Goal: Transaction & Acquisition: Download file/media

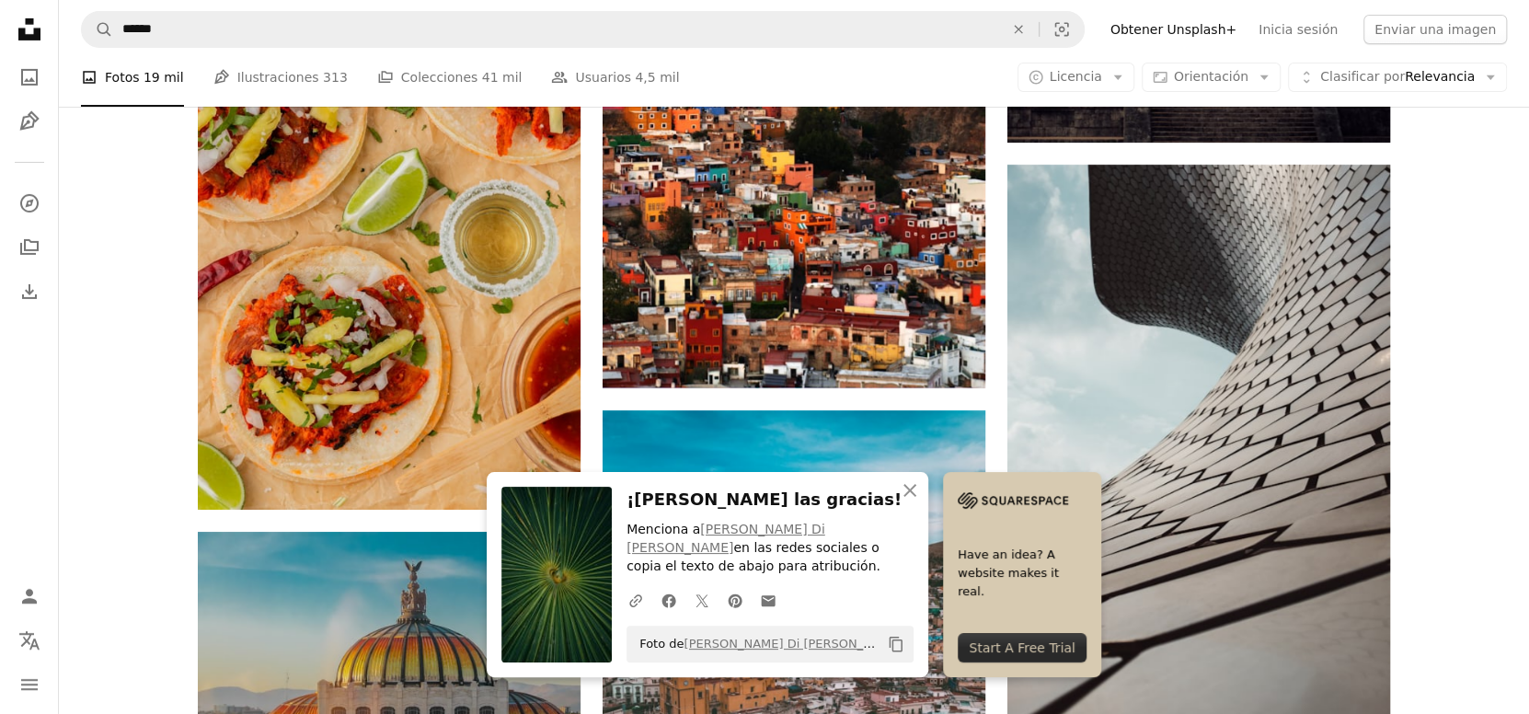
scroll to position [27607, 0]
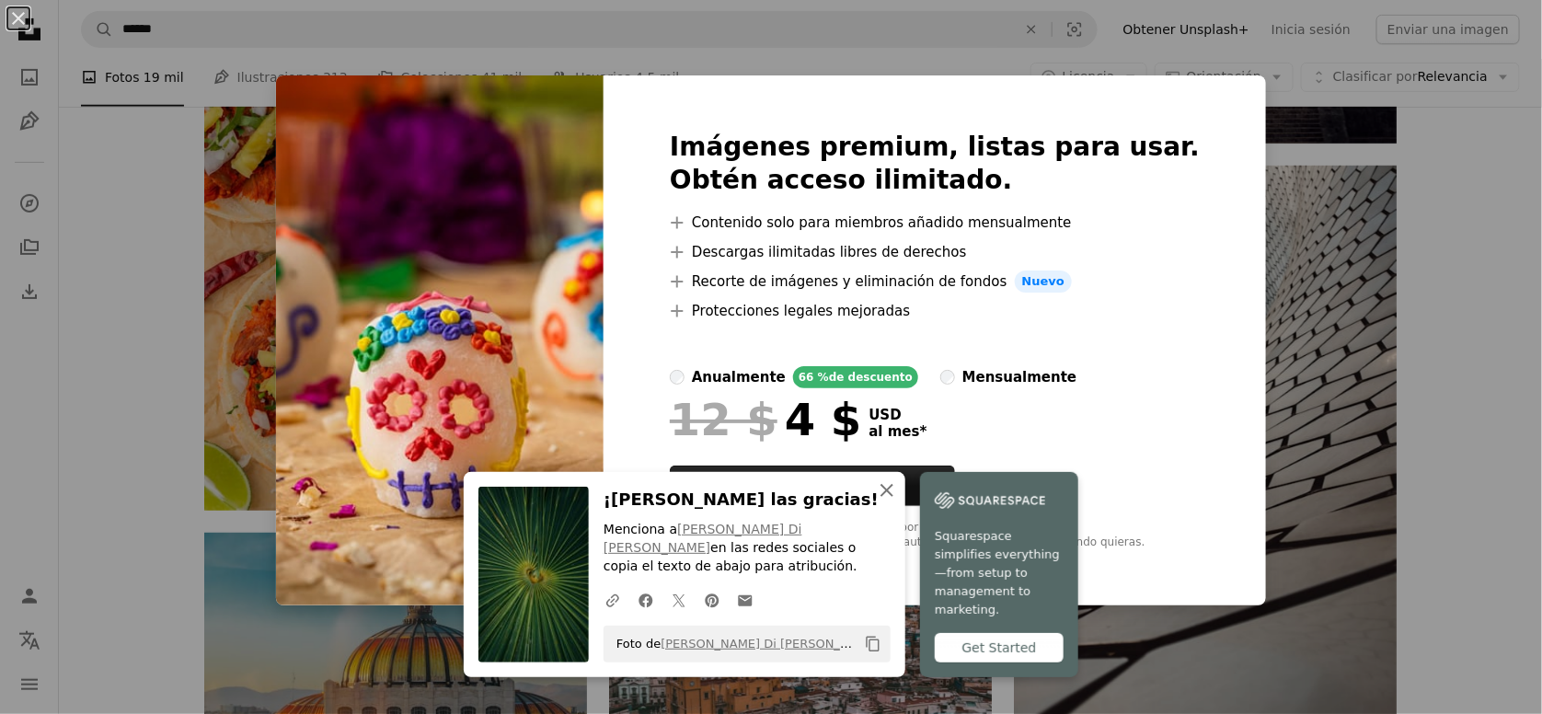
click at [894, 497] on icon "button" at bounding box center [887, 490] width 13 height 13
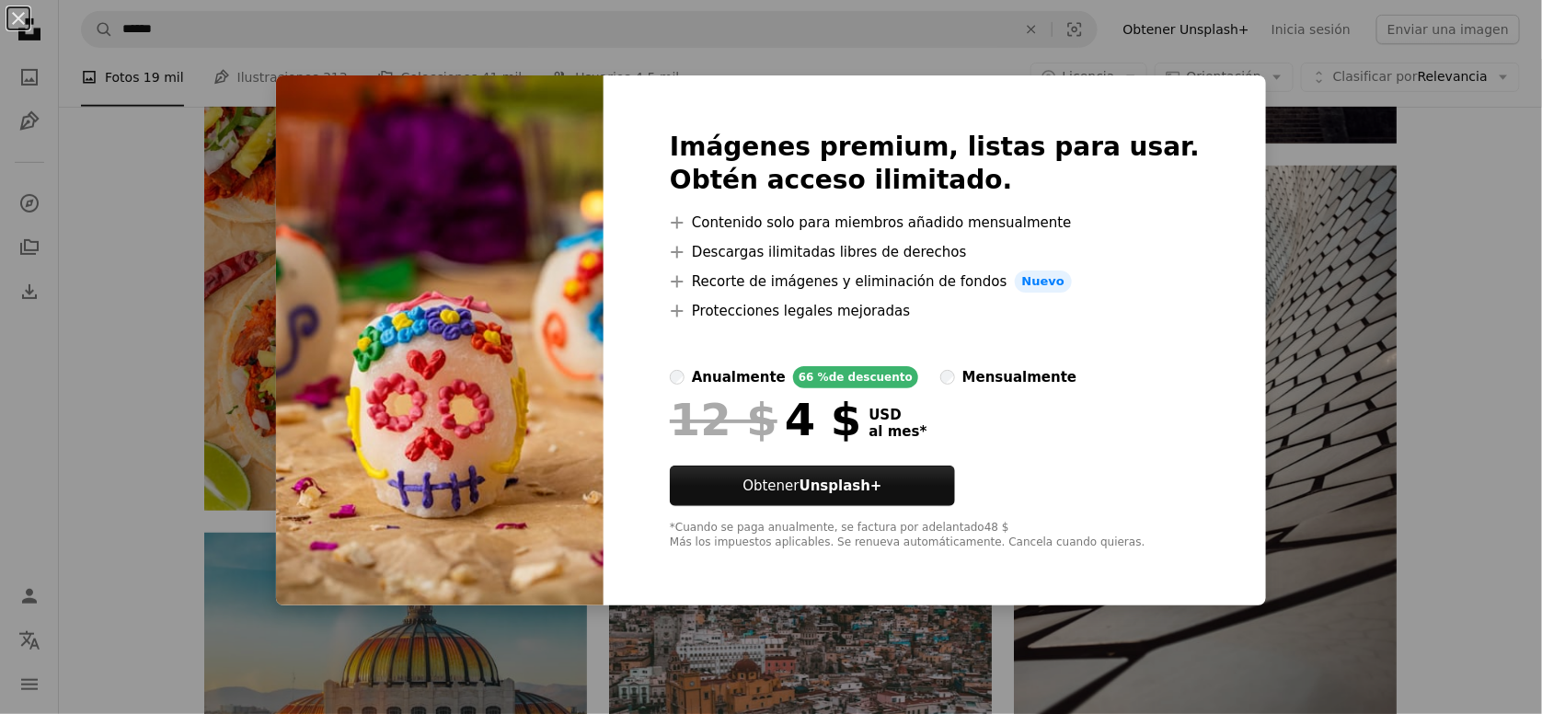
click at [1368, 340] on div "An X shape Imágenes premium, listas para usar. Obtén acceso ilimitado. A plus s…" at bounding box center [771, 357] width 1542 height 714
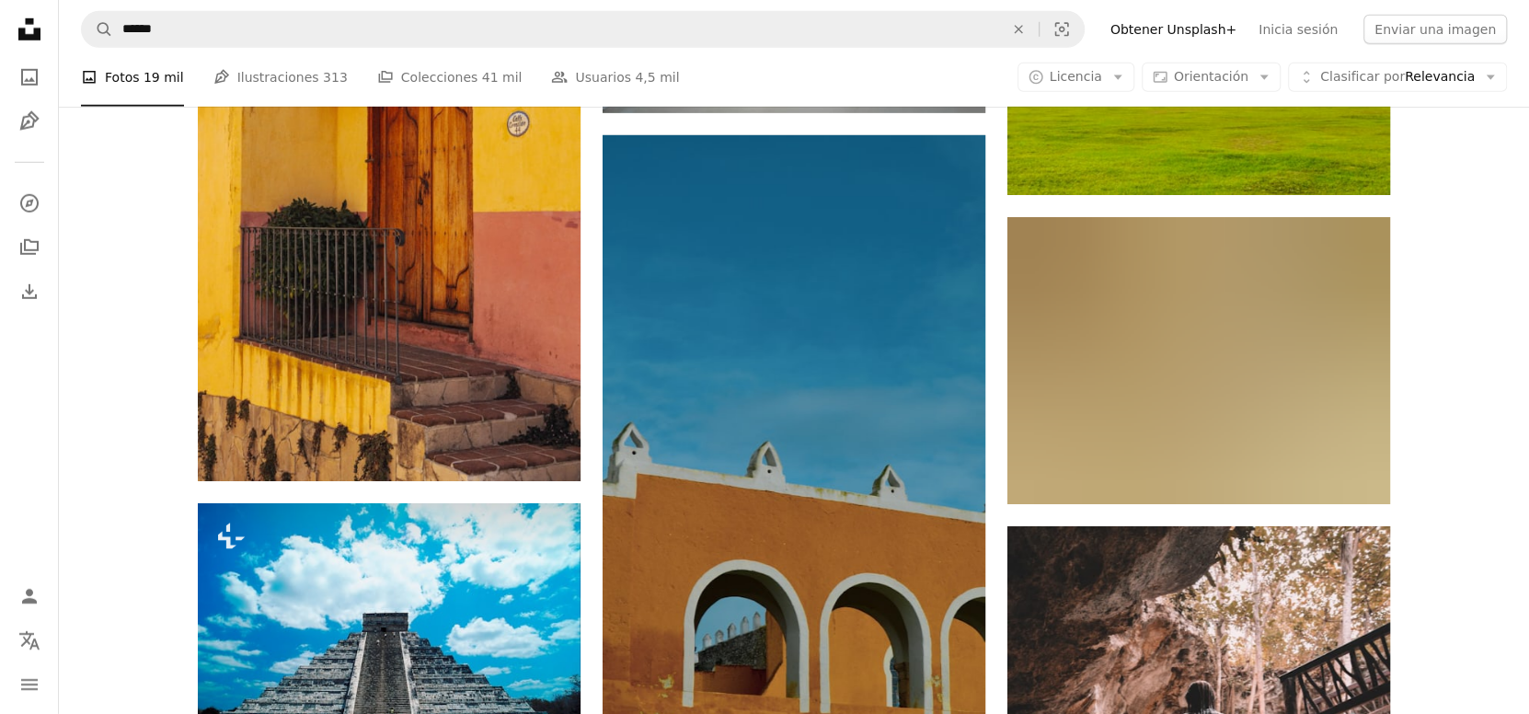
scroll to position [31748, 0]
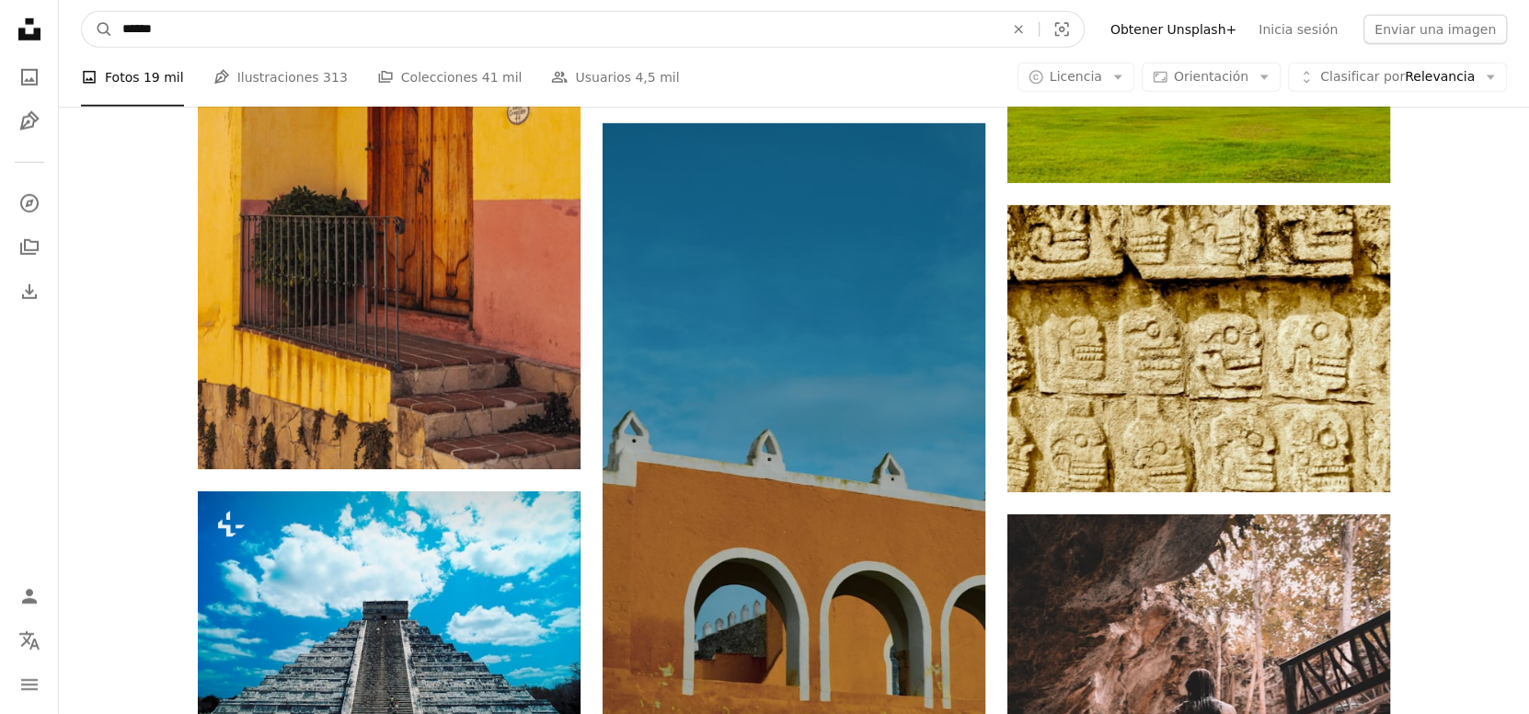
click at [480, 39] on input "******" at bounding box center [555, 29] width 885 height 35
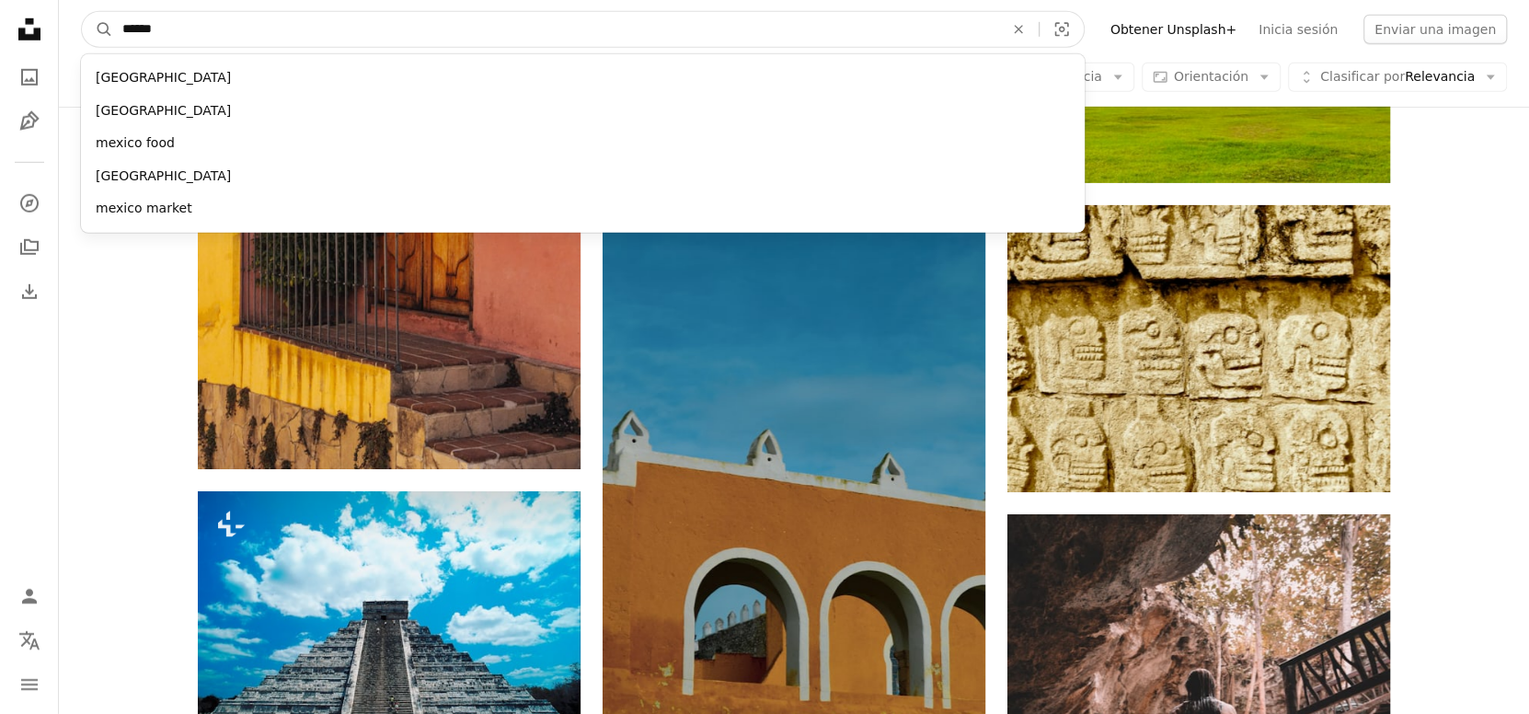
click at [480, 39] on input "******" at bounding box center [555, 29] width 885 height 35
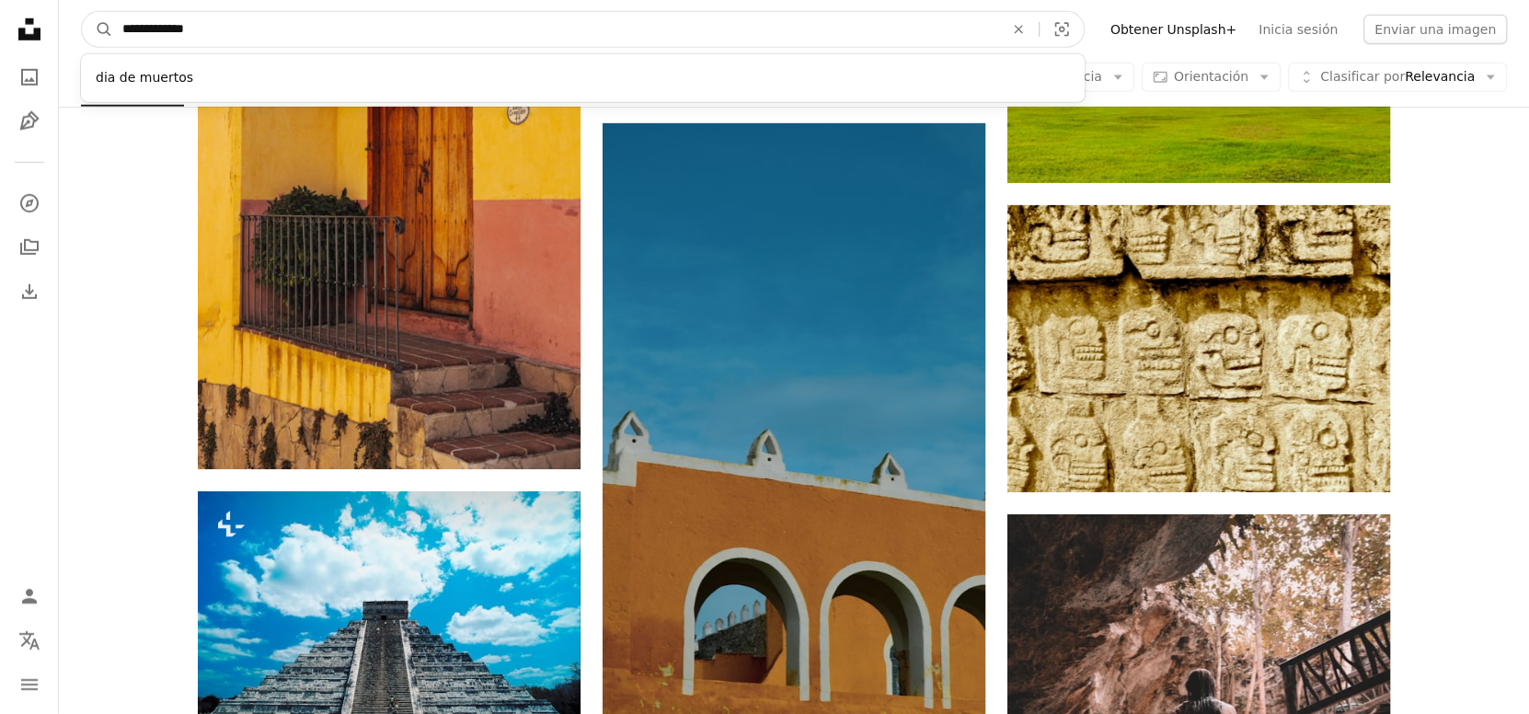
type input "**********"
click button "A magnifying glass" at bounding box center [97, 29] width 31 height 35
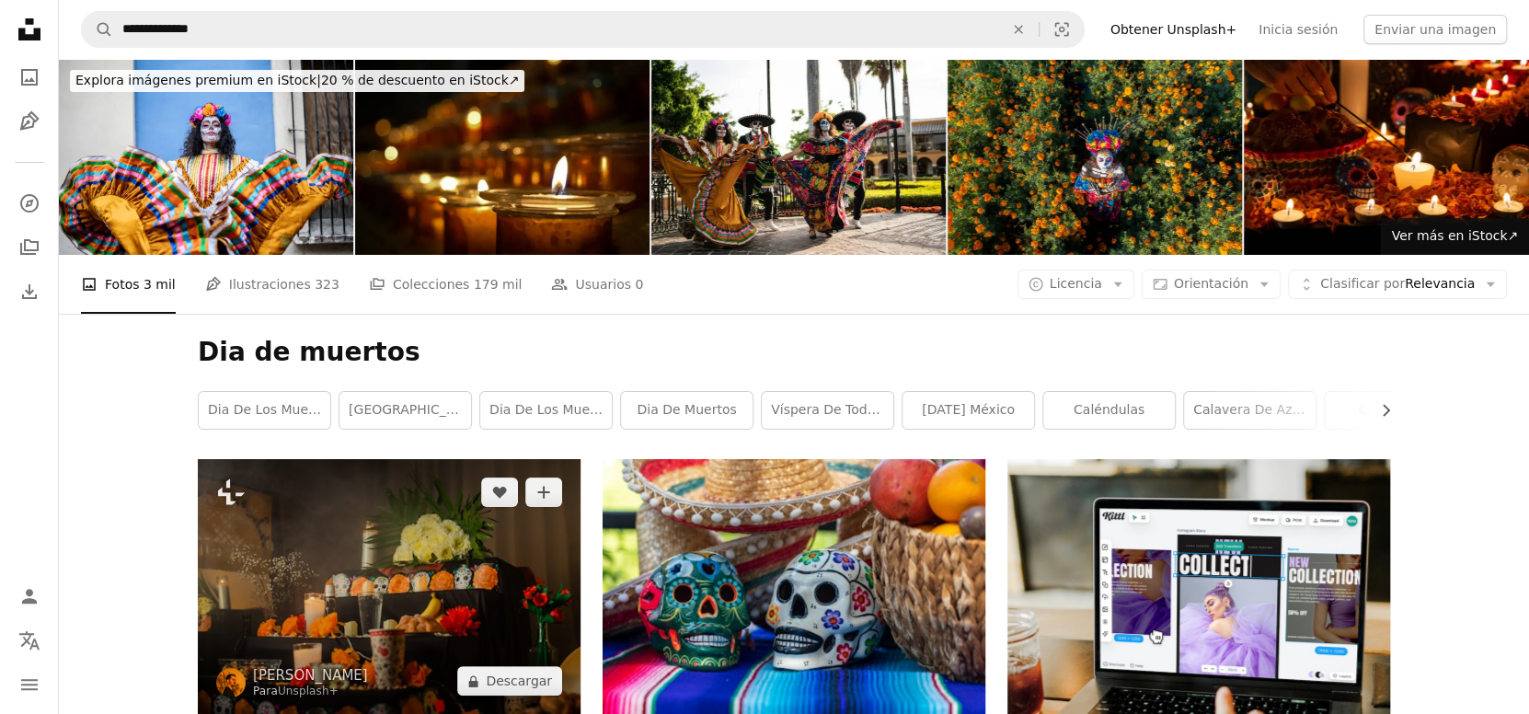
click at [502, 459] on img at bounding box center [389, 586] width 383 height 255
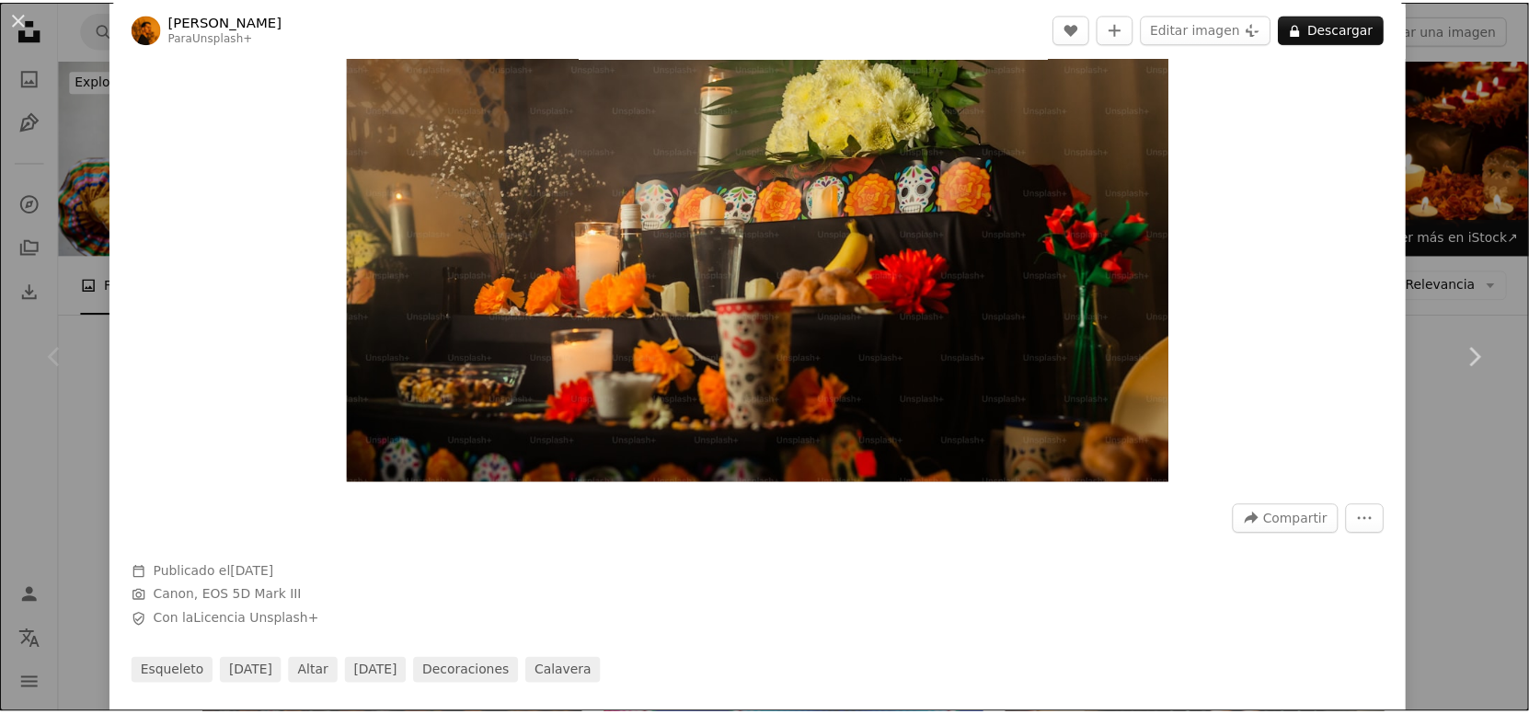
scroll to position [153, 0]
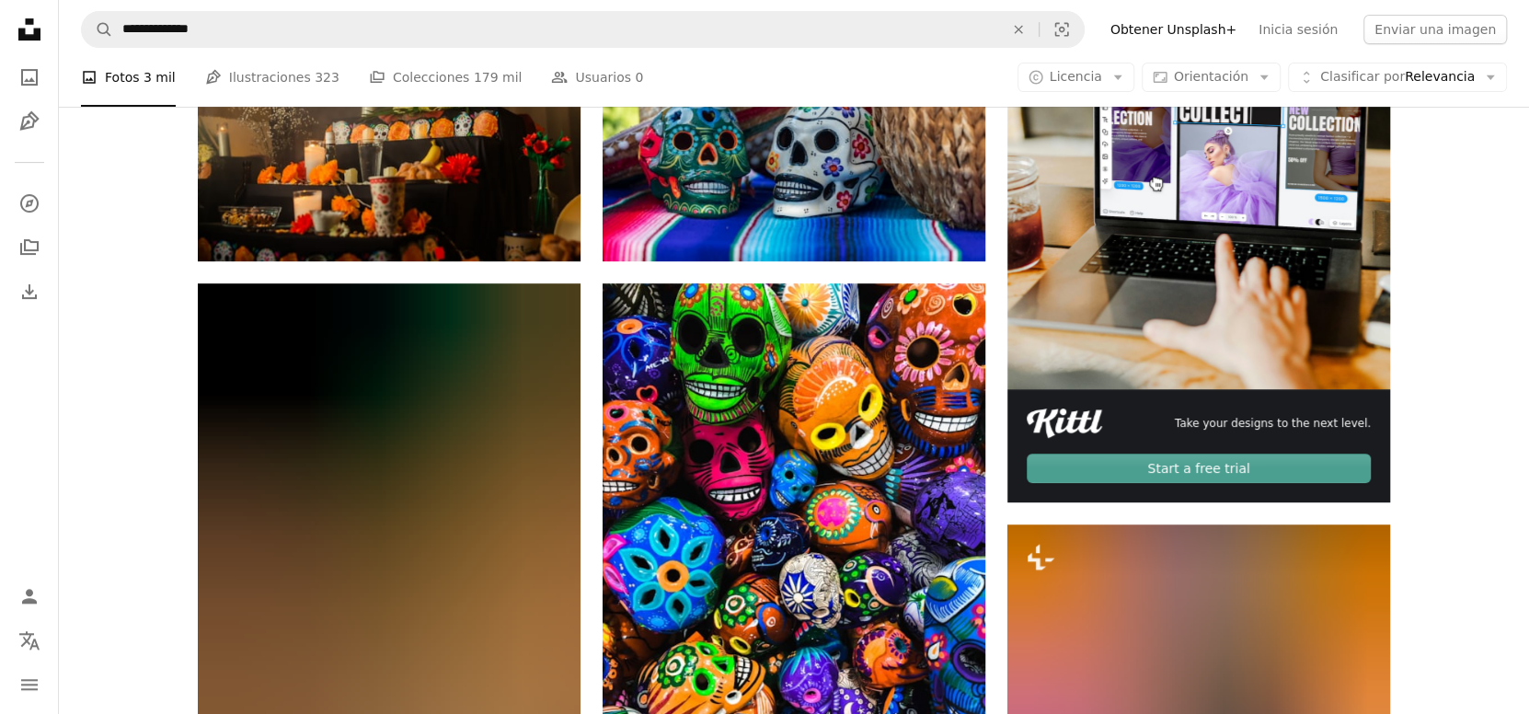
scroll to position [460, 0]
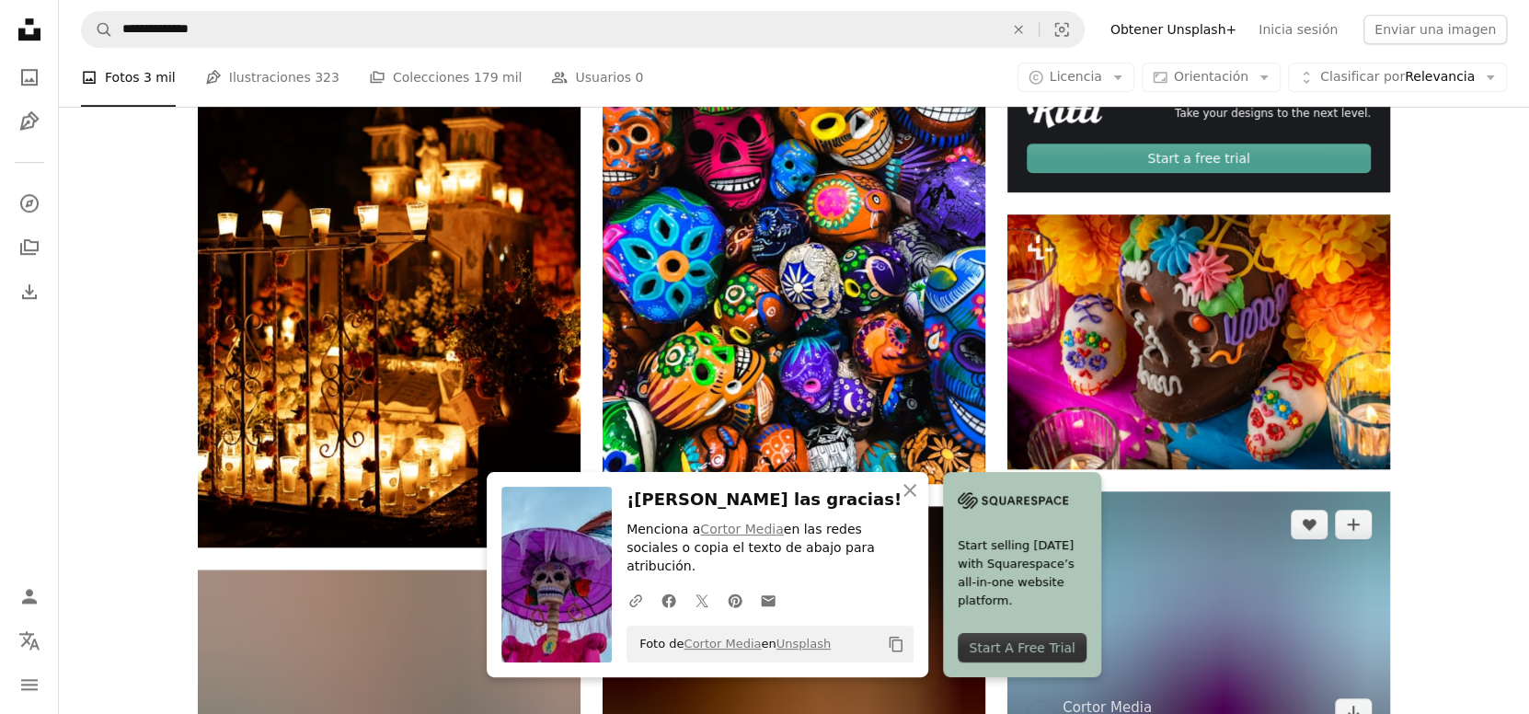
scroll to position [767, 0]
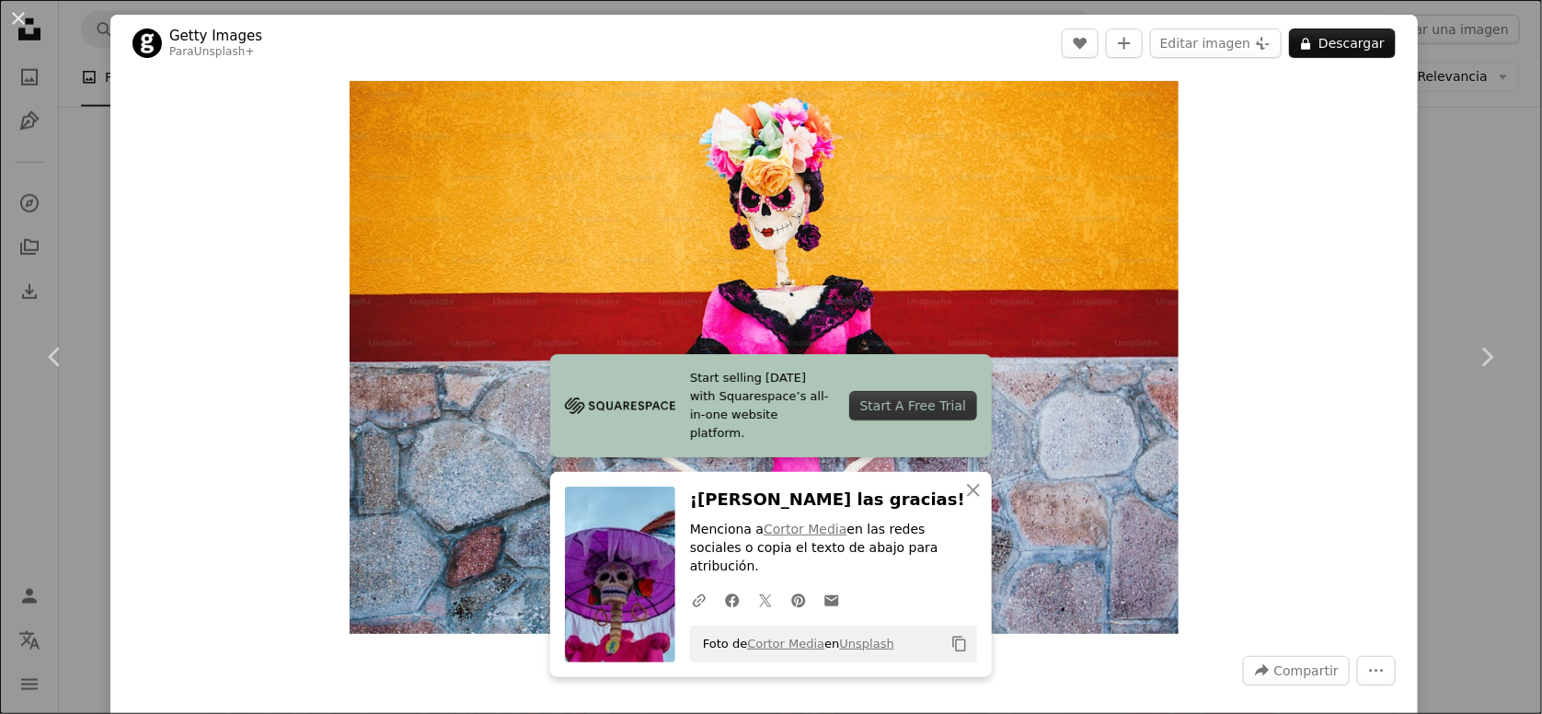
click at [1444, 246] on div "An X shape Chevron left Chevron right Getty Images Para Unsplash+ A heart A plu…" at bounding box center [771, 357] width 1542 height 714
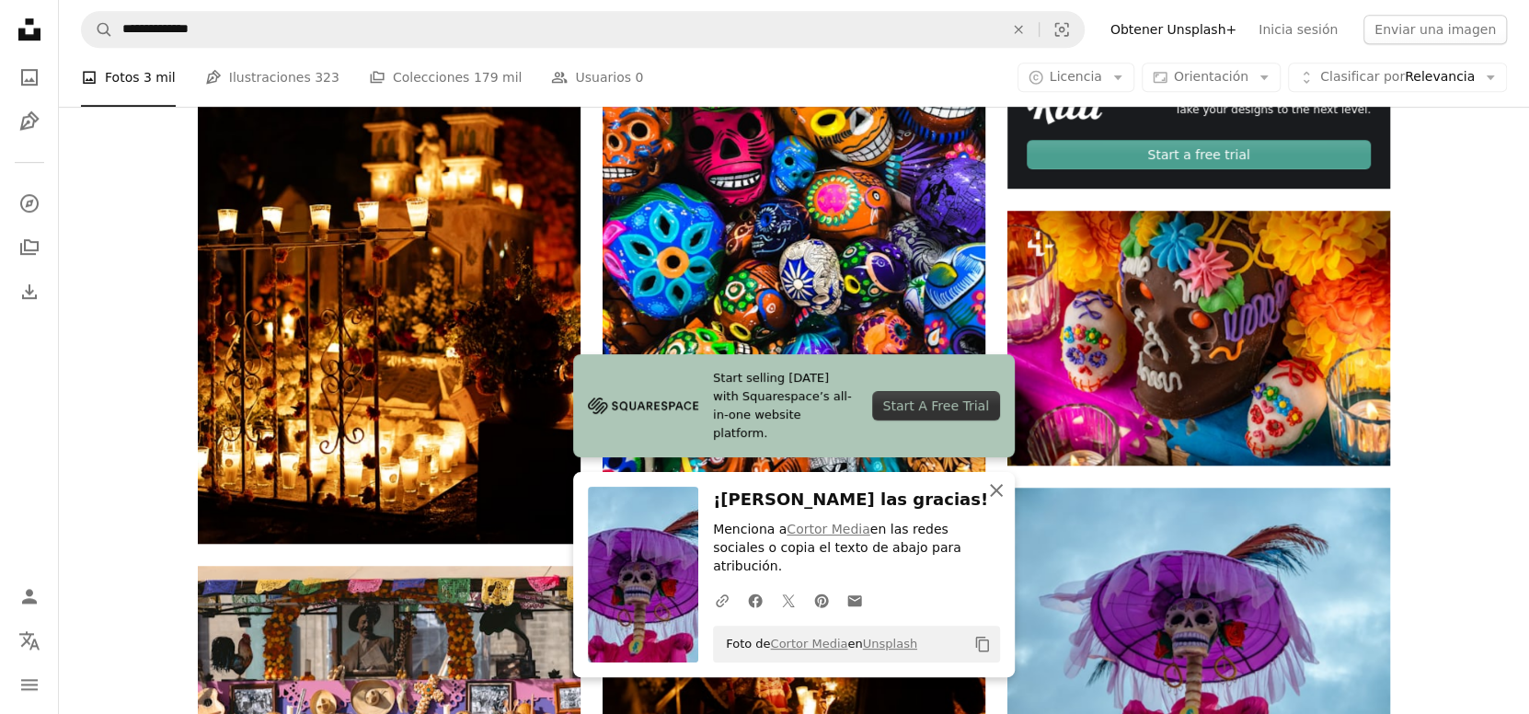
click at [989, 502] on icon "An X shape" at bounding box center [997, 490] width 22 height 22
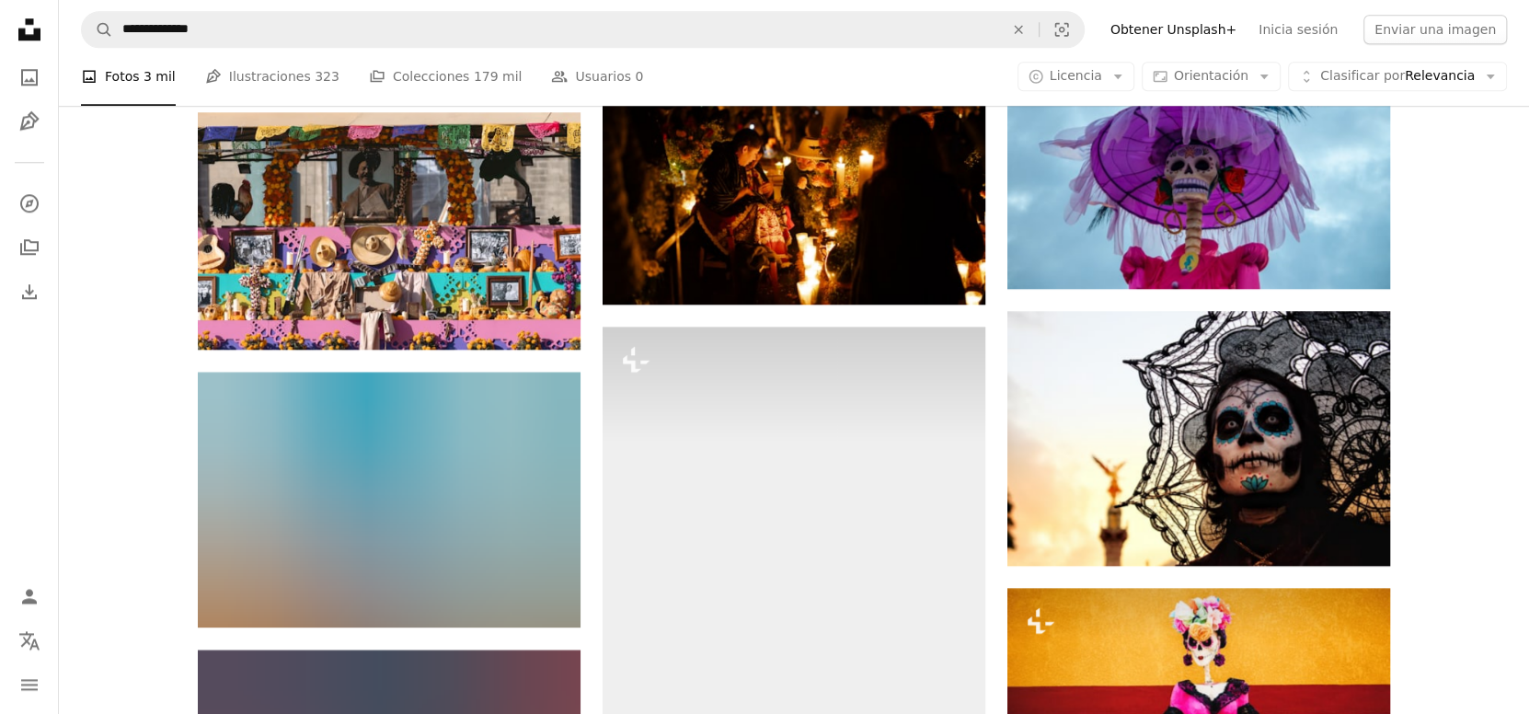
scroll to position [1227, 0]
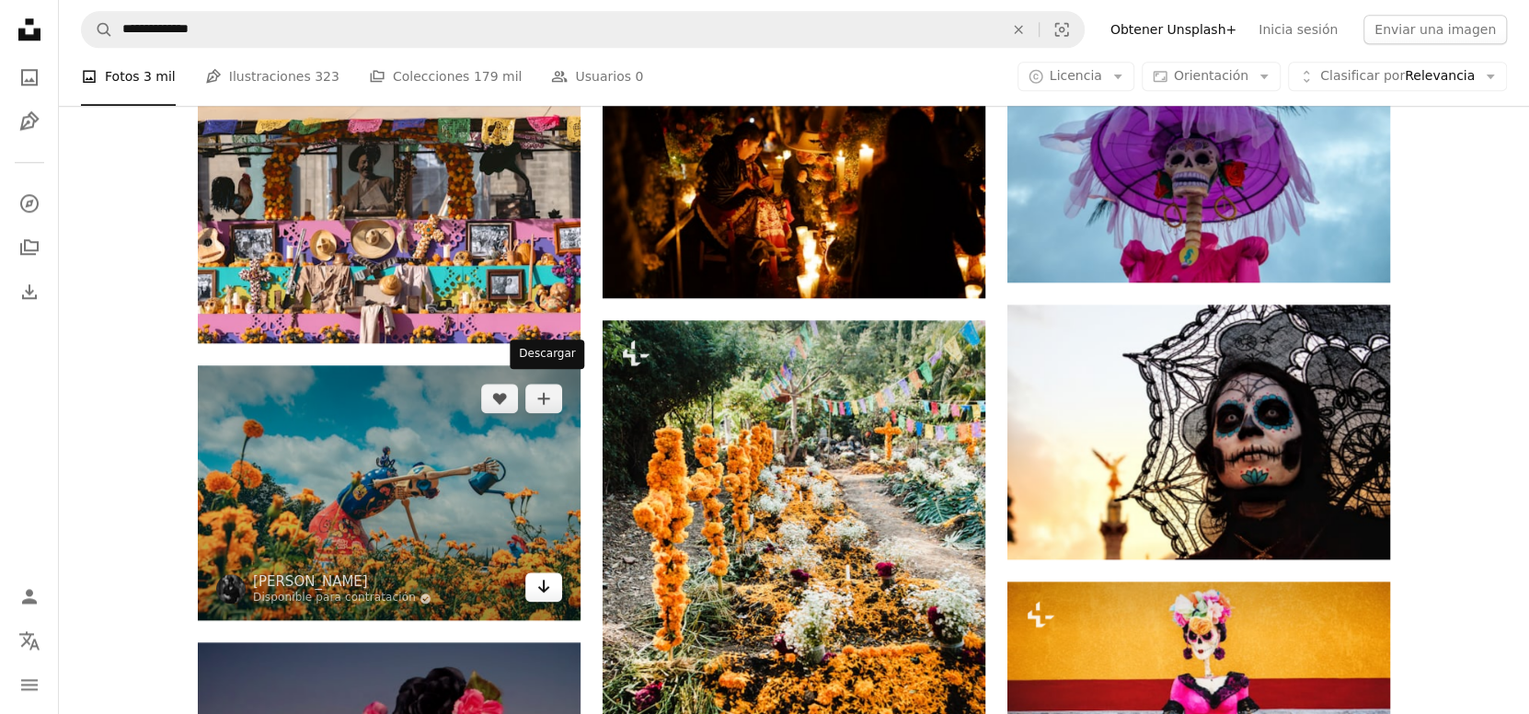
click at [537, 575] on icon "Arrow pointing down" at bounding box center [544, 586] width 15 height 22
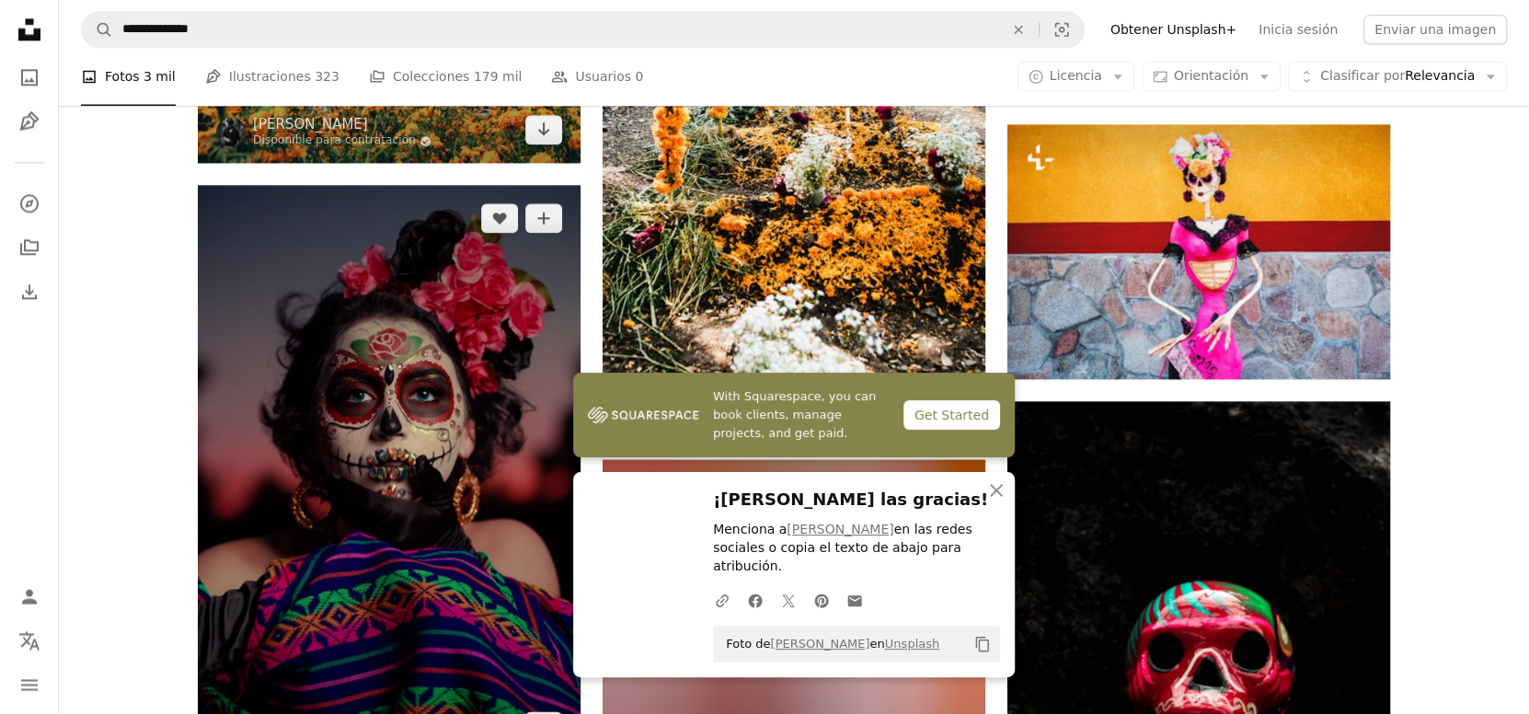
scroll to position [1687, 0]
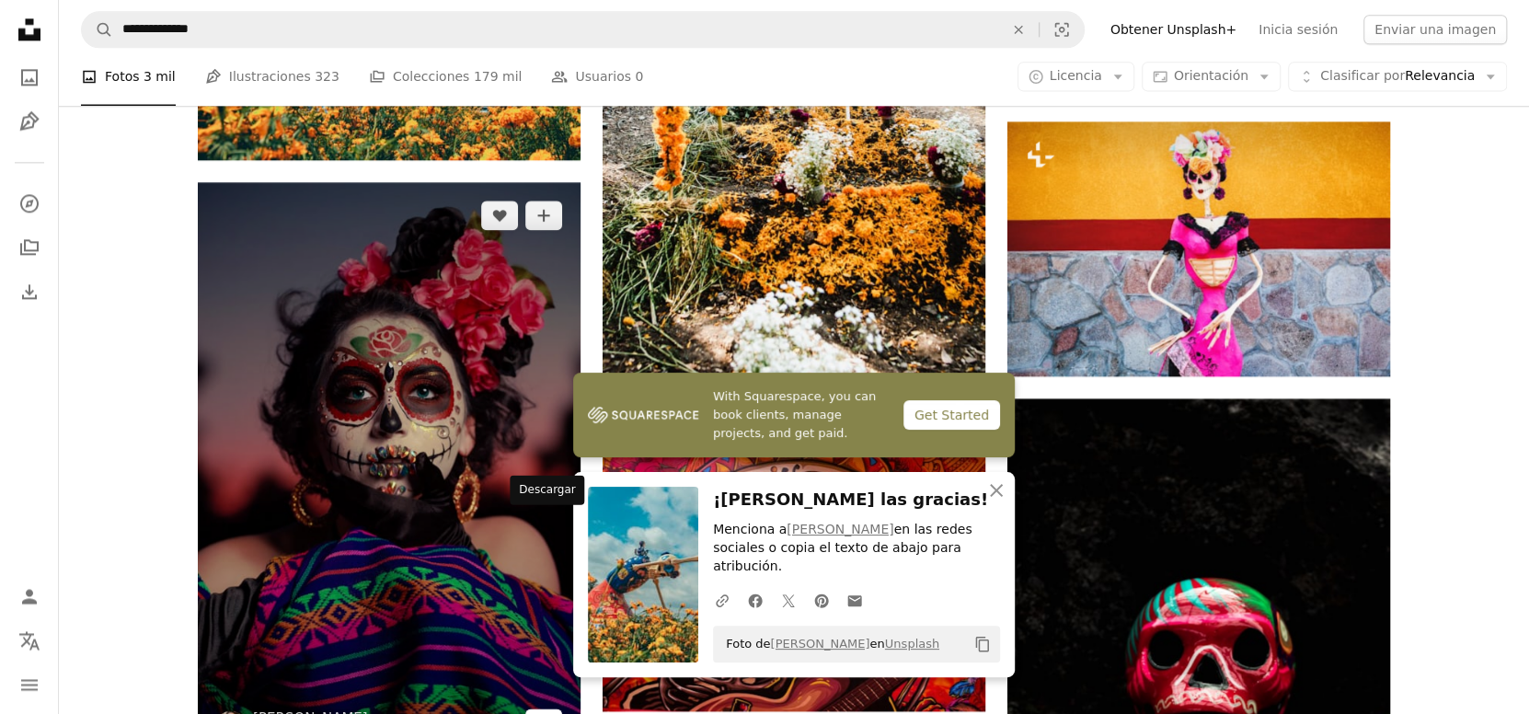
click at [537, 711] on icon "Arrow pointing down" at bounding box center [544, 722] width 15 height 22
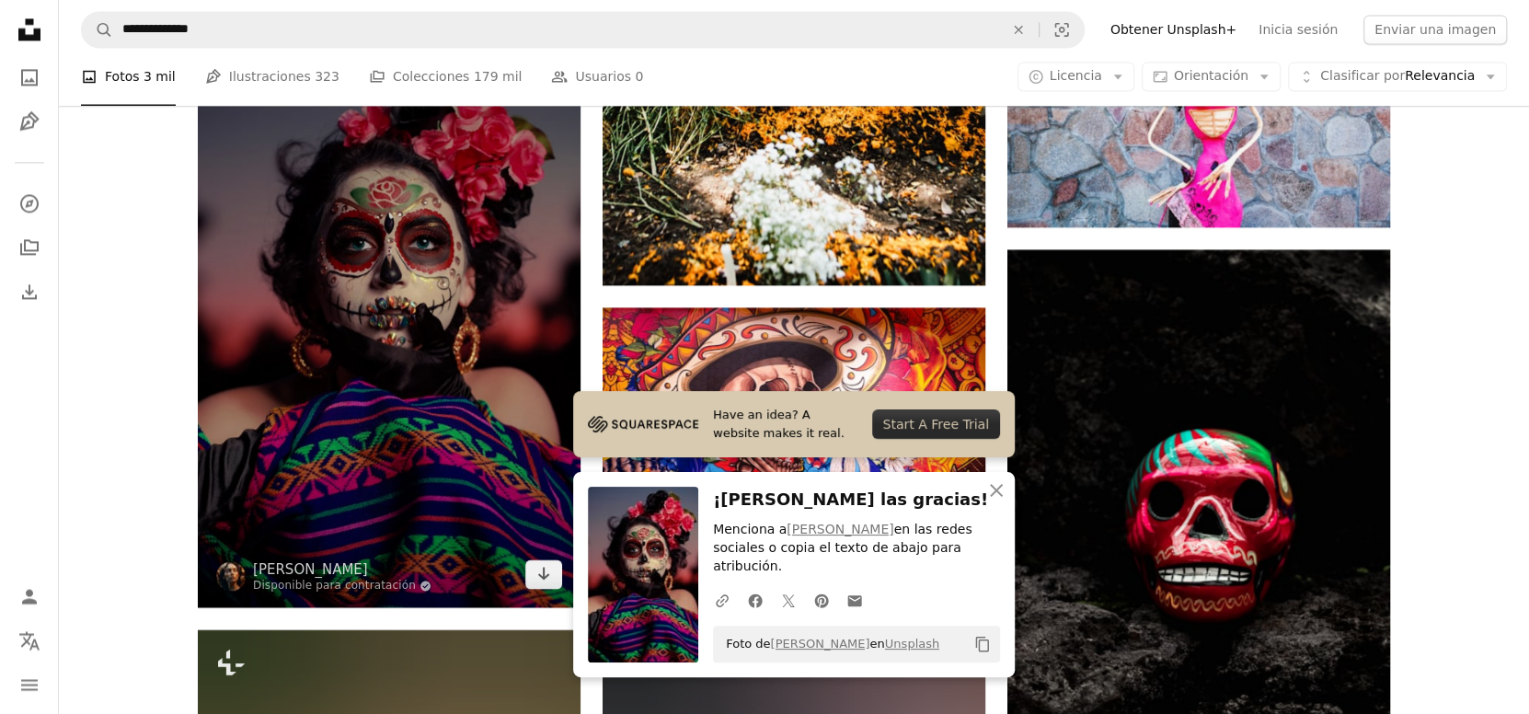
scroll to position [1841, 0]
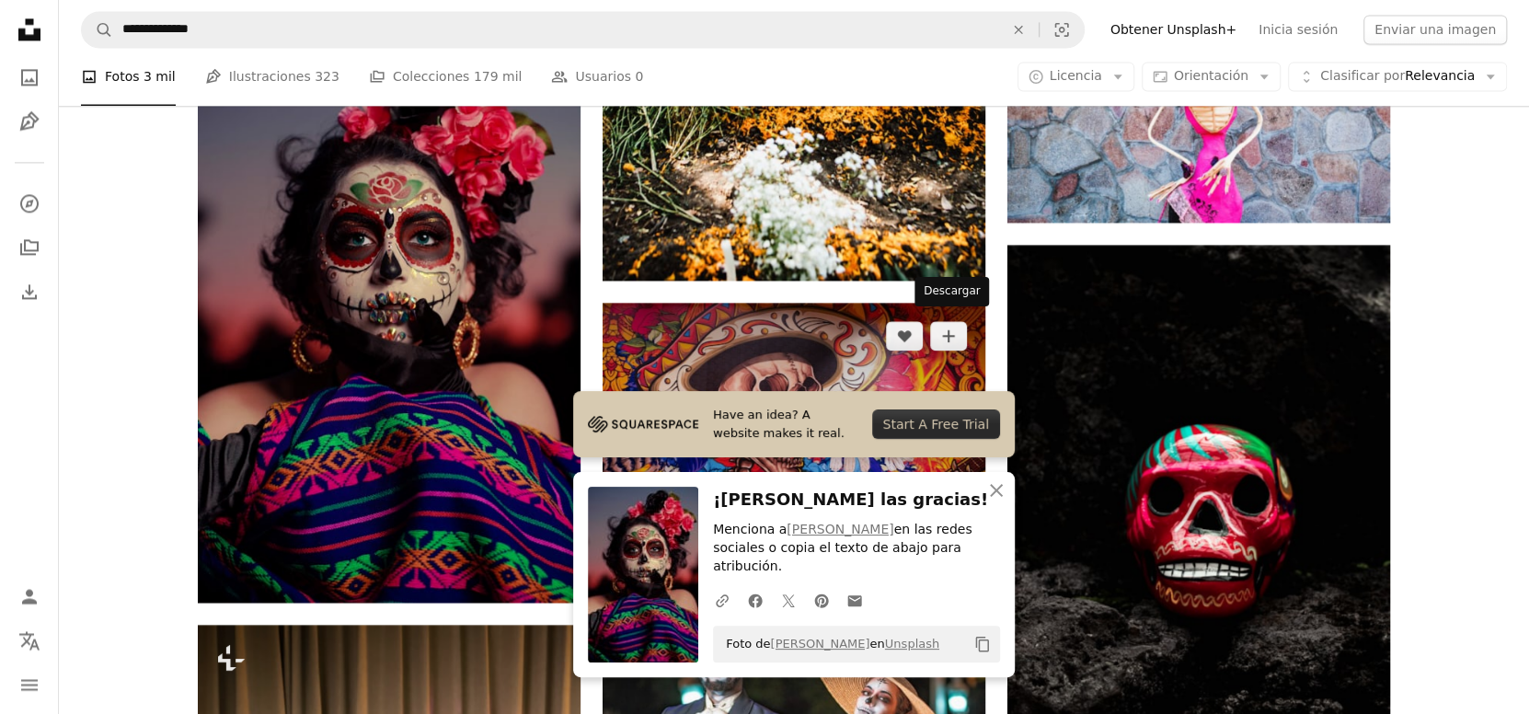
click at [959, 510] on link "Arrow pointing down" at bounding box center [948, 524] width 37 height 29
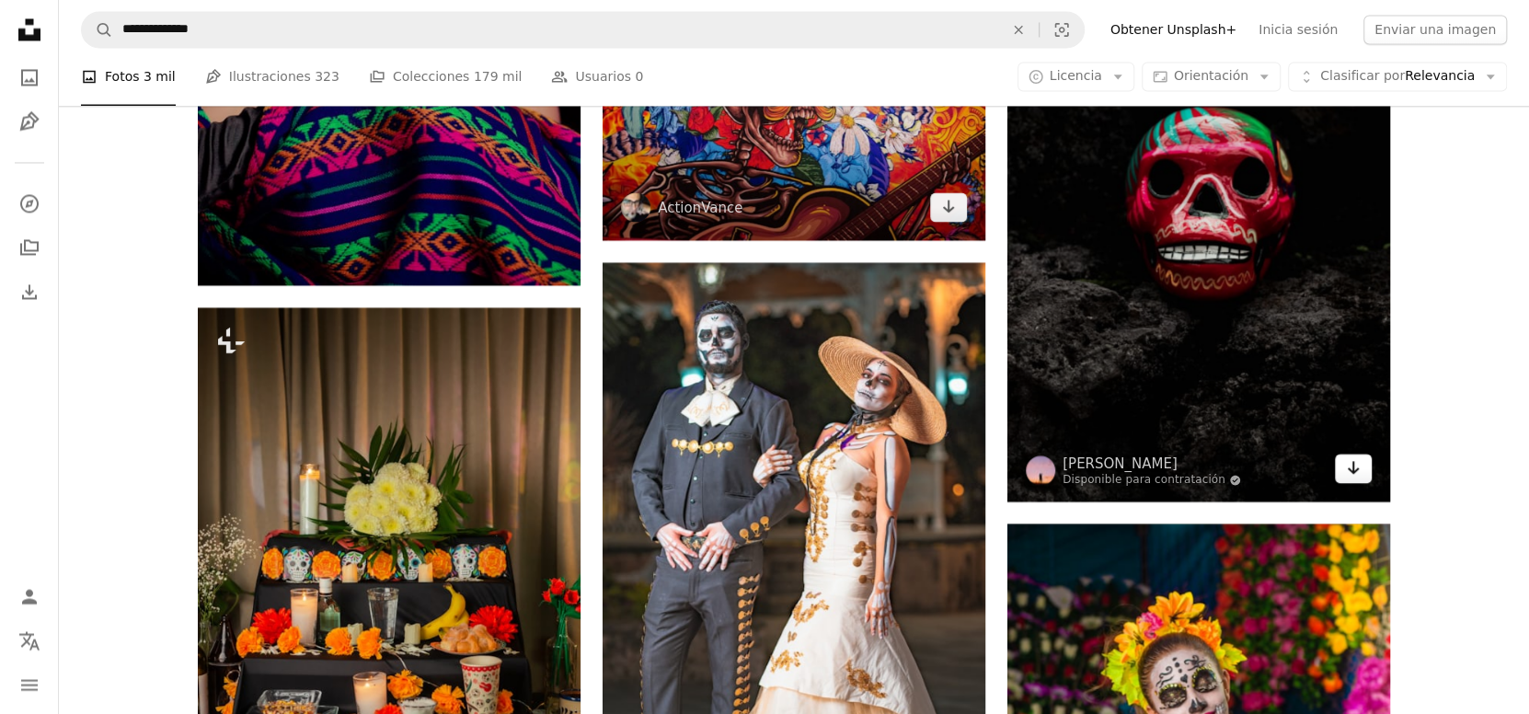
scroll to position [2147, 0]
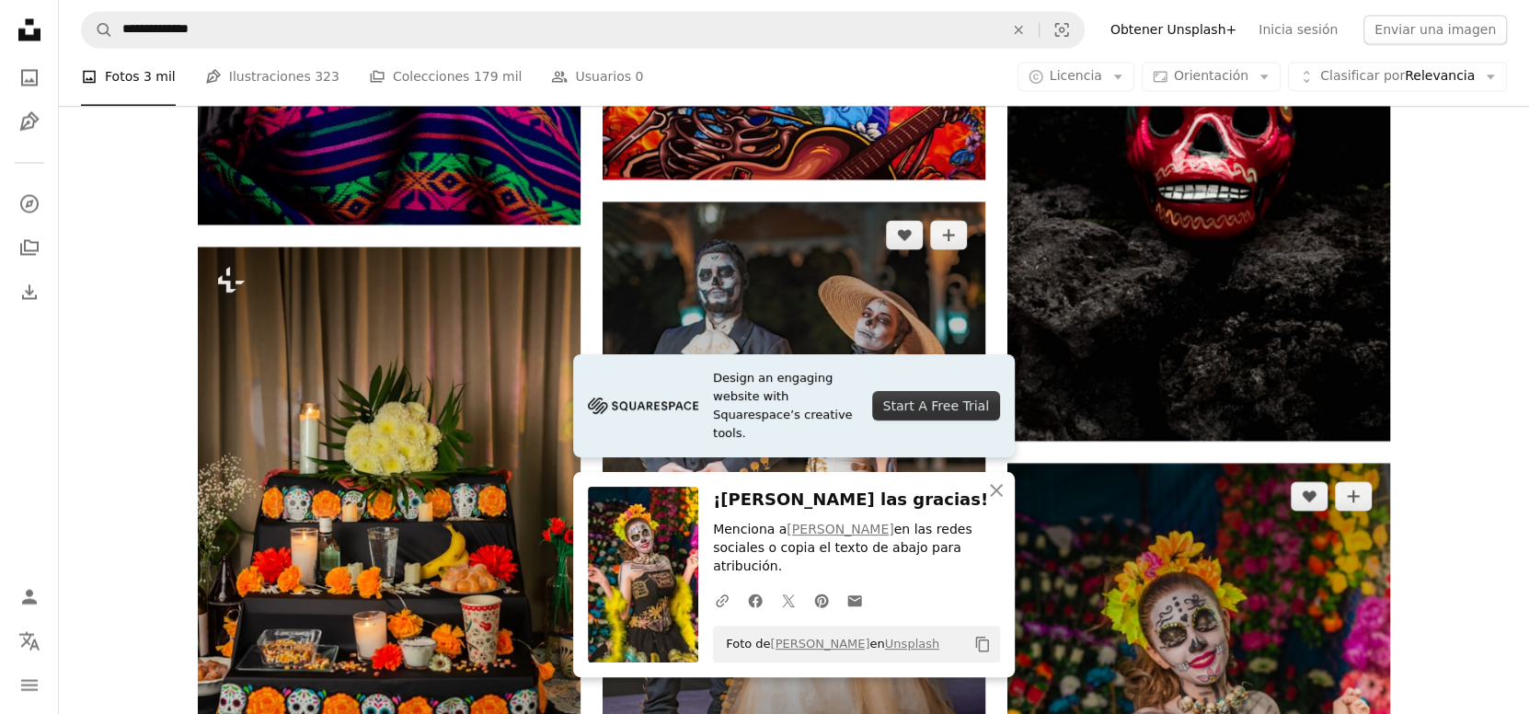
scroll to position [2301, 0]
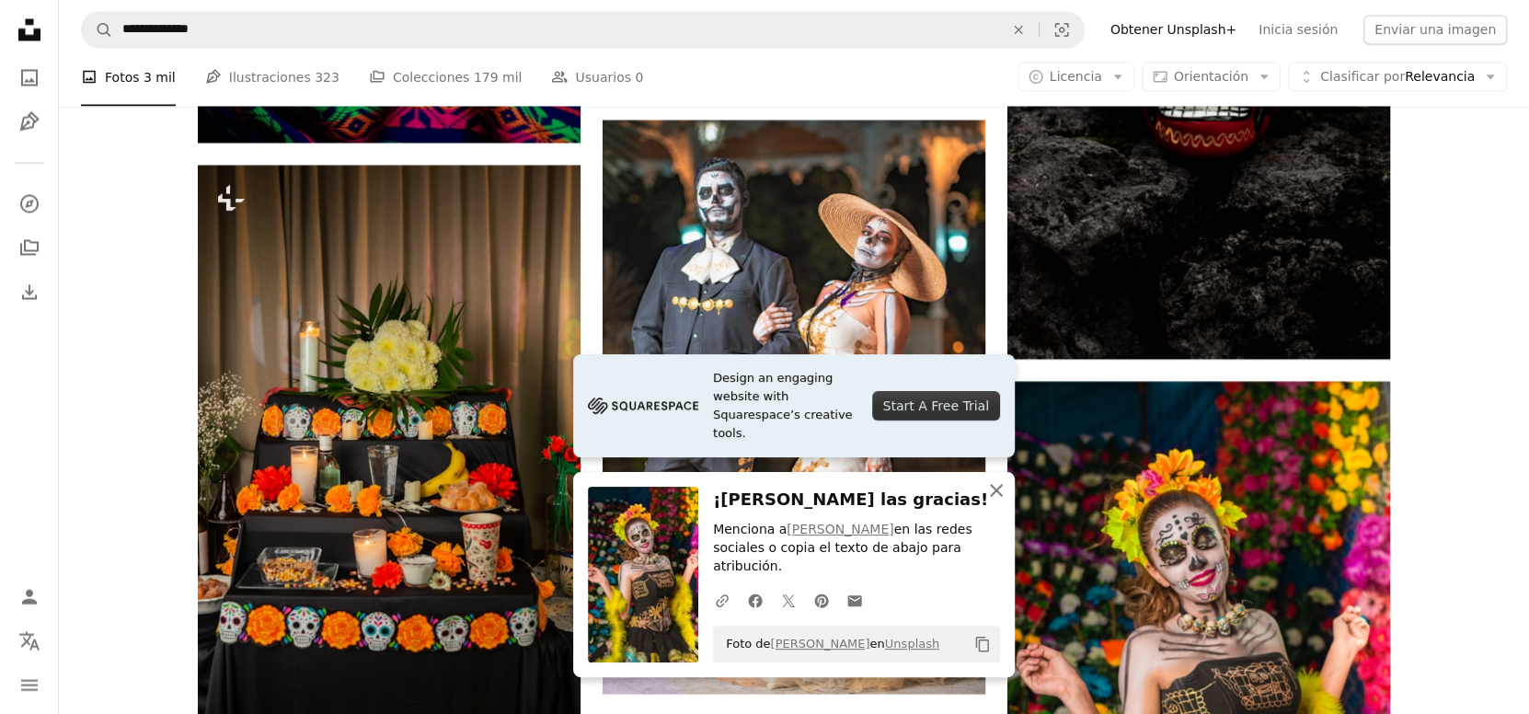
click at [1004, 502] on icon "An X shape" at bounding box center [997, 490] width 22 height 22
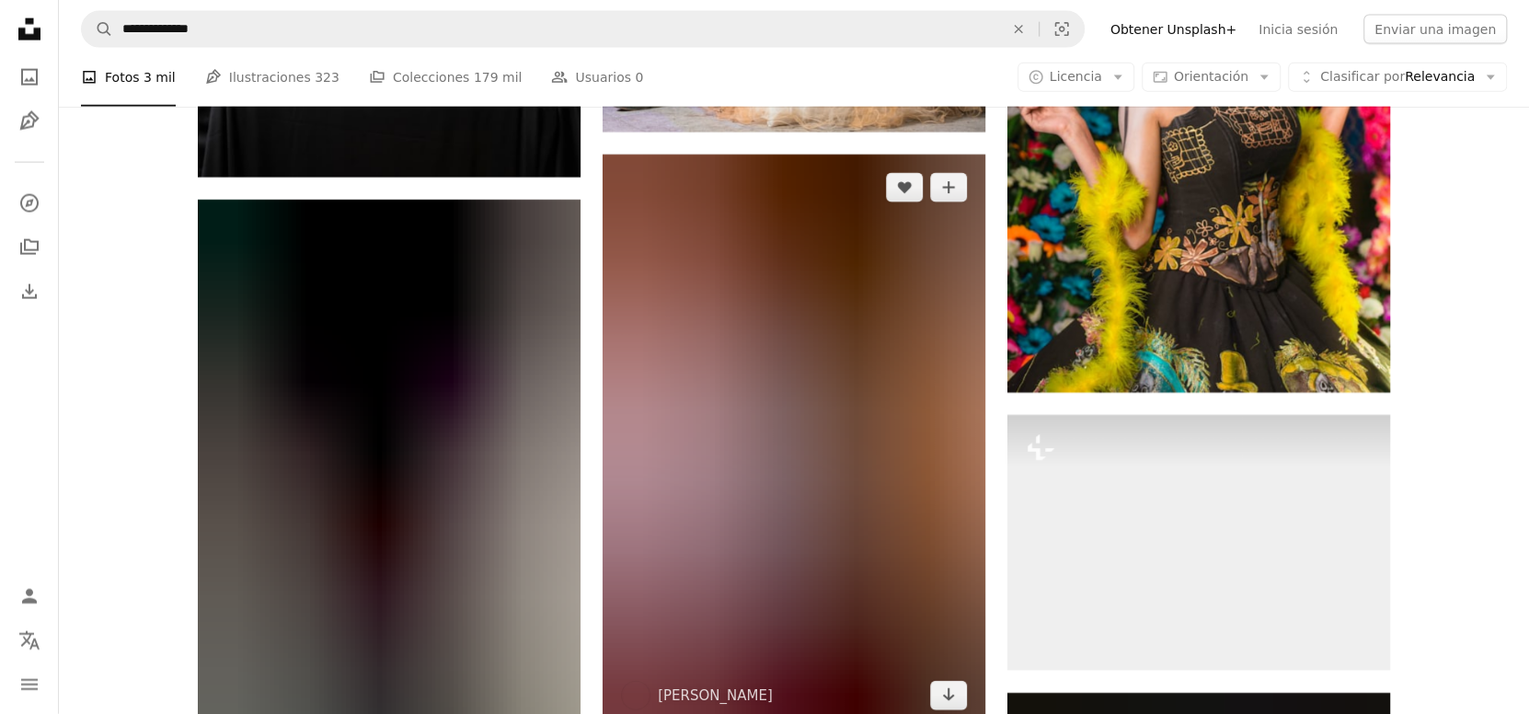
scroll to position [2914, 0]
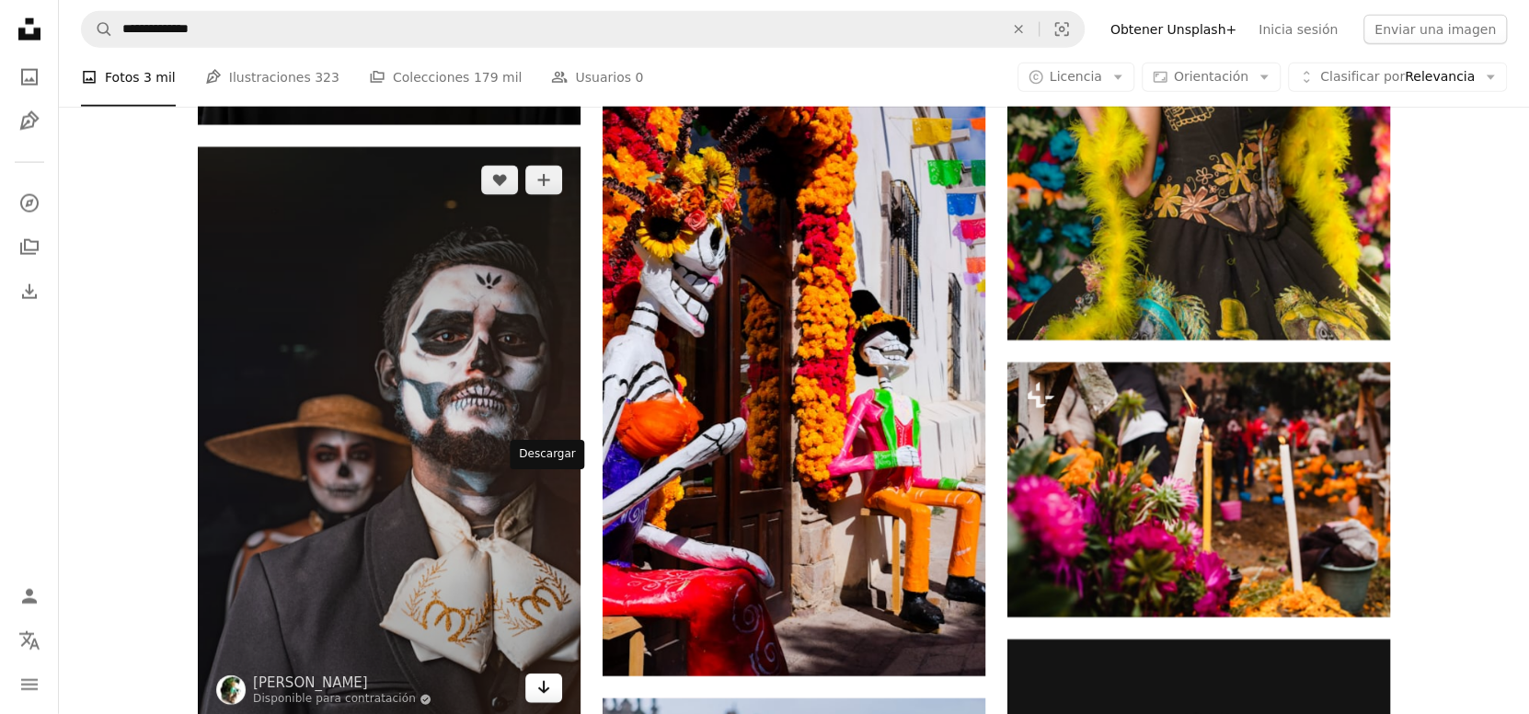
click at [552, 674] on link "Arrow pointing down" at bounding box center [543, 688] width 37 height 29
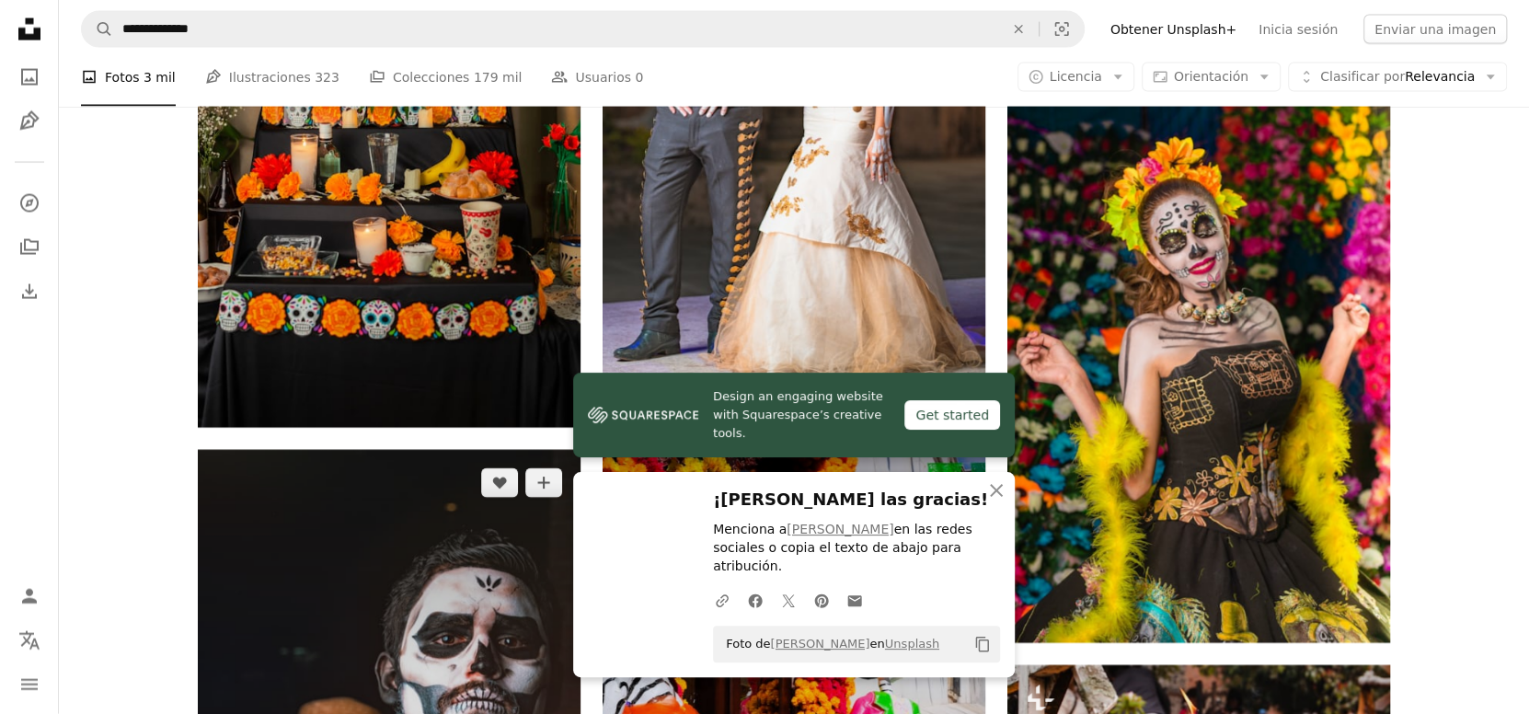
scroll to position [2607, 0]
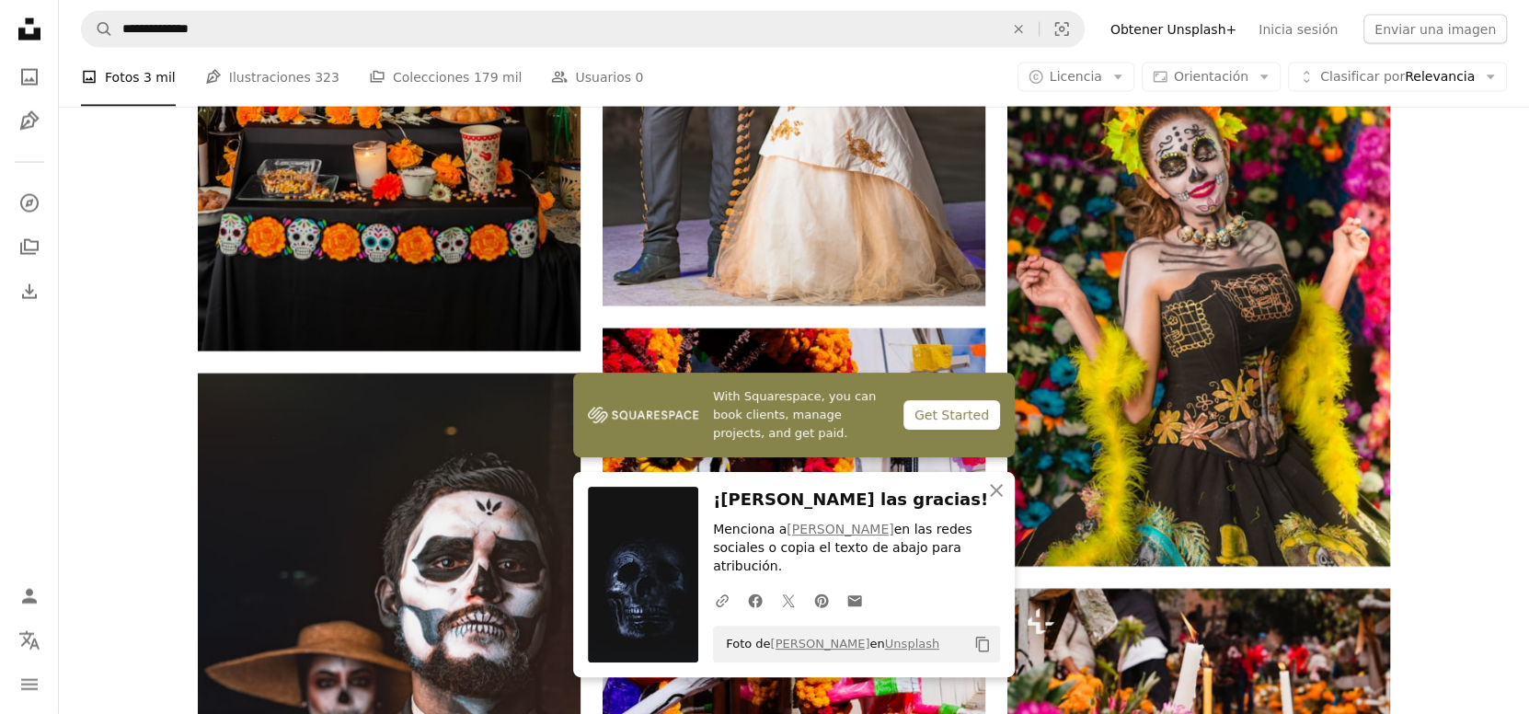
scroll to position [2914, 0]
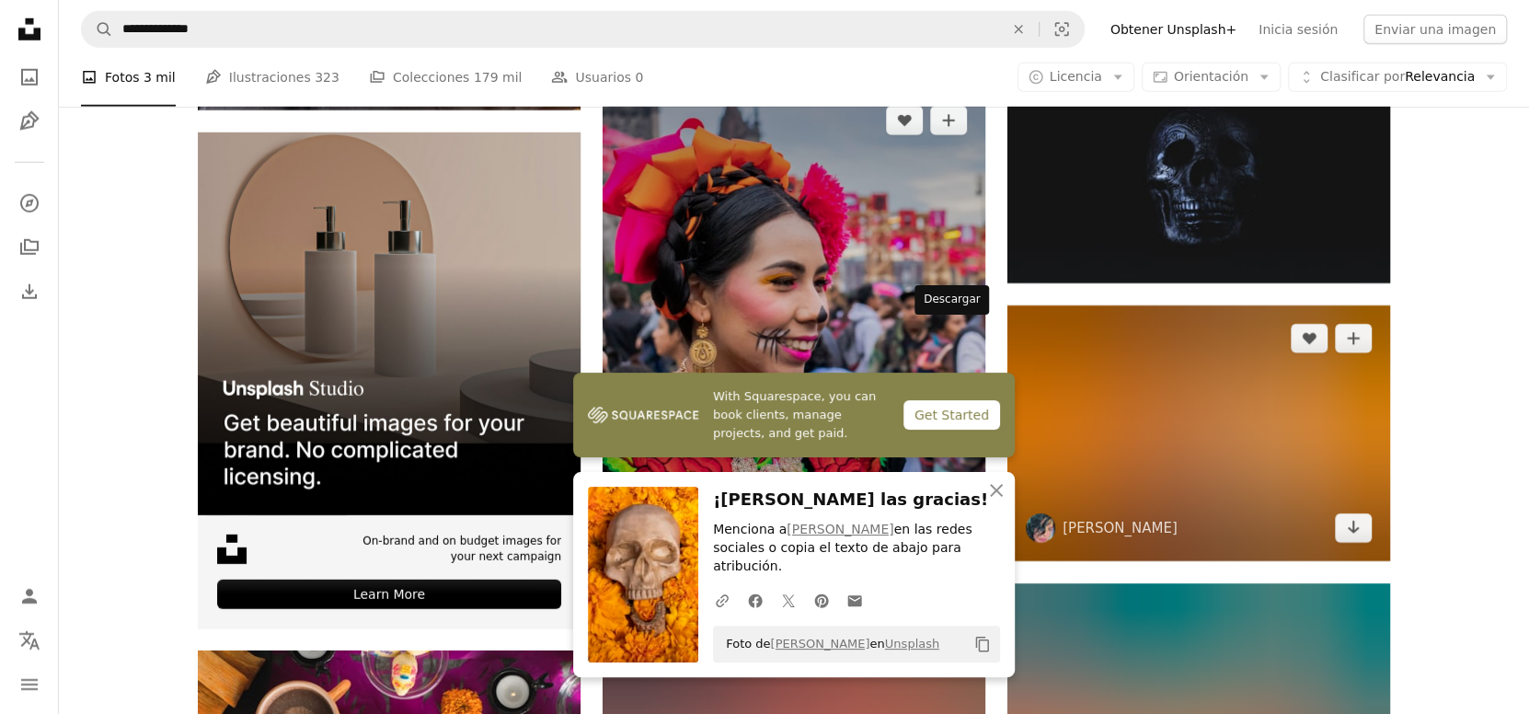
scroll to position [3527, 0]
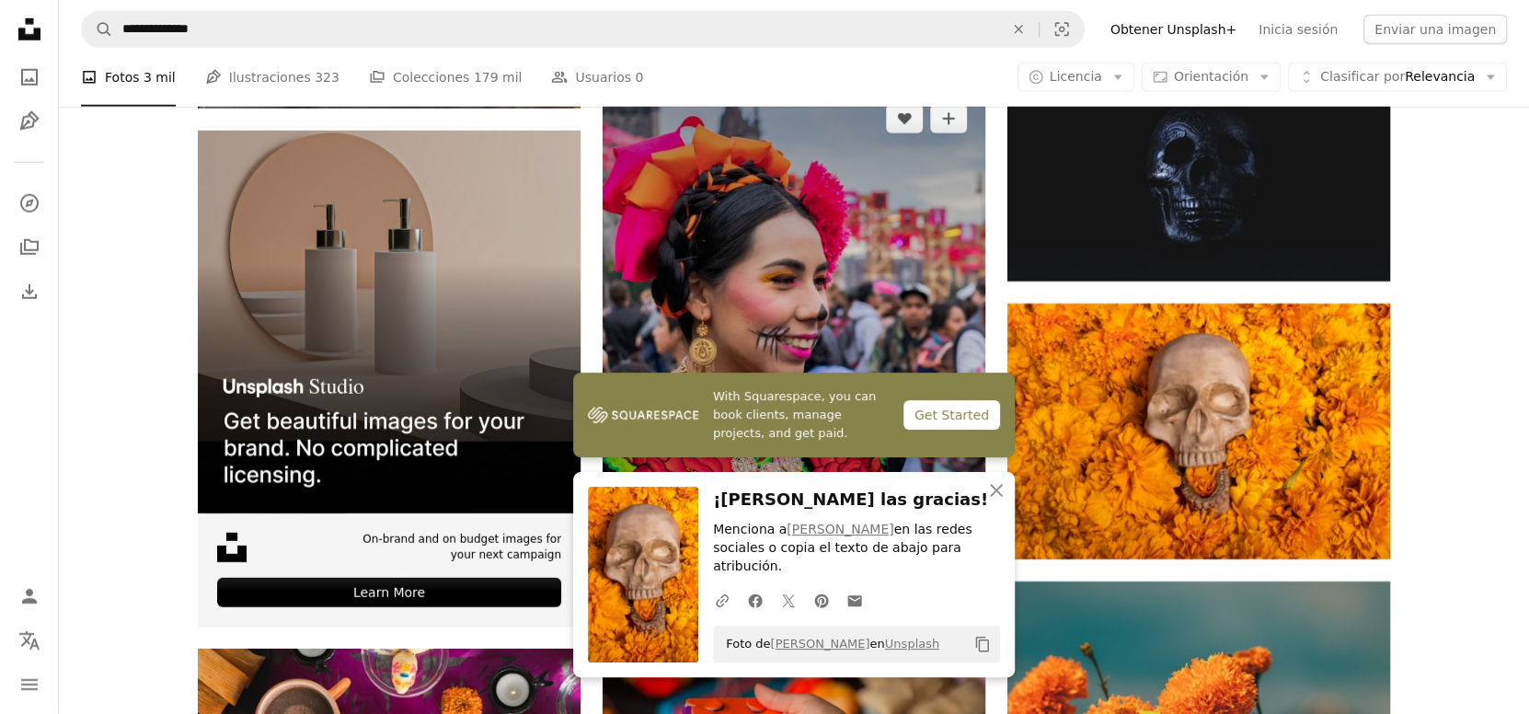
click at [969, 340] on img at bounding box center [794, 325] width 383 height 479
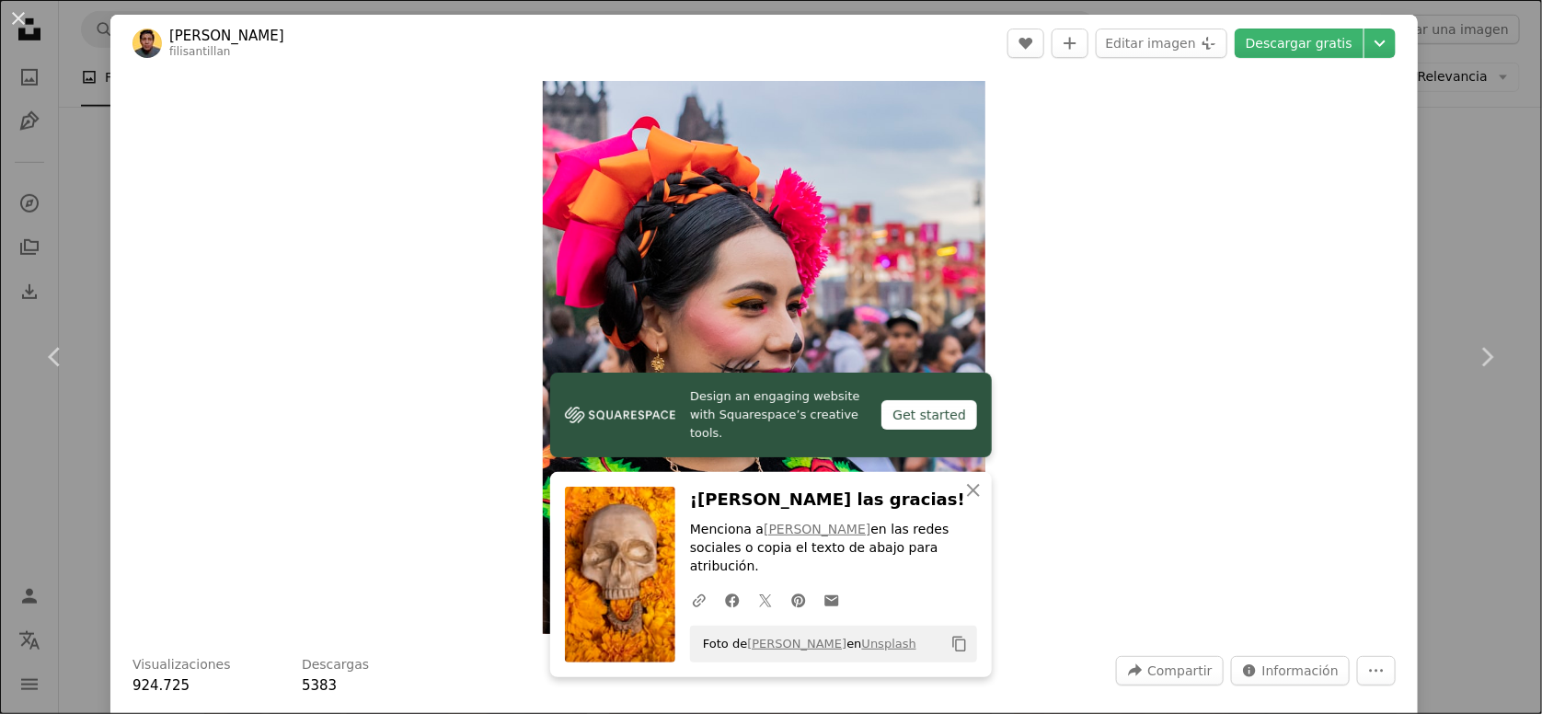
click at [1409, 122] on div "An X shape Chevron left Chevron right [PERSON_NAME] filisantillan A heart A plu…" at bounding box center [771, 357] width 1542 height 714
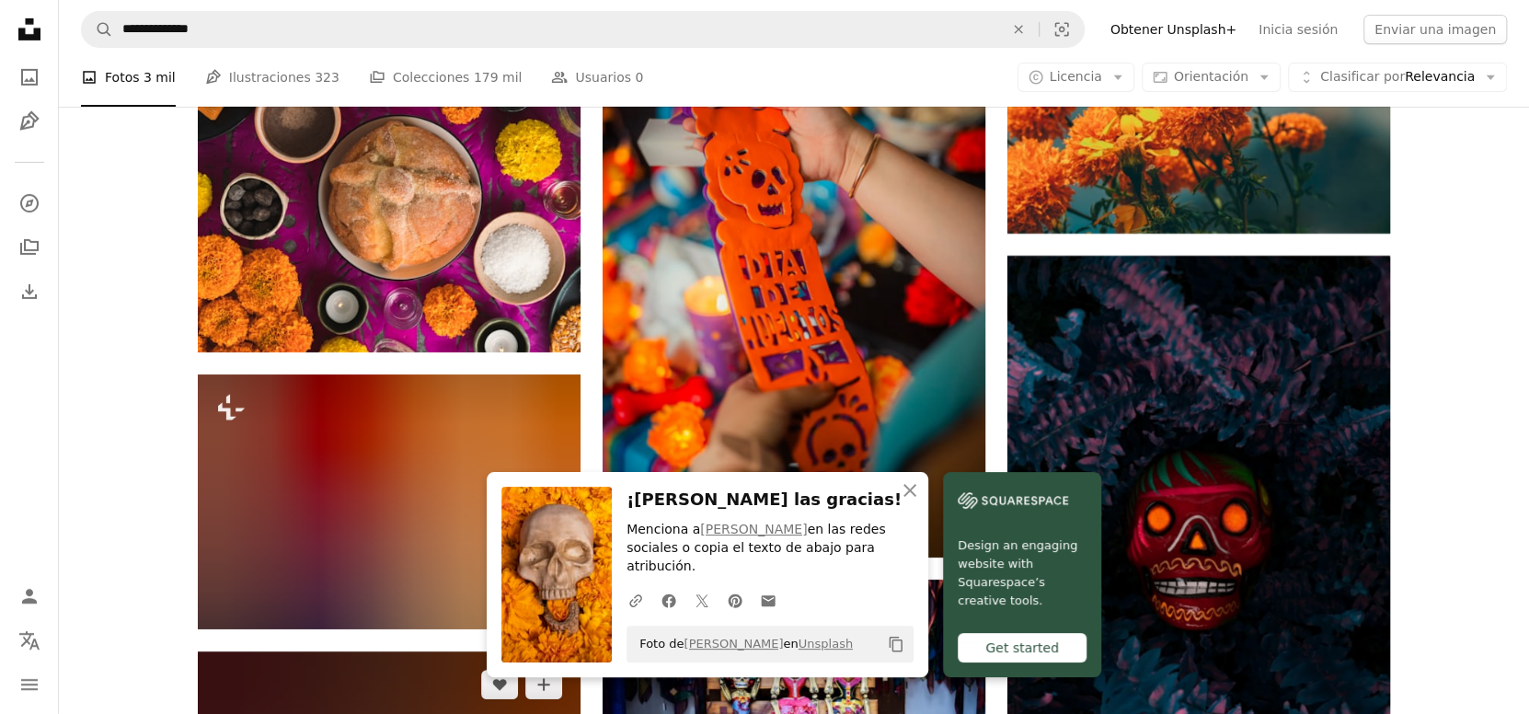
scroll to position [4141, 0]
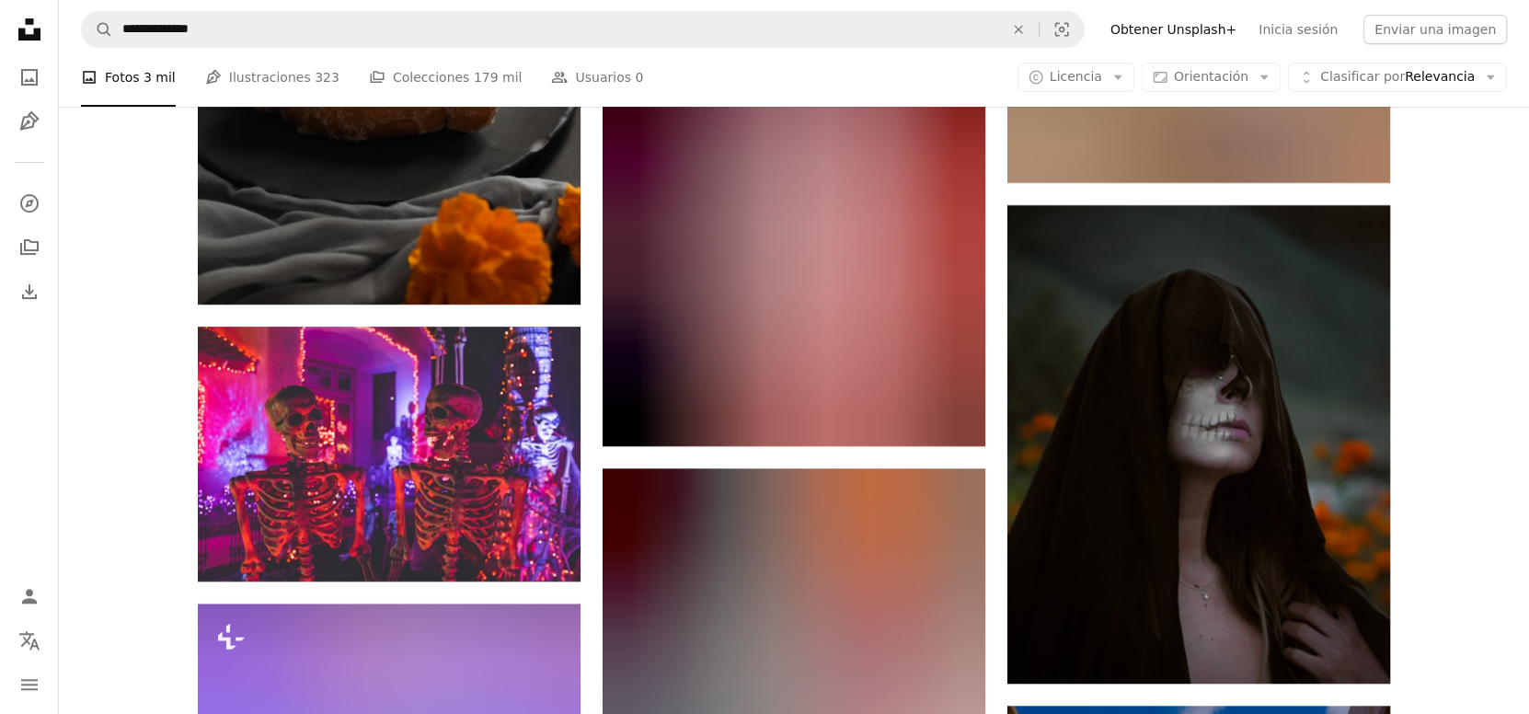
scroll to position [5061, 0]
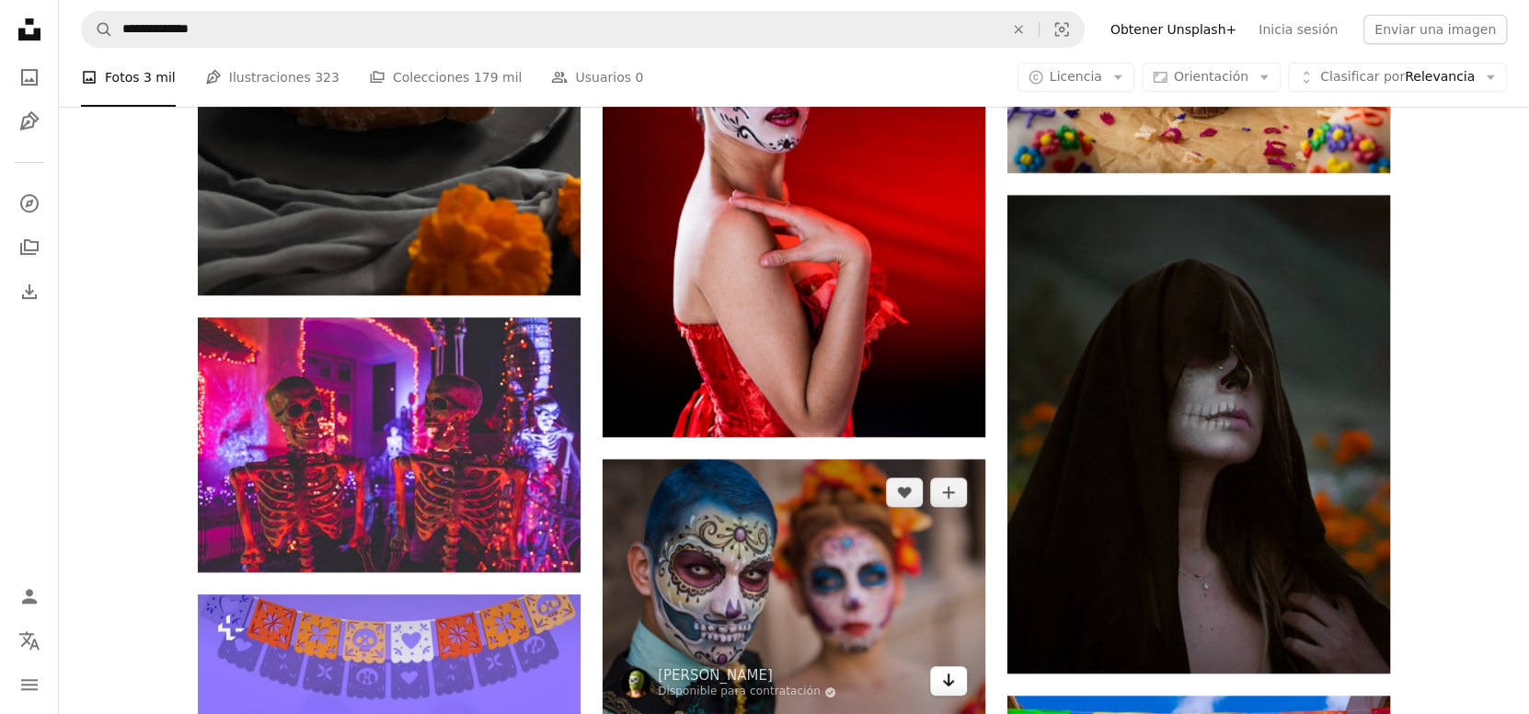
click at [953, 669] on icon "Arrow pointing down" at bounding box center [948, 680] width 15 height 22
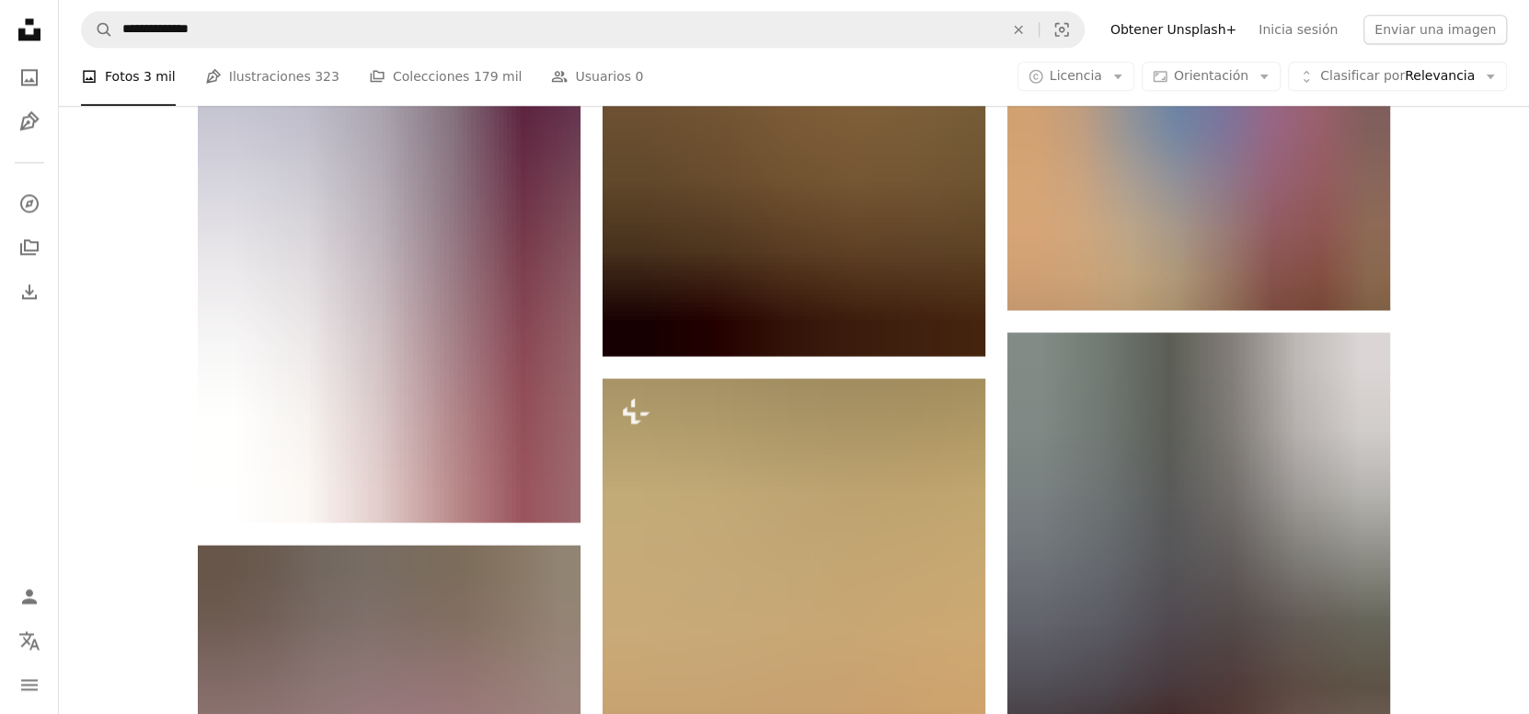
scroll to position [6288, 0]
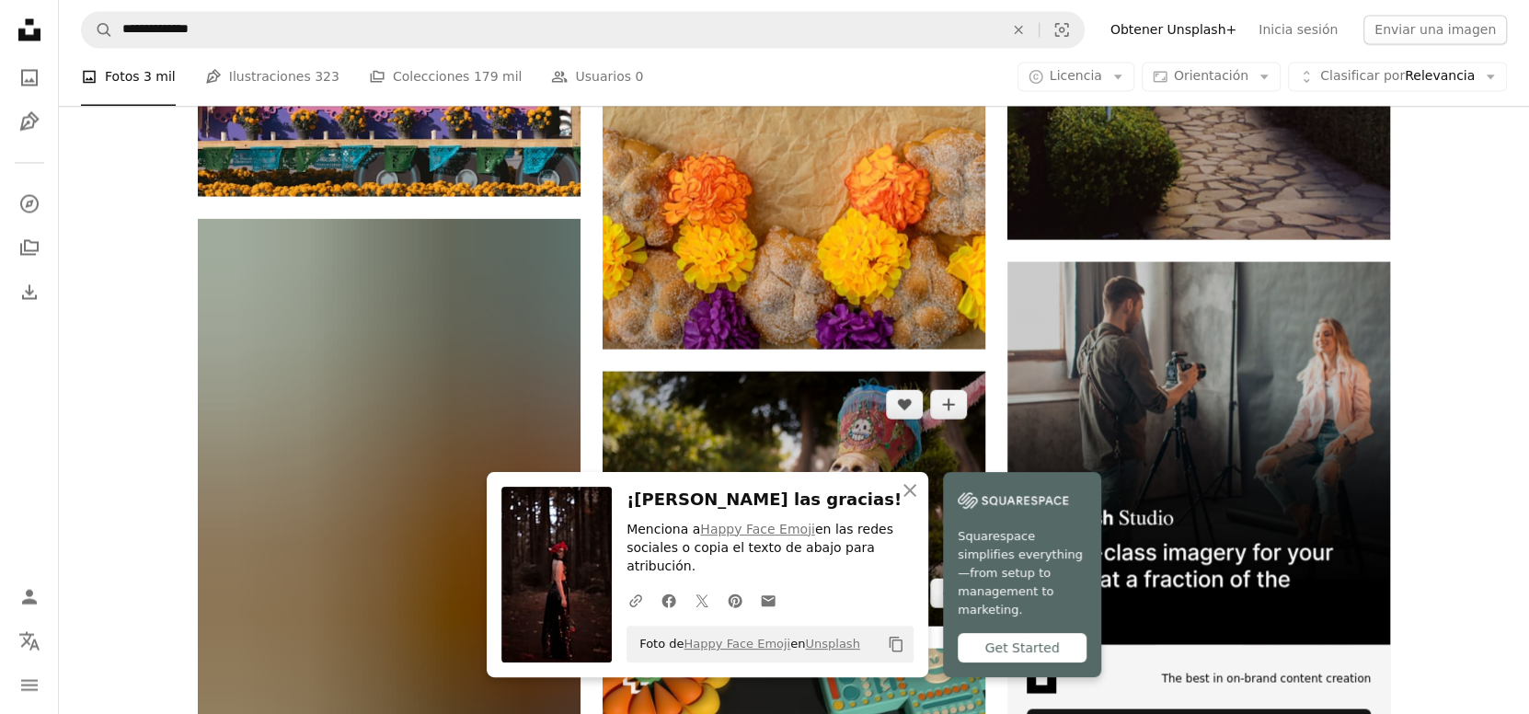
scroll to position [6902, 0]
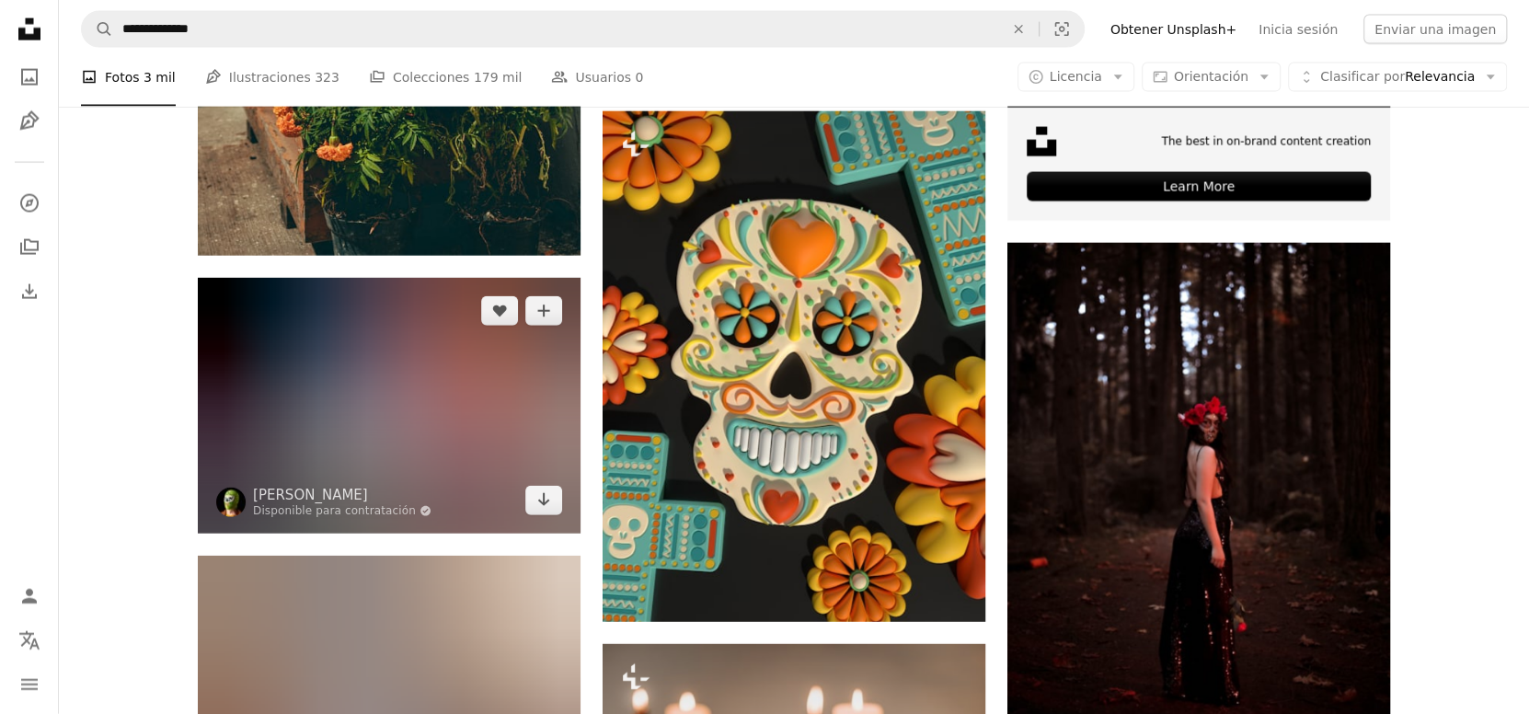
scroll to position [7515, 0]
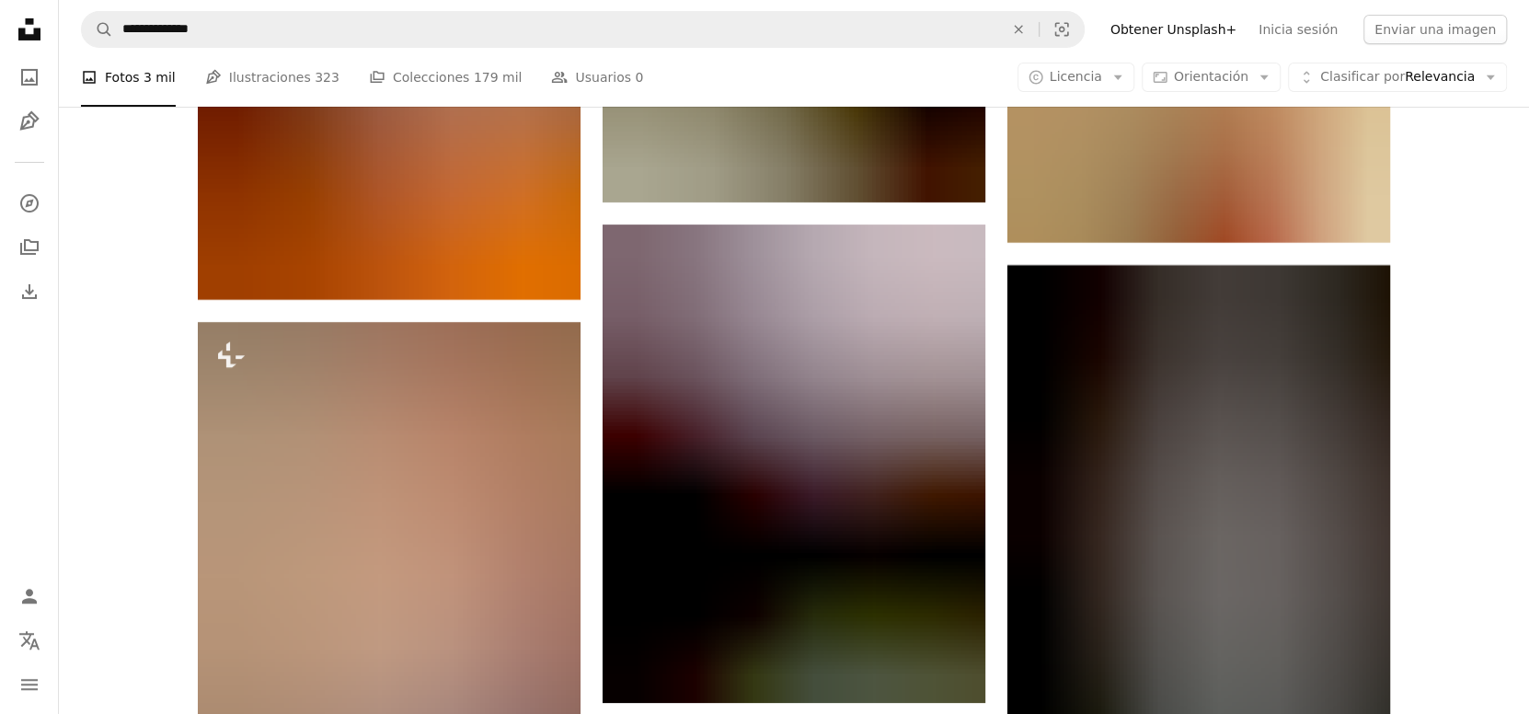
scroll to position [9049, 0]
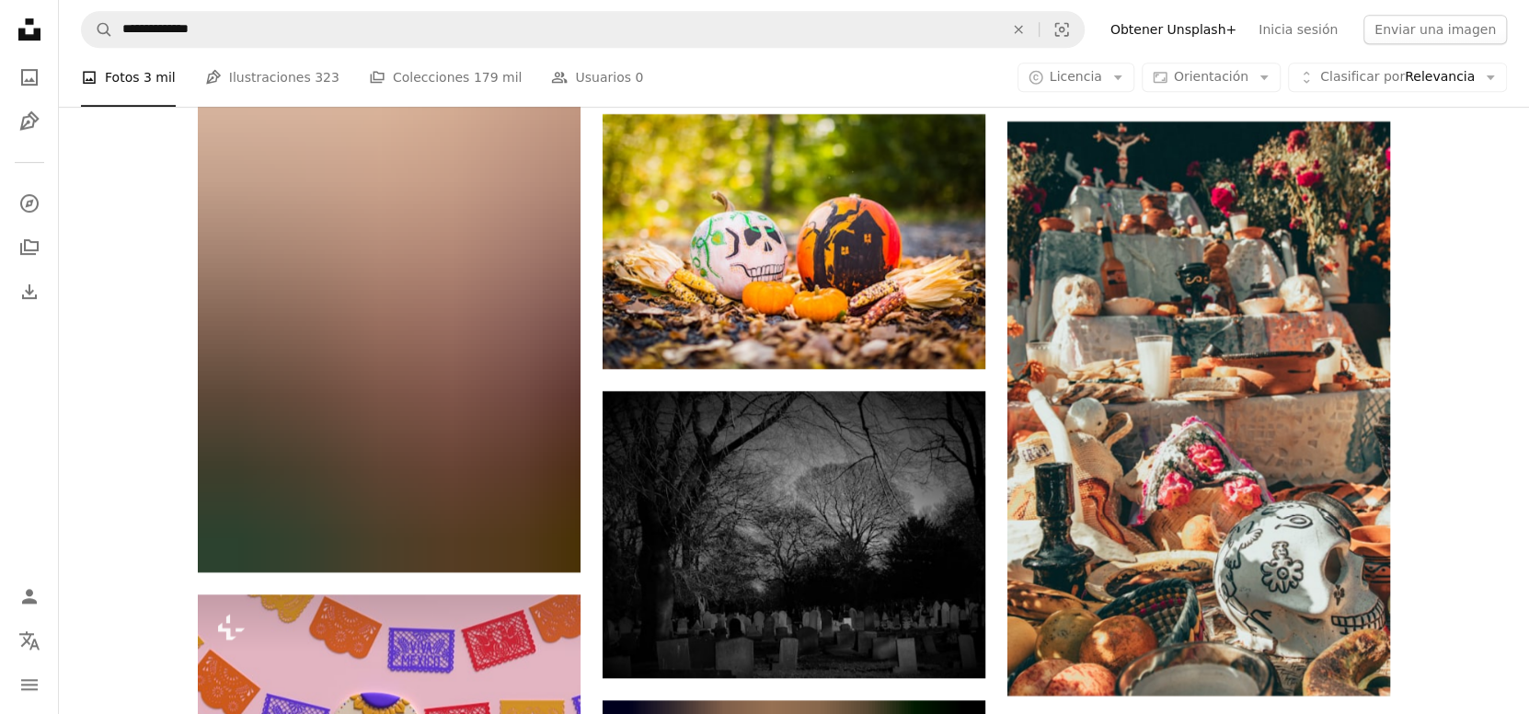
scroll to position [9970, 0]
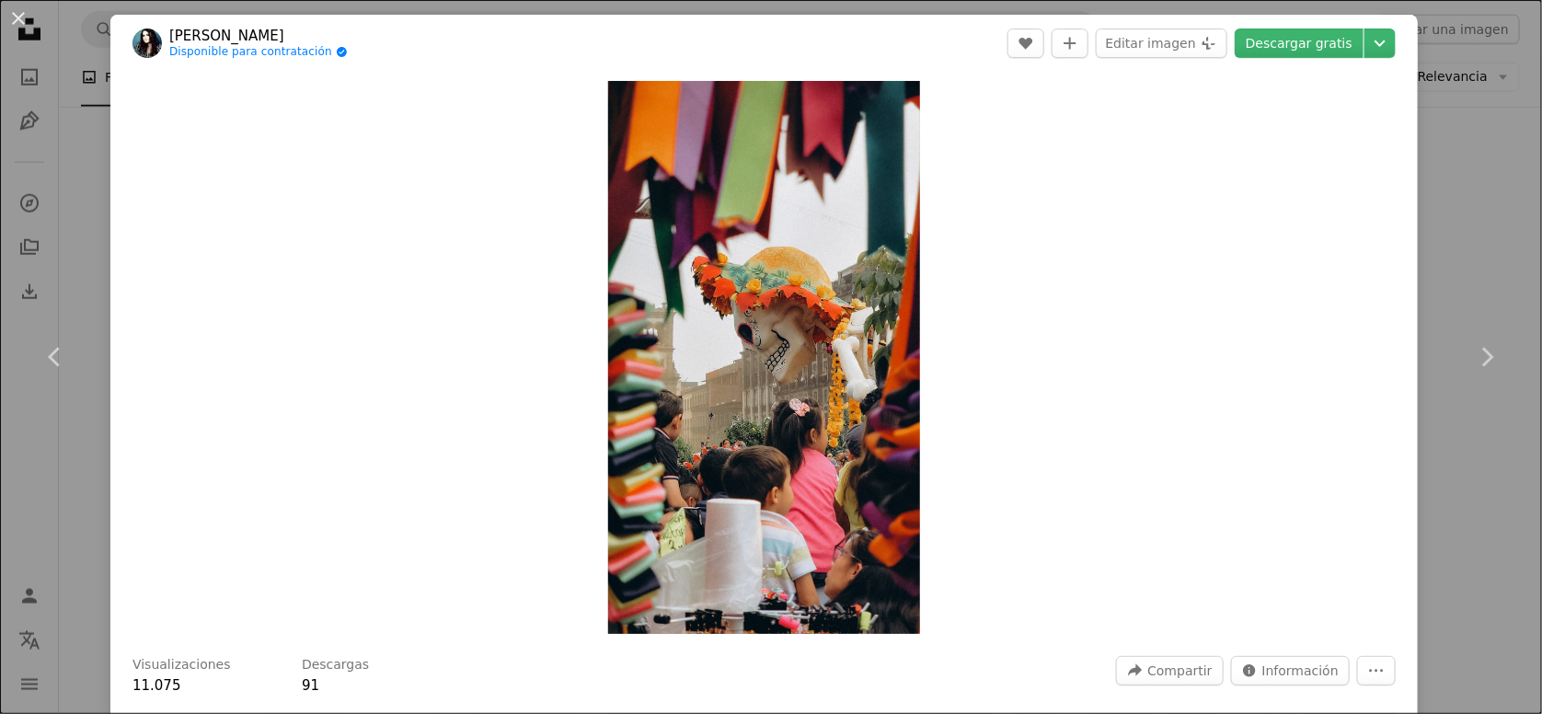
click at [1425, 515] on div "An X shape Chevron left Chevron right [PERSON_NAME] Disponible para contratació…" at bounding box center [771, 357] width 1542 height 714
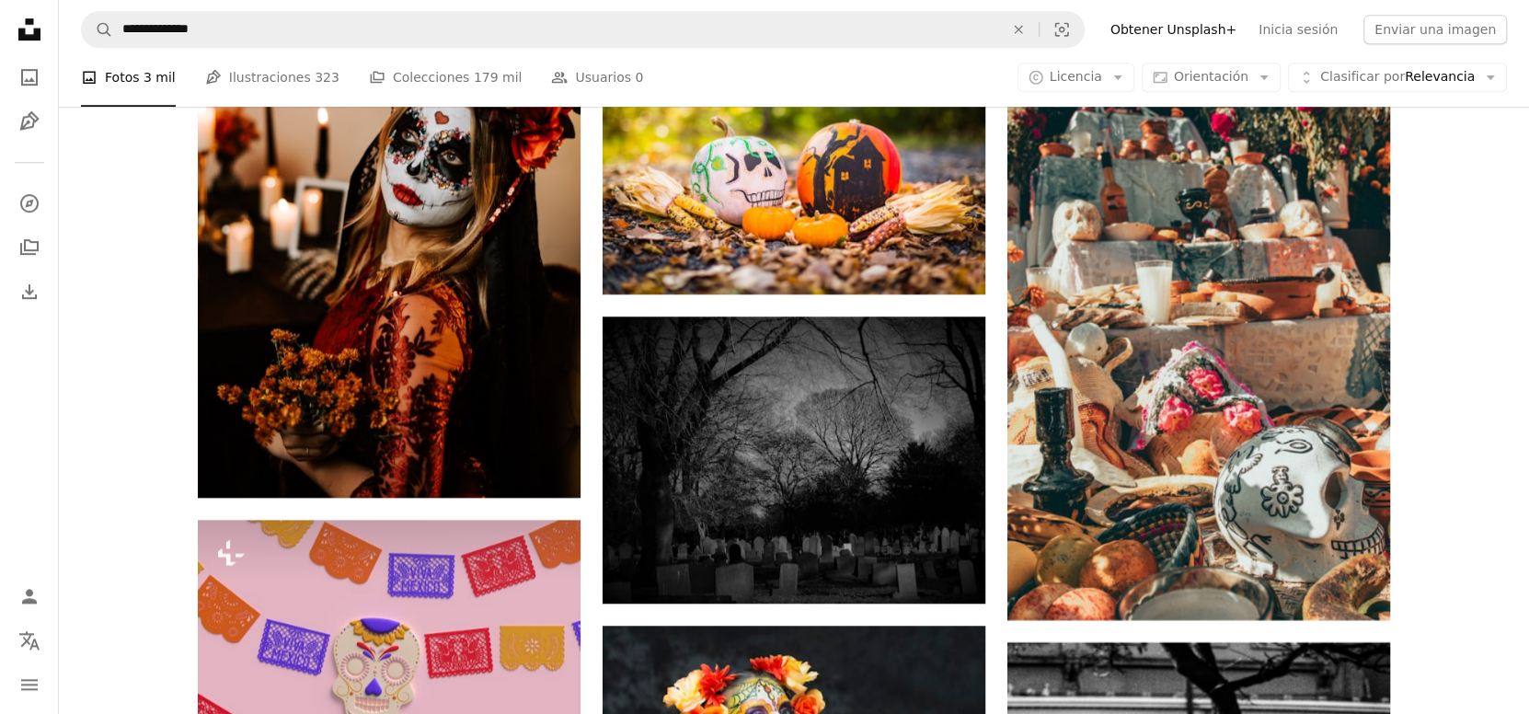
scroll to position [10122, 0]
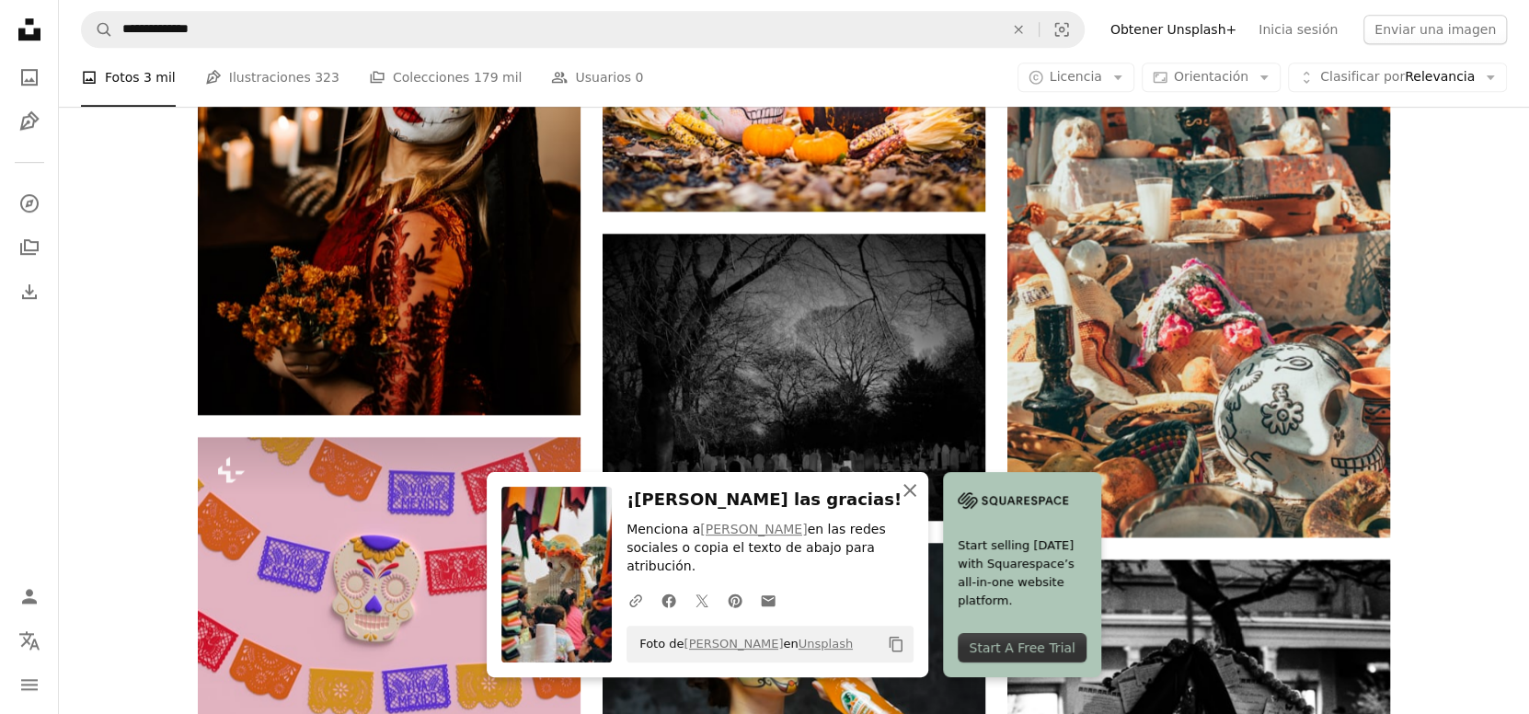
click at [921, 502] on icon "An X shape" at bounding box center [910, 490] width 22 height 22
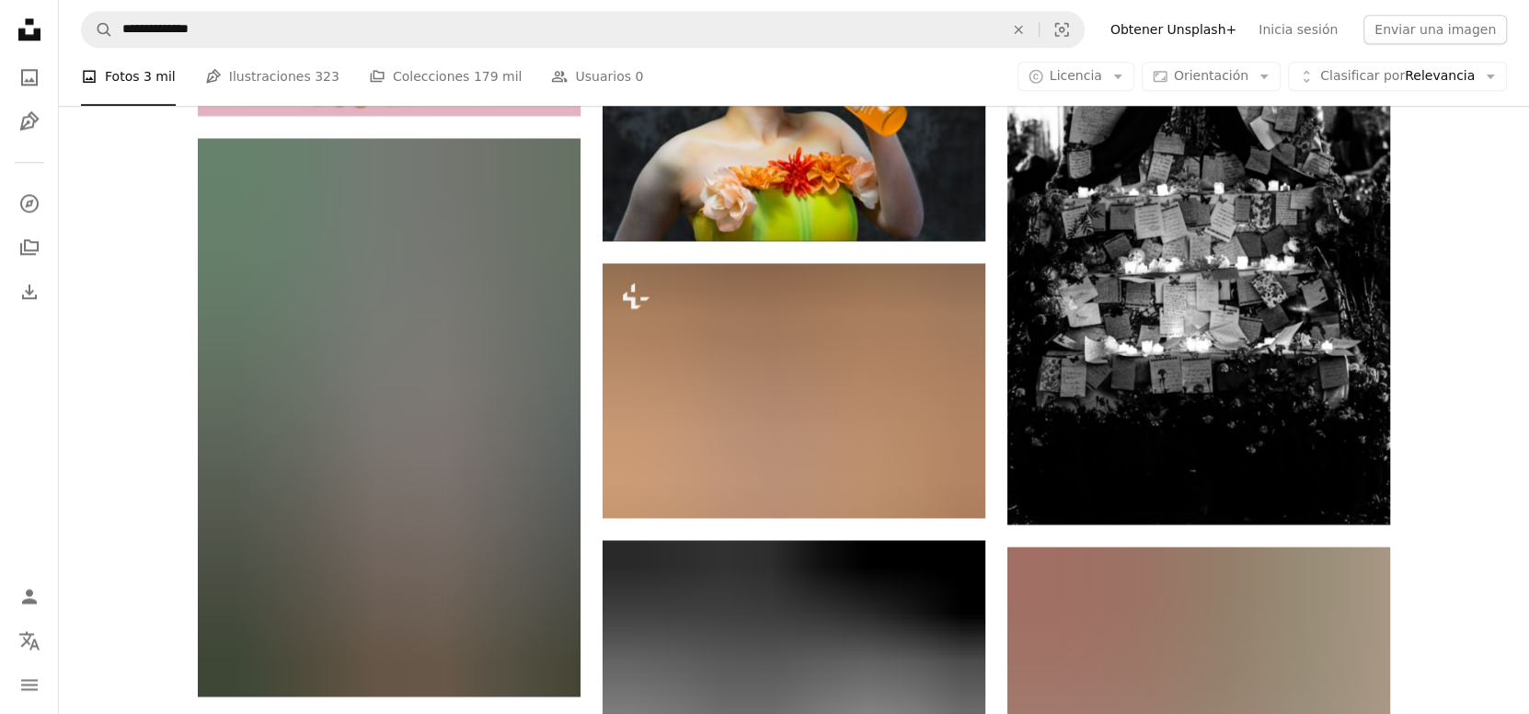
scroll to position [10736, 0]
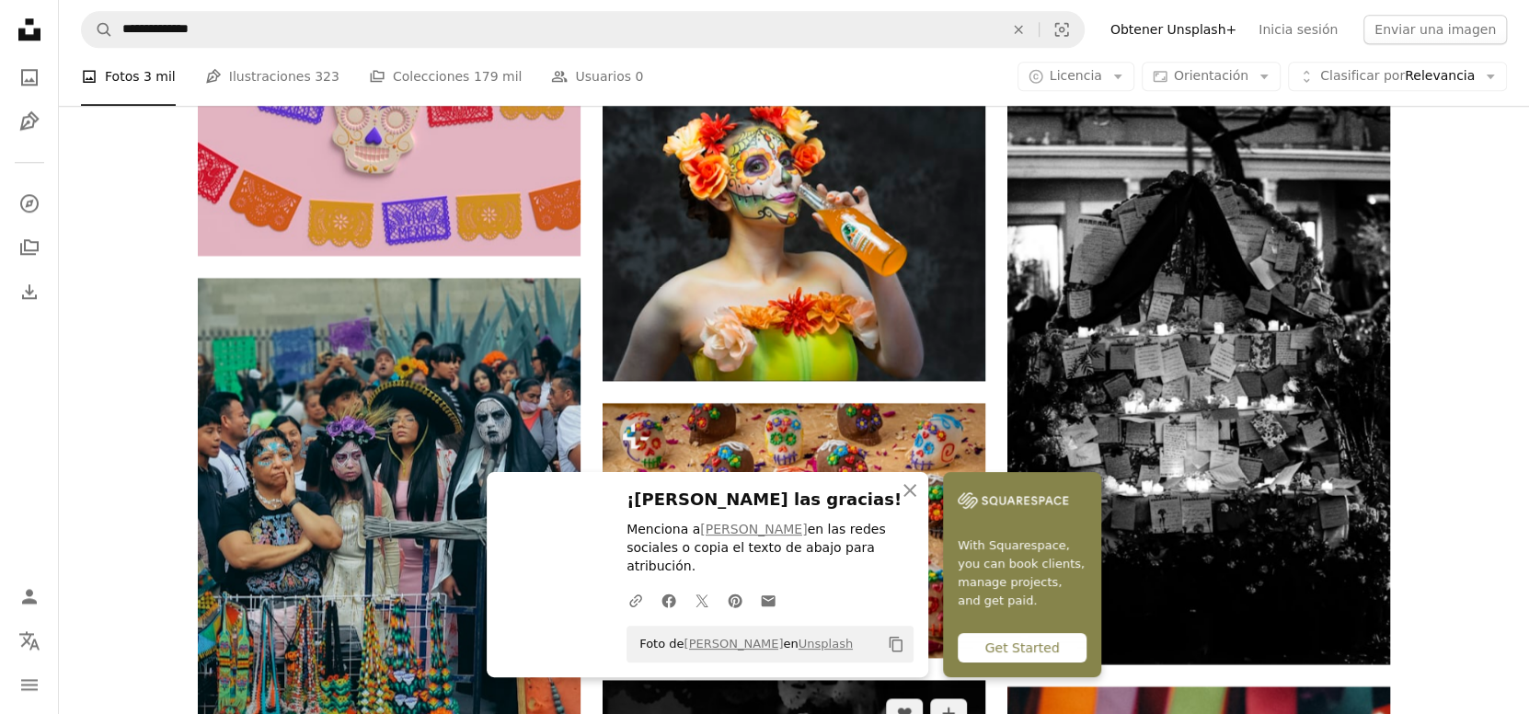
scroll to position [10582, 0]
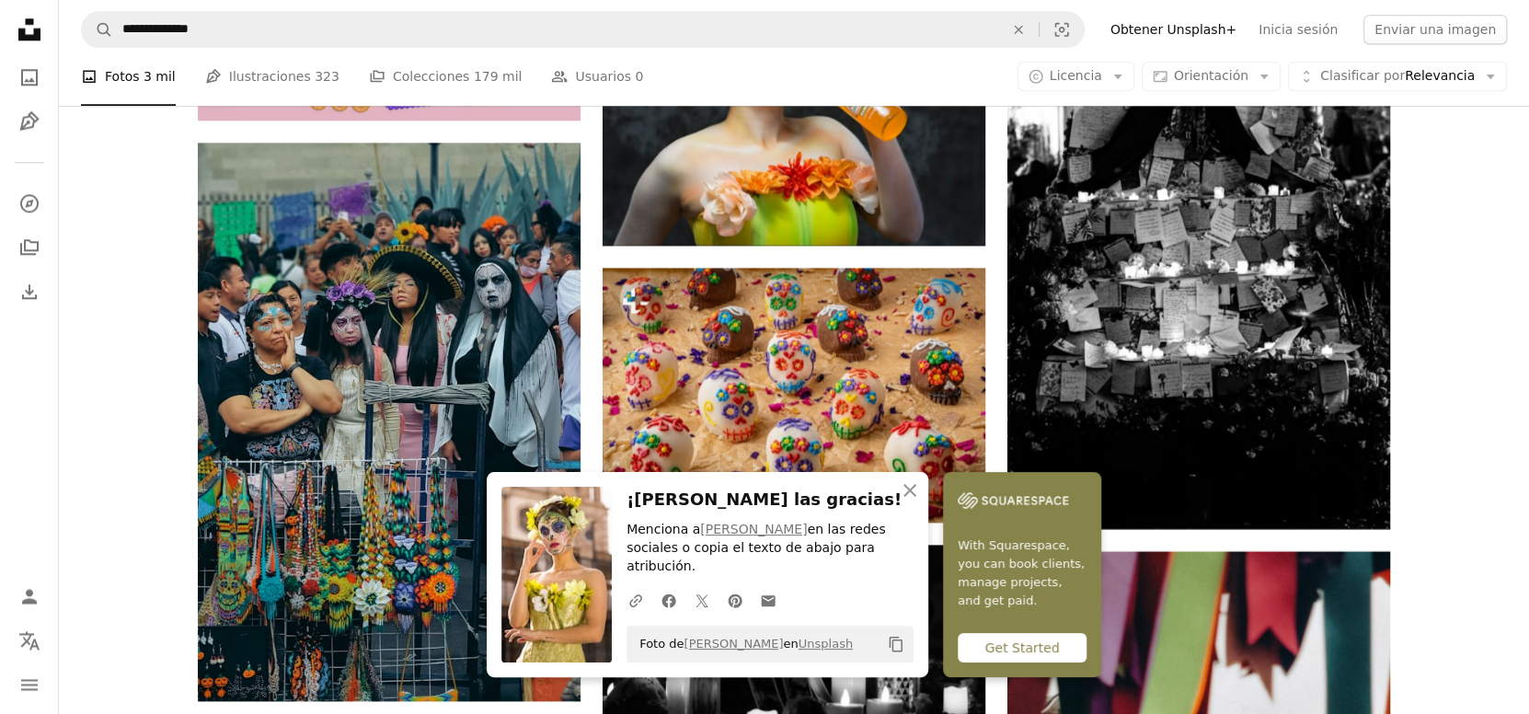
scroll to position [10736, 0]
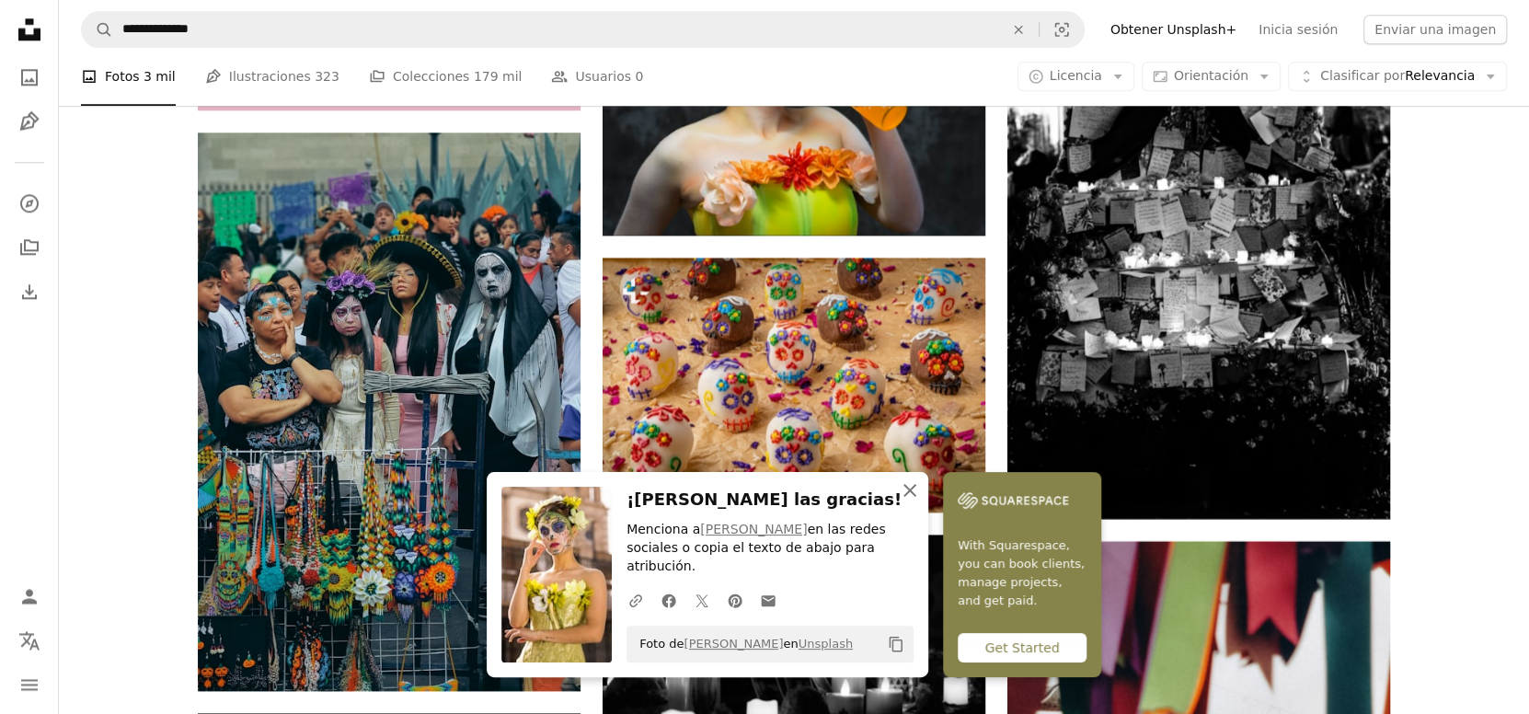
click at [921, 490] on icon "An X shape" at bounding box center [910, 490] width 22 height 22
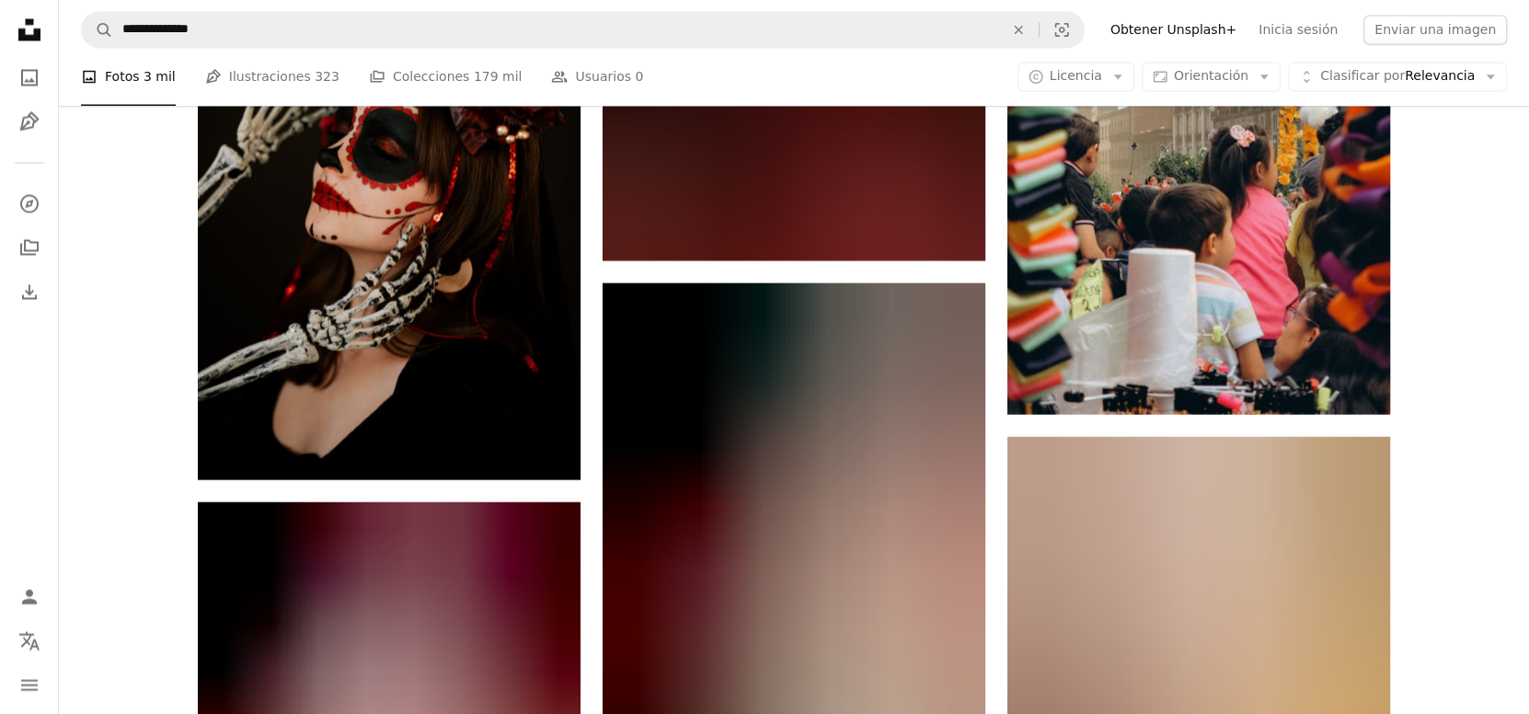
scroll to position [11547, 0]
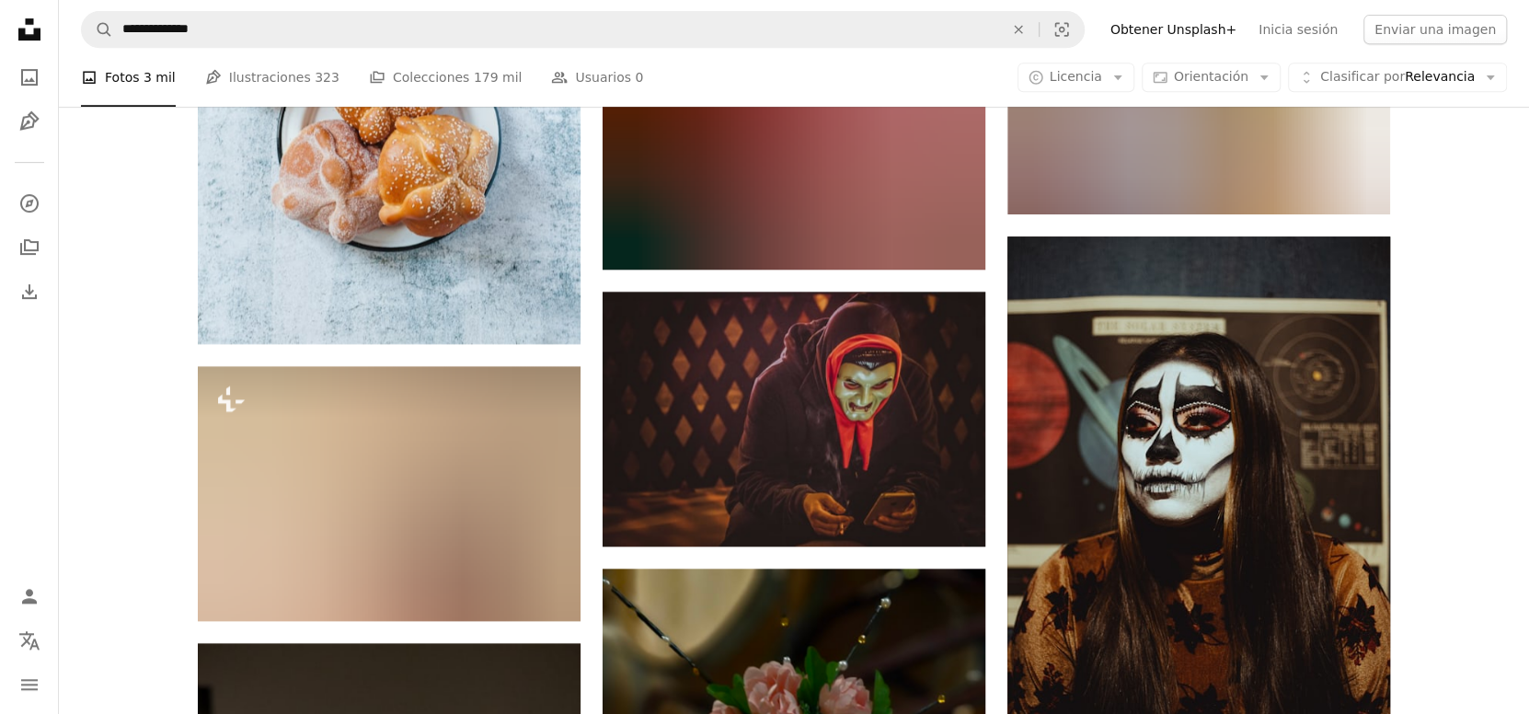
scroll to position [14614, 0]
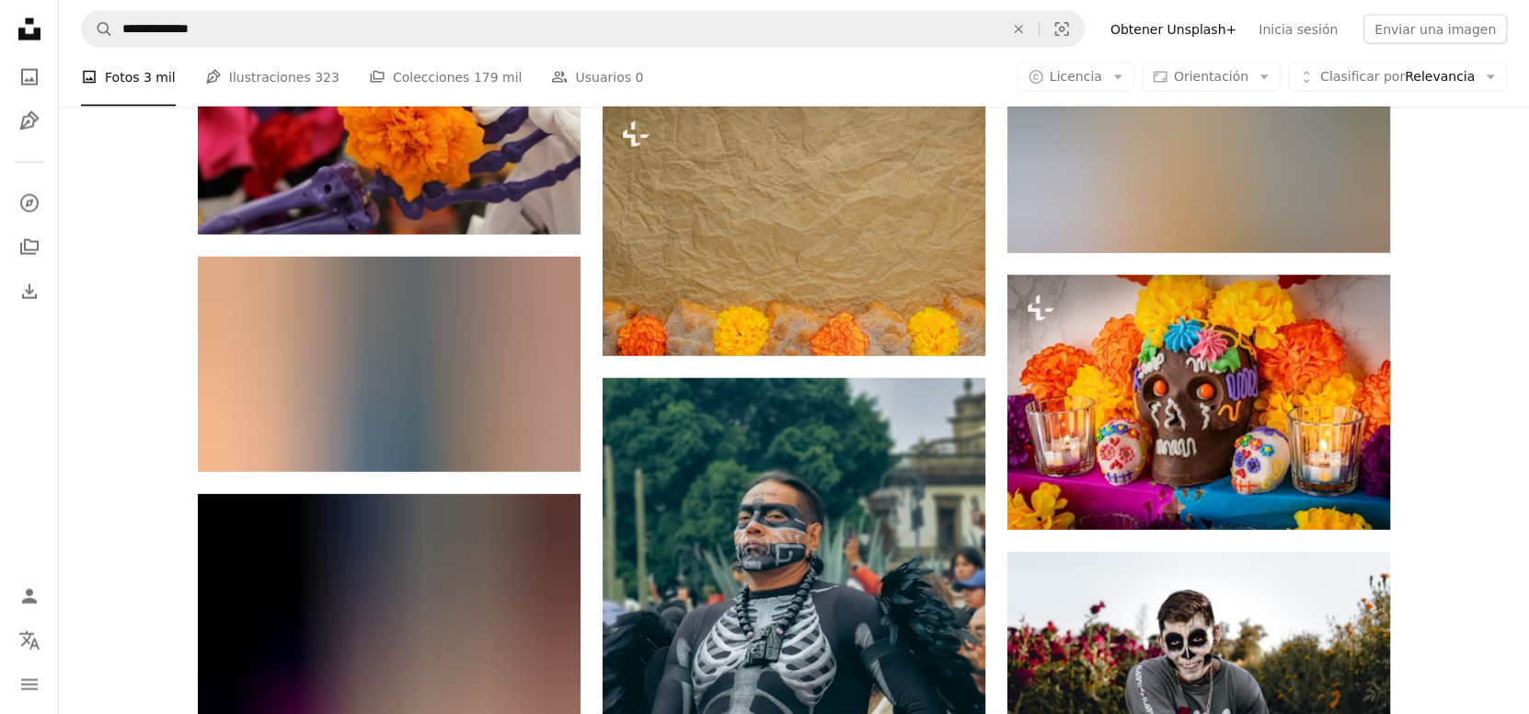
scroll to position [16761, 0]
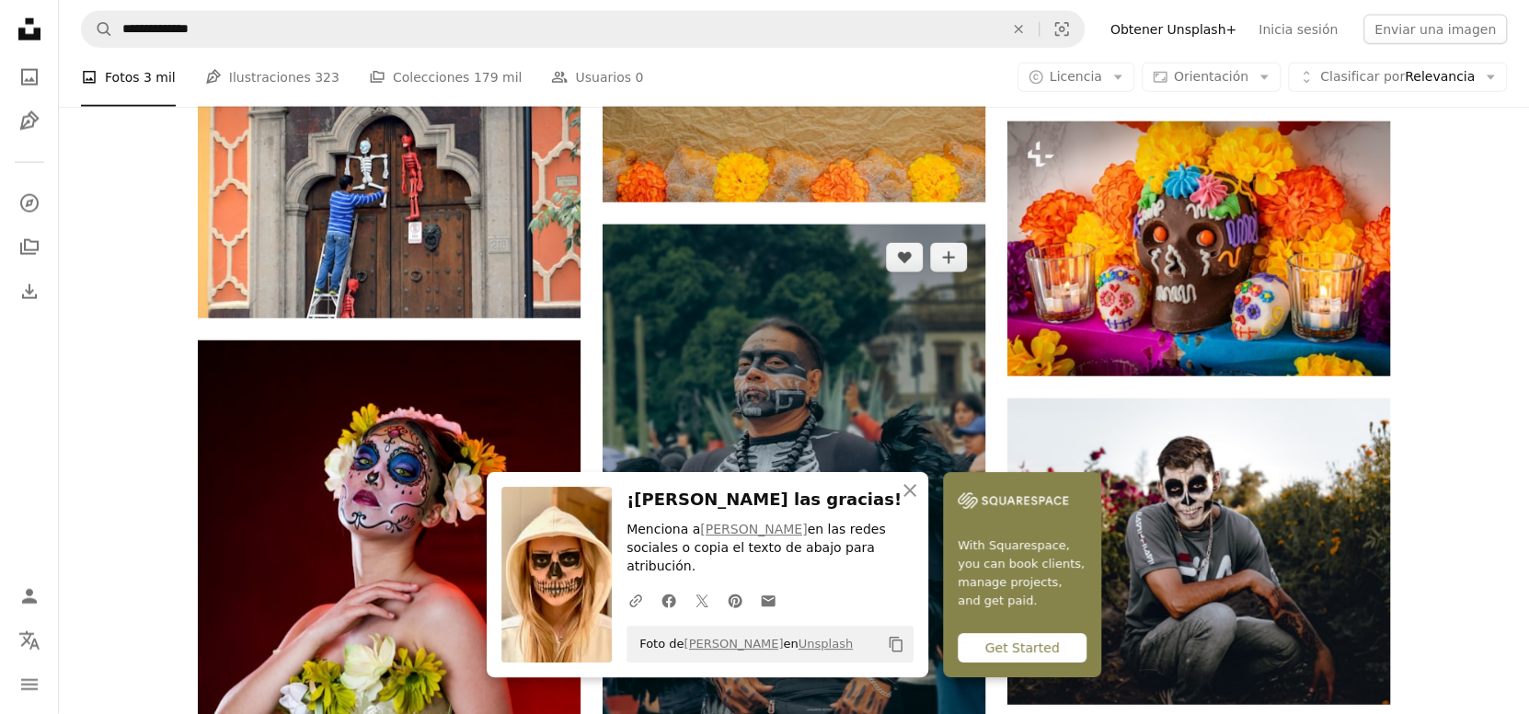
scroll to position [16914, 0]
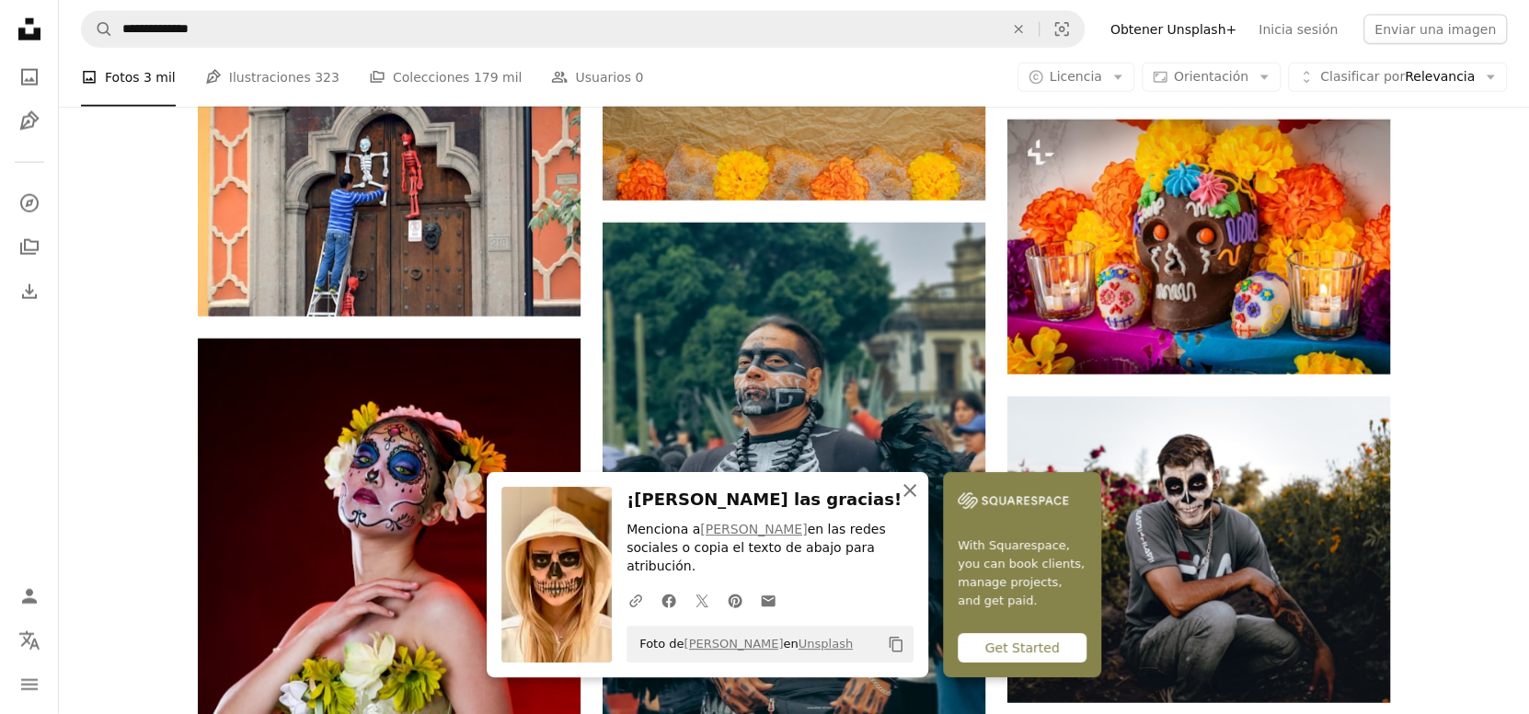
click at [921, 502] on icon "An X shape" at bounding box center [910, 490] width 22 height 22
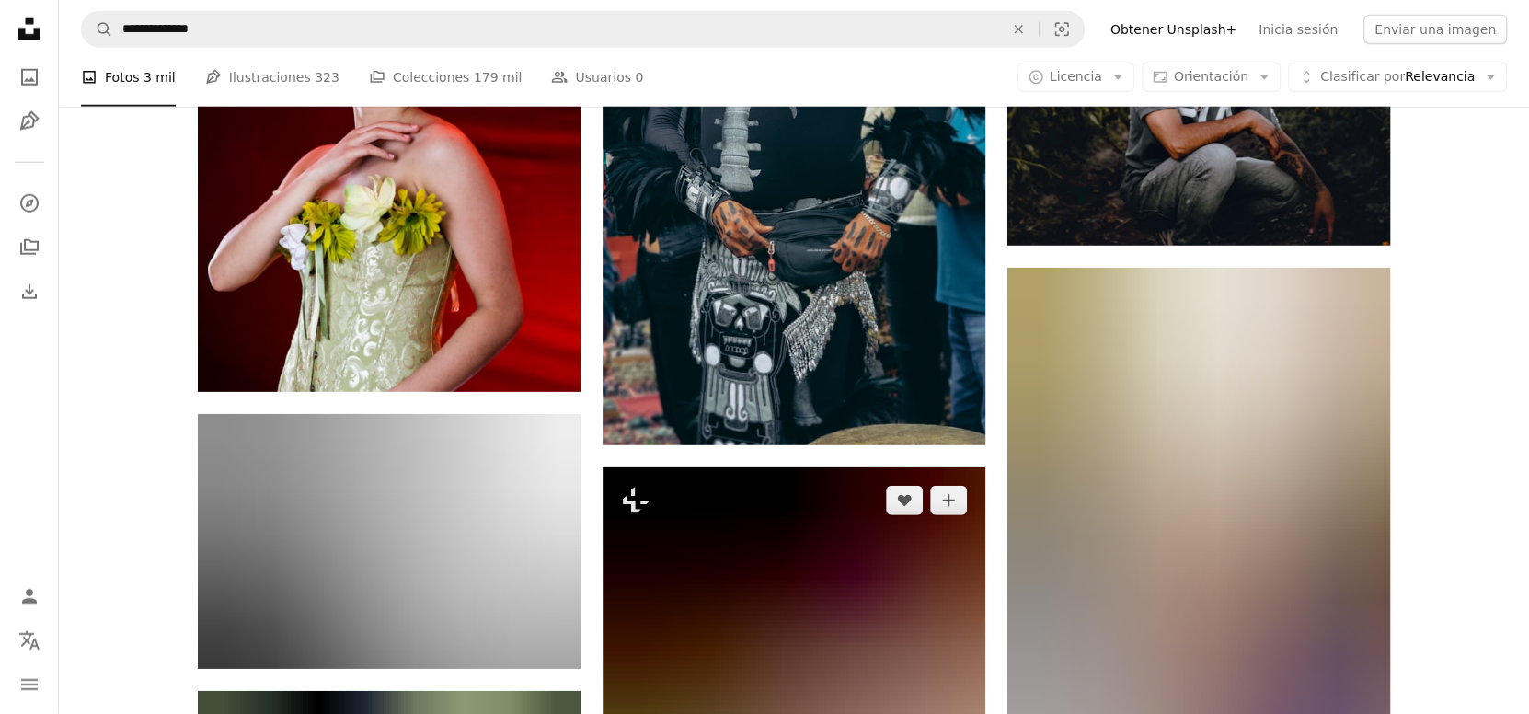
scroll to position [17375, 0]
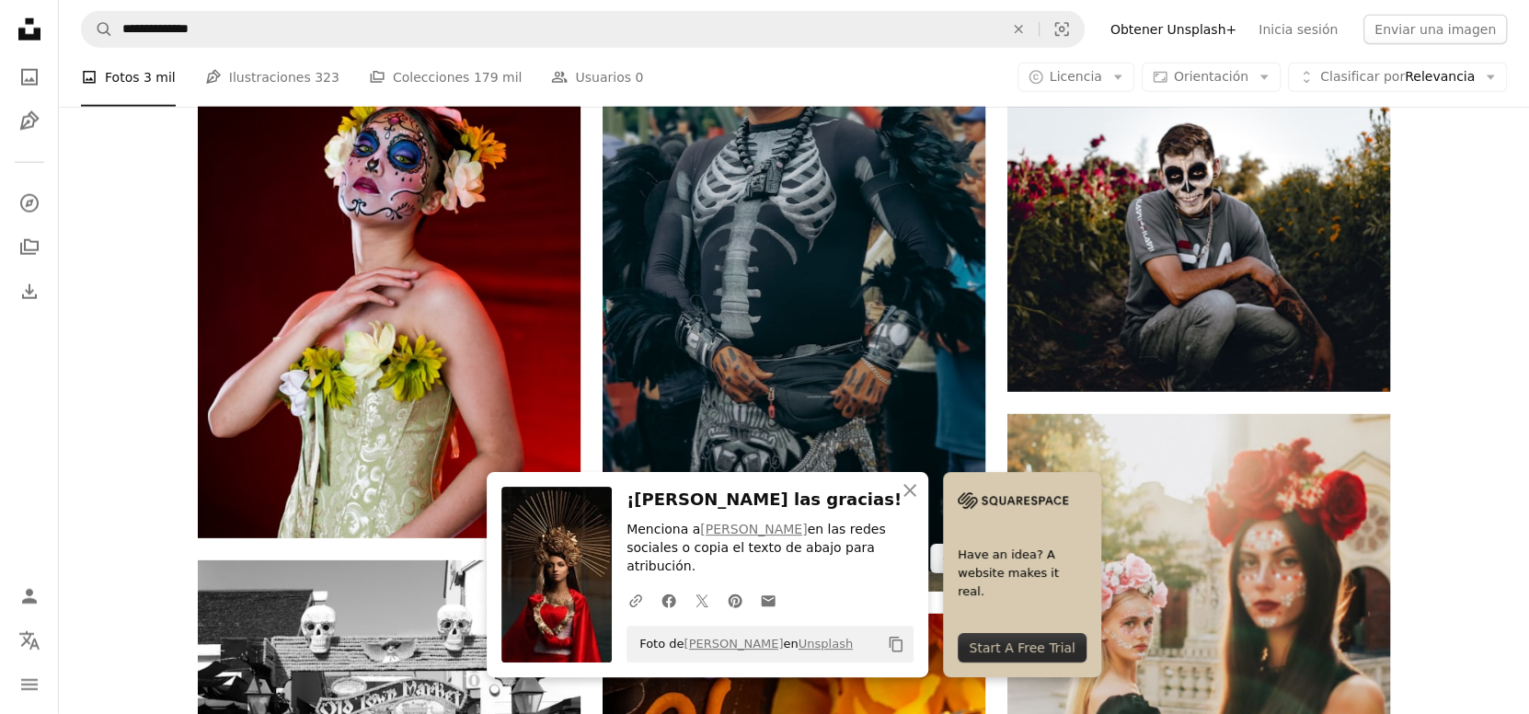
scroll to position [17221, 0]
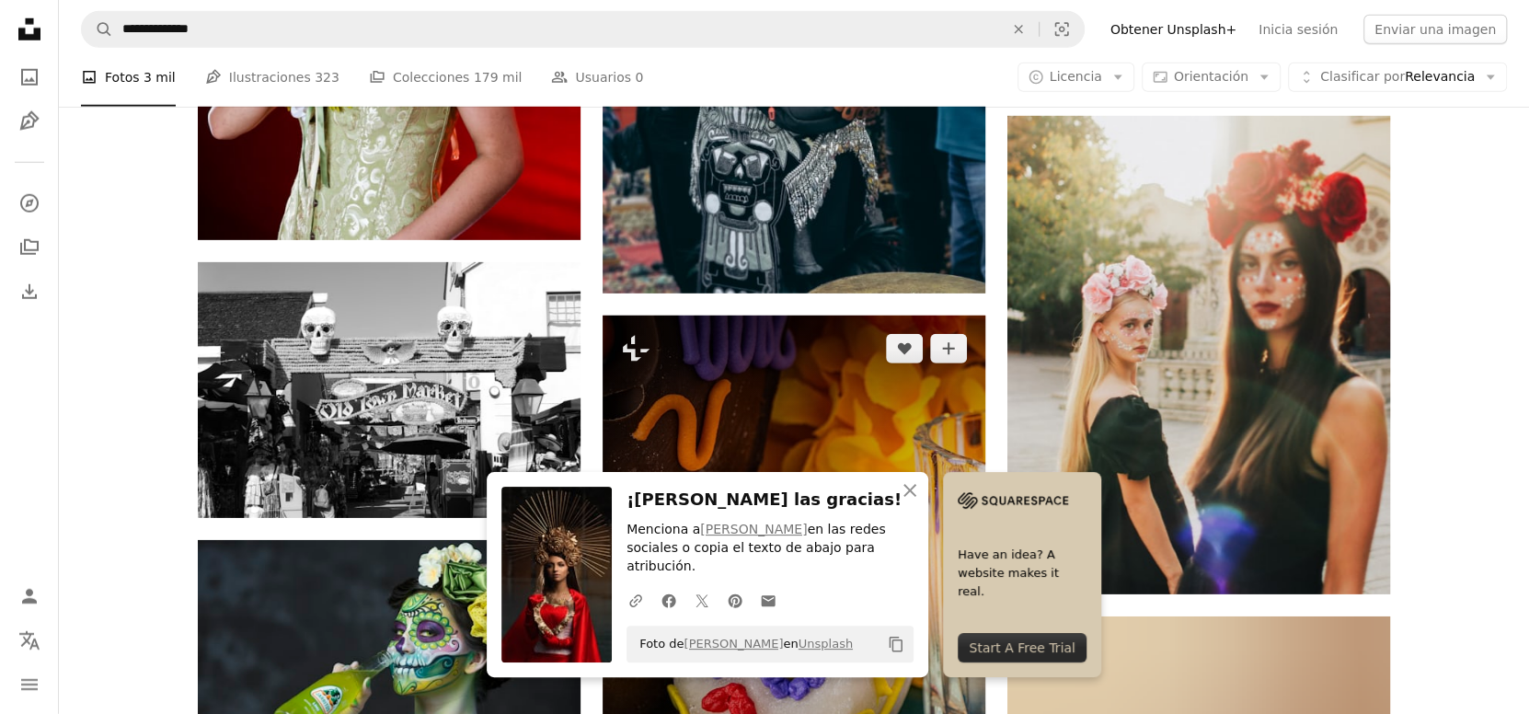
scroll to position [17528, 0]
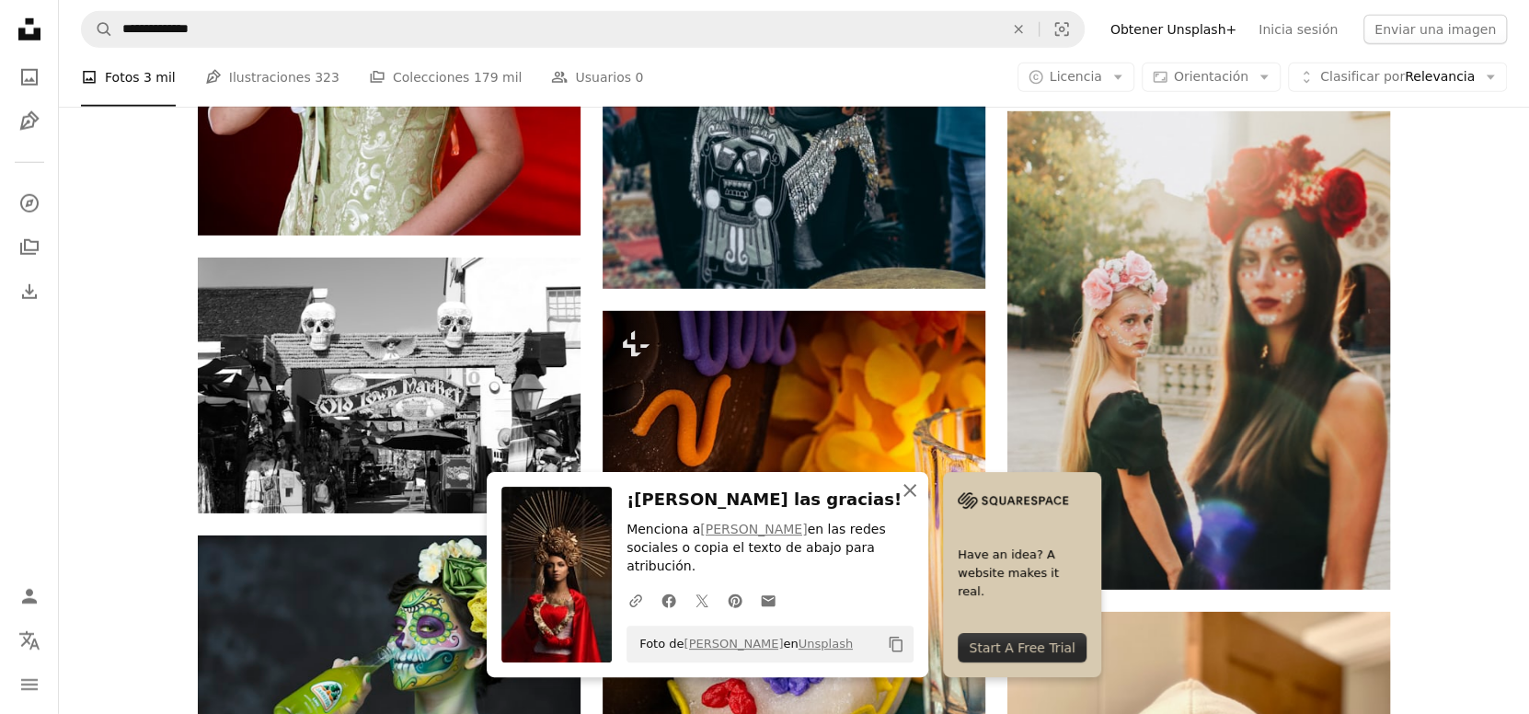
click at [921, 502] on icon "An X shape" at bounding box center [910, 490] width 22 height 22
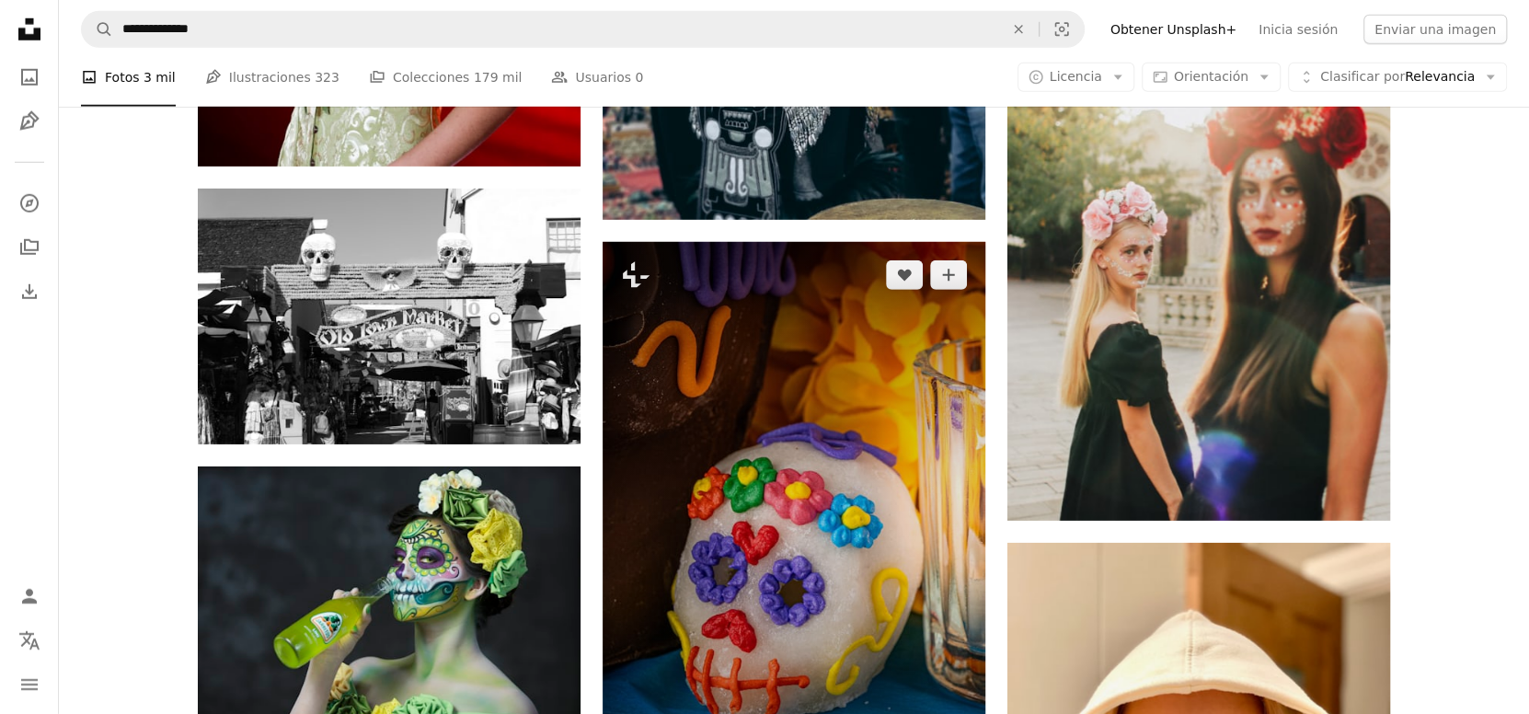
scroll to position [17681, 0]
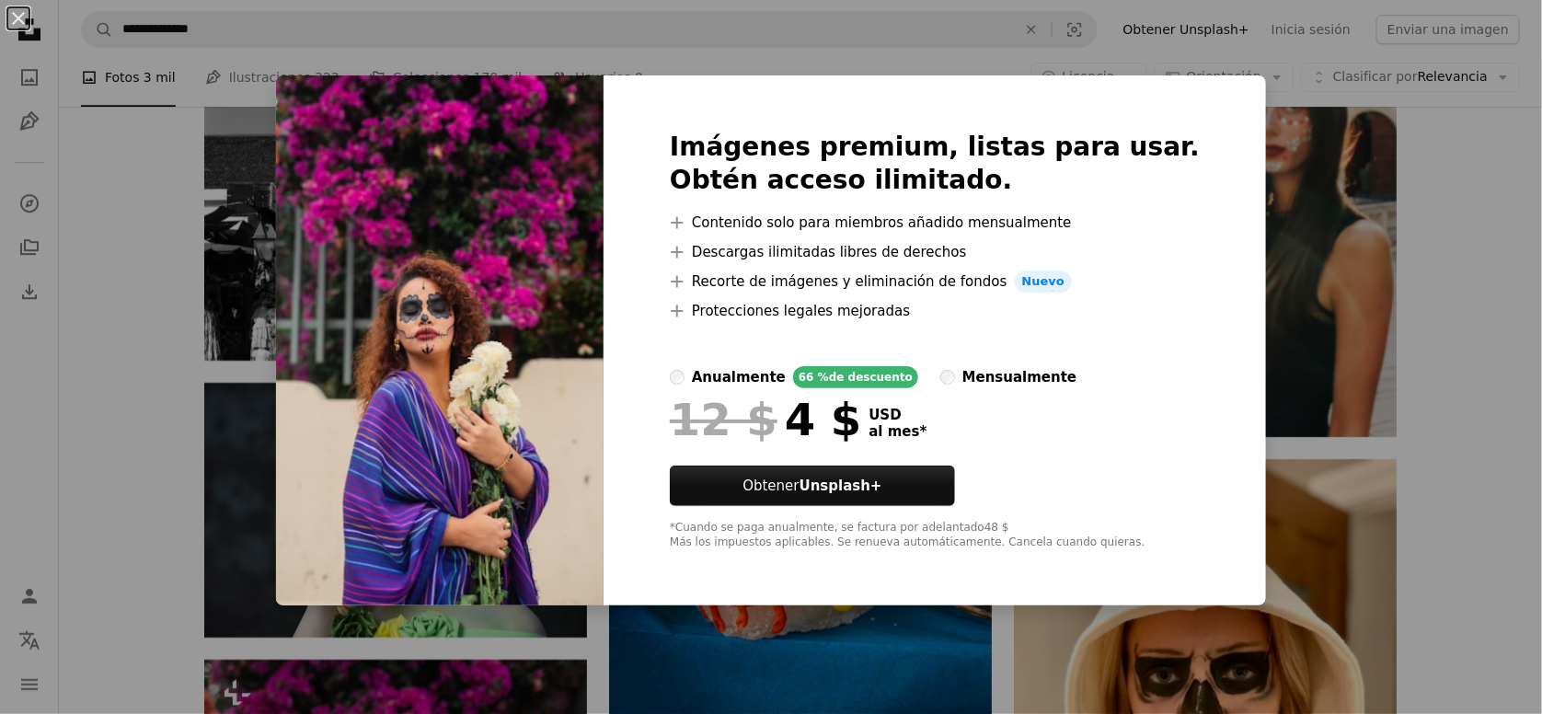
click at [142, 228] on div "An X shape Imágenes premium, listas para usar. Obtén acceso ilimitado. A plus s…" at bounding box center [771, 357] width 1542 height 714
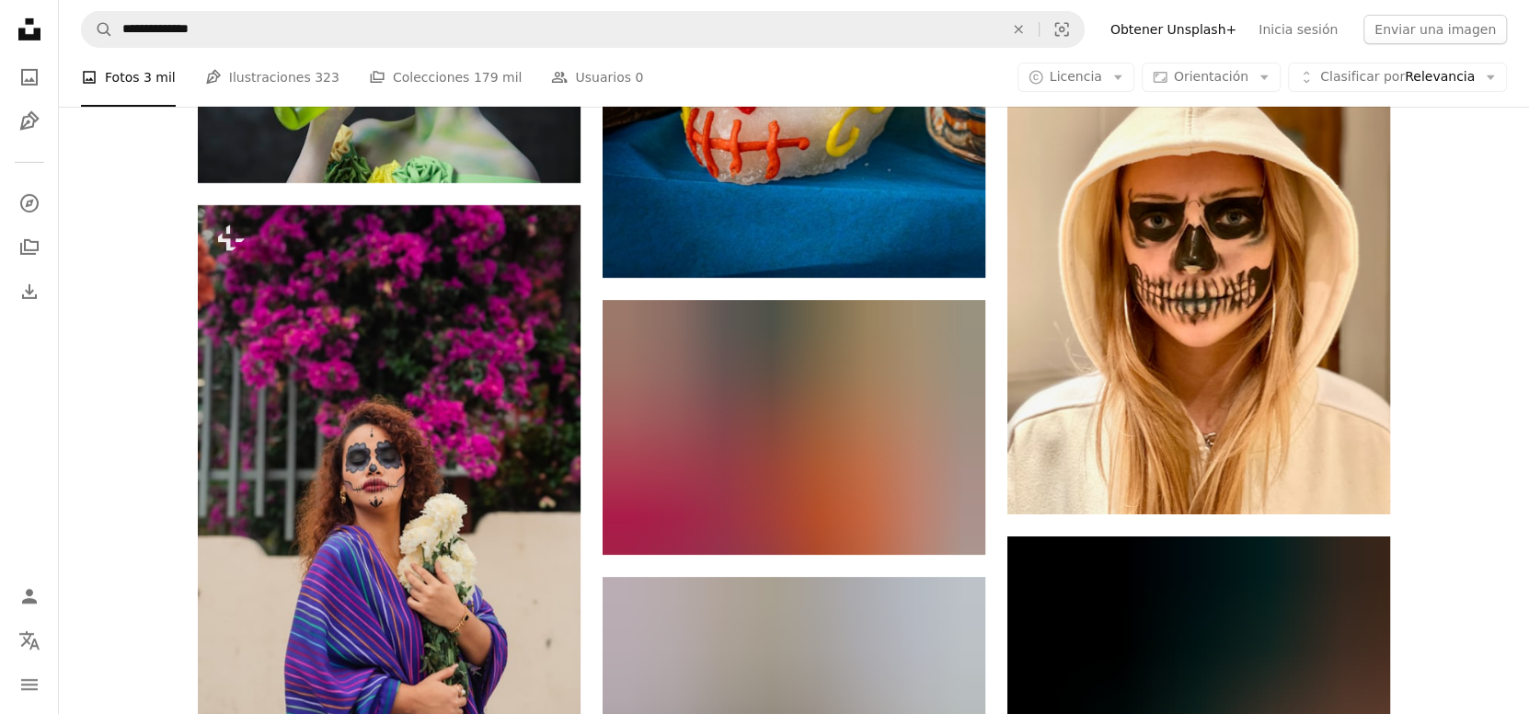
scroll to position [18142, 0]
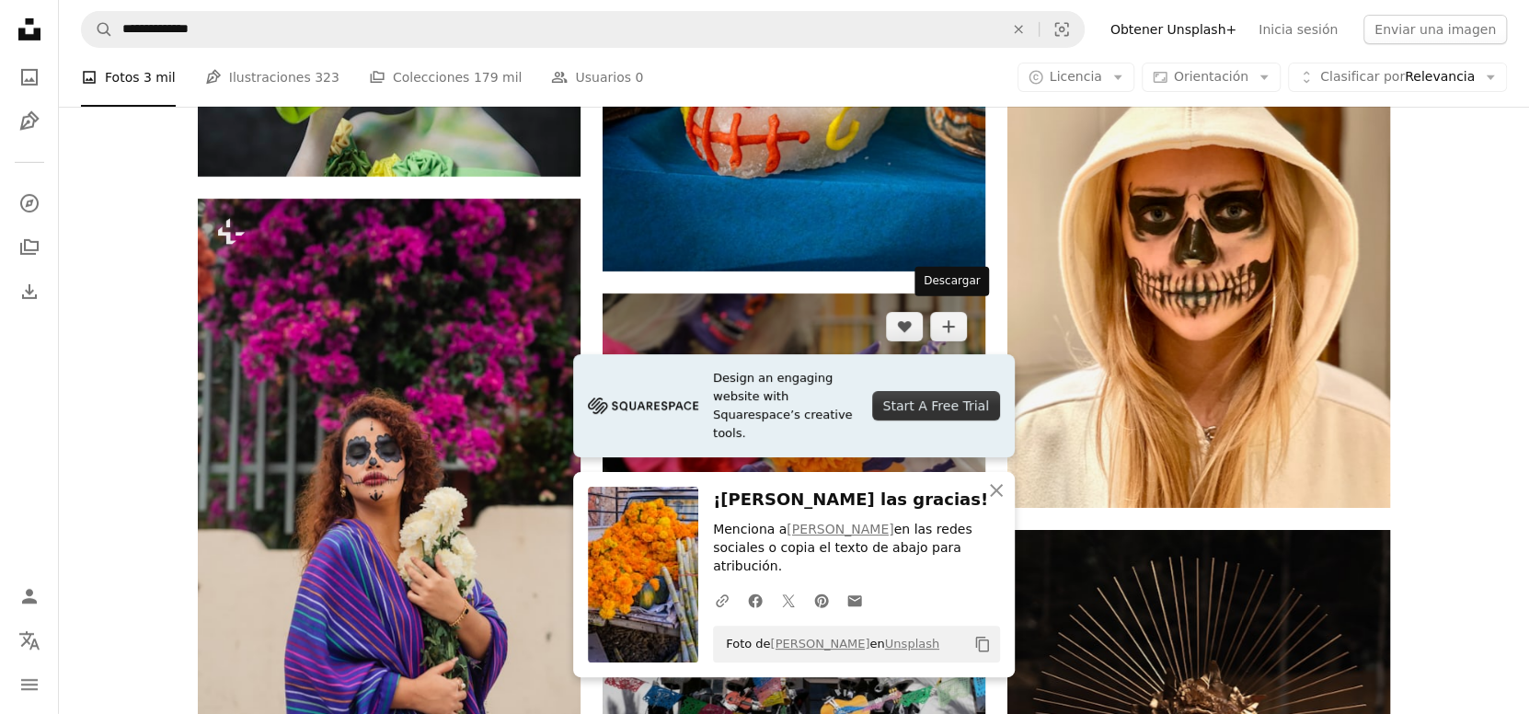
click at [955, 503] on icon "Arrow pointing down" at bounding box center [948, 514] width 15 height 22
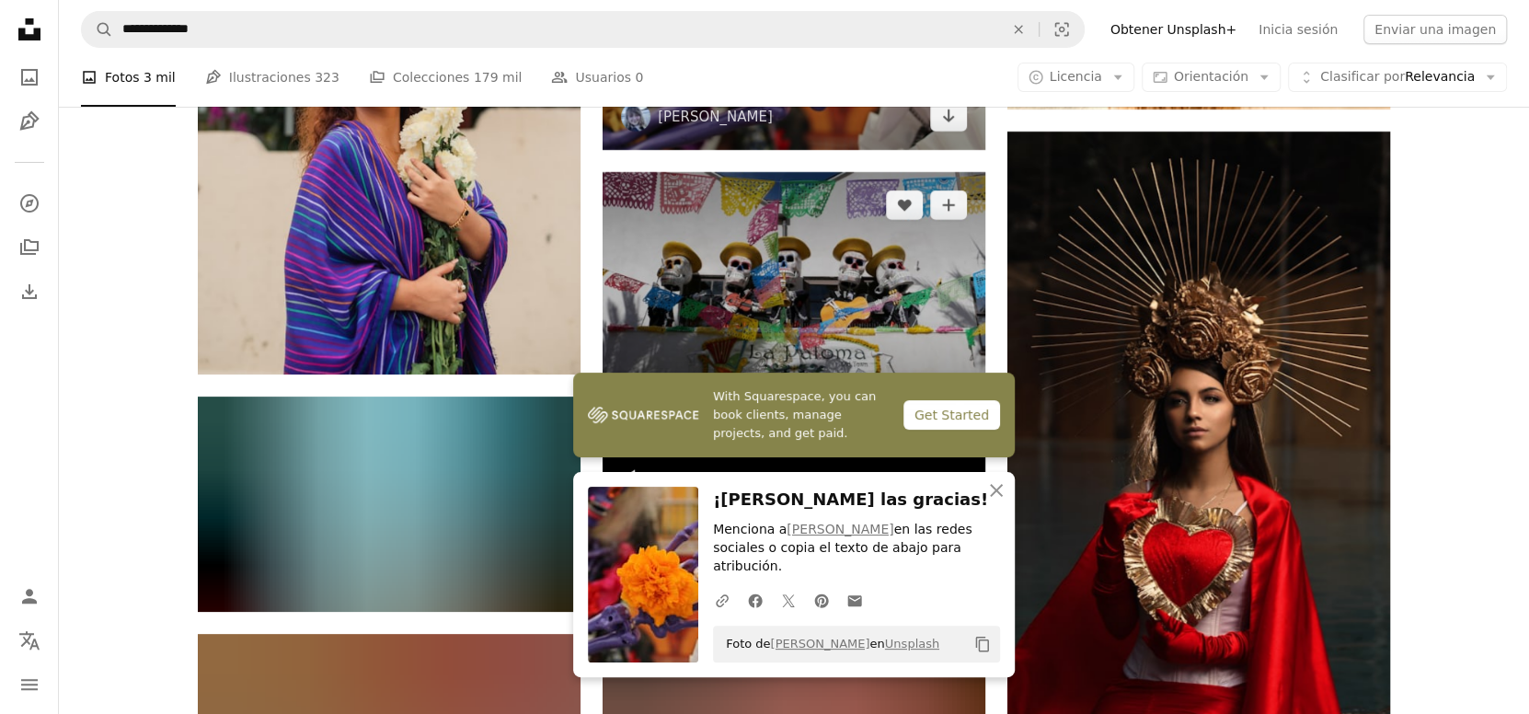
scroll to position [18448, 0]
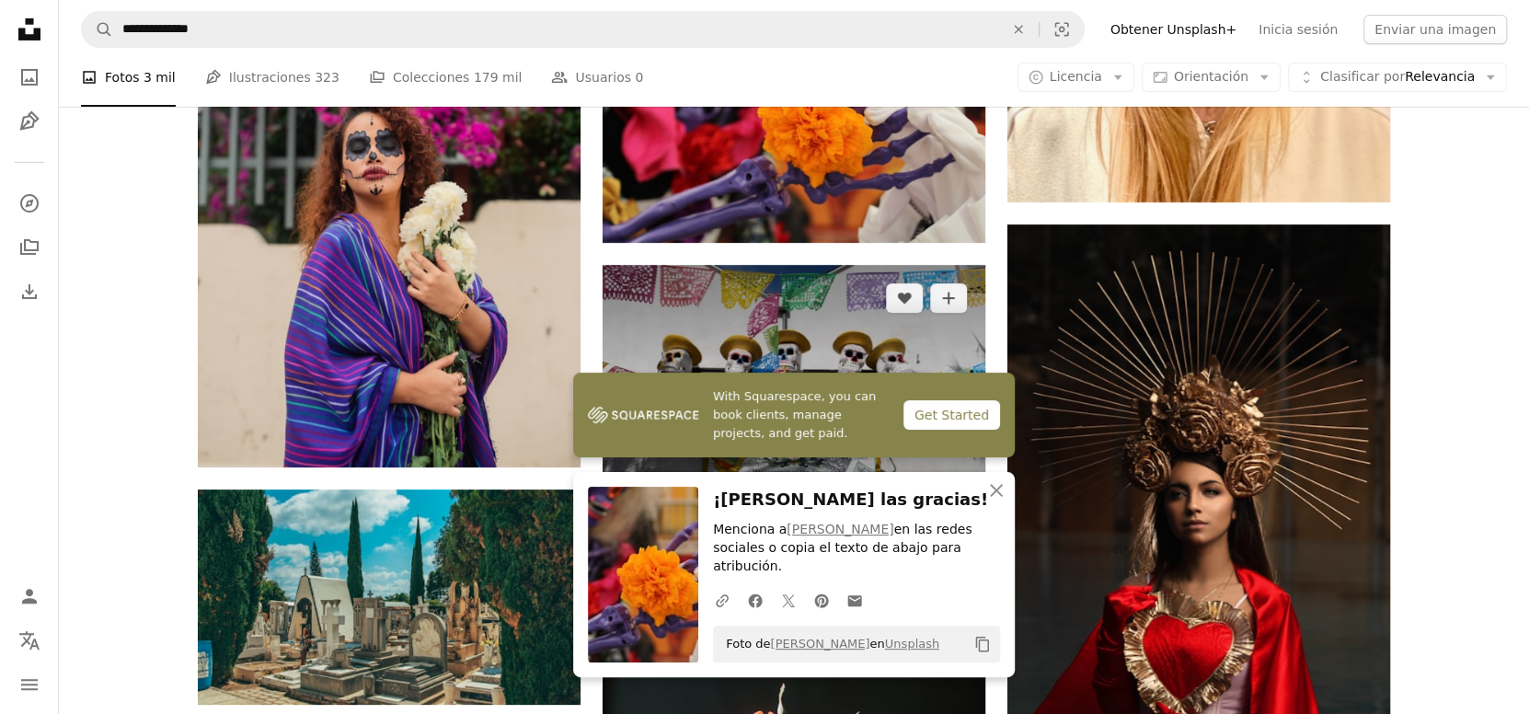
click at [940, 473] on link "Arrow pointing down" at bounding box center [948, 487] width 37 height 29
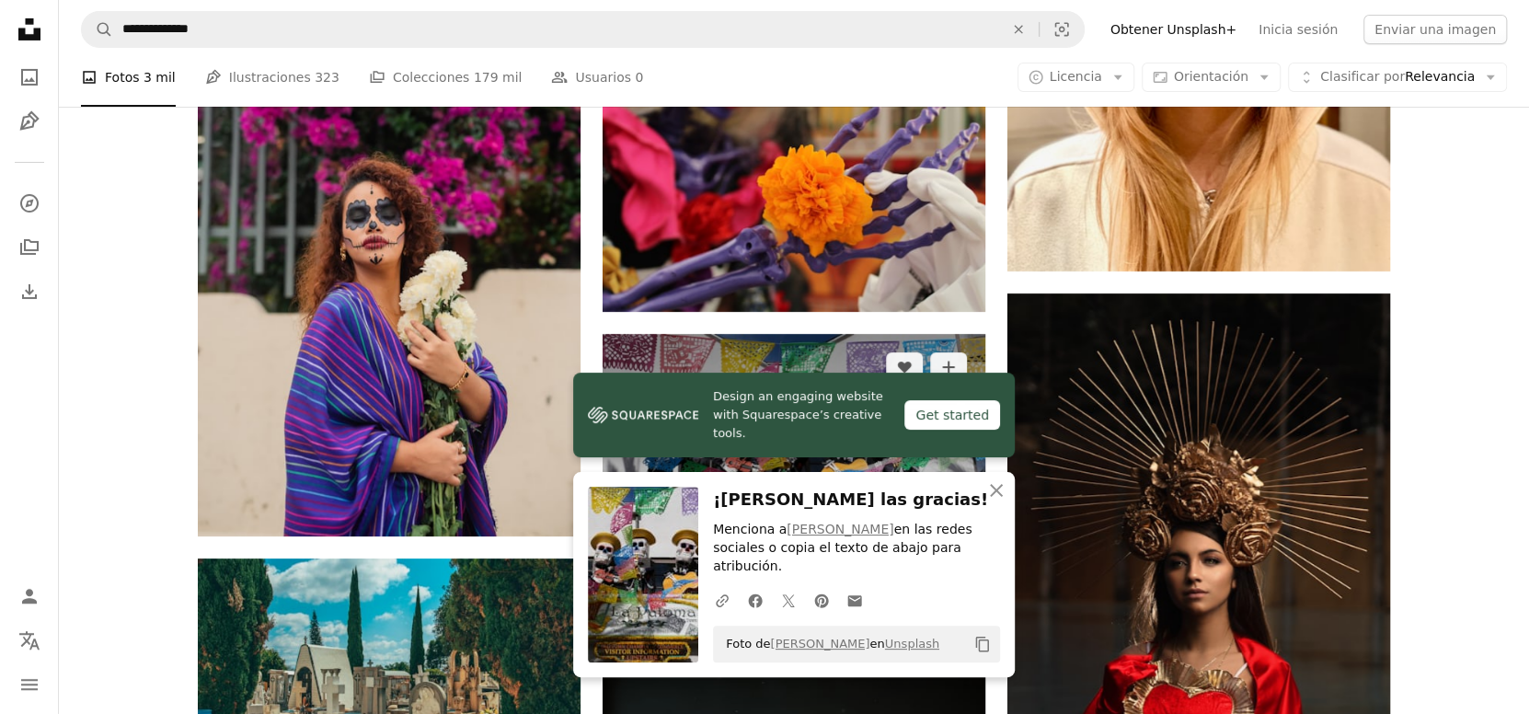
scroll to position [18295, 0]
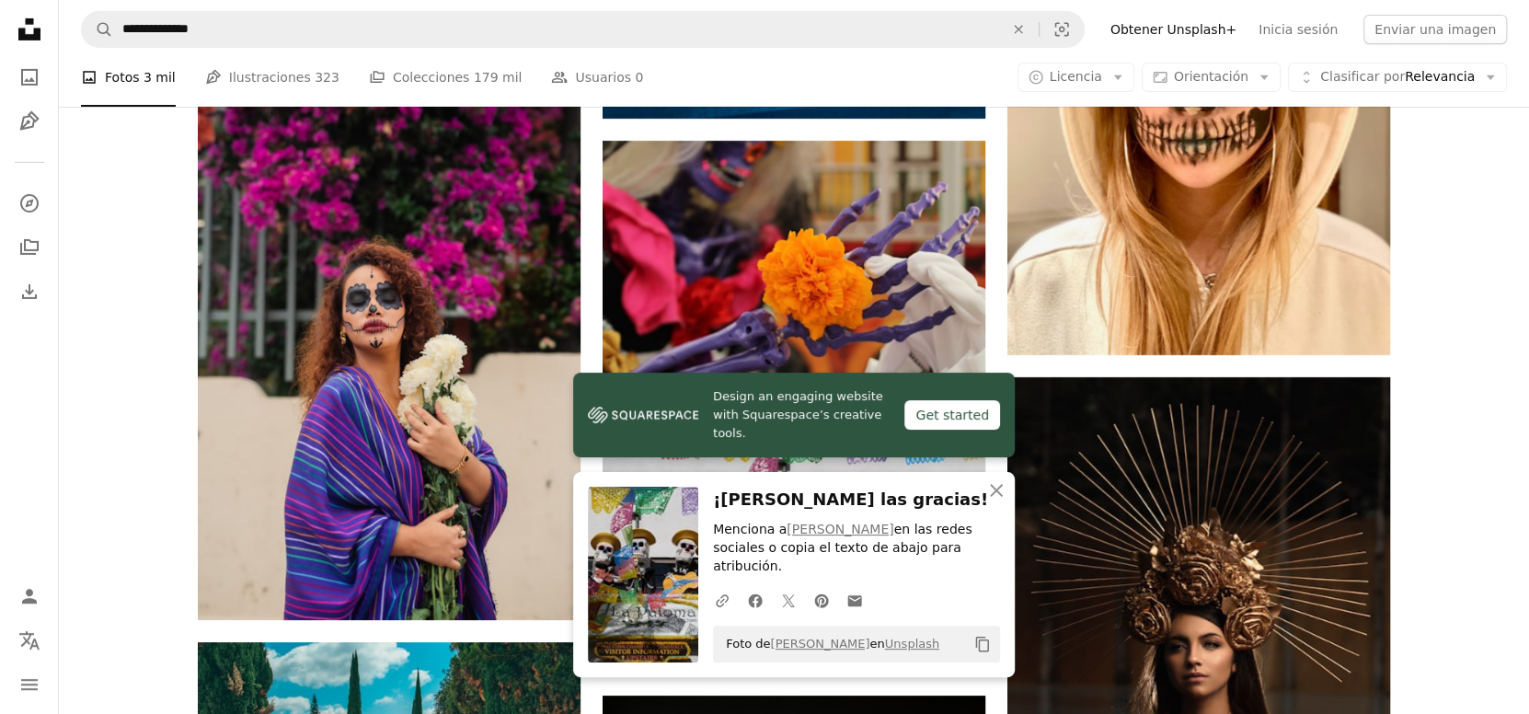
click at [987, 502] on icon "An X shape" at bounding box center [997, 490] width 22 height 22
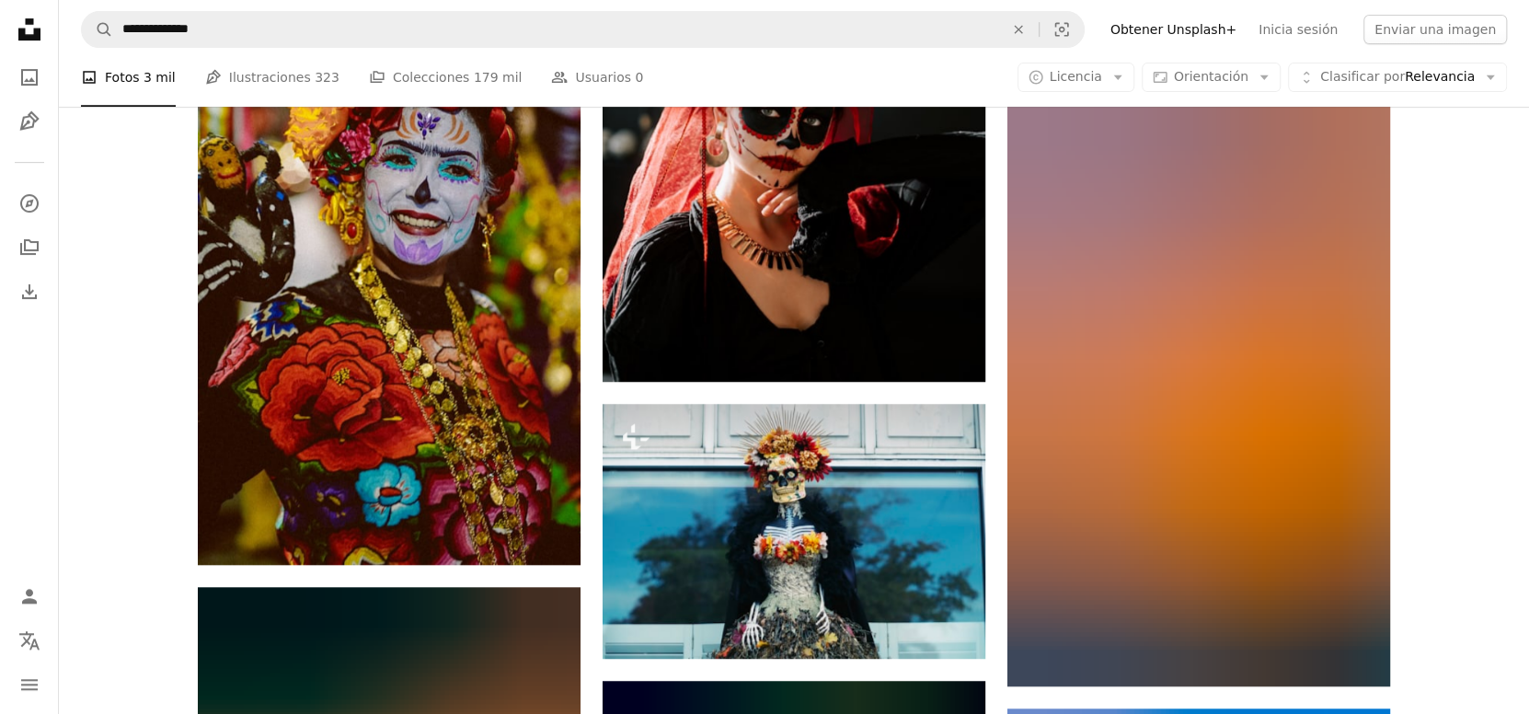
scroll to position [19215, 0]
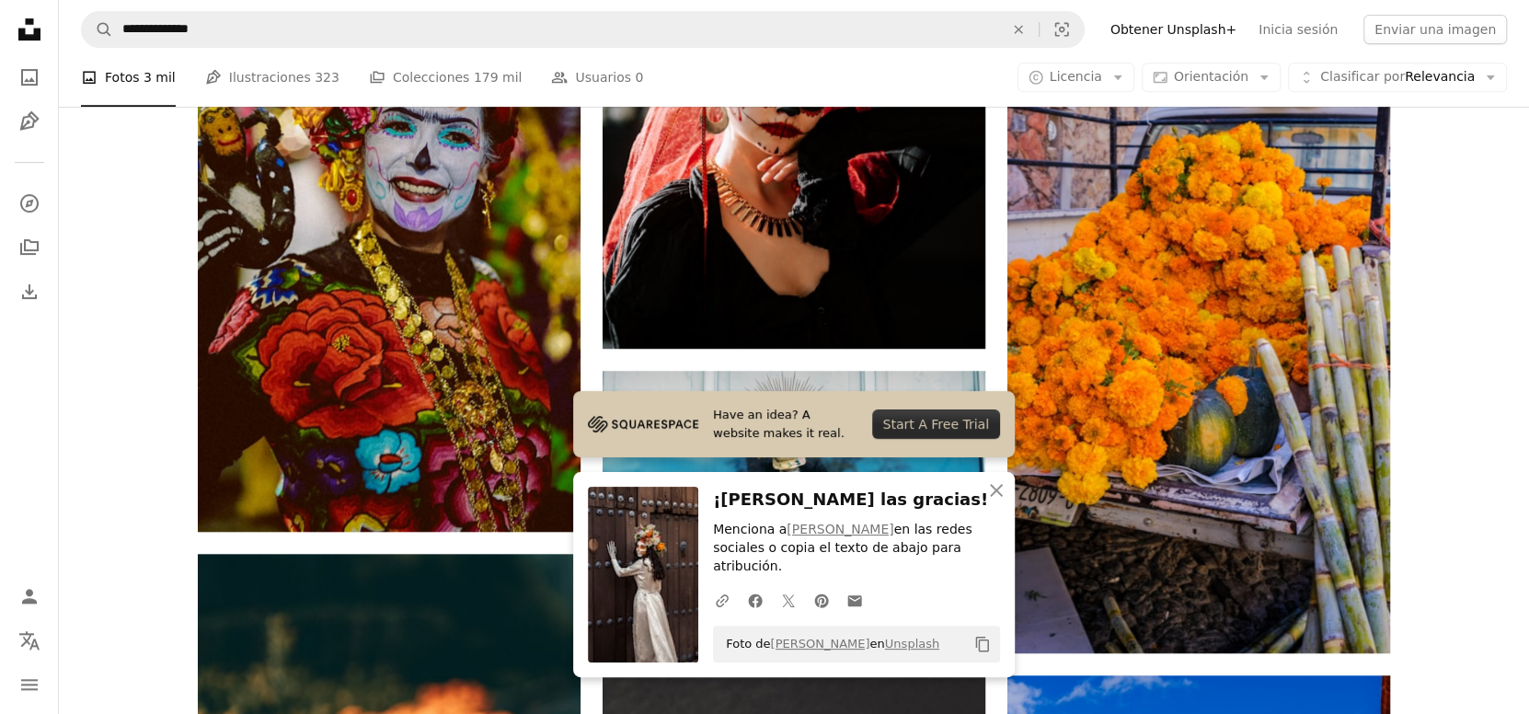
click at [995, 509] on button "An X shape Cerrar" at bounding box center [996, 490] width 37 height 37
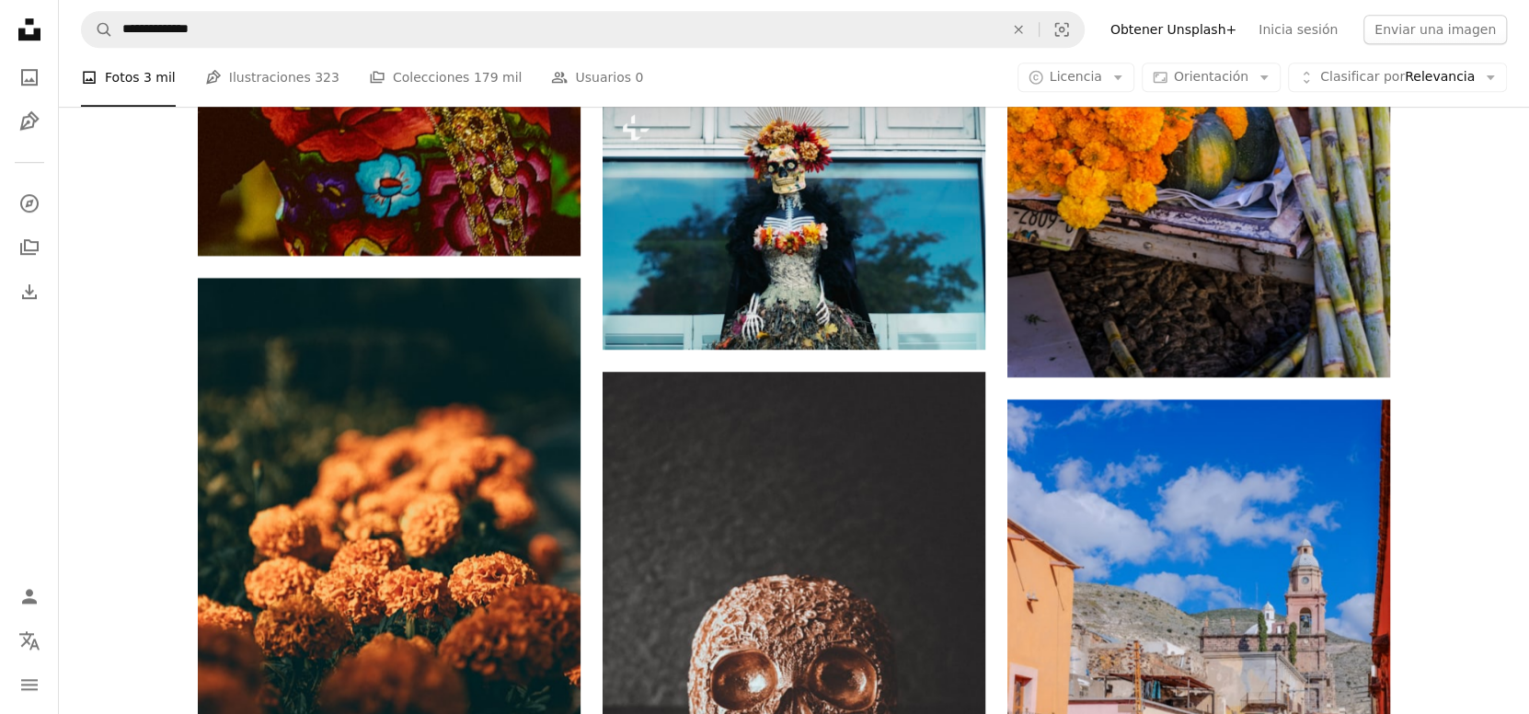
scroll to position [19522, 0]
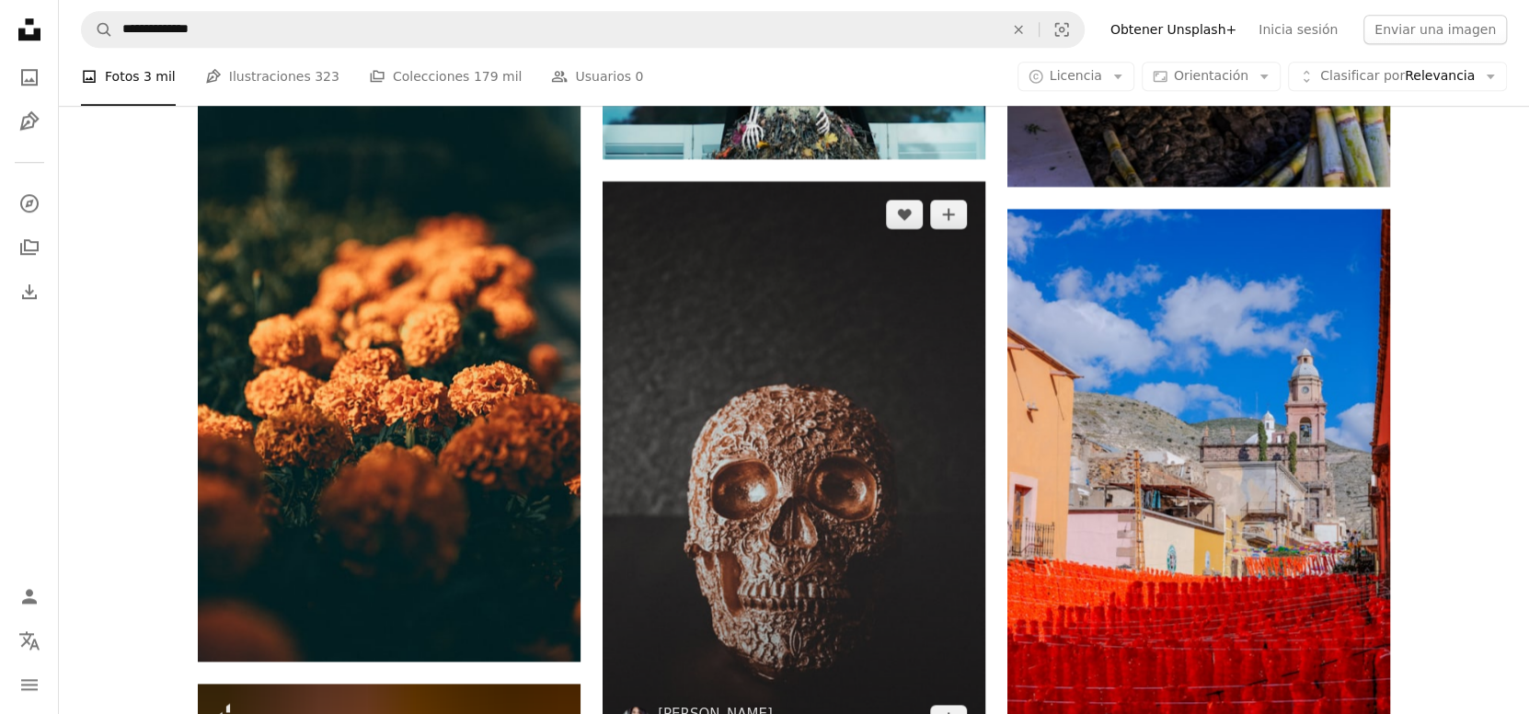
scroll to position [19828, 0]
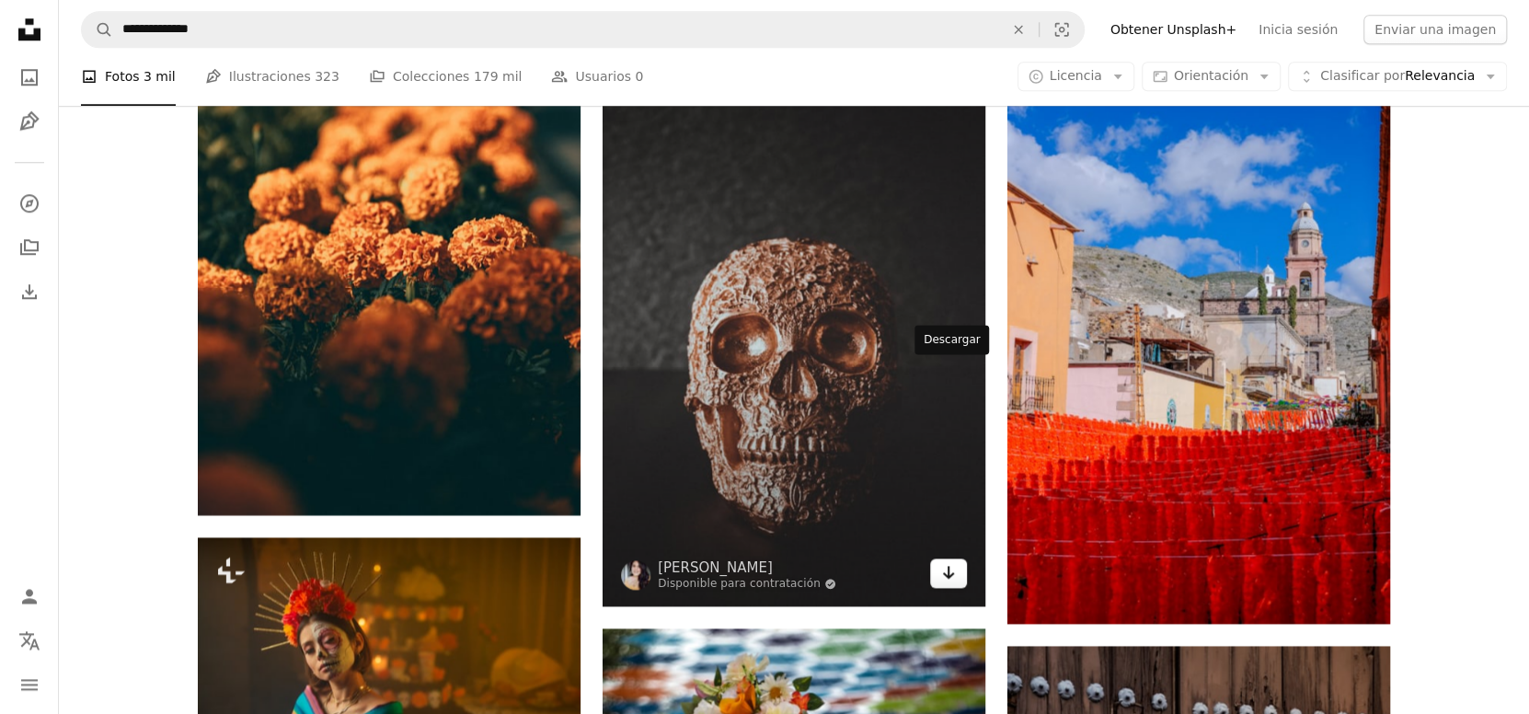
click at [945, 561] on icon "Arrow pointing down" at bounding box center [948, 572] width 15 height 22
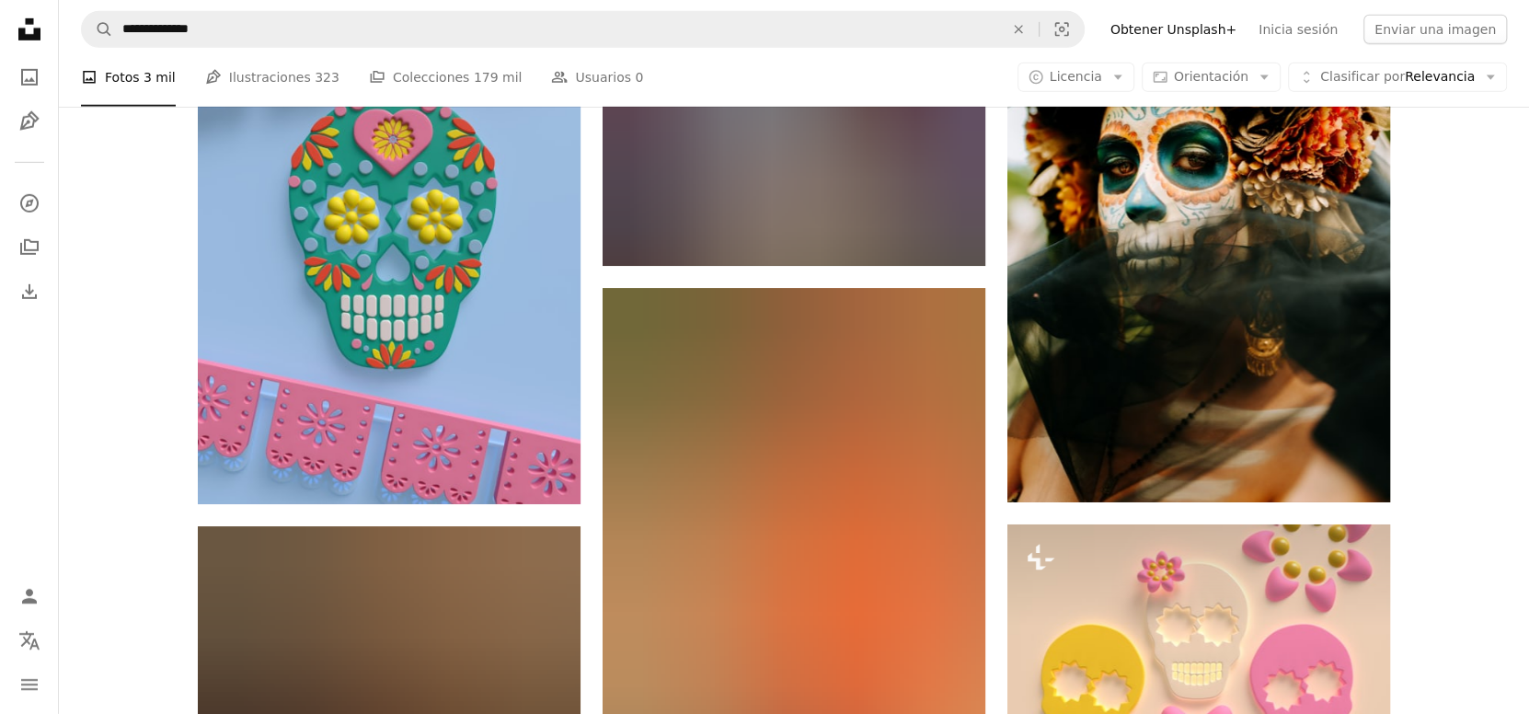
scroll to position [22743, 0]
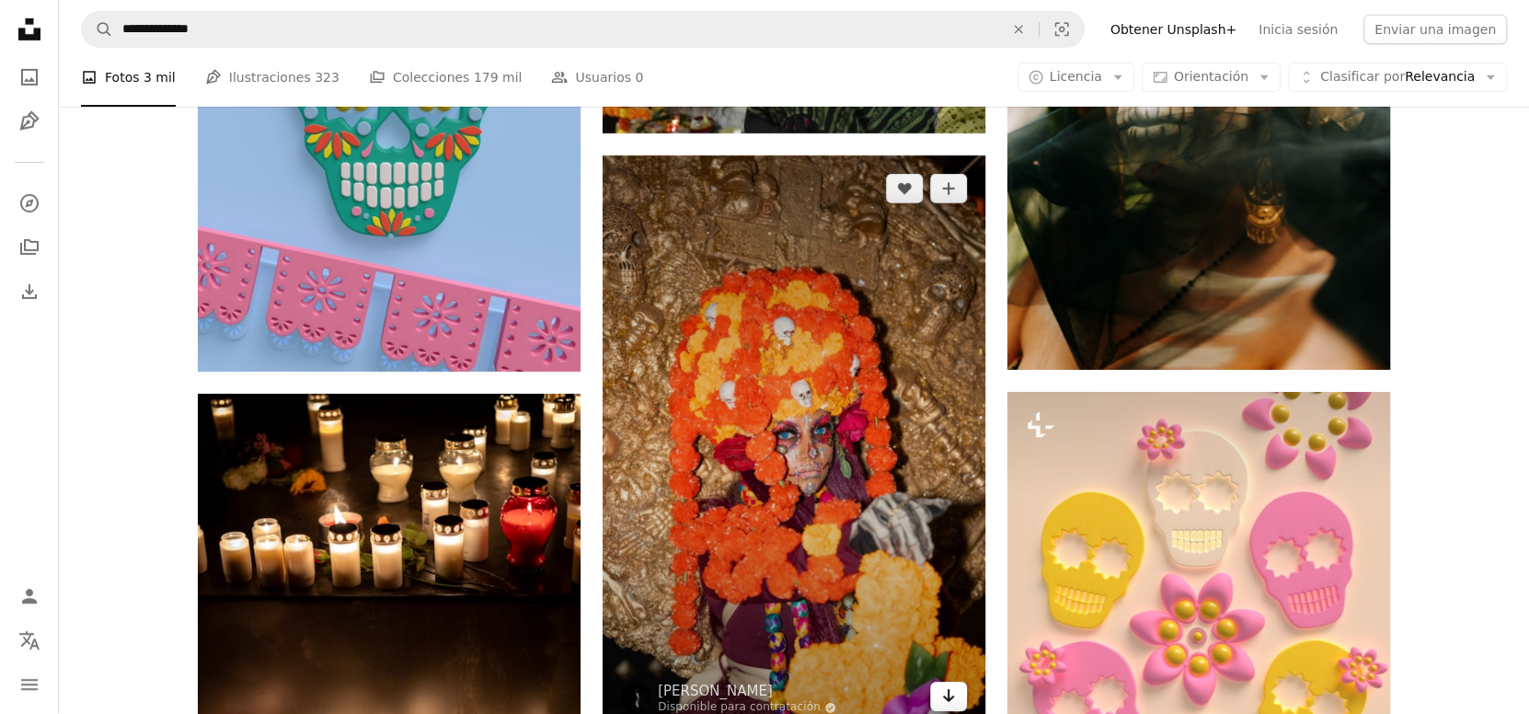
click at [958, 682] on link "Arrow pointing down" at bounding box center [948, 696] width 37 height 29
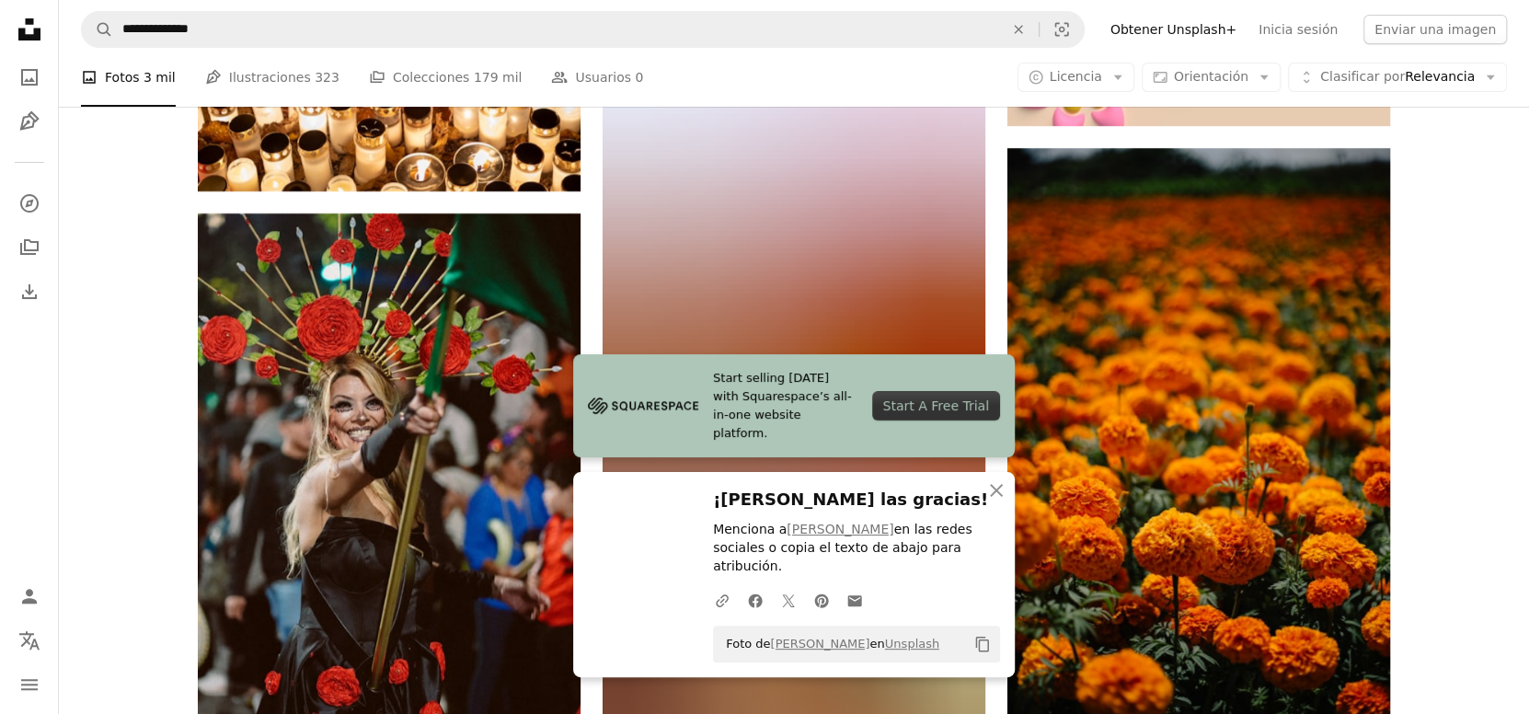
scroll to position [23664, 0]
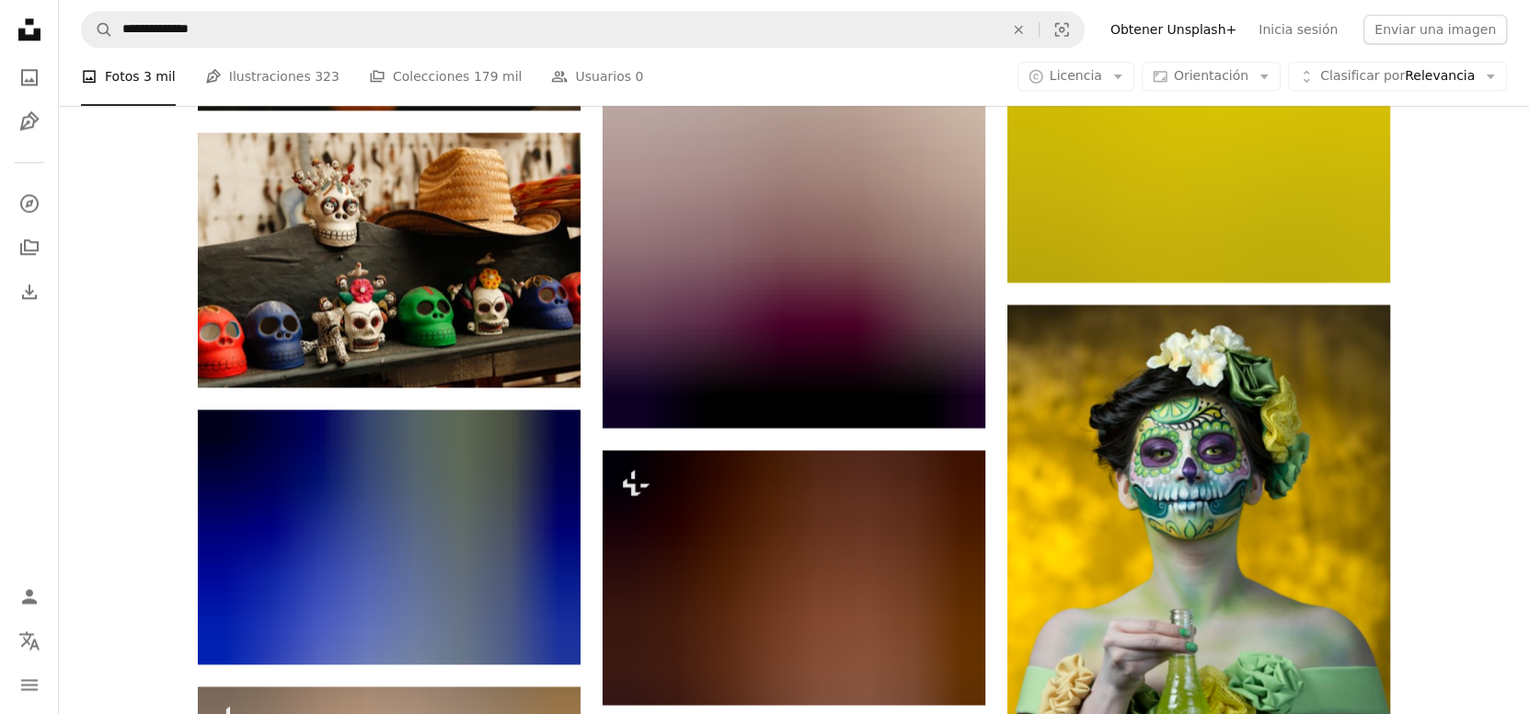
scroll to position [25043, 0]
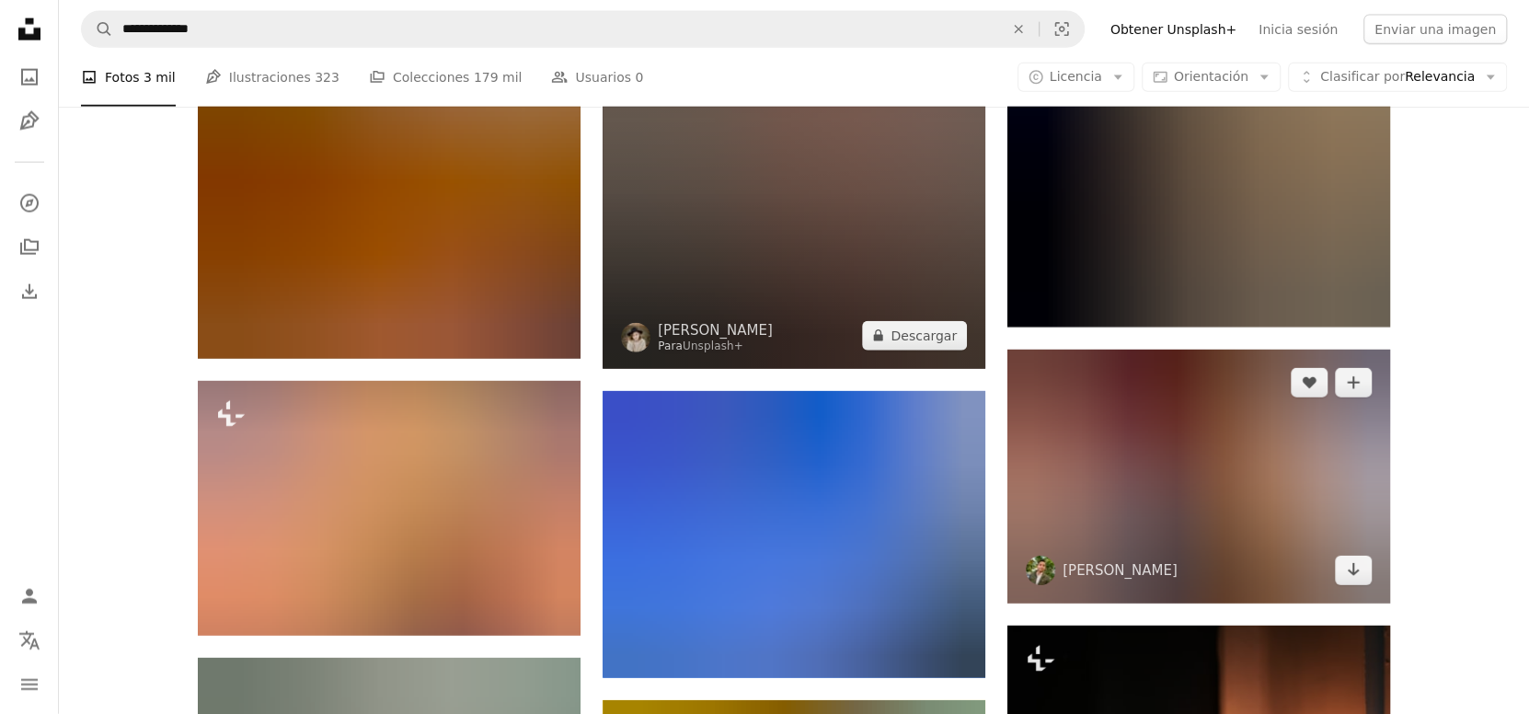
scroll to position [26270, 0]
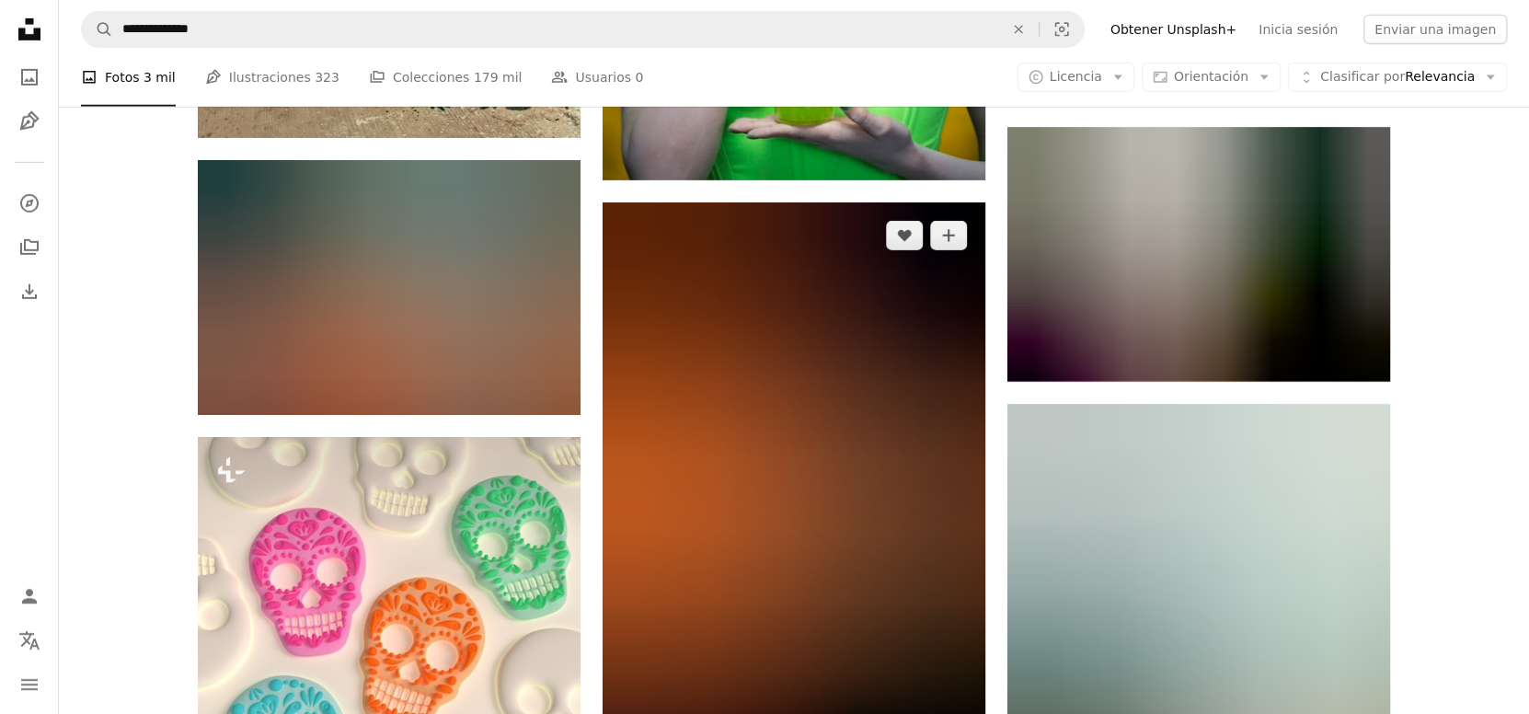
scroll to position [27344, 0]
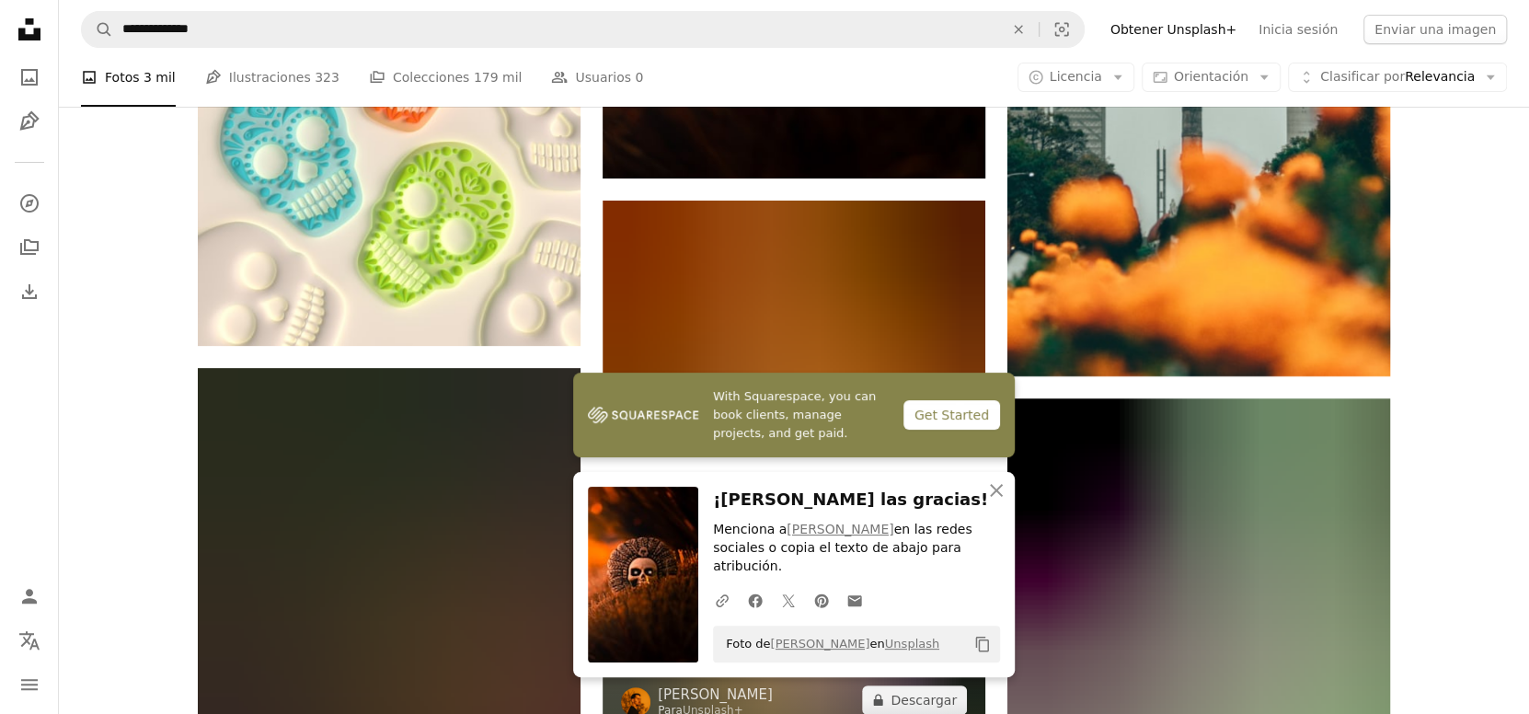
scroll to position [27958, 0]
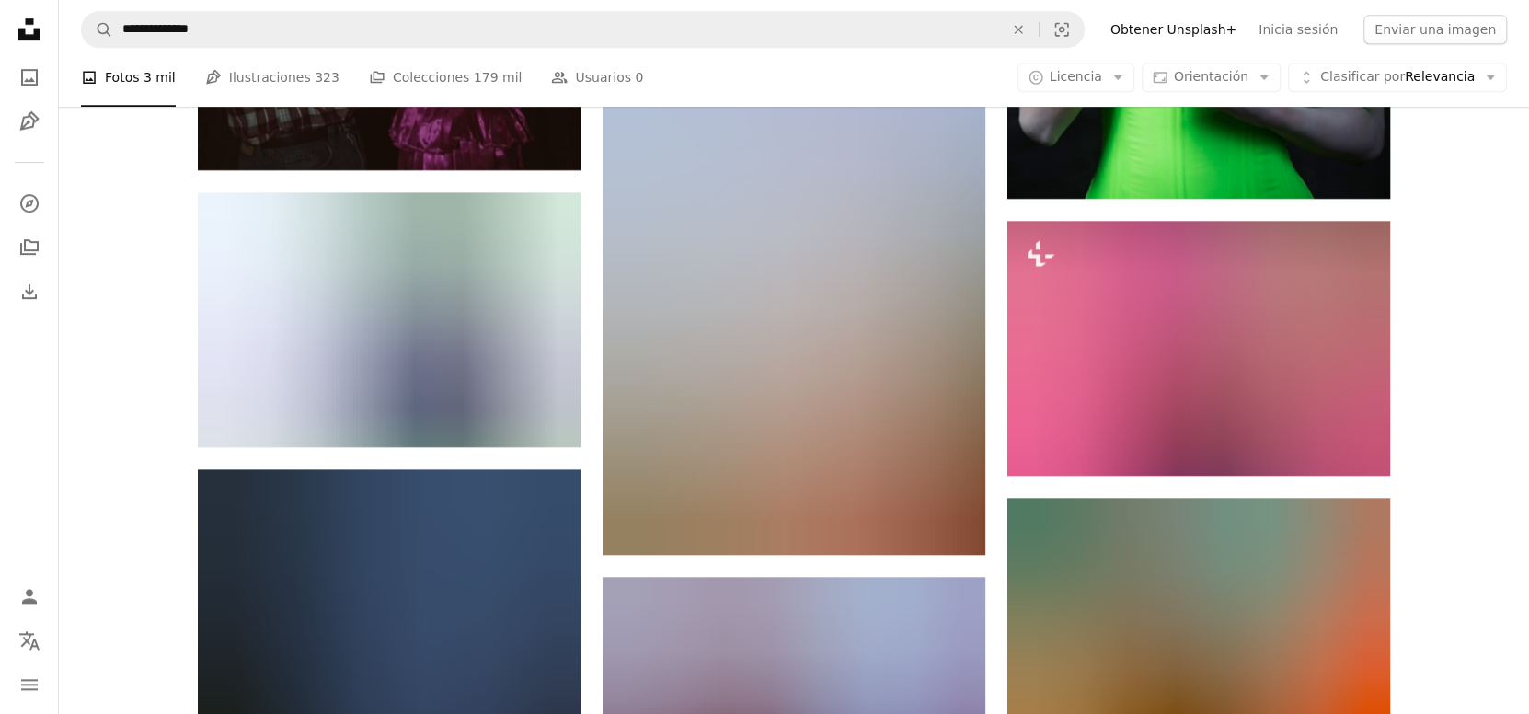
scroll to position [28724, 0]
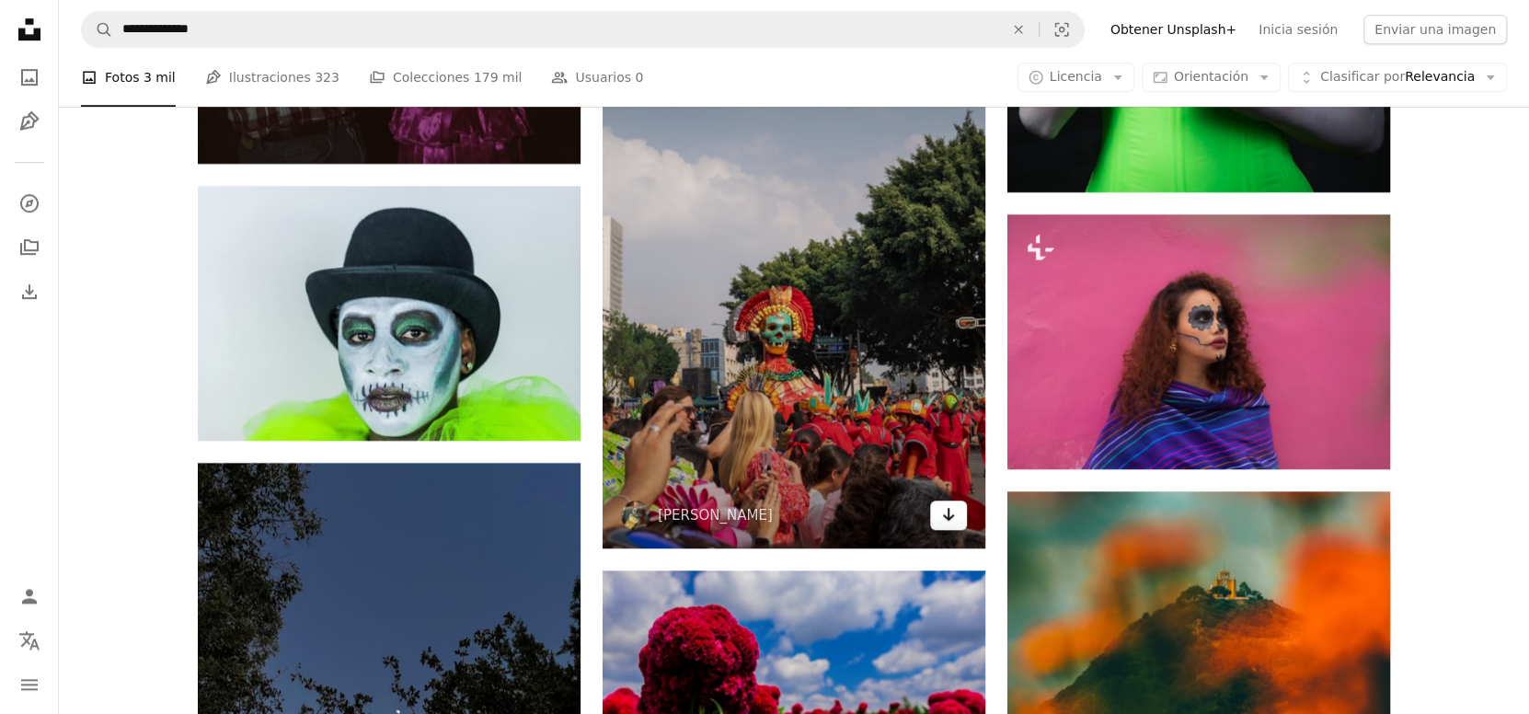
click at [952, 503] on icon "Arrow pointing down" at bounding box center [948, 514] width 15 height 22
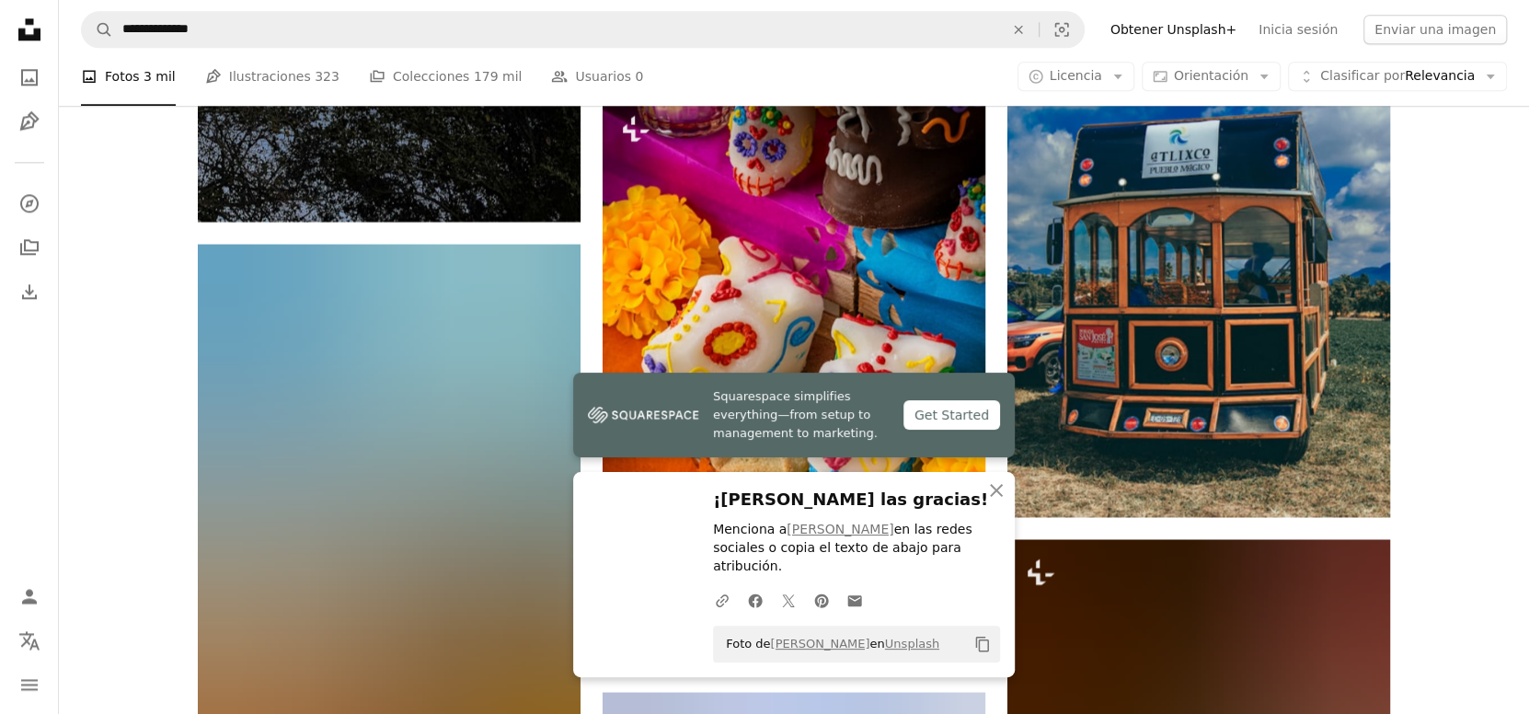
scroll to position [29492, 0]
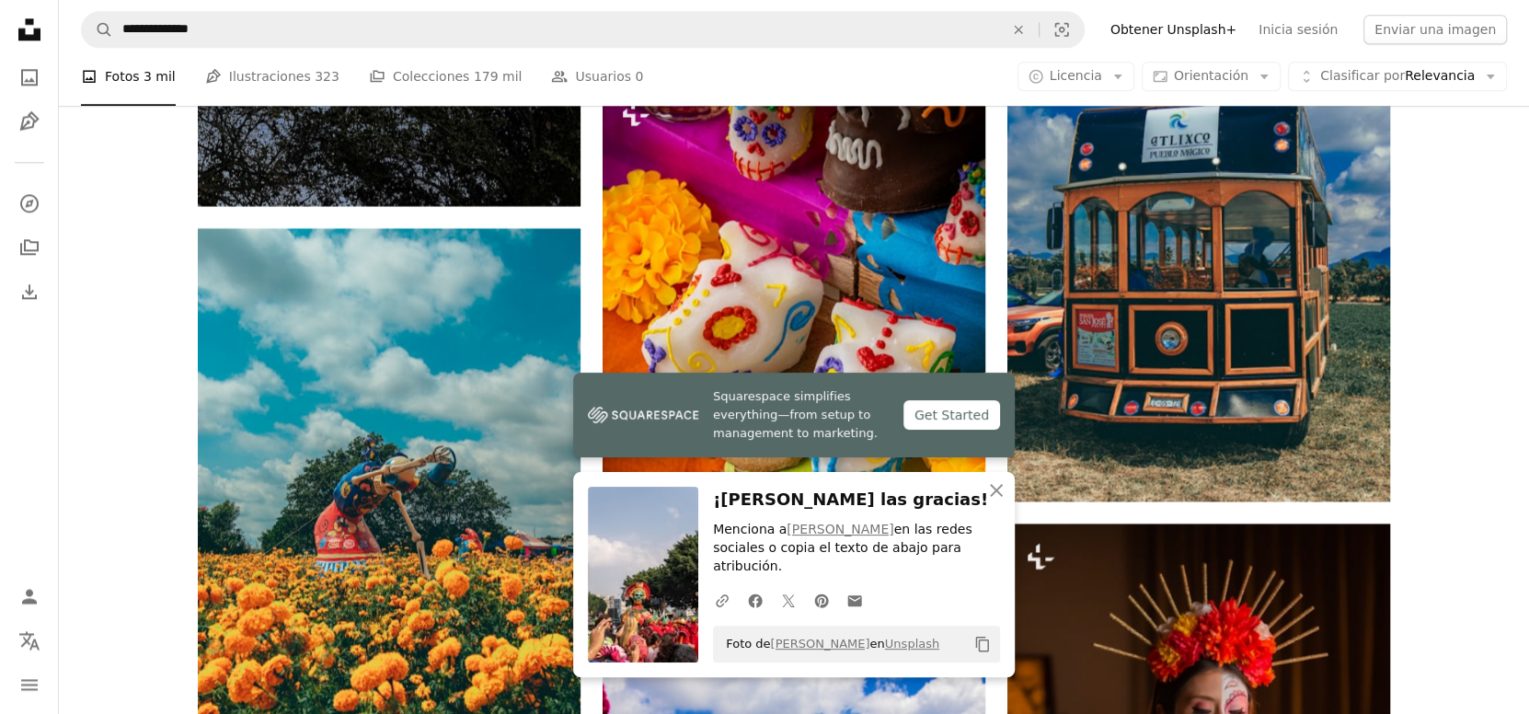
click at [1003, 502] on icon "An X shape" at bounding box center [997, 490] width 22 height 22
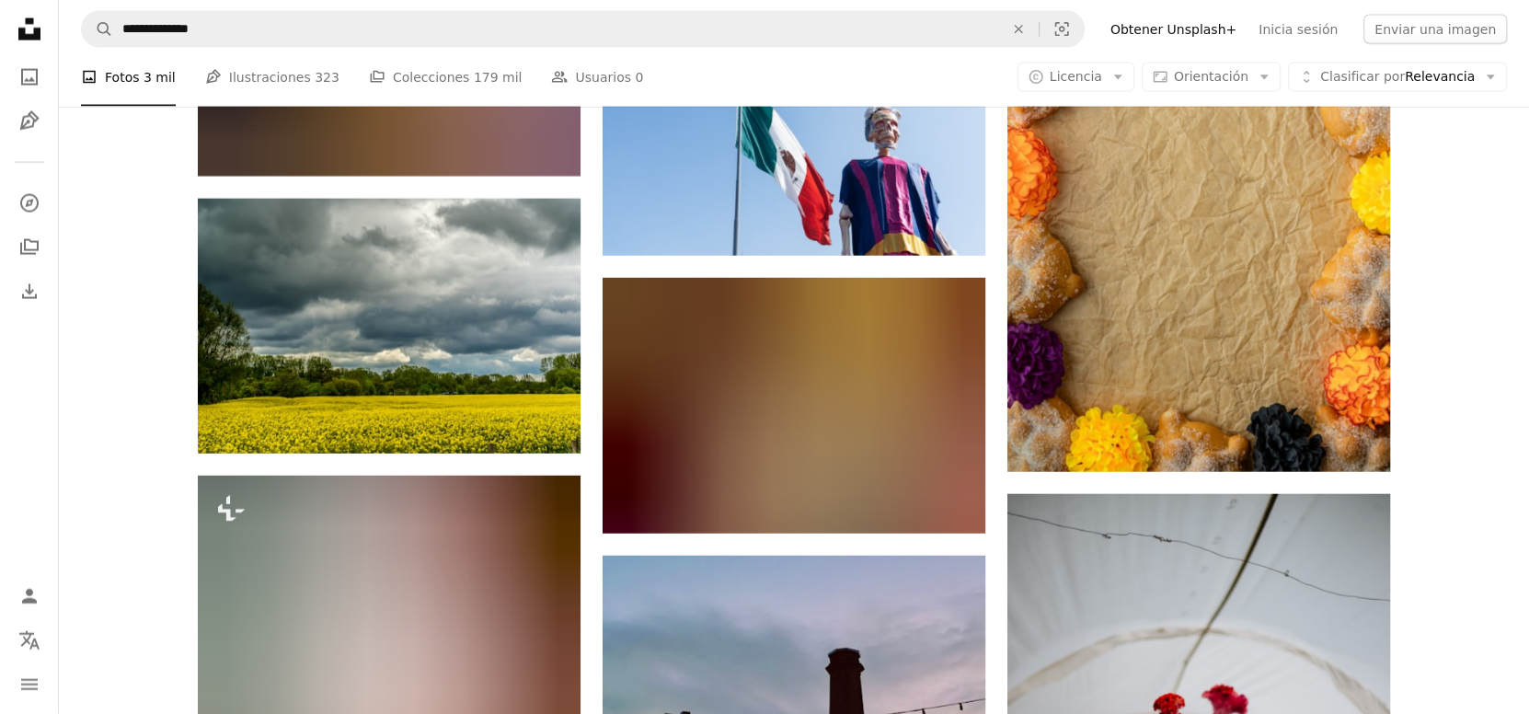
scroll to position [30718, 0]
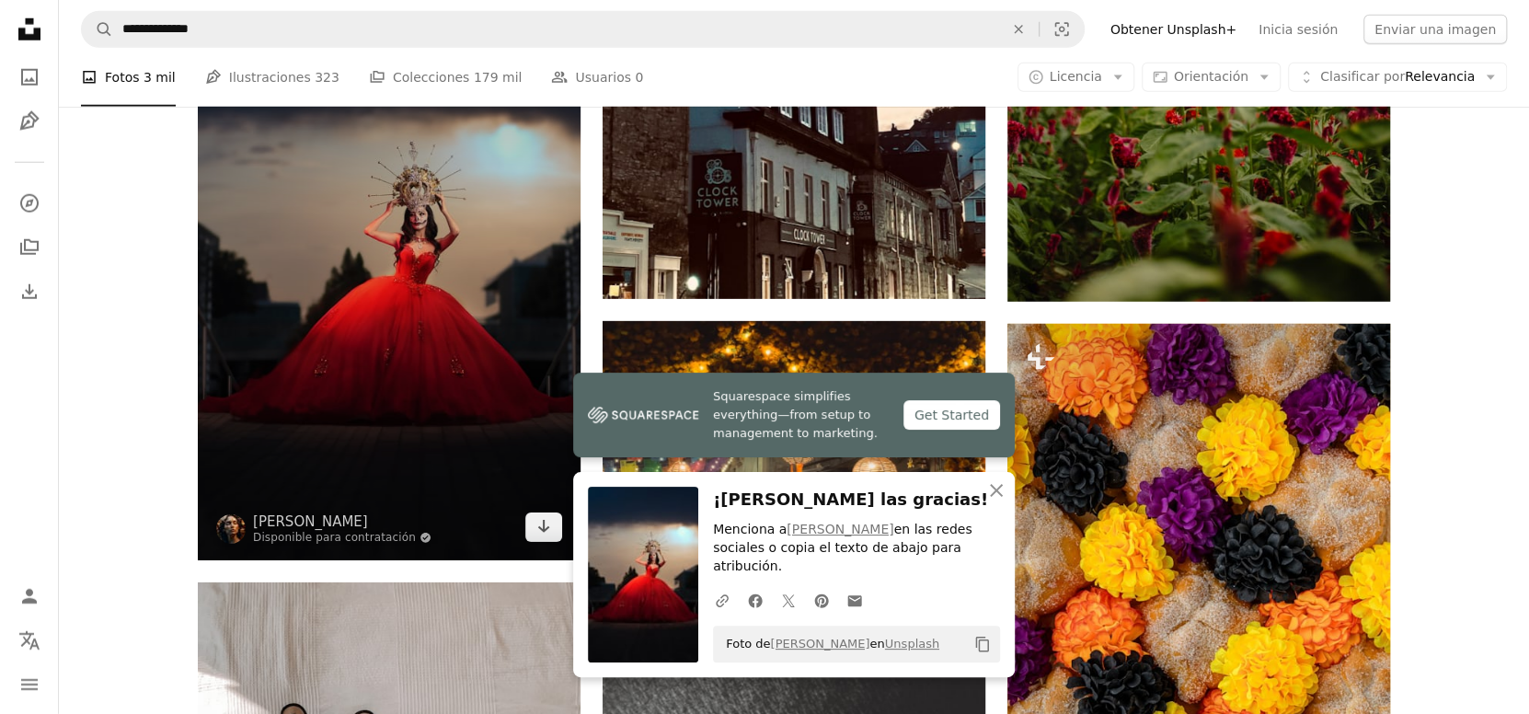
scroll to position [31639, 0]
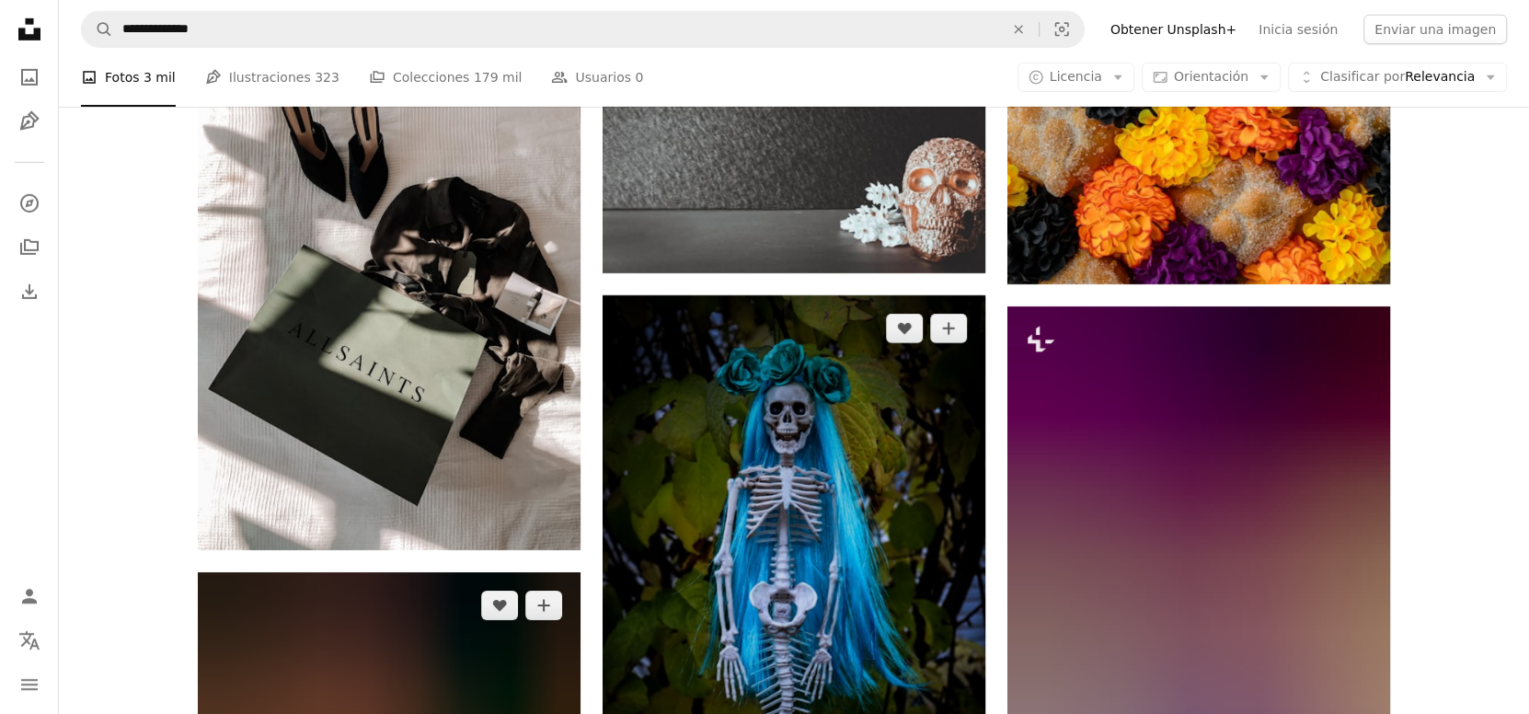
scroll to position [32099, 0]
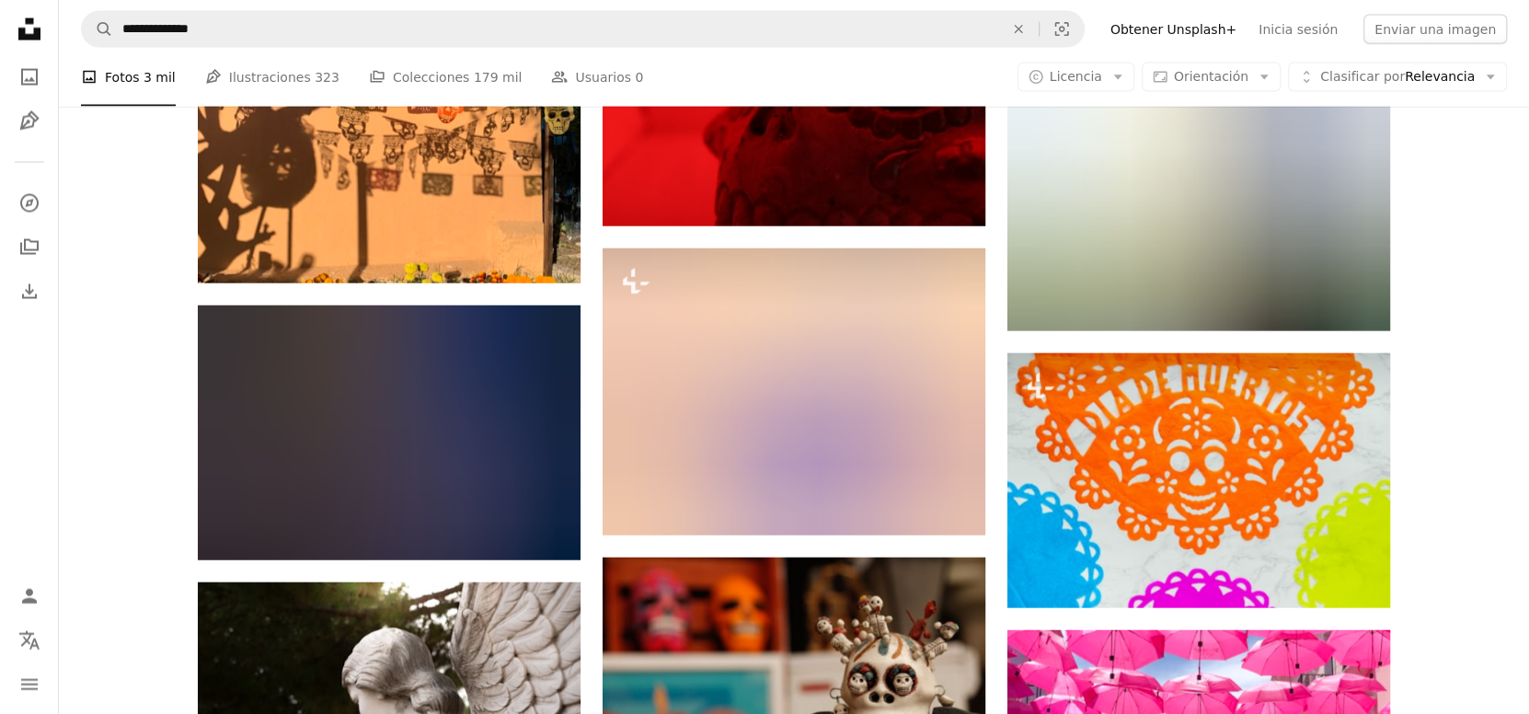
scroll to position [35319, 0]
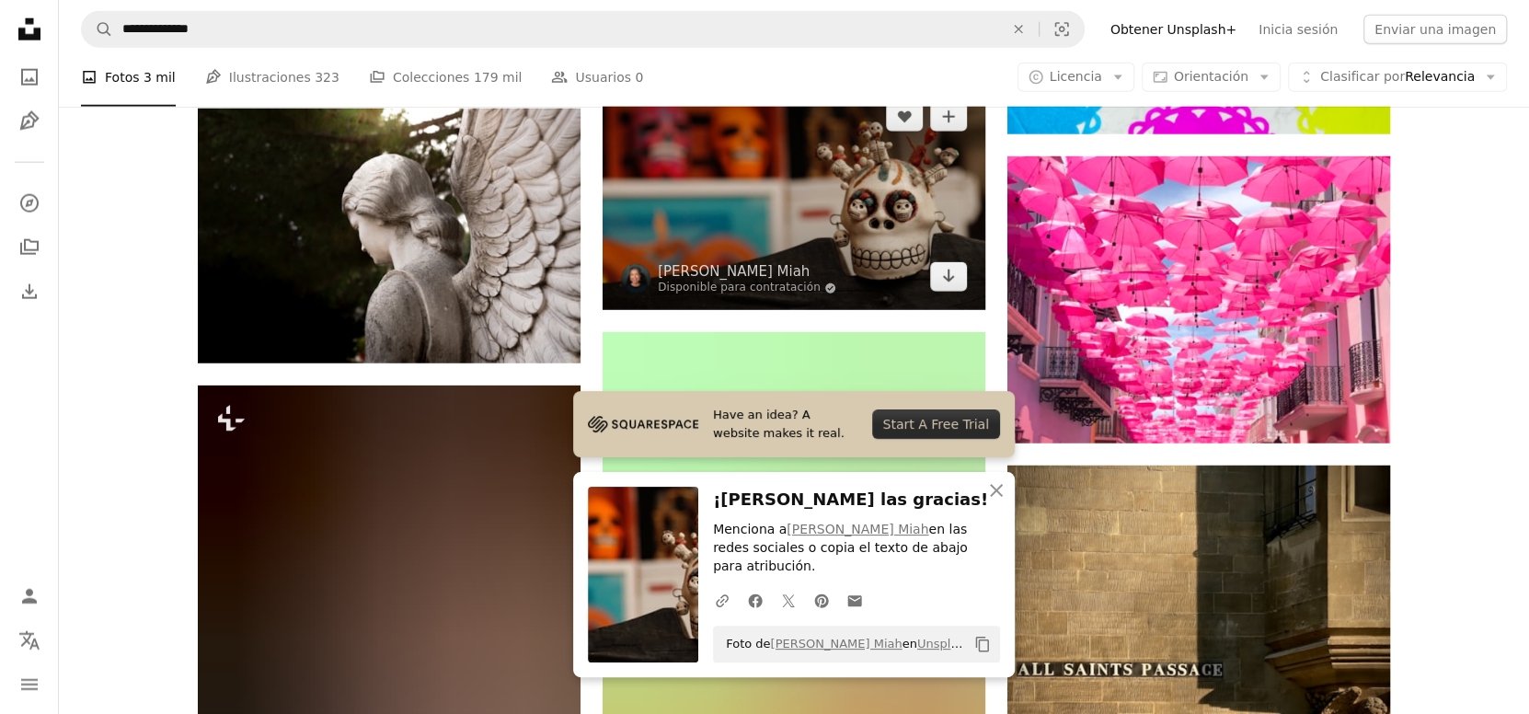
scroll to position [35780, 0]
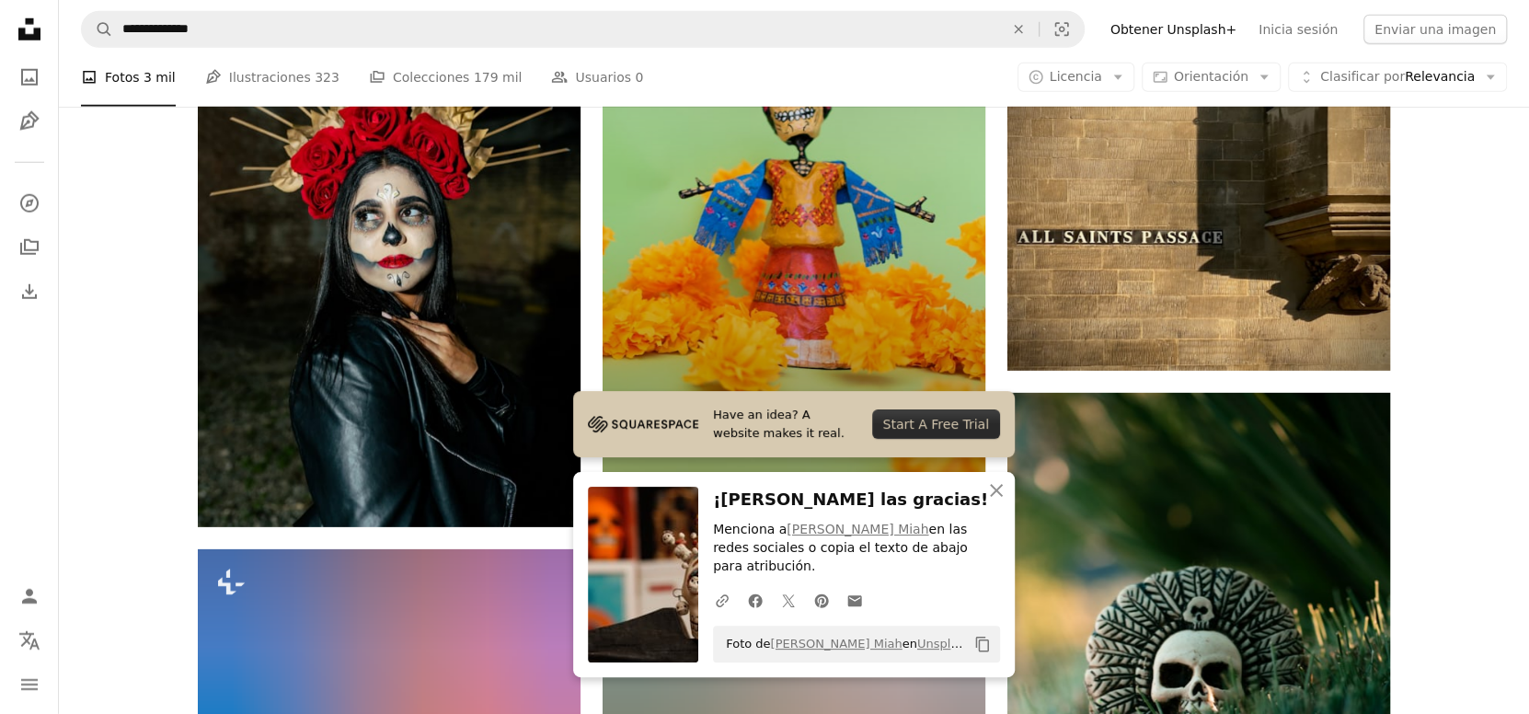
scroll to position [36240, 0]
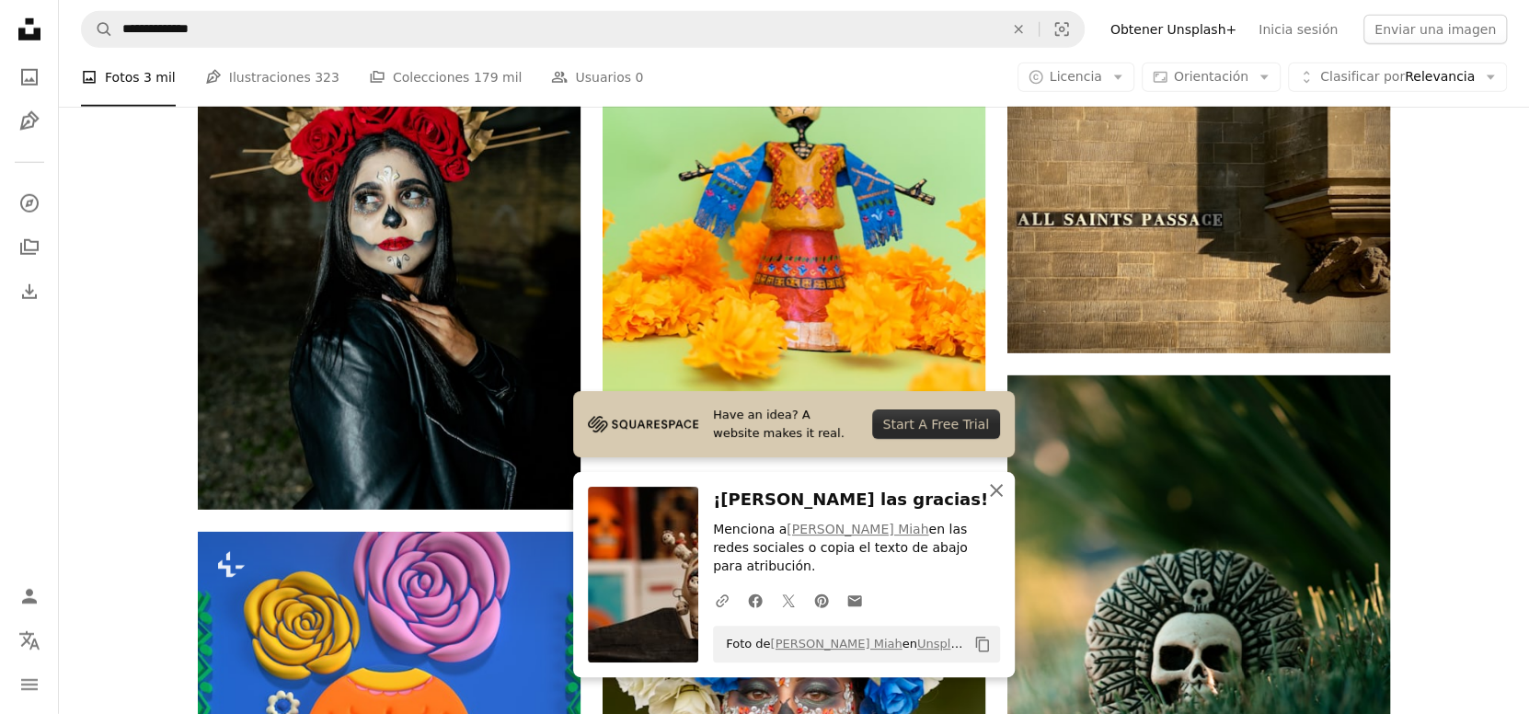
click at [999, 502] on icon "An X shape" at bounding box center [997, 490] width 22 height 22
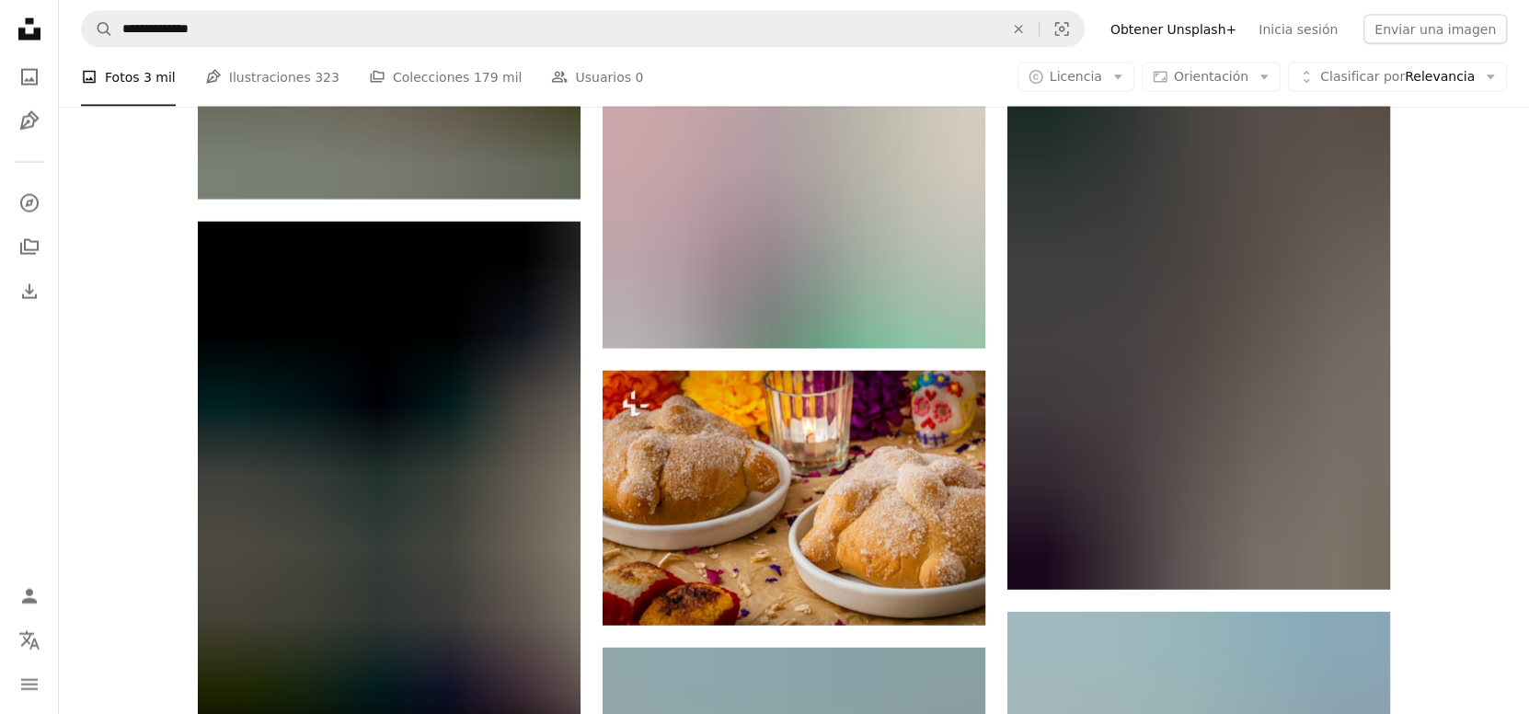
scroll to position [40075, 0]
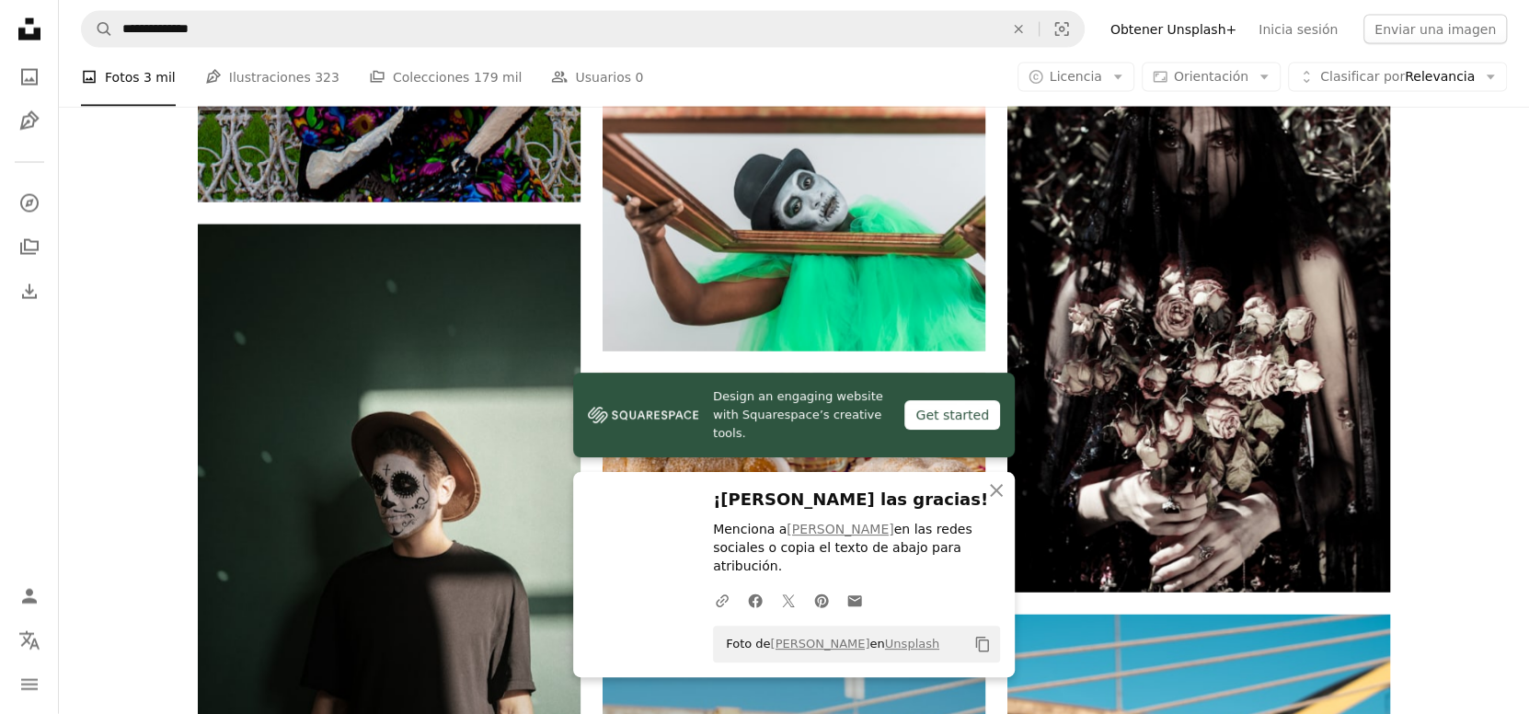
scroll to position [39921, 0]
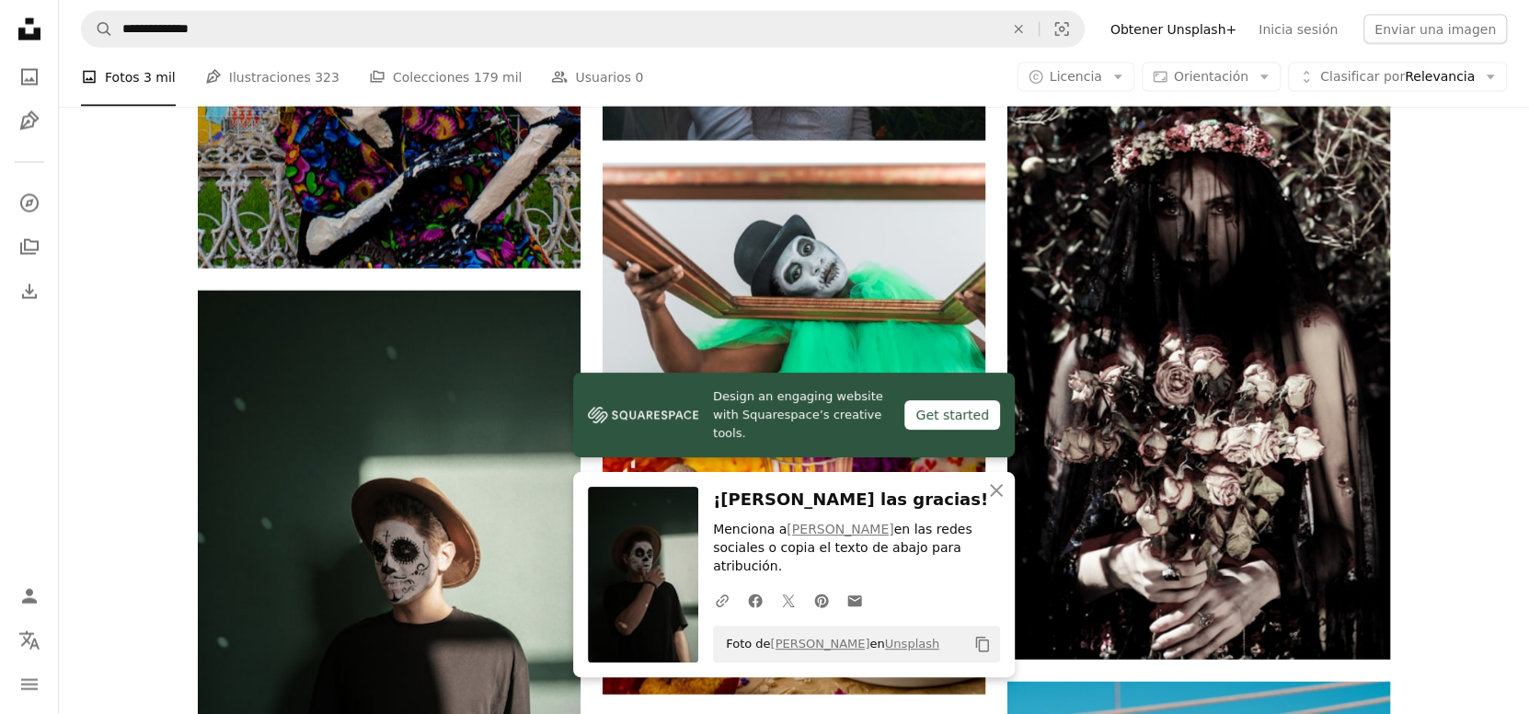
click at [992, 502] on icon "An X shape" at bounding box center [997, 490] width 22 height 22
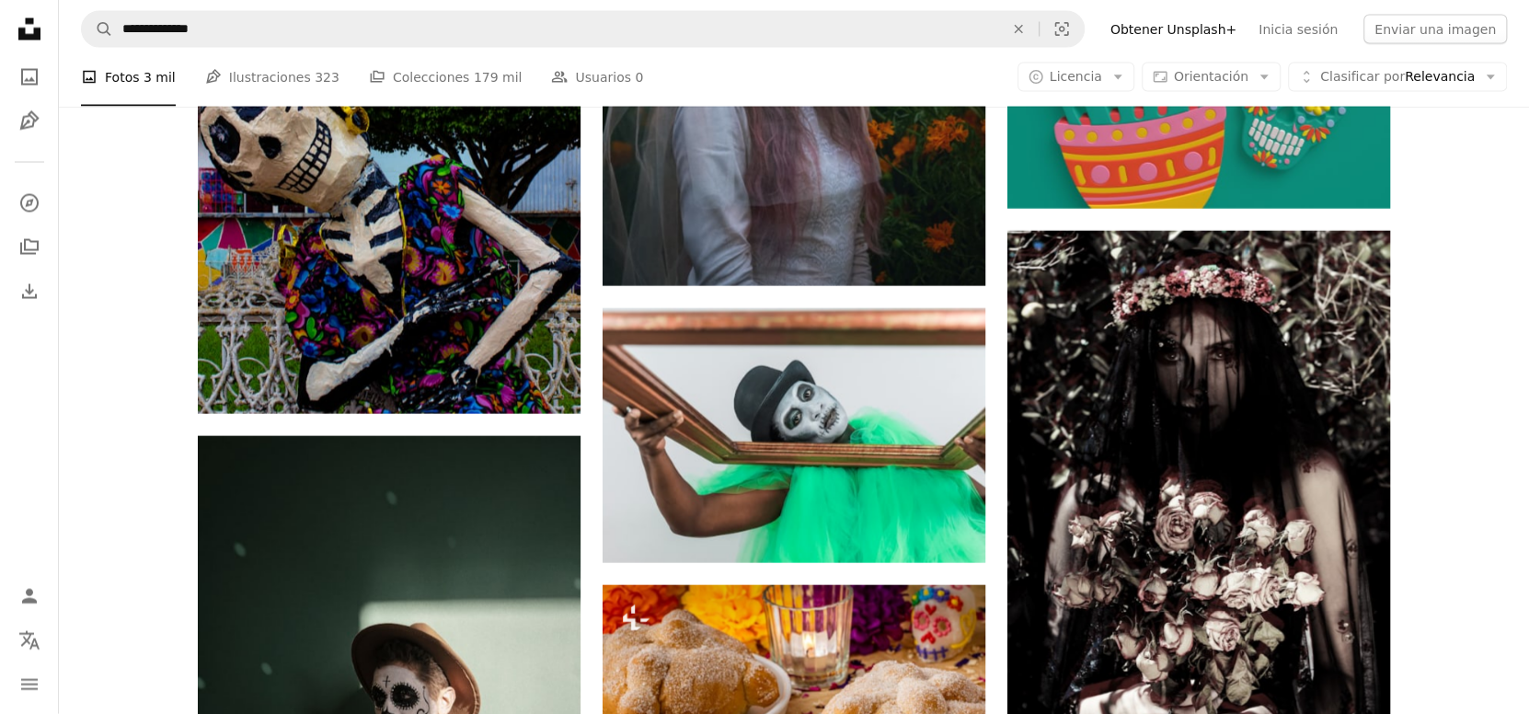
scroll to position [39767, 0]
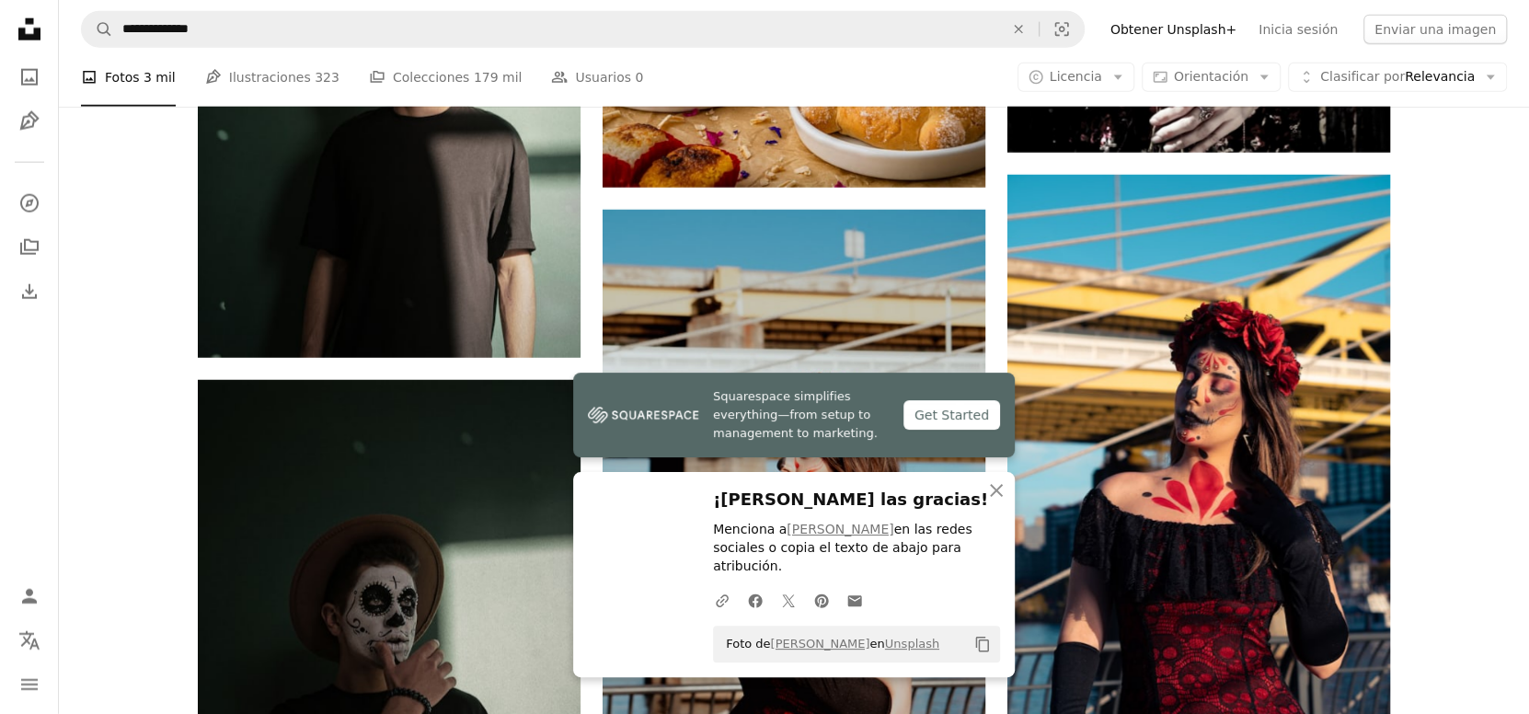
scroll to position [40535, 0]
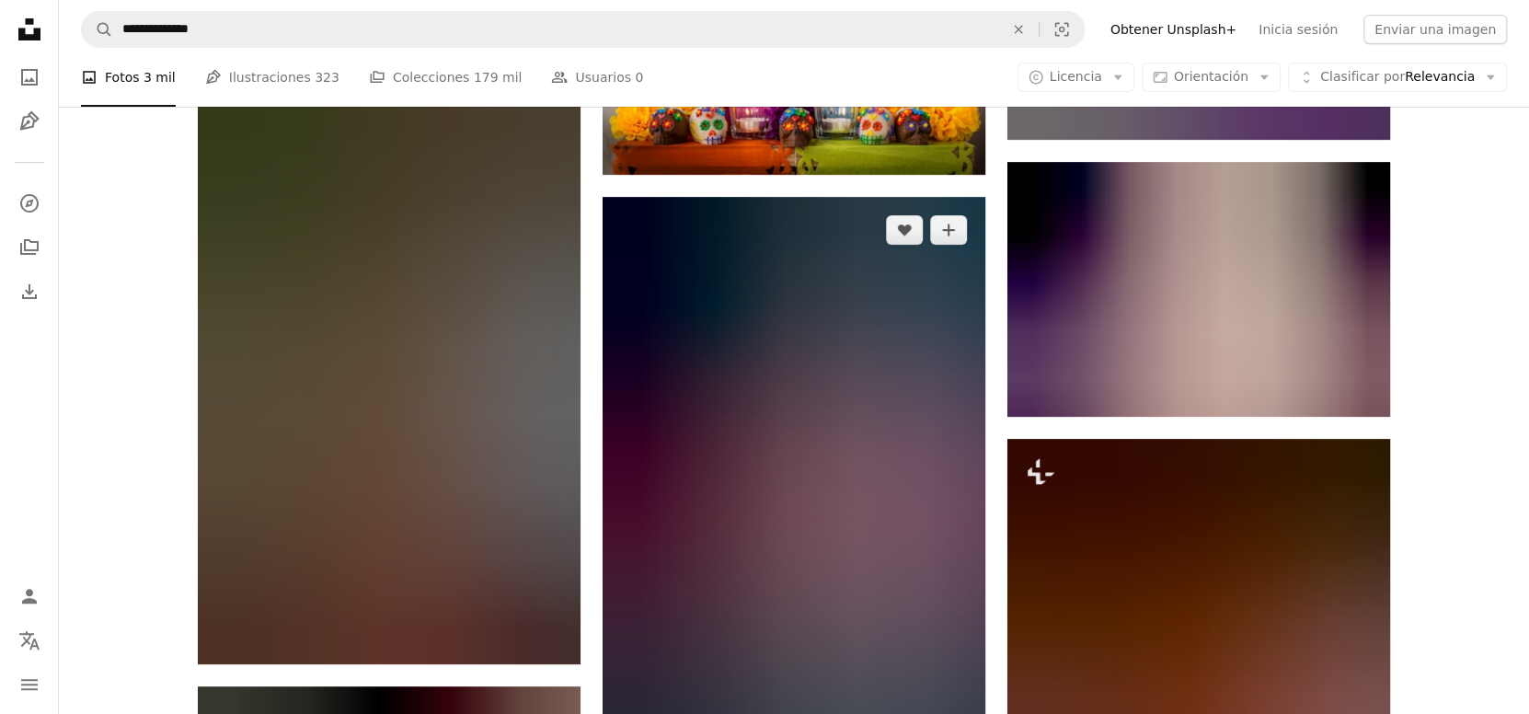
scroll to position [41914, 0]
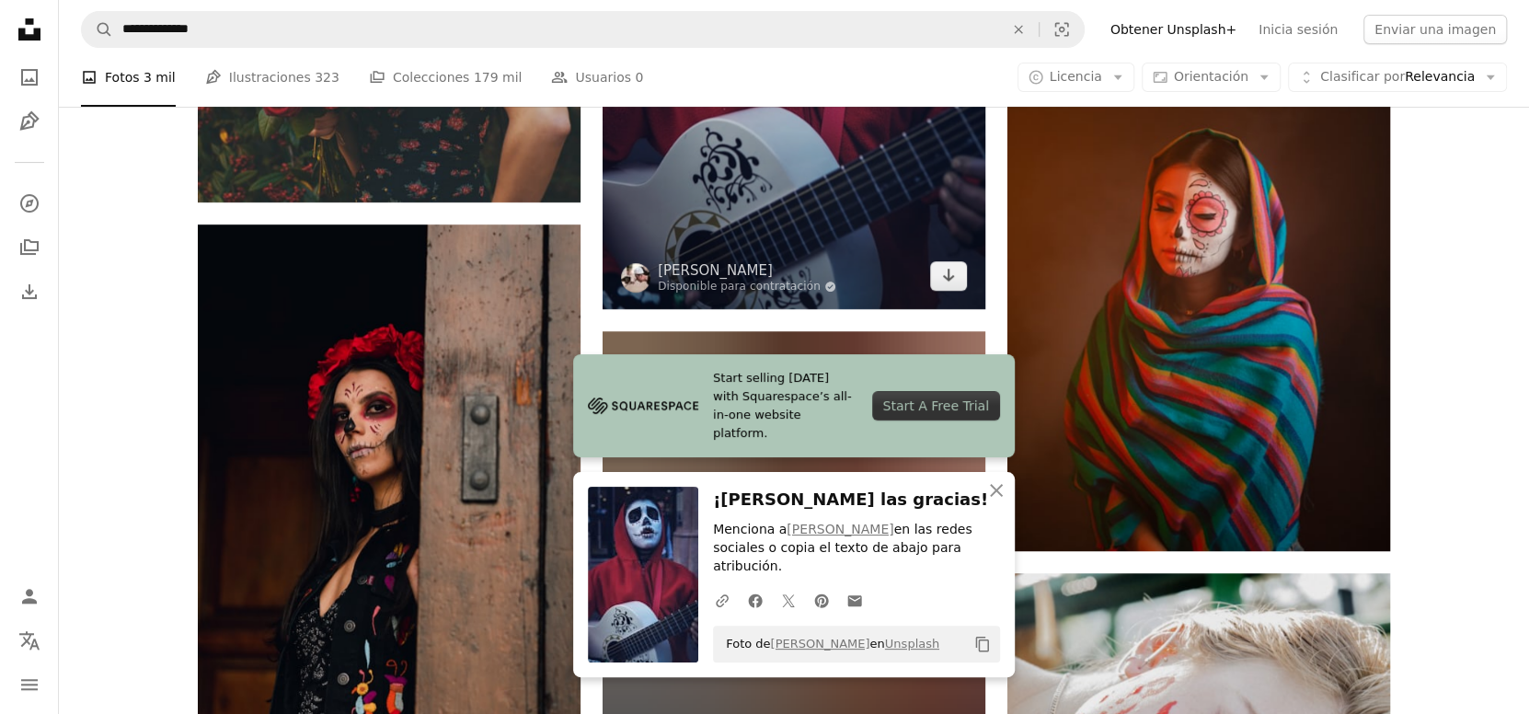
scroll to position [42375, 0]
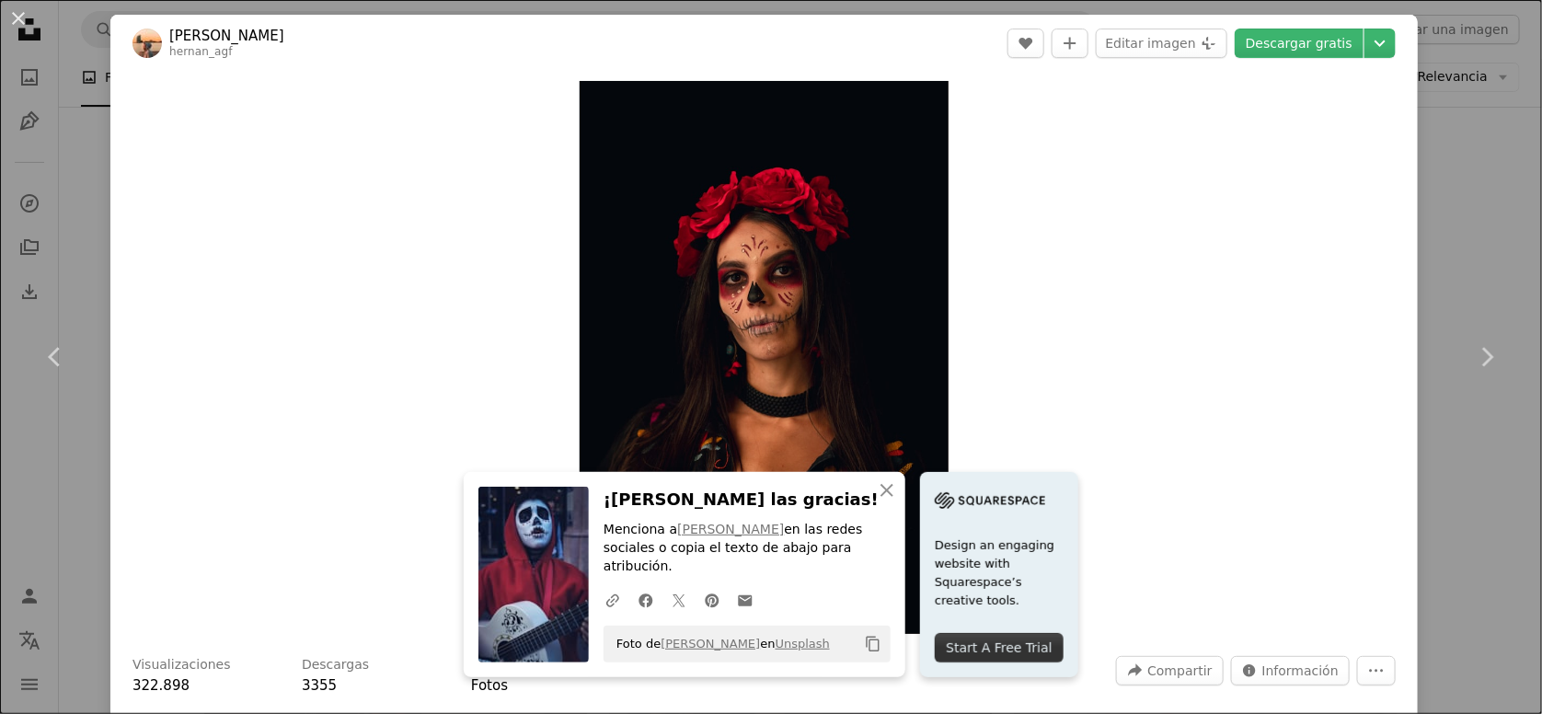
click at [108, 144] on div "An X shape Chevron left Chevron right [PERSON_NAME] hernan_agf A heart A plus s…" at bounding box center [771, 357] width 1542 height 714
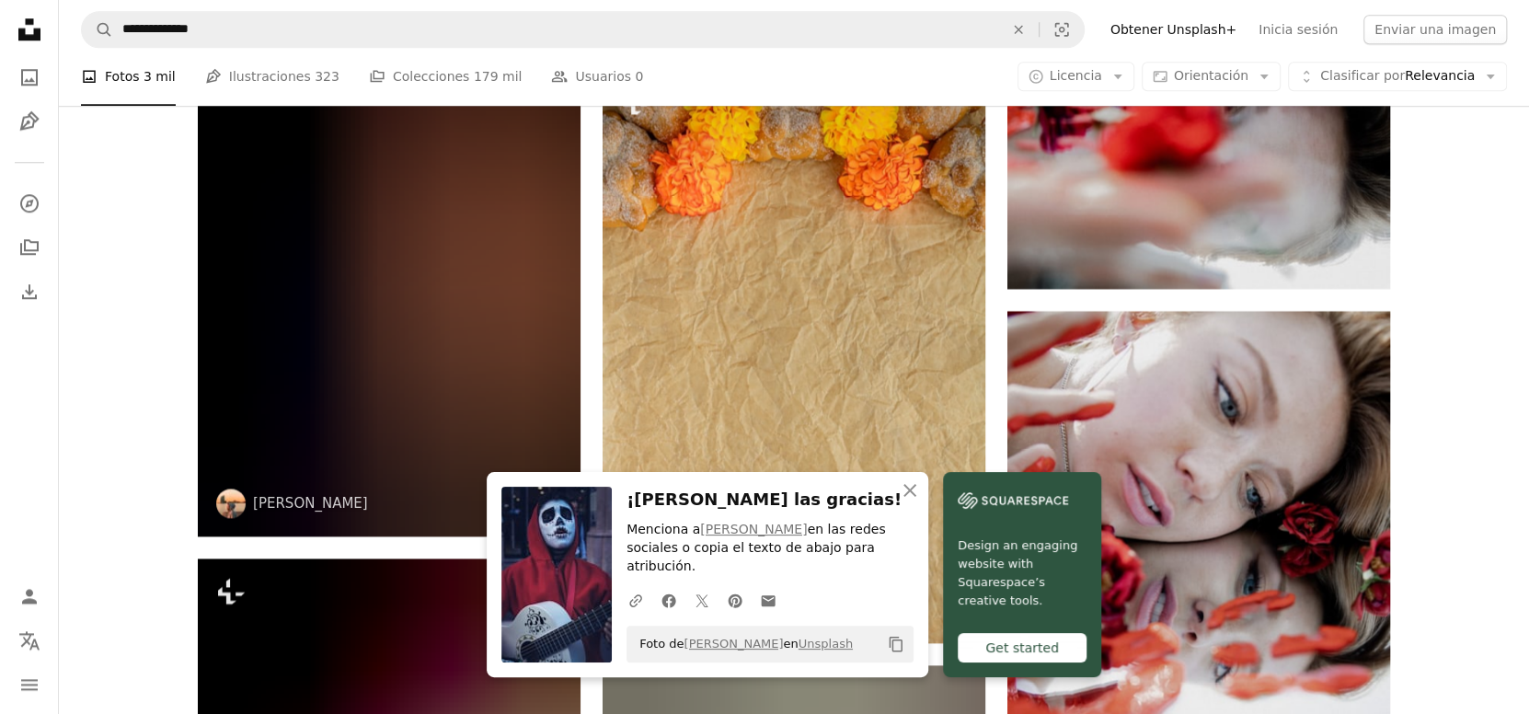
scroll to position [43295, 0]
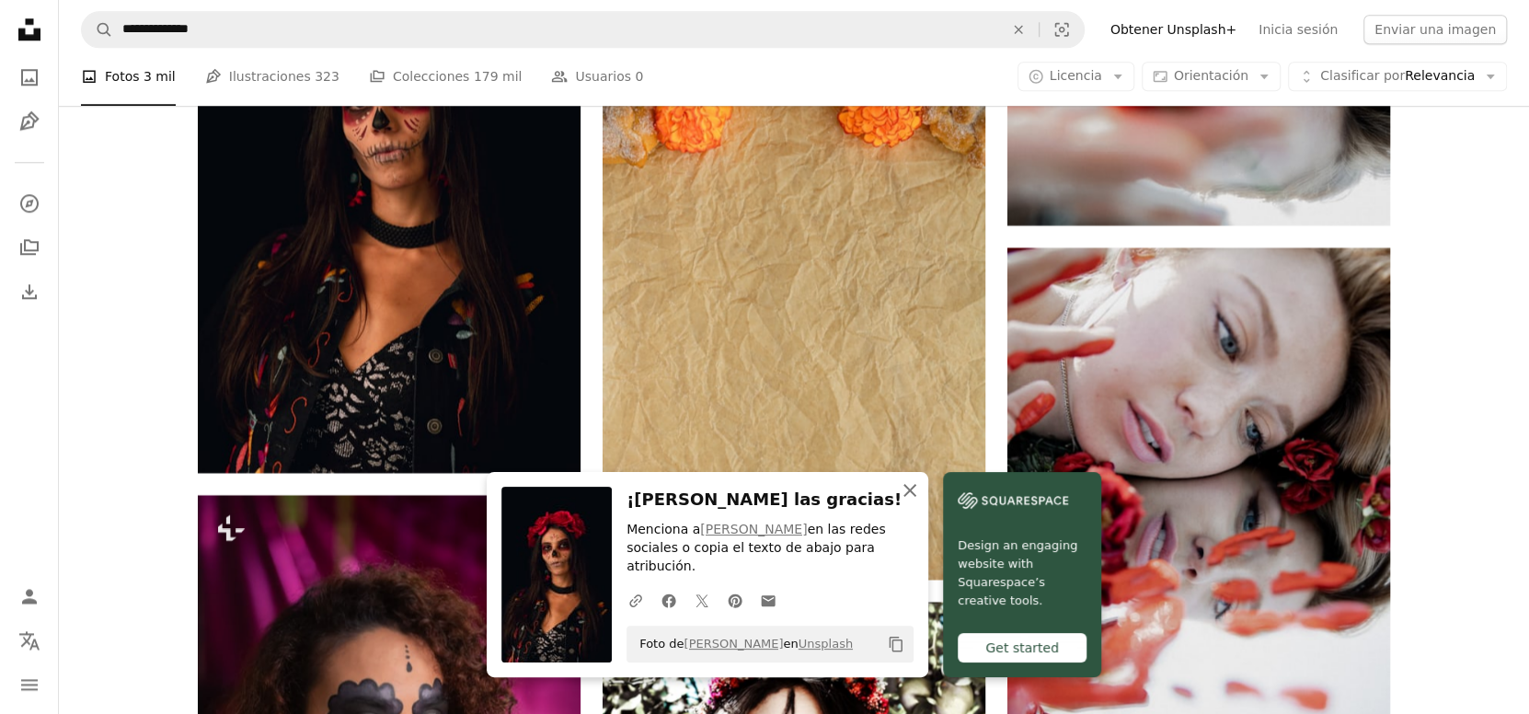
click at [917, 497] on icon "button" at bounding box center [910, 490] width 13 height 13
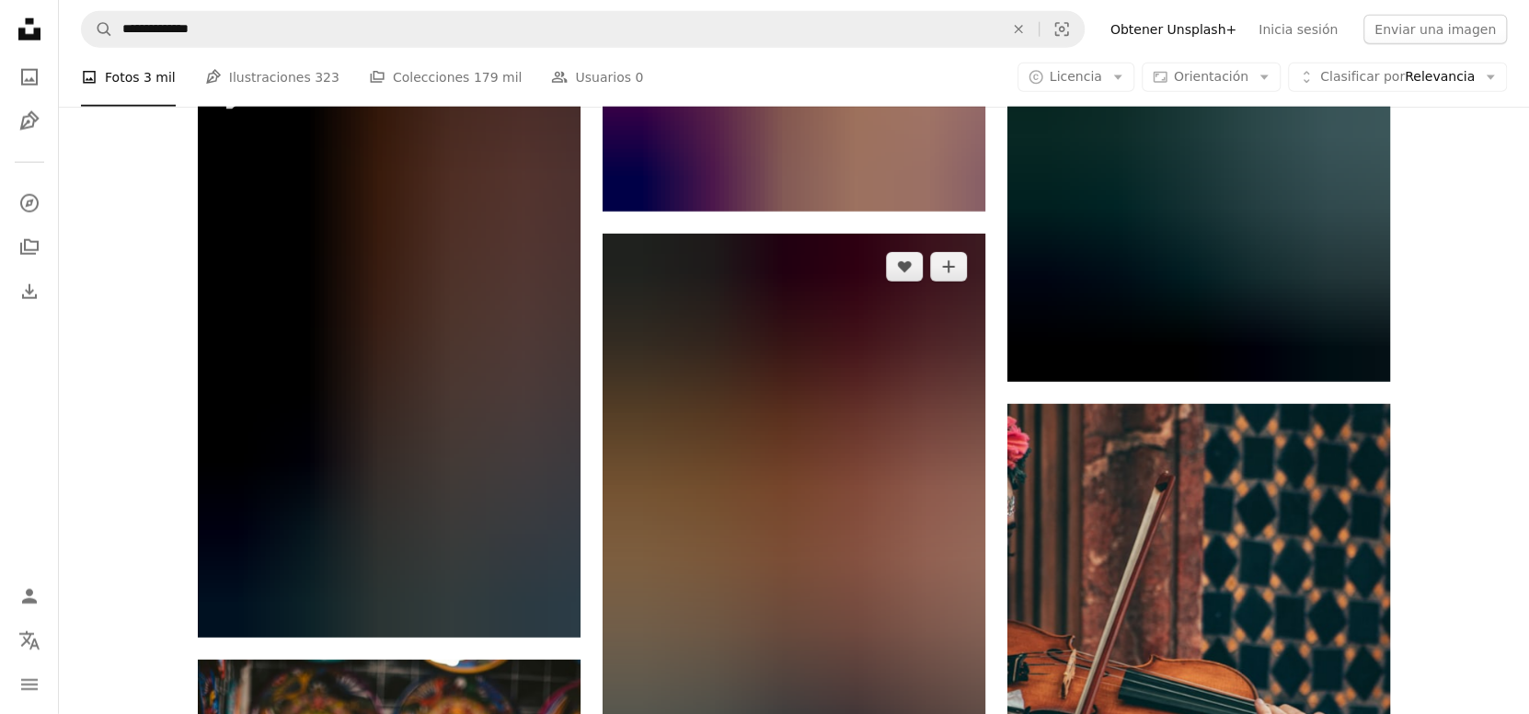
scroll to position [45136, 0]
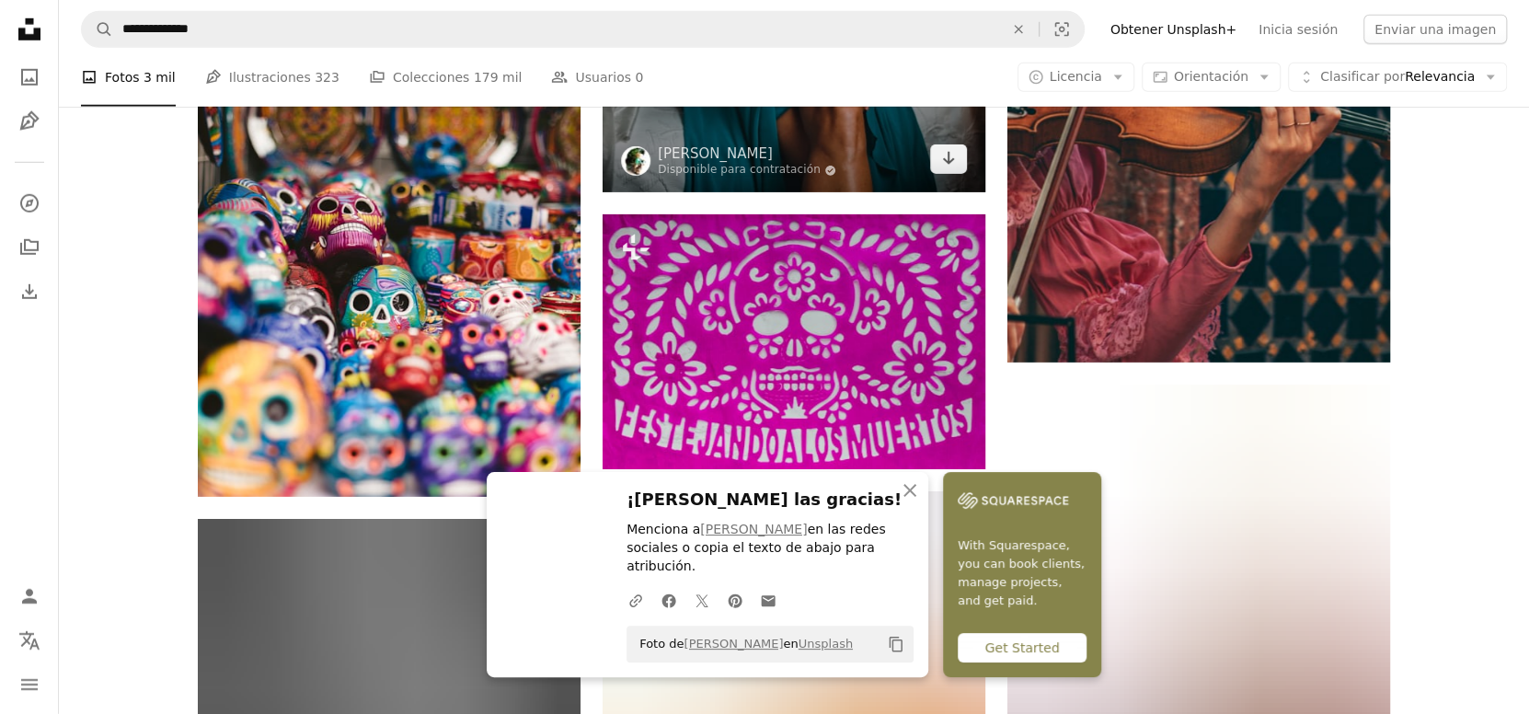
scroll to position [45750, 0]
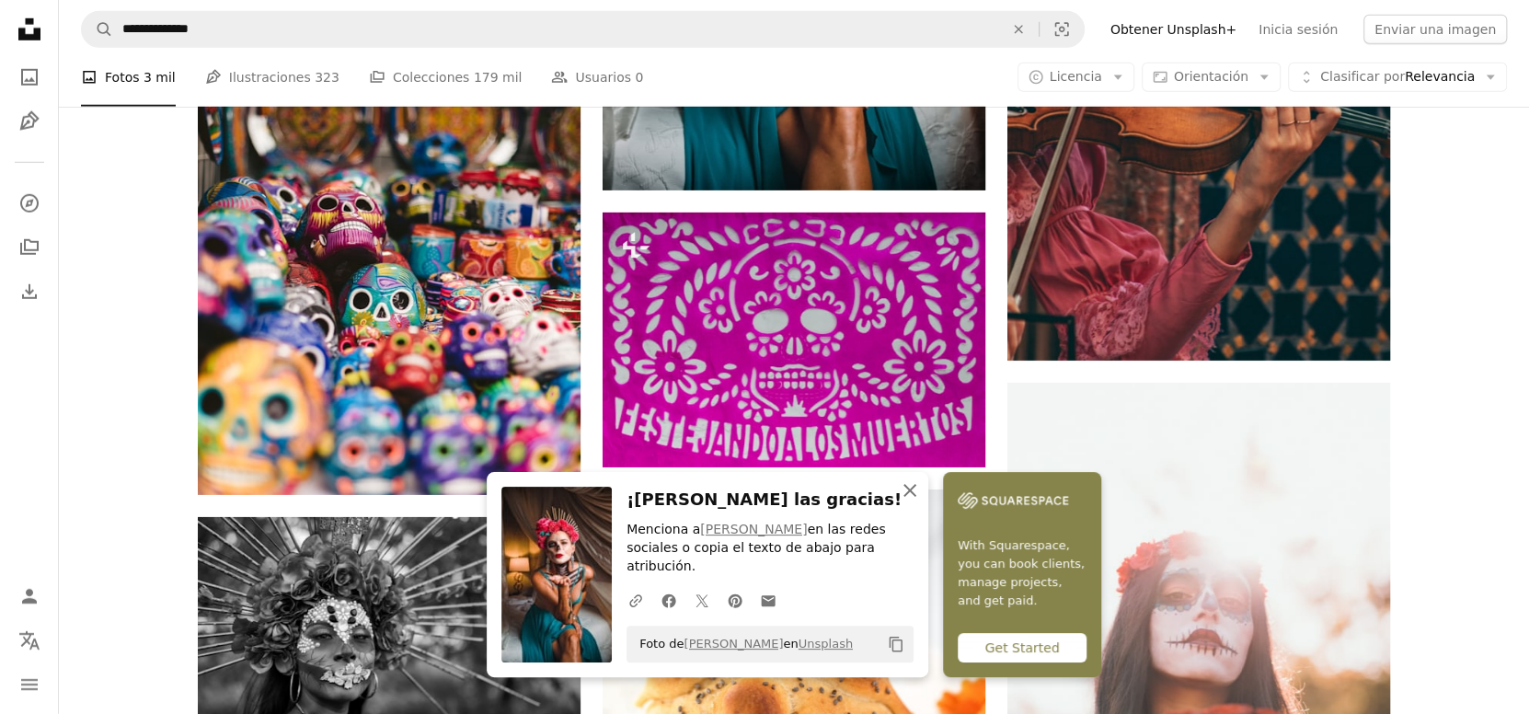
click at [921, 502] on icon "An X shape" at bounding box center [910, 490] width 22 height 22
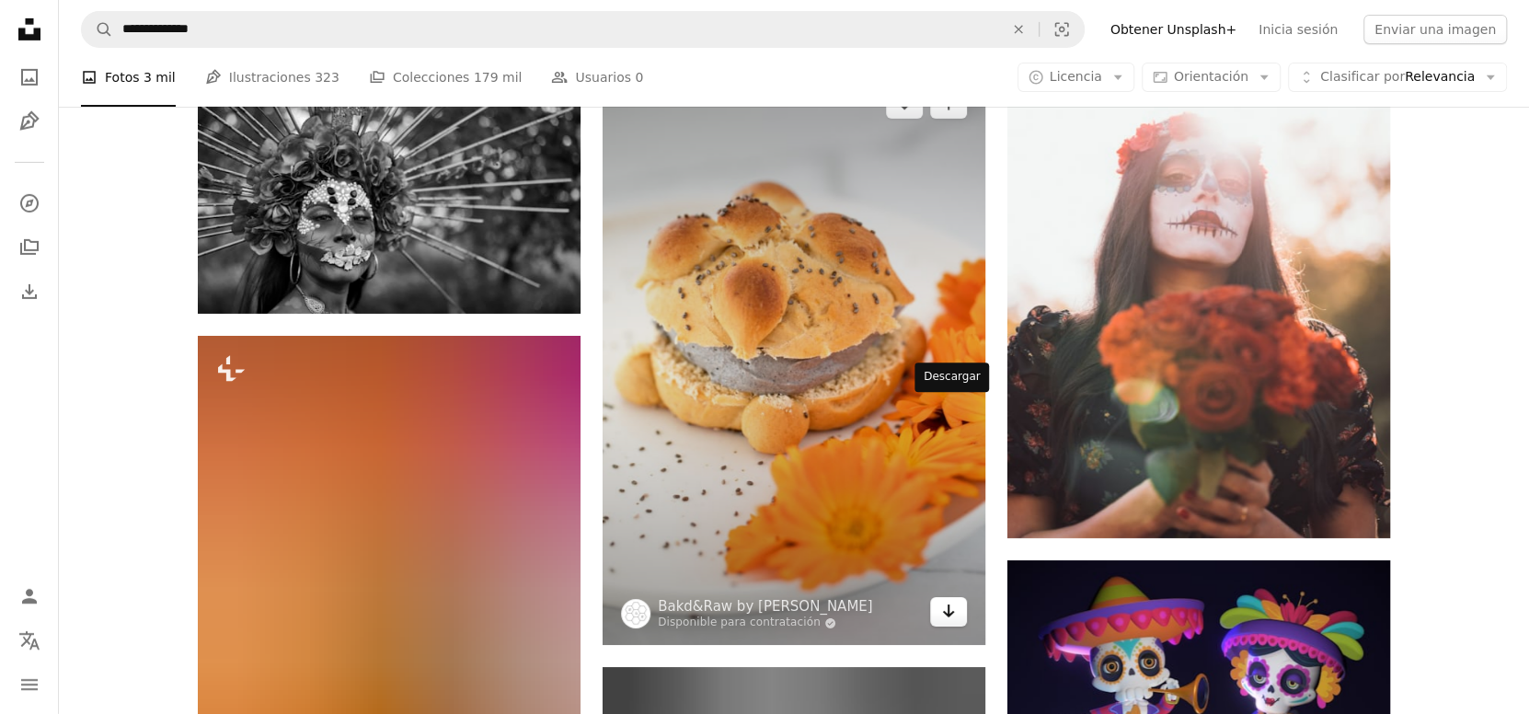
scroll to position [46210, 0]
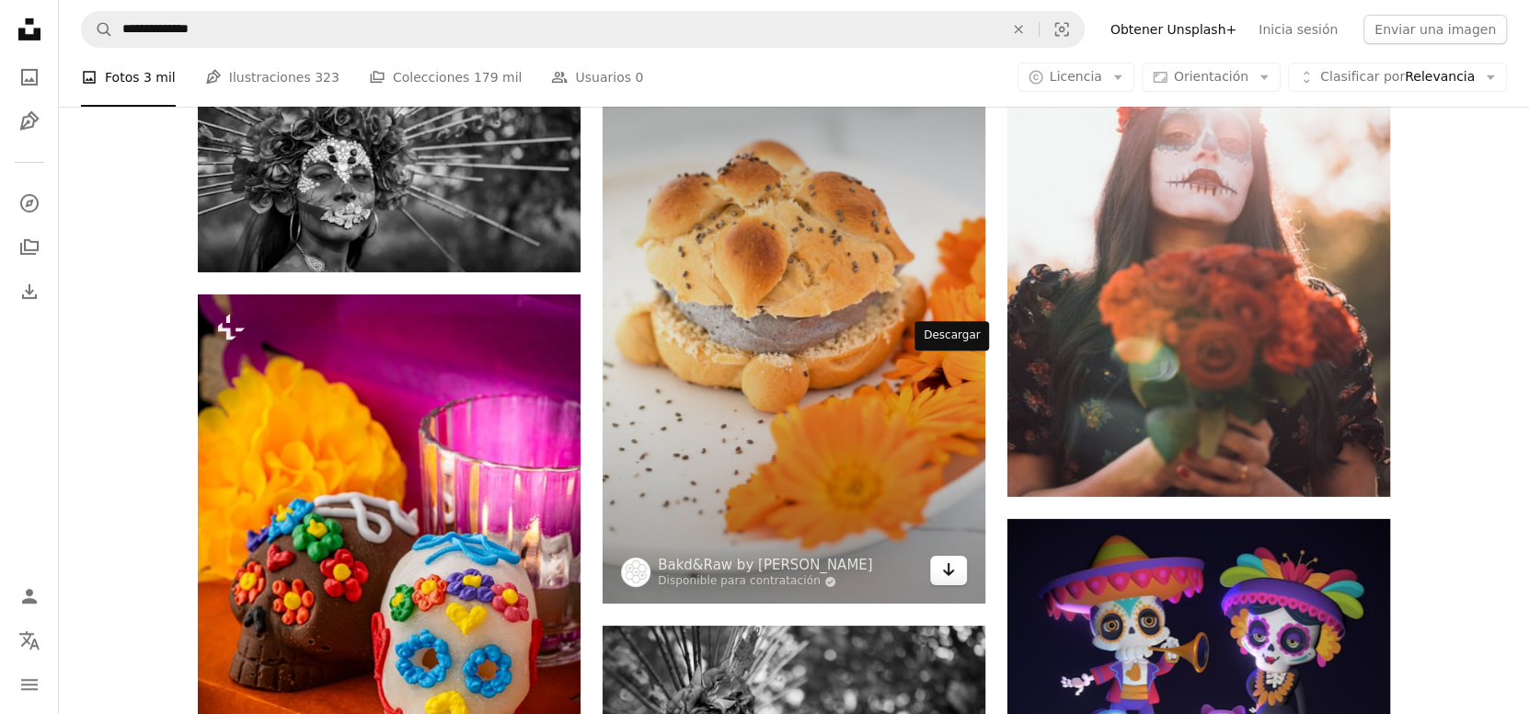
click at [943, 559] on icon "Arrow pointing down" at bounding box center [948, 570] width 15 height 22
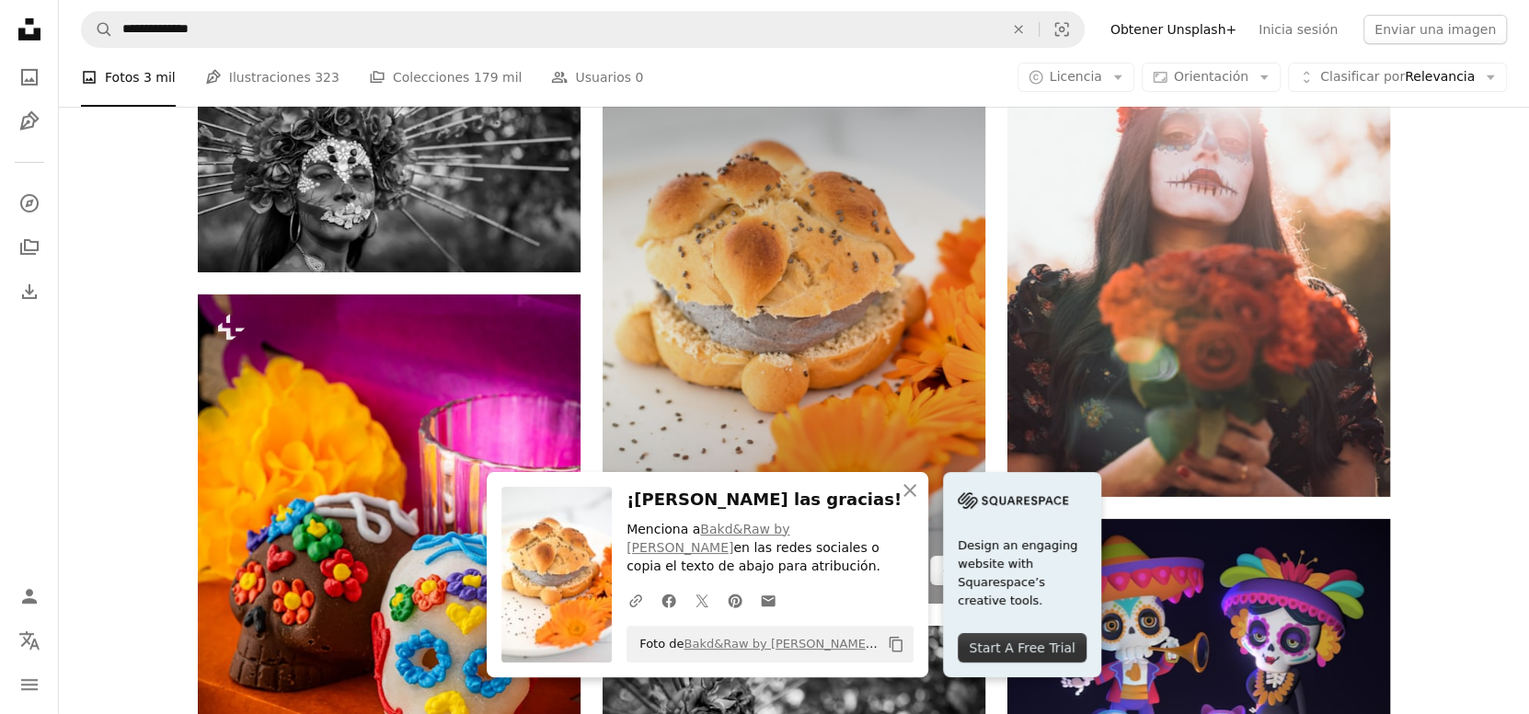
scroll to position [46516, 0]
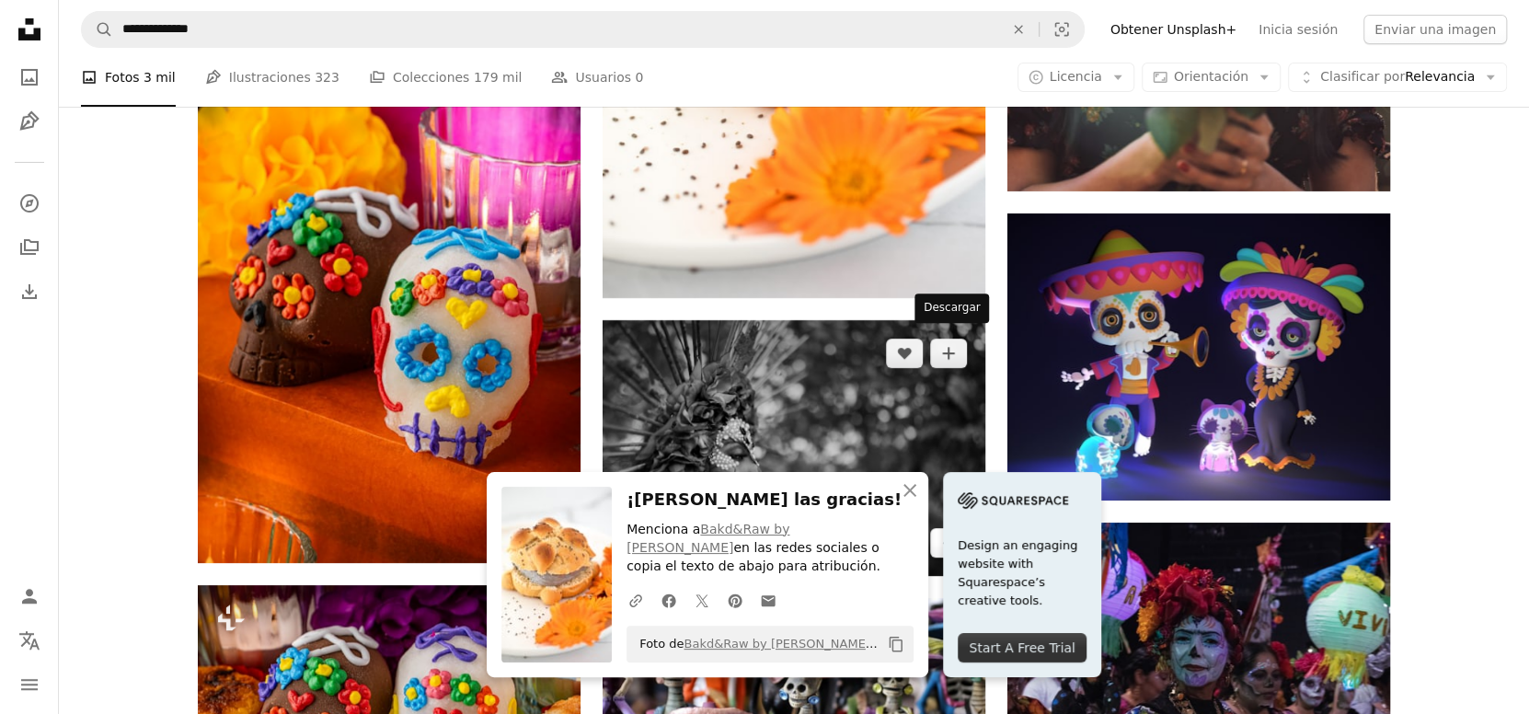
click at [959, 528] on link "Arrow pointing down" at bounding box center [948, 542] width 37 height 29
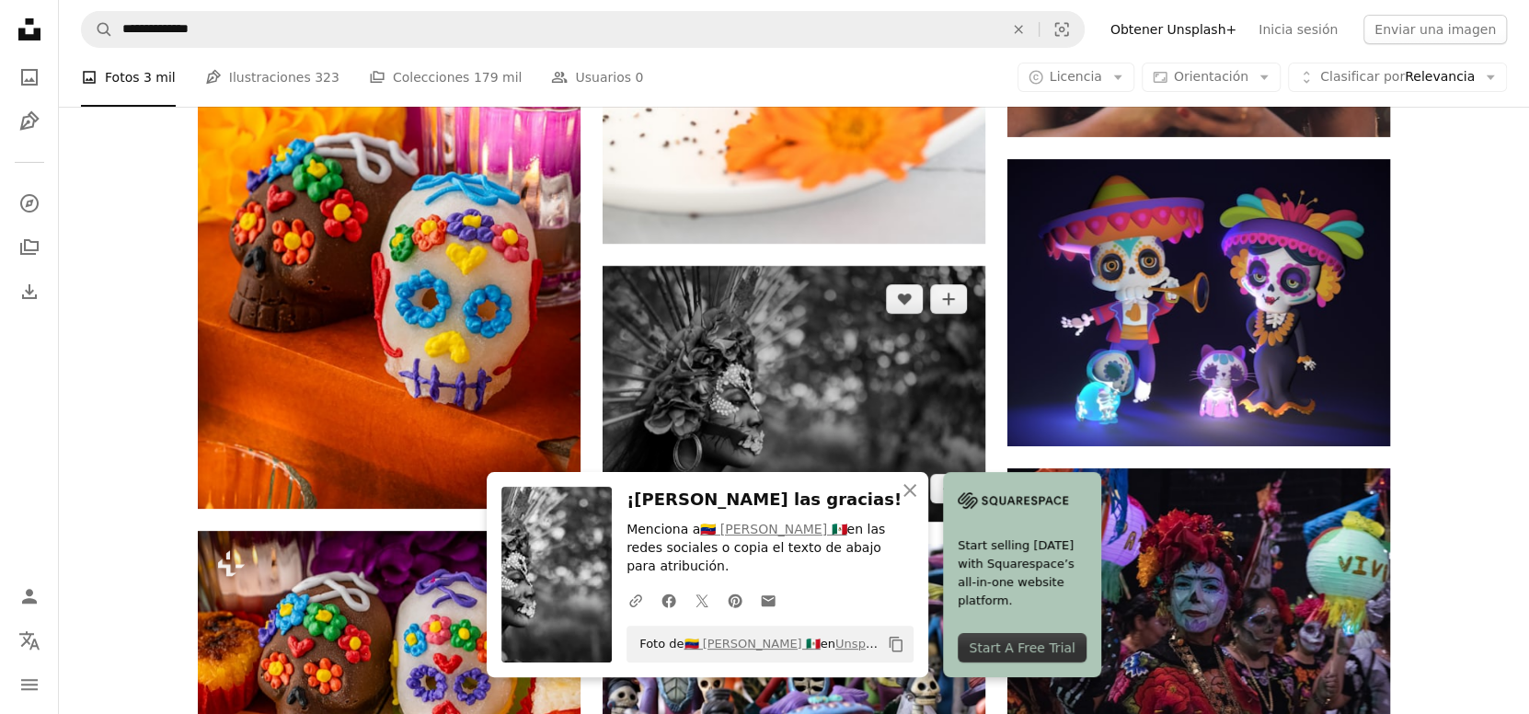
scroll to position [46669, 0]
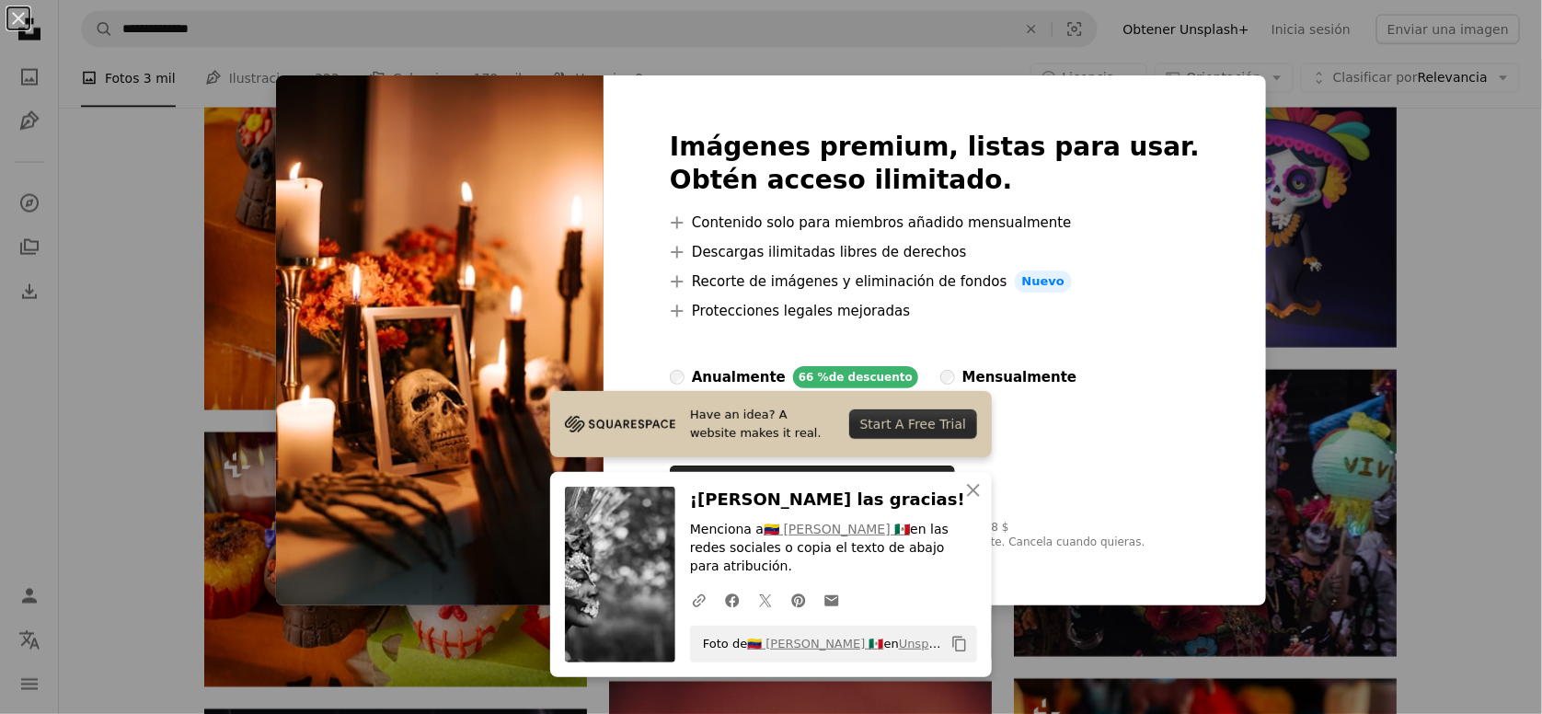
click at [1447, 466] on div "An X shape Imágenes premium, listas para usar. Obtén acceso ilimitado. A plus s…" at bounding box center [771, 357] width 1542 height 714
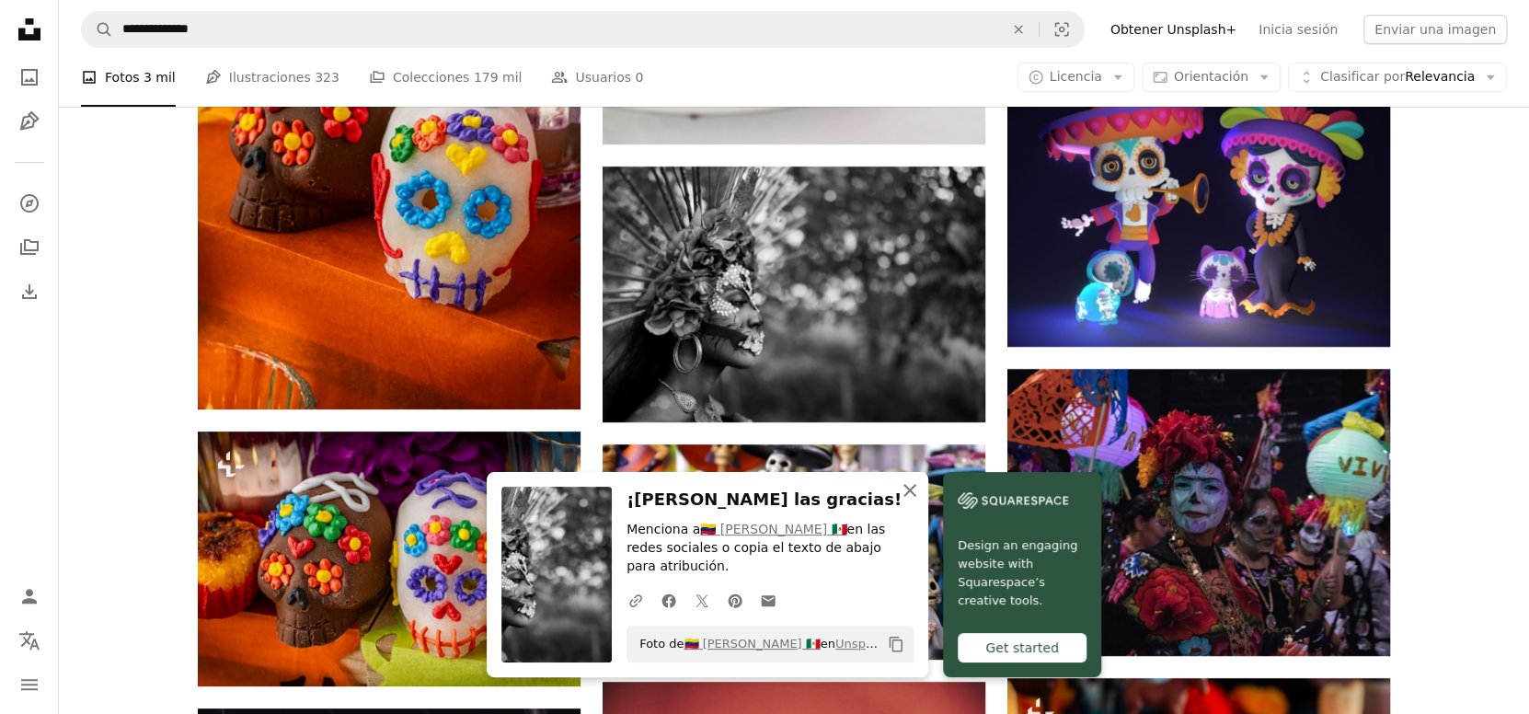
click at [917, 489] on icon "button" at bounding box center [910, 490] width 13 height 13
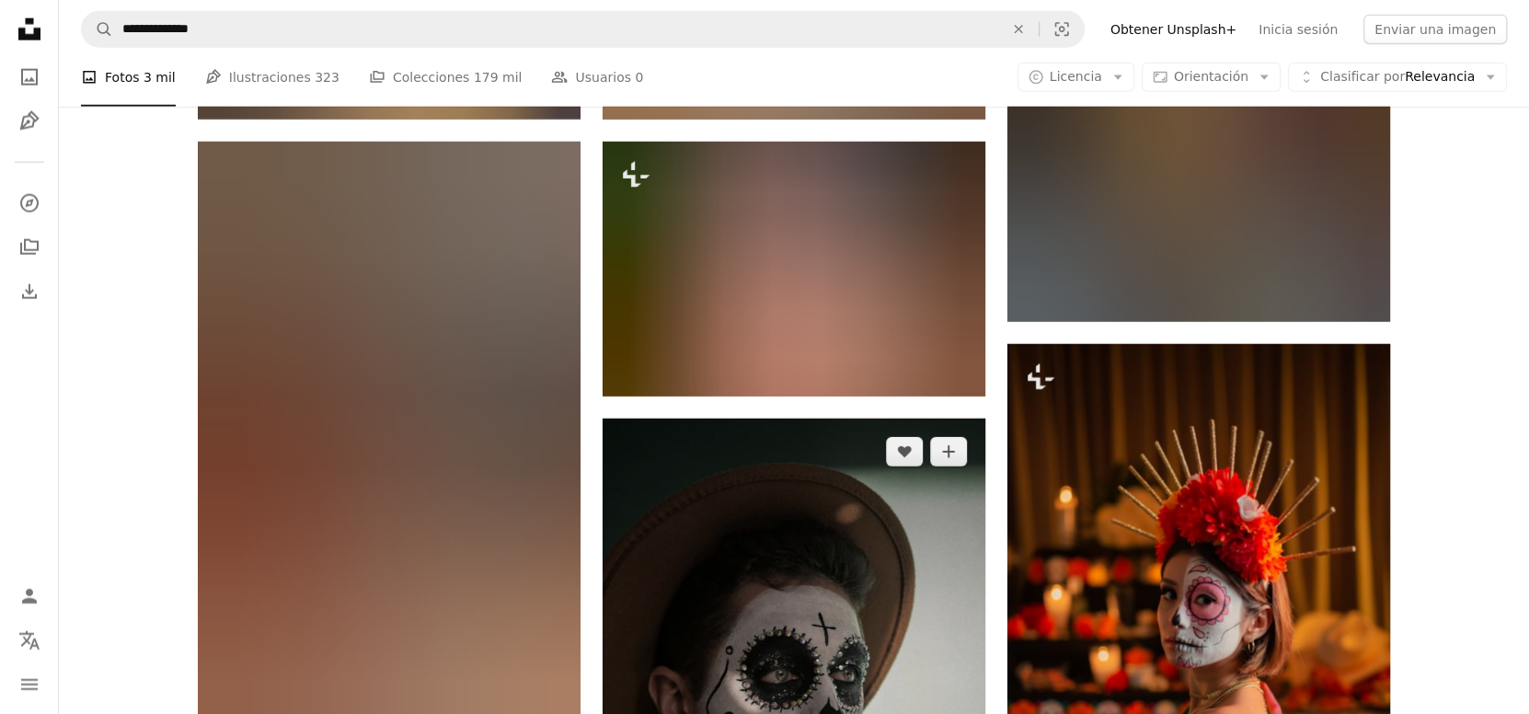
scroll to position [49738, 0]
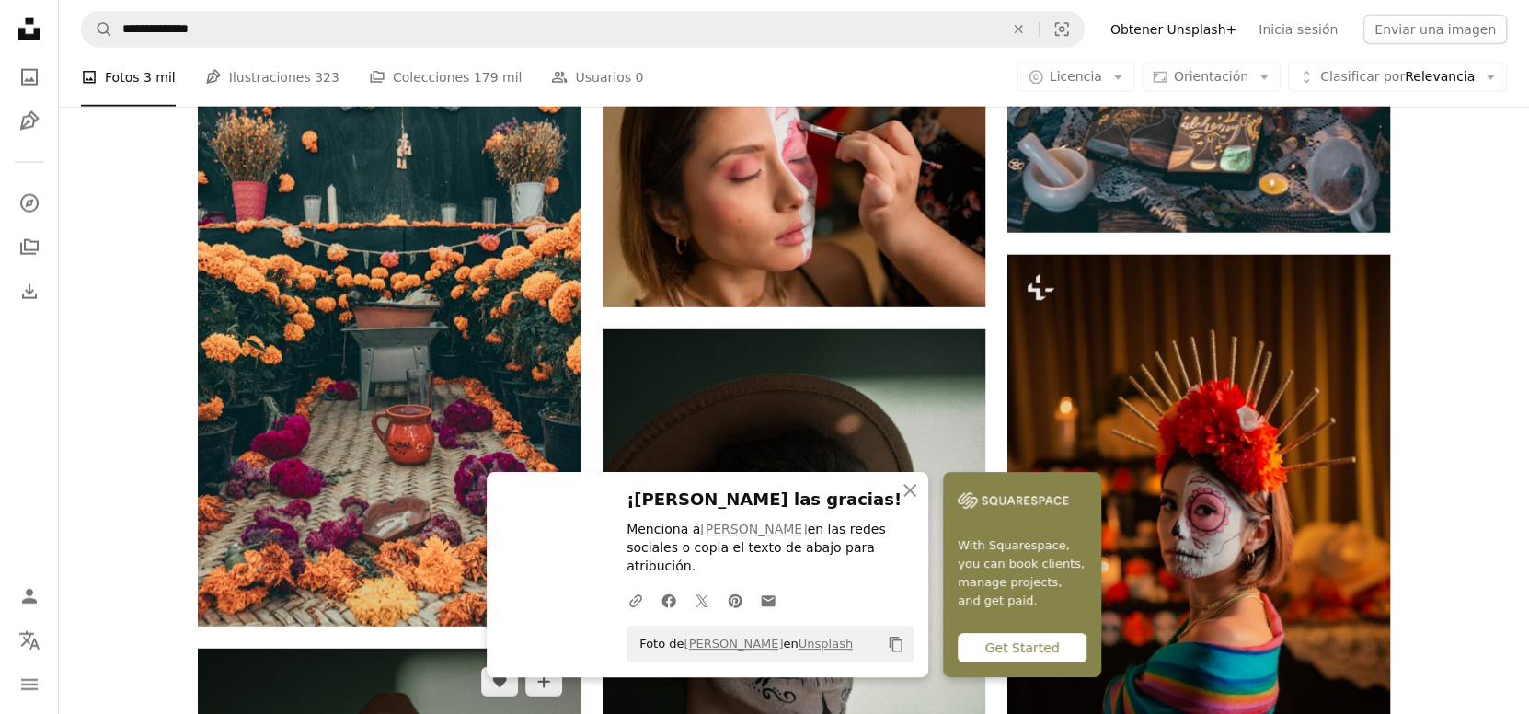
scroll to position [49890, 0]
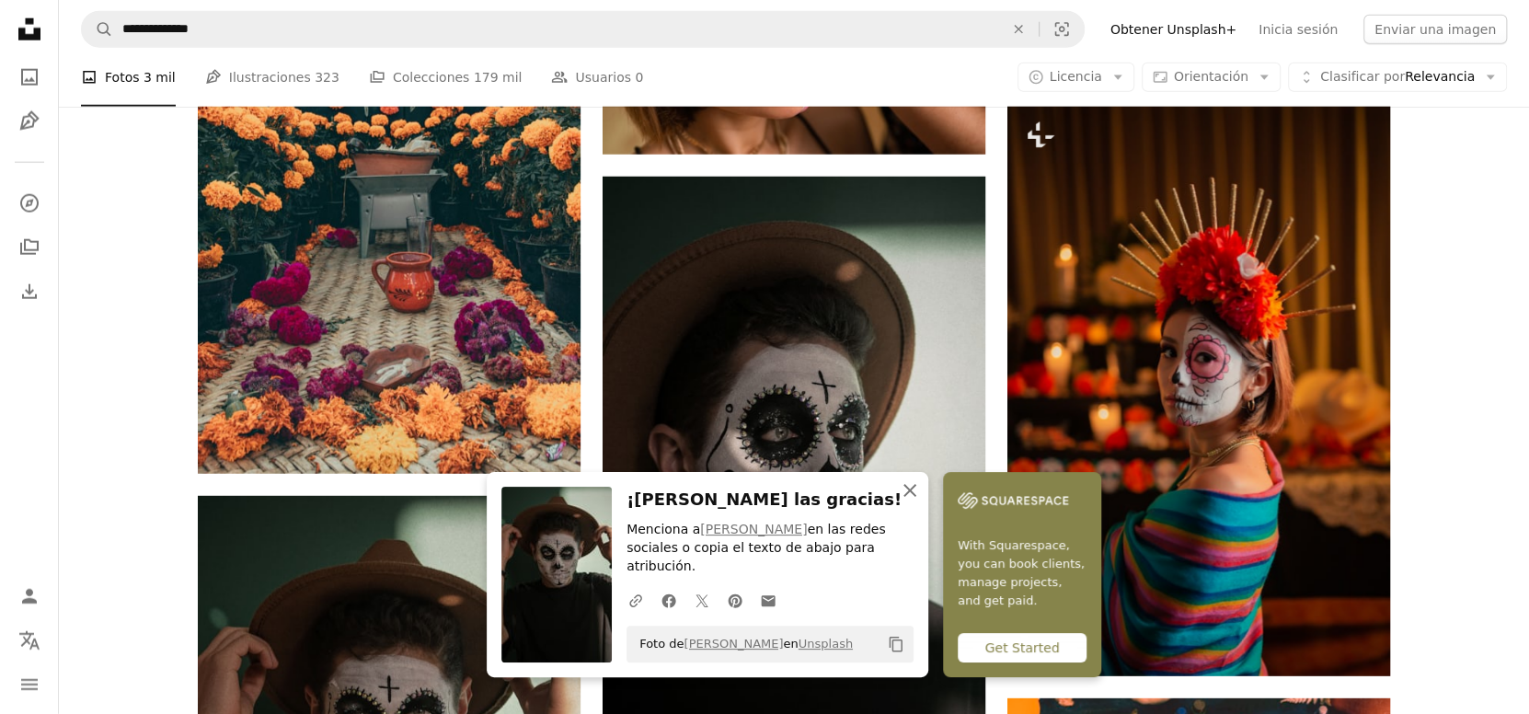
click at [921, 502] on icon "An X shape" at bounding box center [910, 490] width 22 height 22
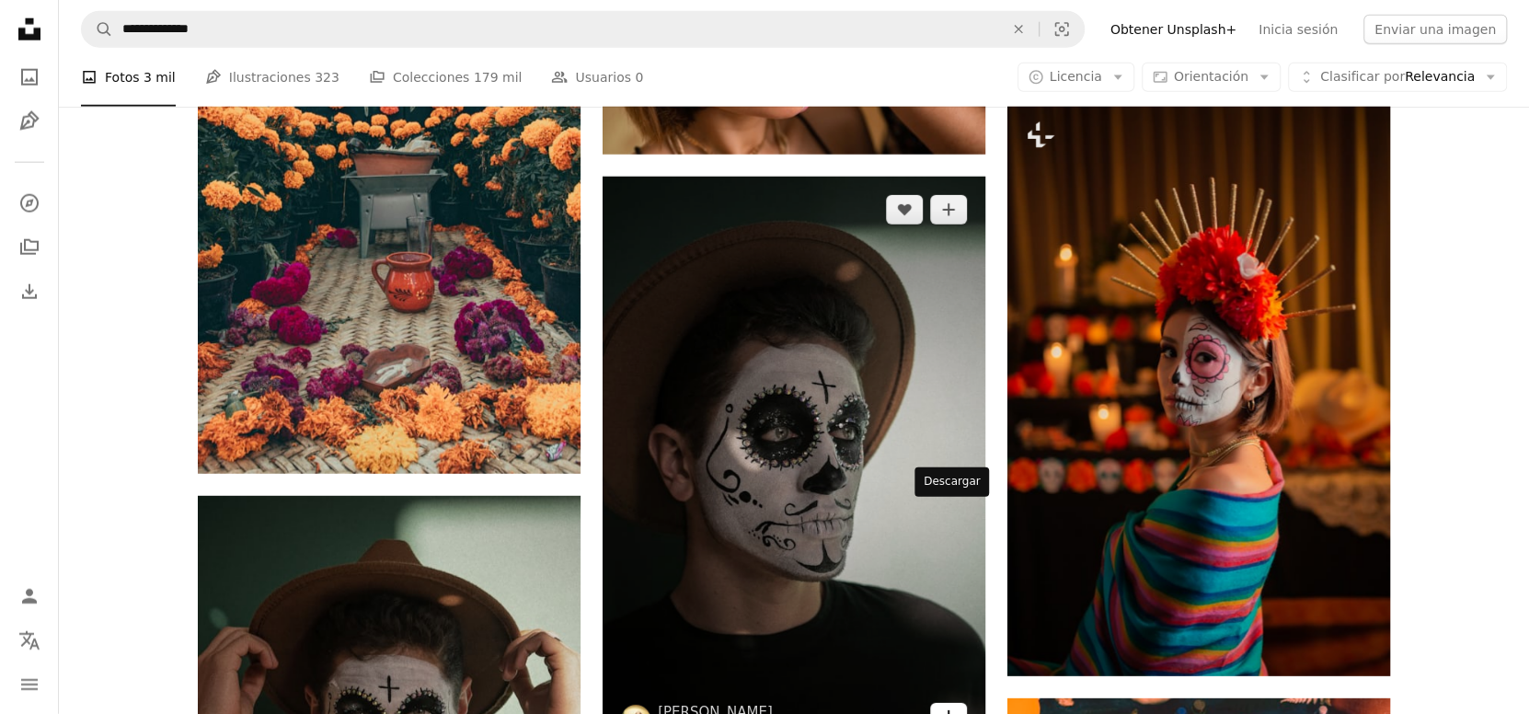
click at [954, 706] on icon "Arrow pointing down" at bounding box center [948, 717] width 15 height 22
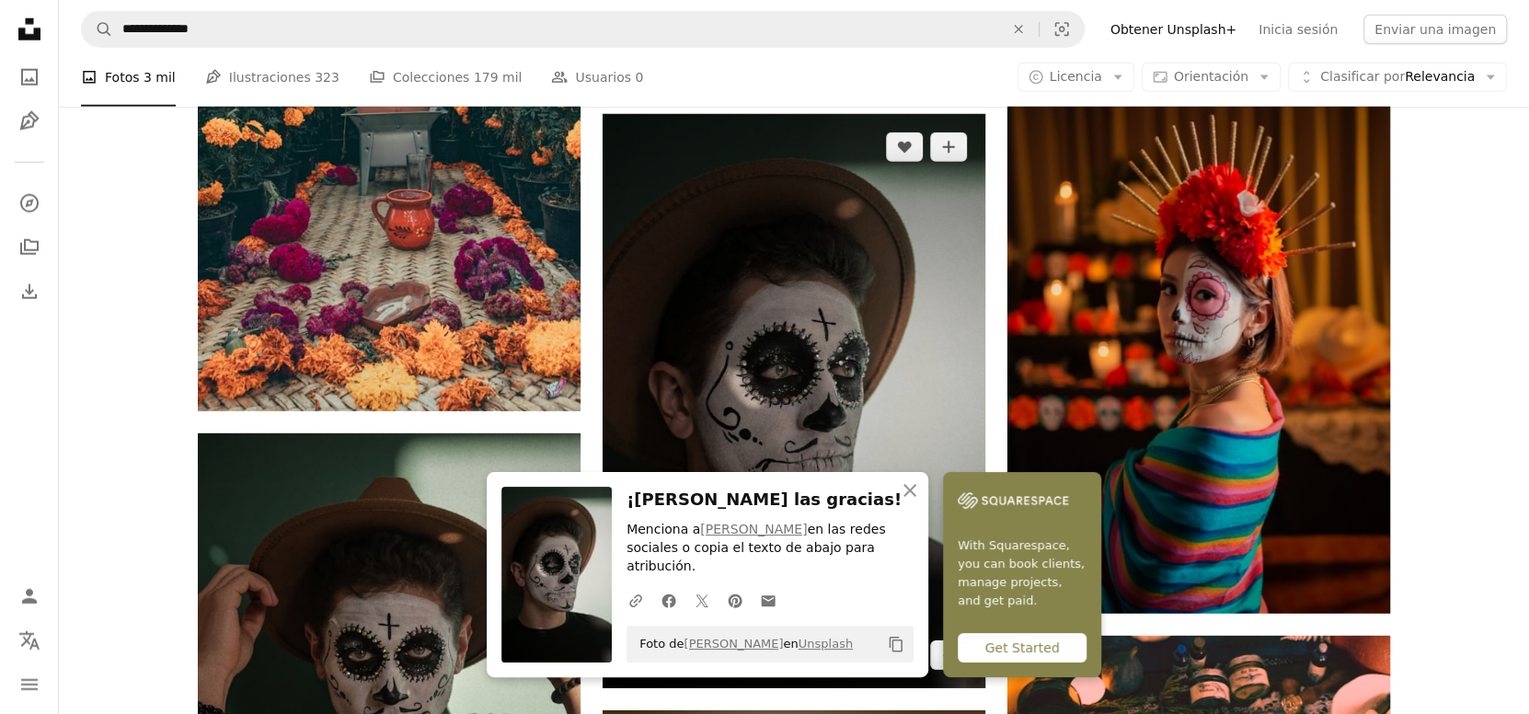
scroll to position [50044, 0]
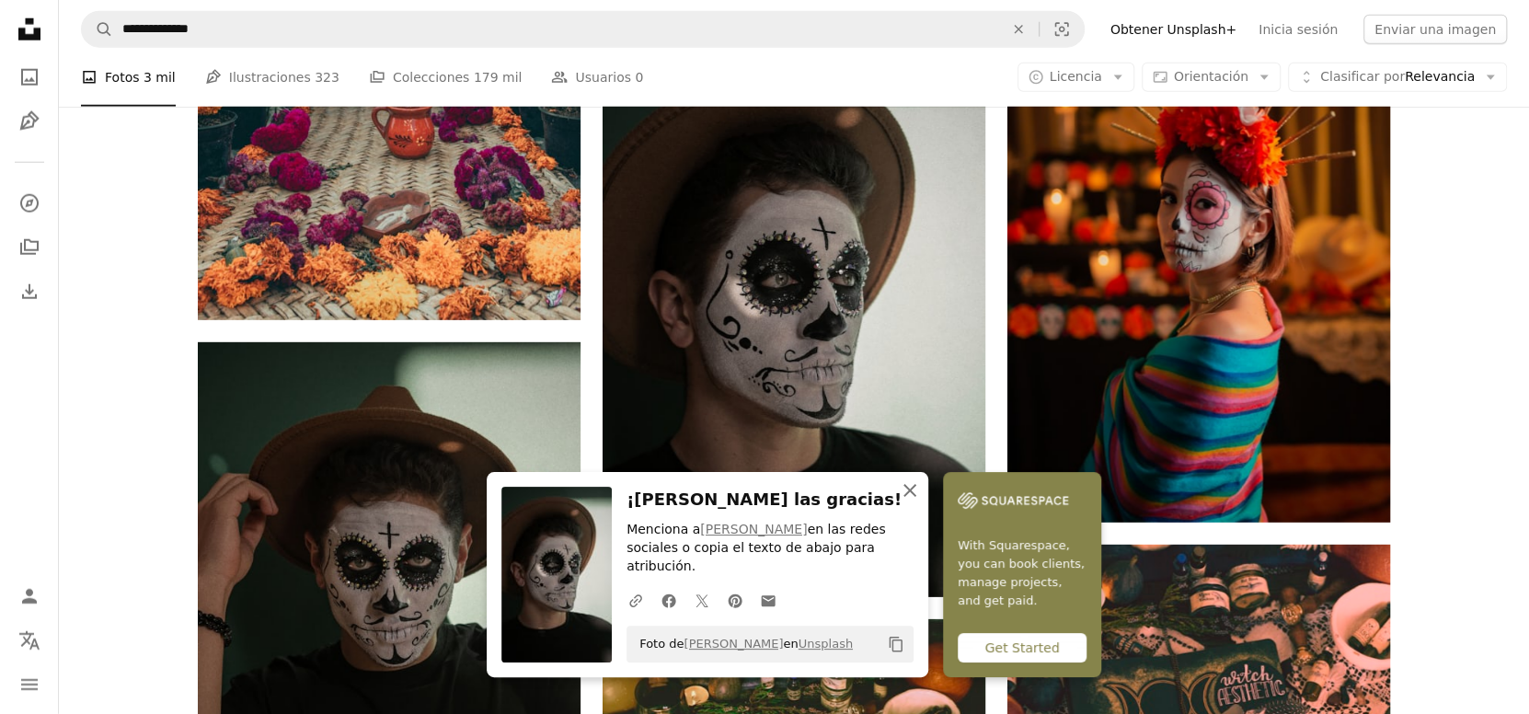
click at [921, 502] on icon "An X shape" at bounding box center [910, 490] width 22 height 22
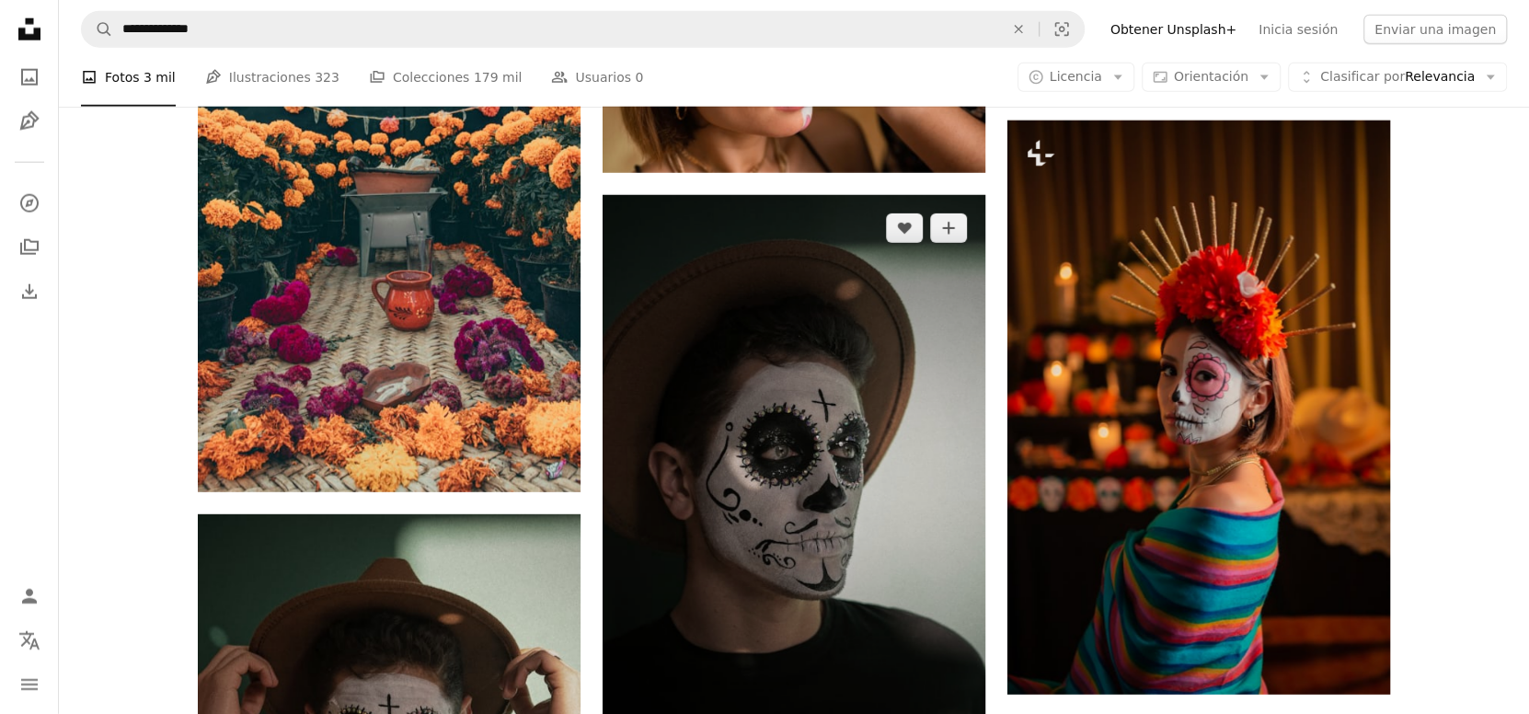
scroll to position [49890, 0]
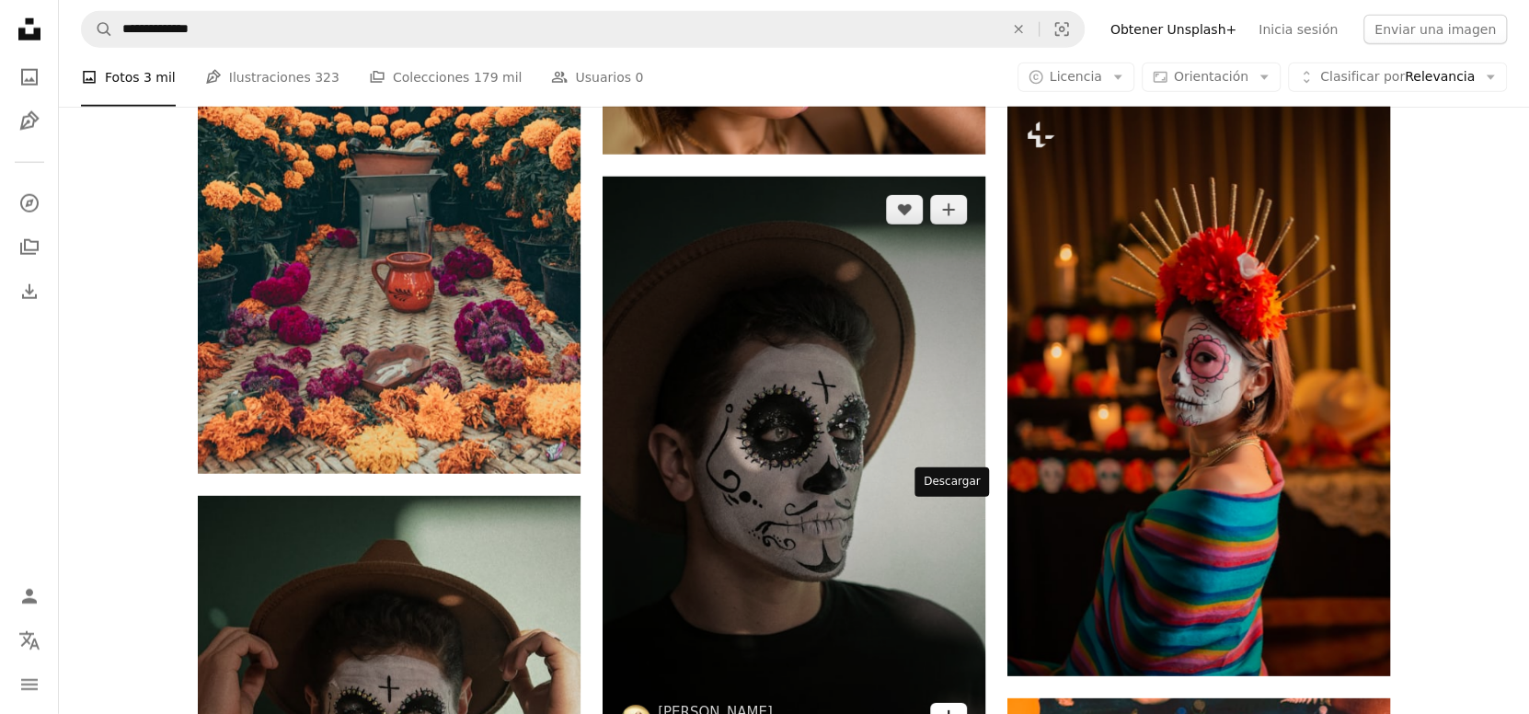
click at [946, 706] on icon "Arrow pointing down" at bounding box center [948, 717] width 15 height 22
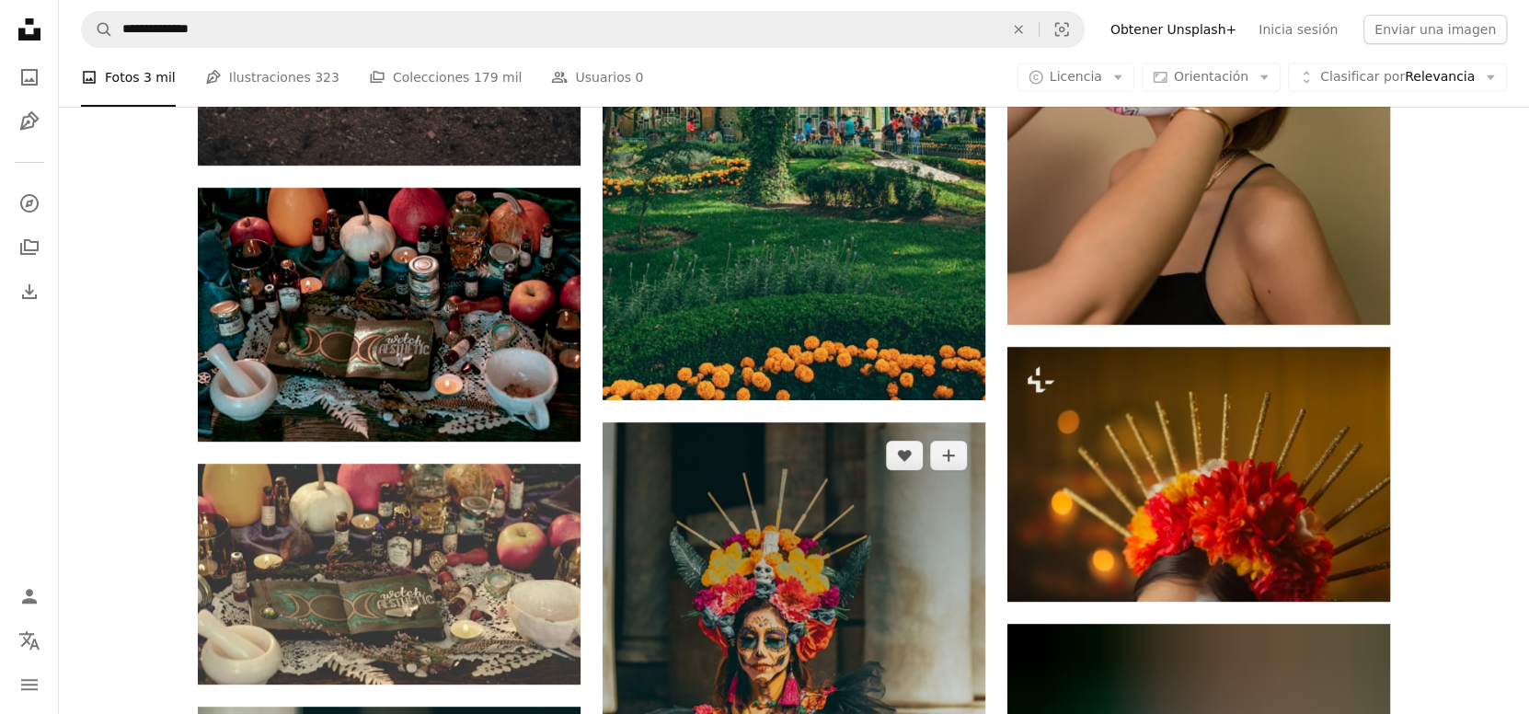
scroll to position [51424, 0]
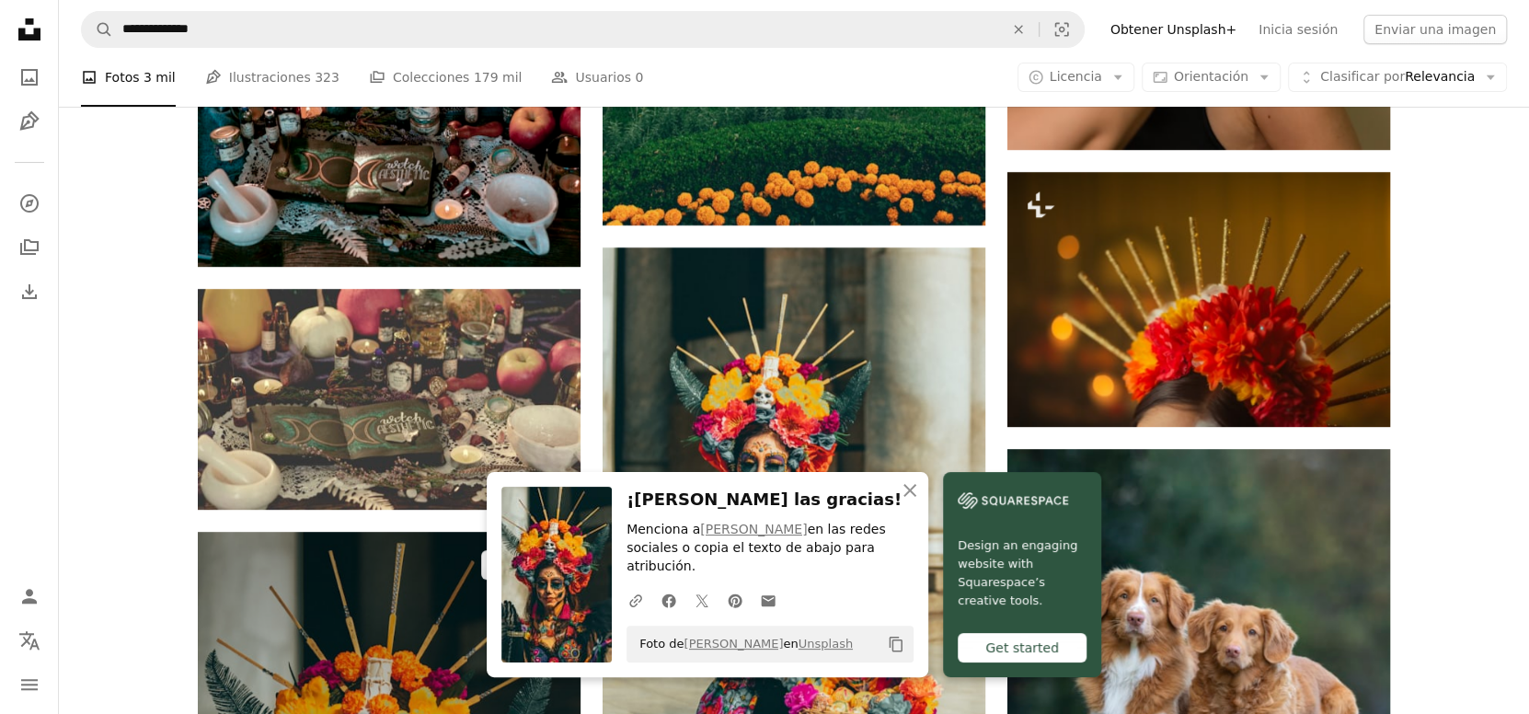
scroll to position [51578, 0]
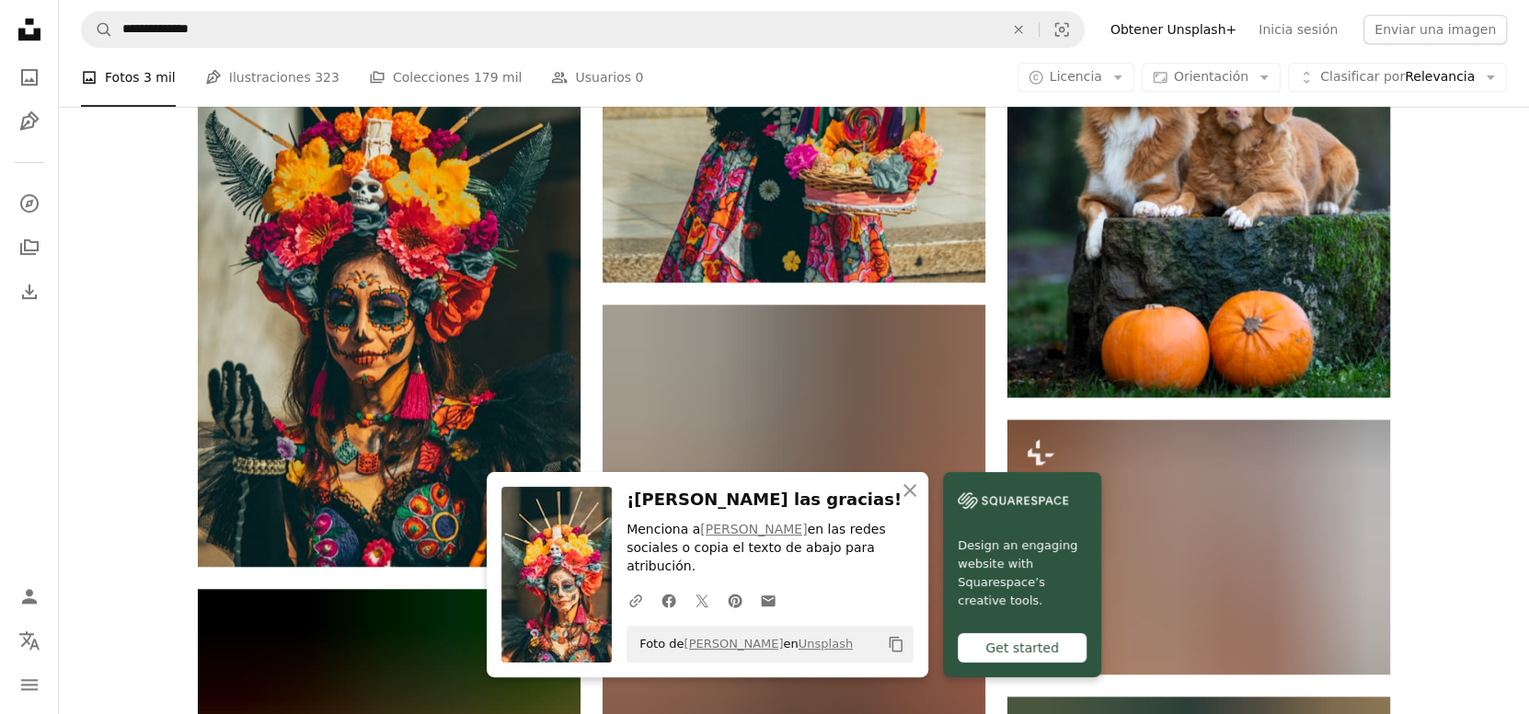
scroll to position [52344, 0]
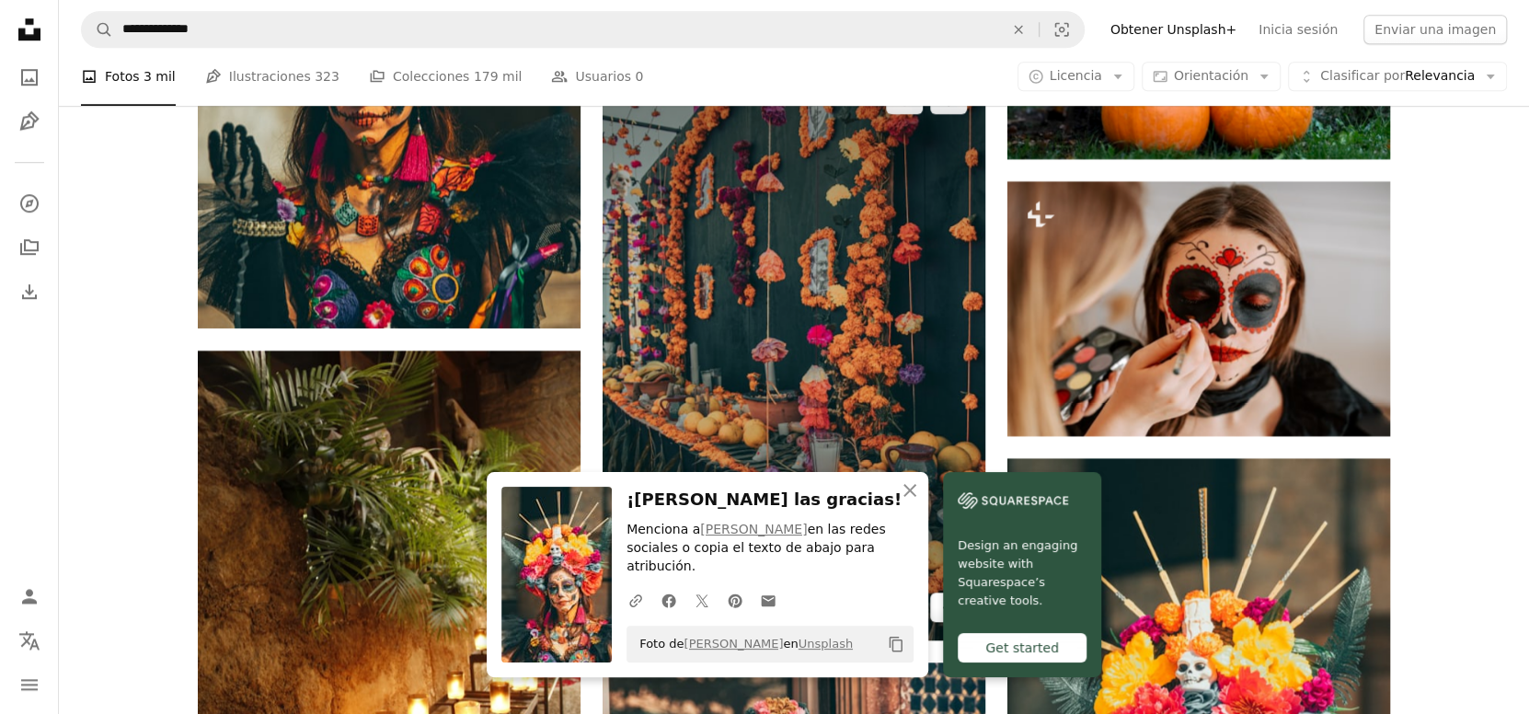
click at [954, 595] on icon "Arrow pointing down" at bounding box center [948, 606] width 15 height 22
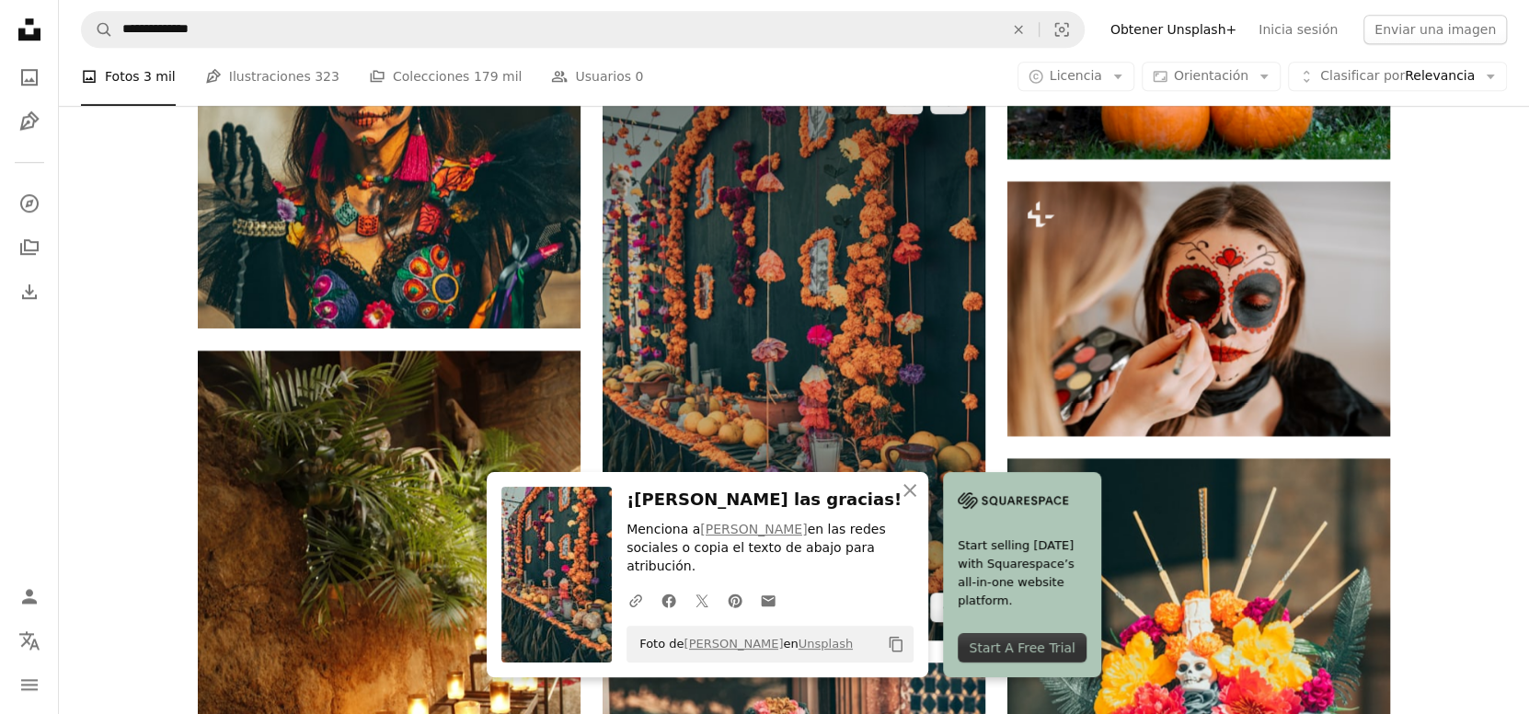
scroll to position [52651, 0]
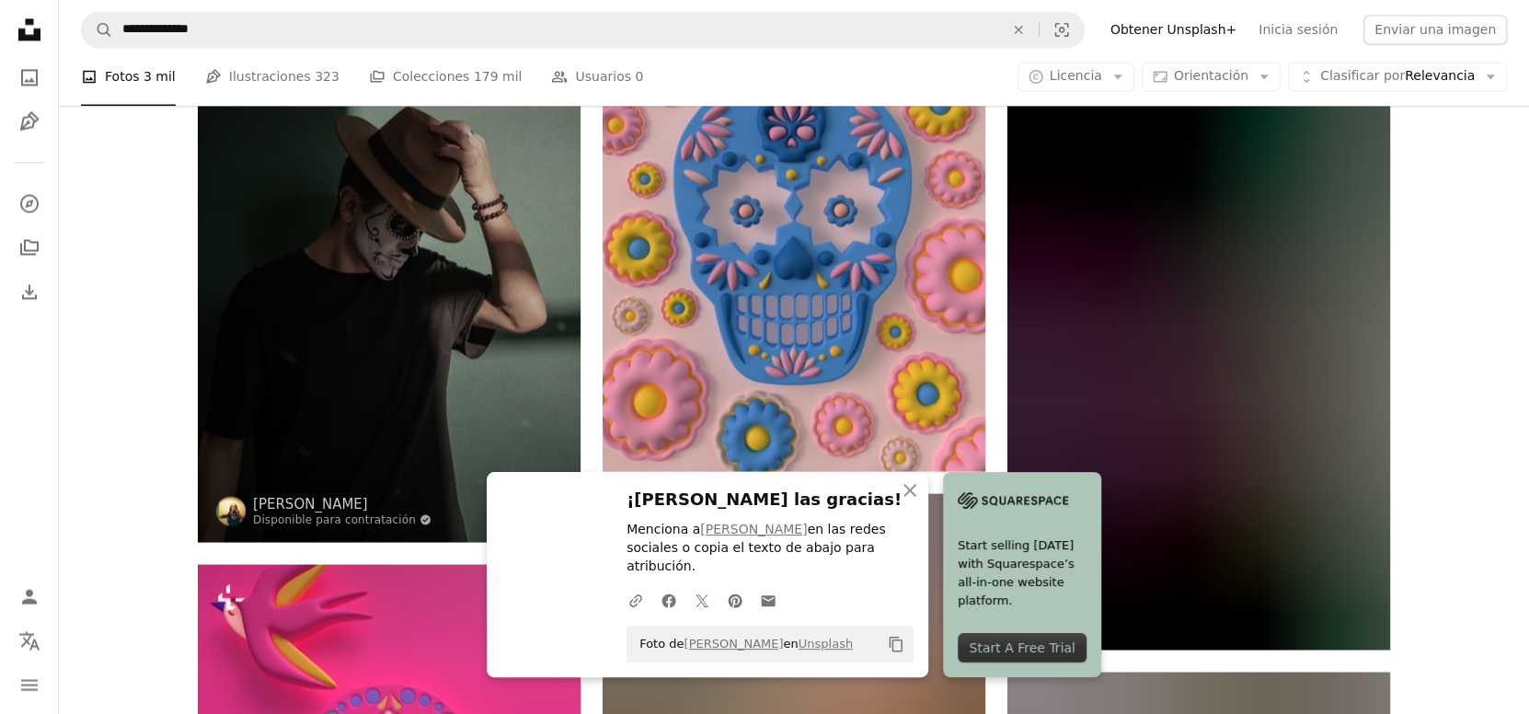
scroll to position [53418, 0]
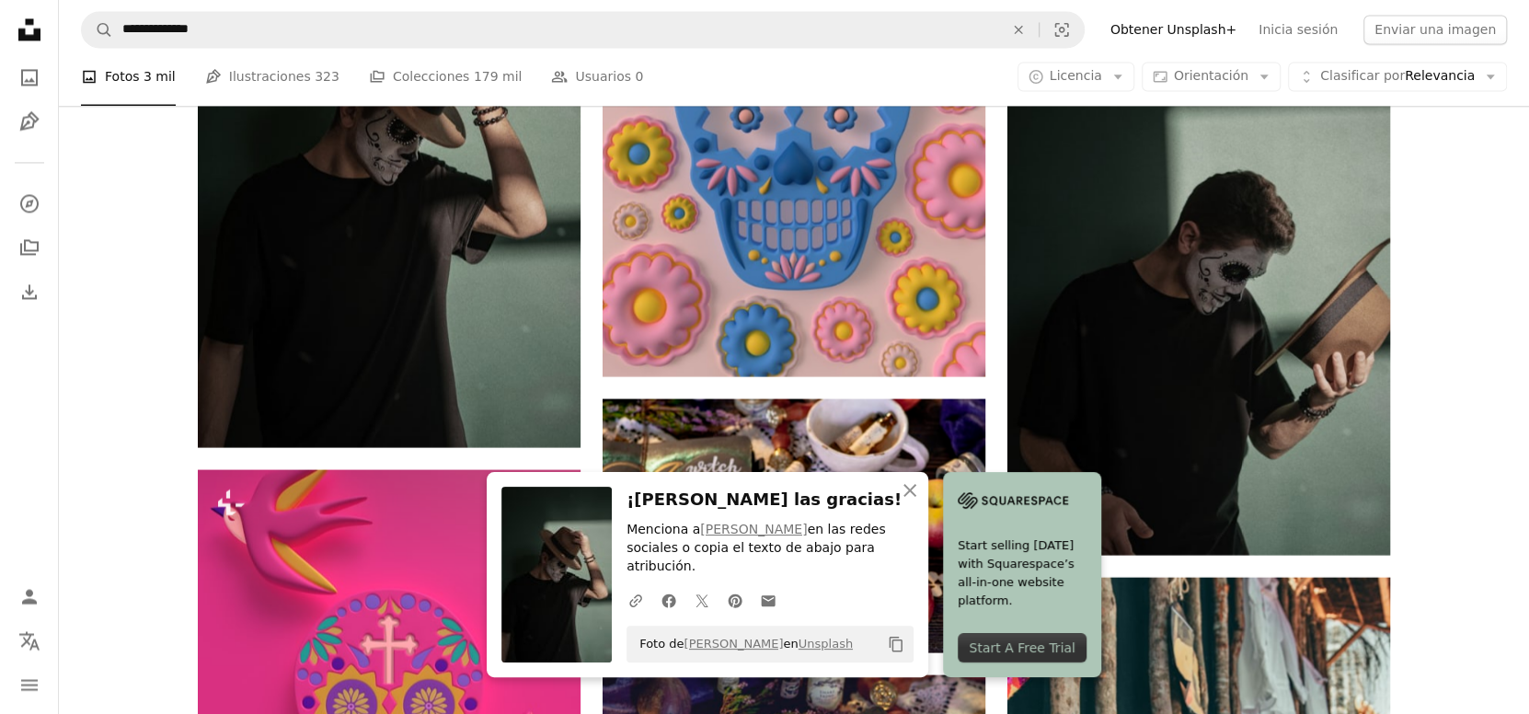
click at [917, 497] on icon "button" at bounding box center [910, 490] width 13 height 13
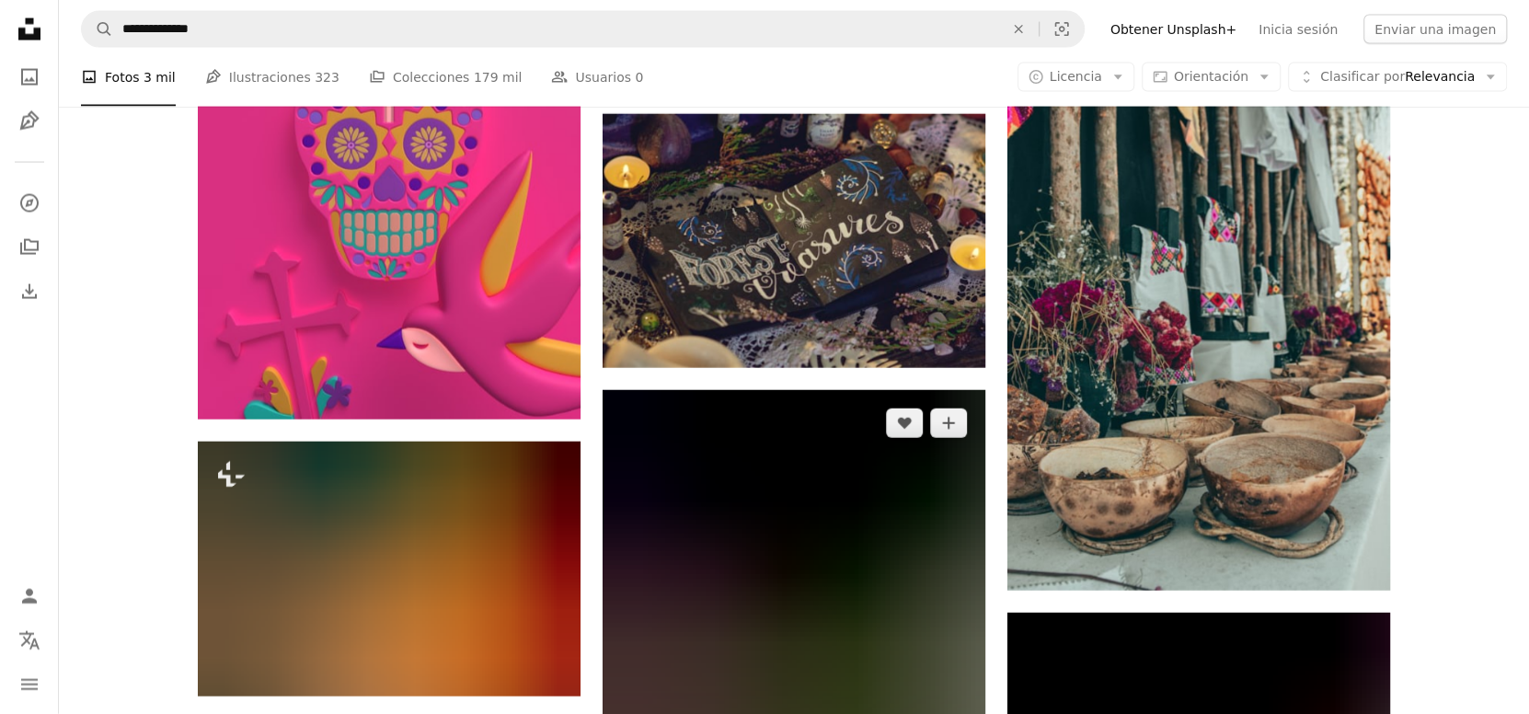
scroll to position [54032, 0]
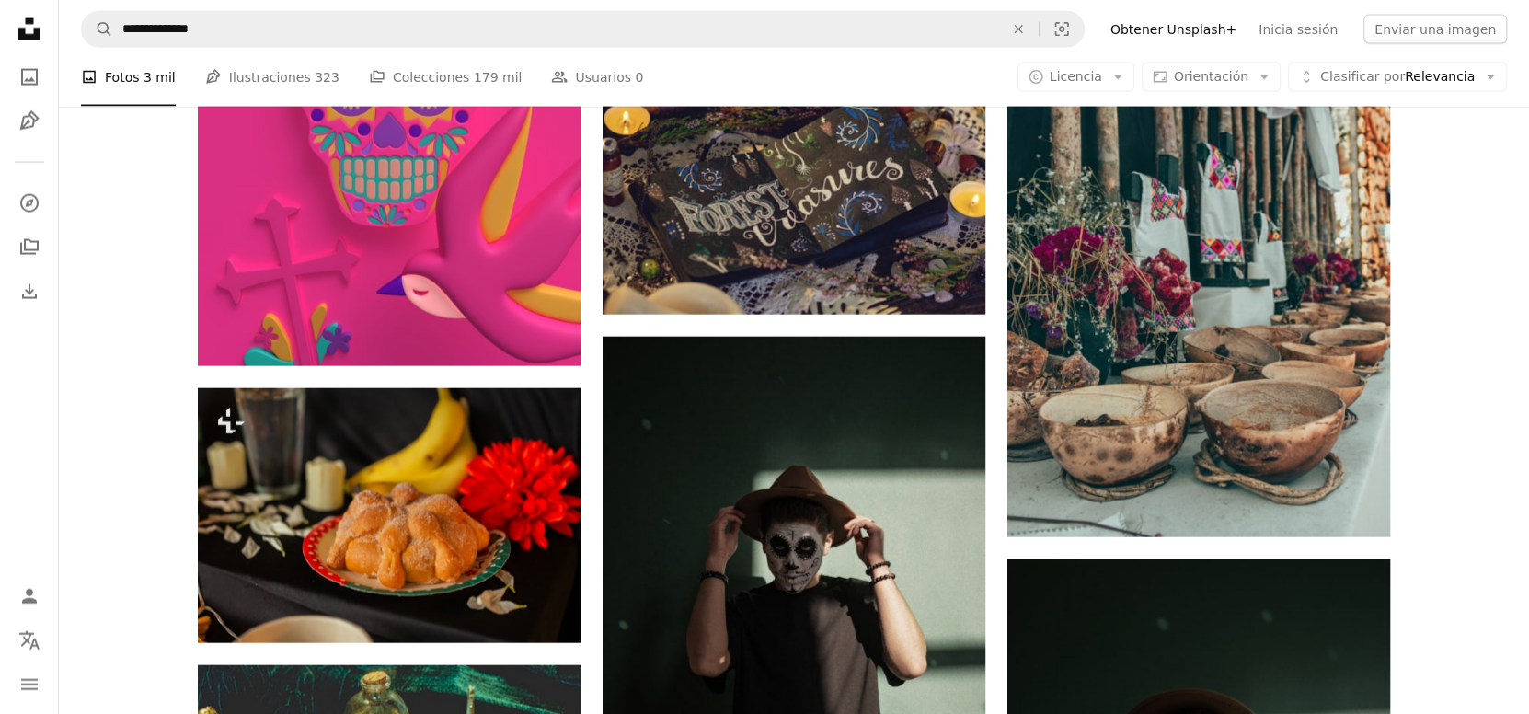
drag, startPoint x: 1352, startPoint y: 481, endPoint x: 1371, endPoint y: 468, distance: 23.2
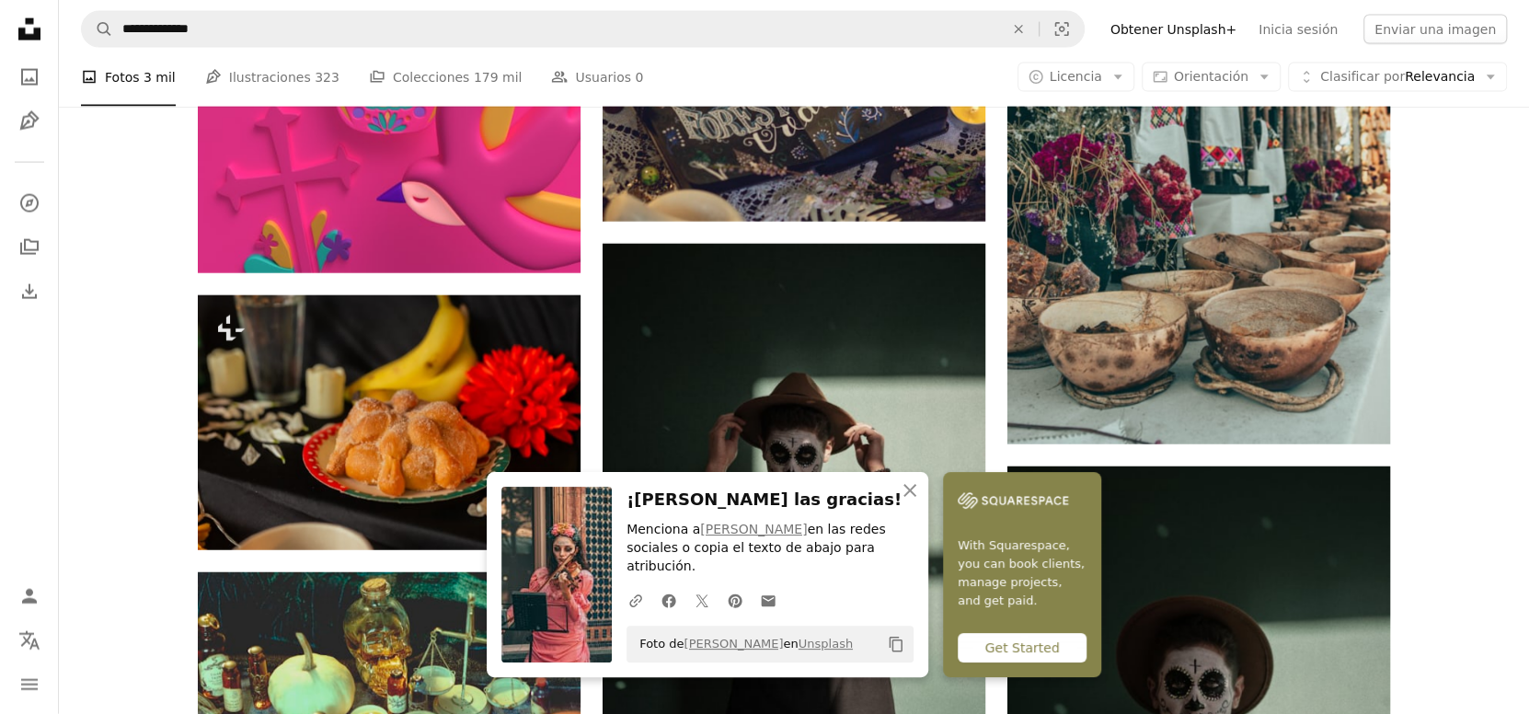
scroll to position [54338, 0]
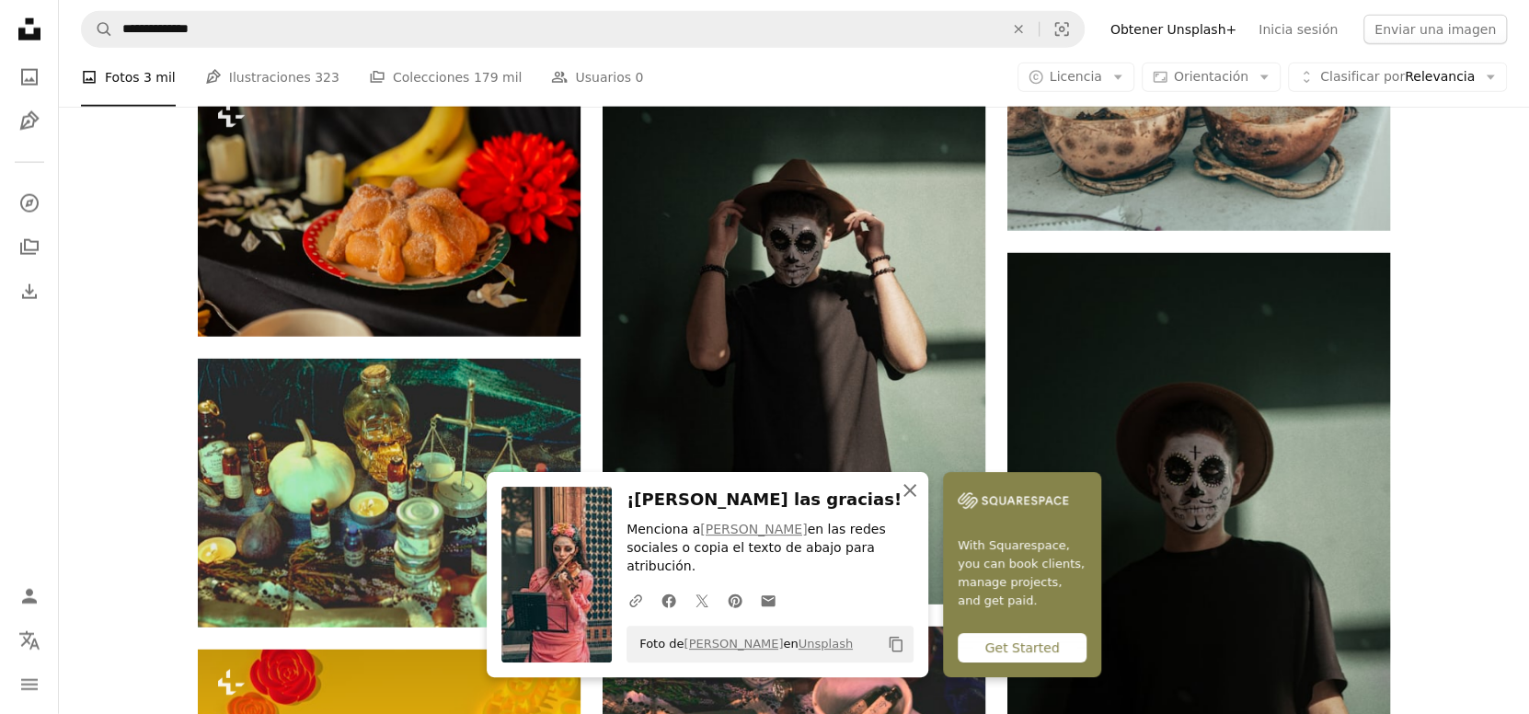
click at [921, 502] on icon "An X shape" at bounding box center [910, 490] width 22 height 22
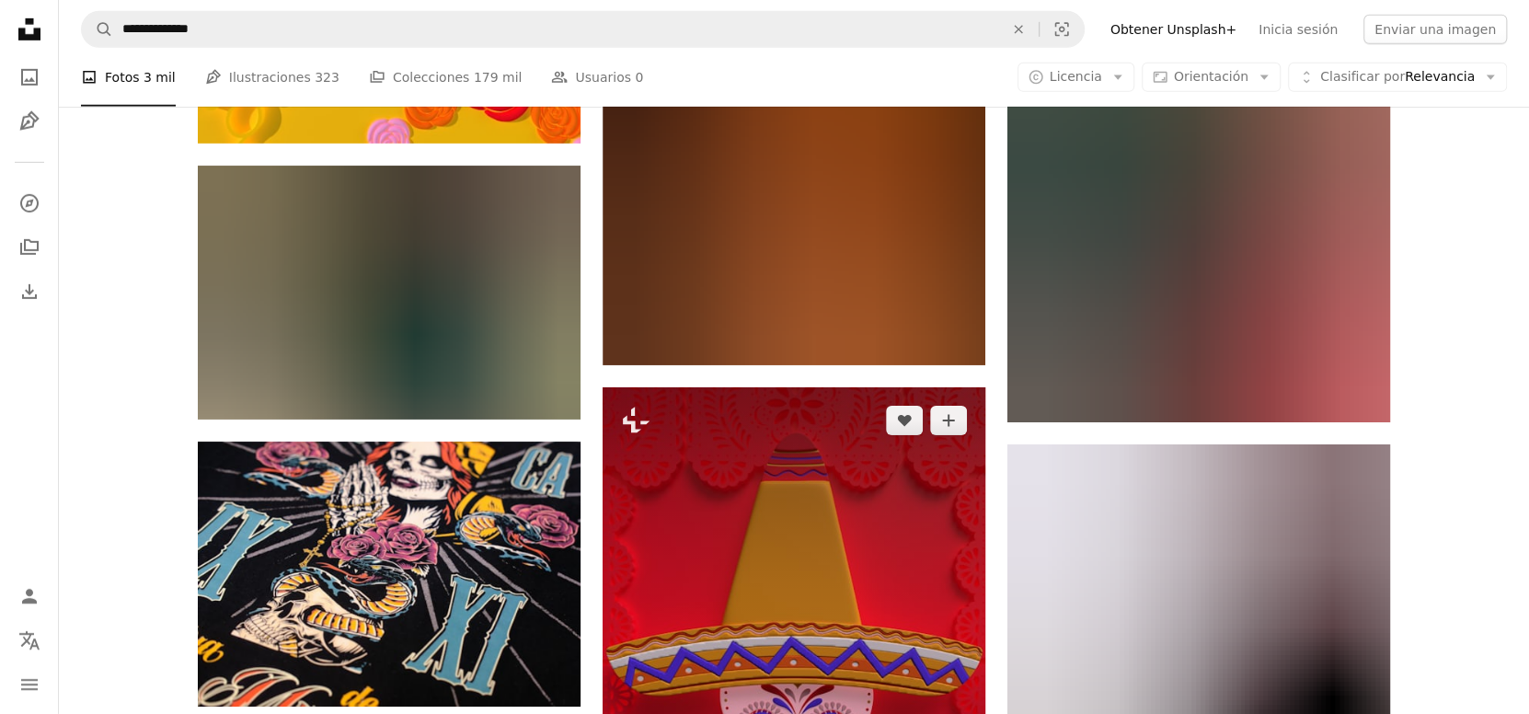
scroll to position [55412, 0]
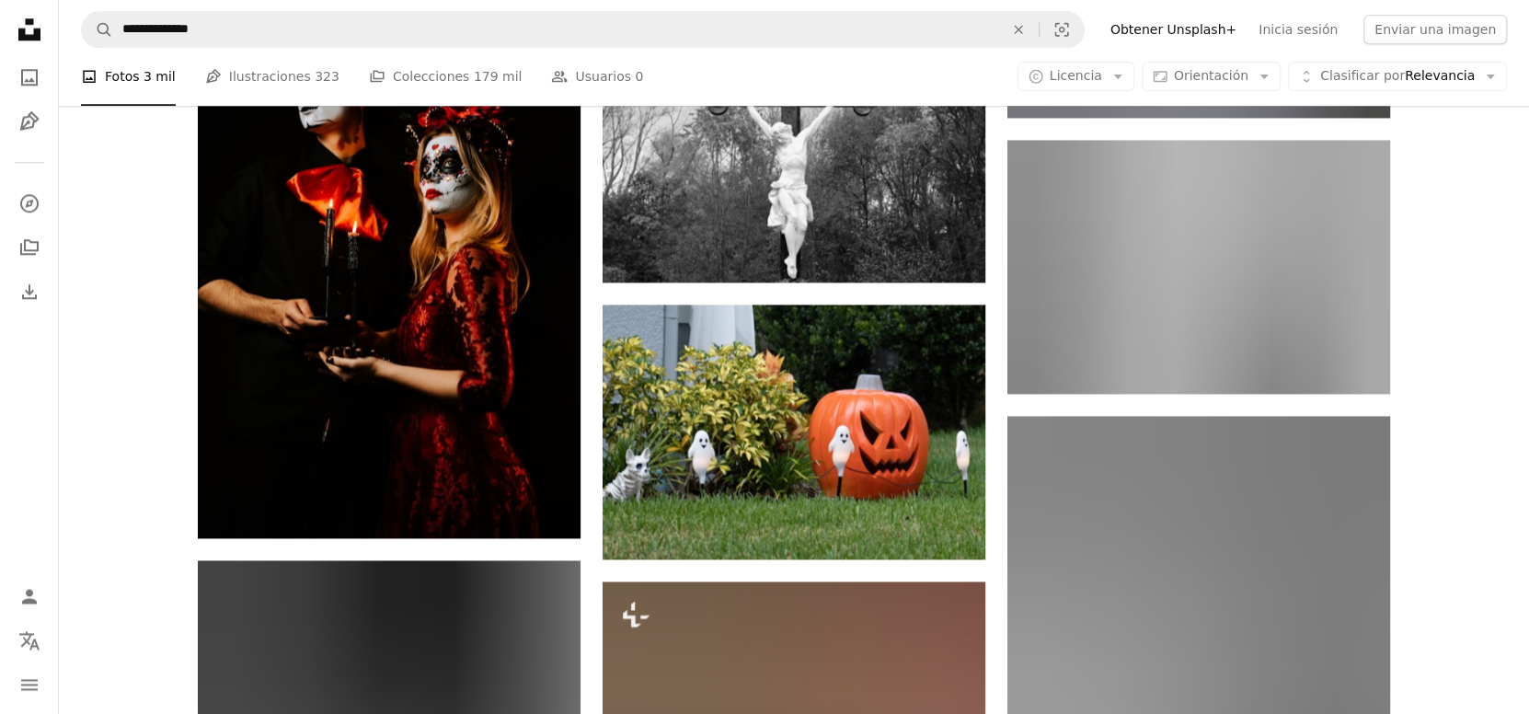
scroll to position [57405, 0]
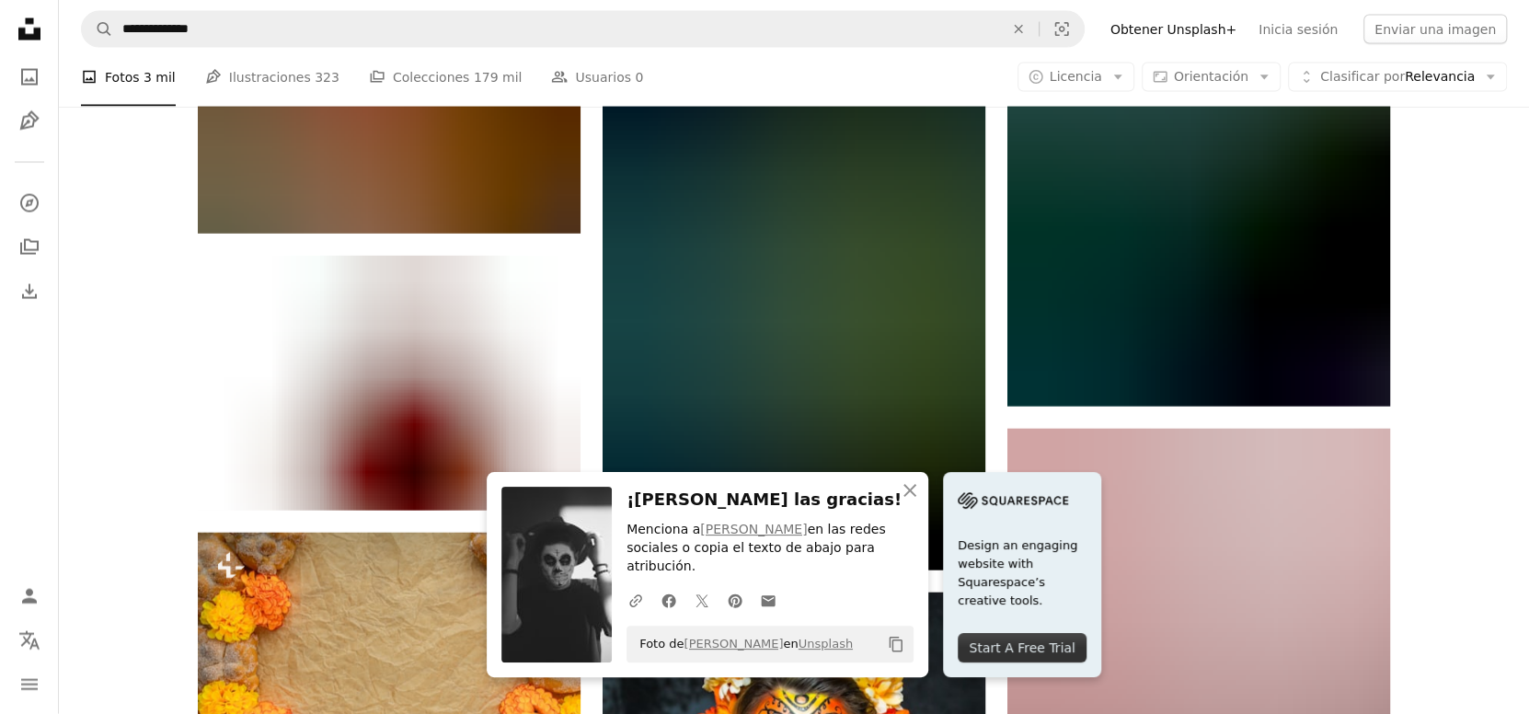
scroll to position [58633, 0]
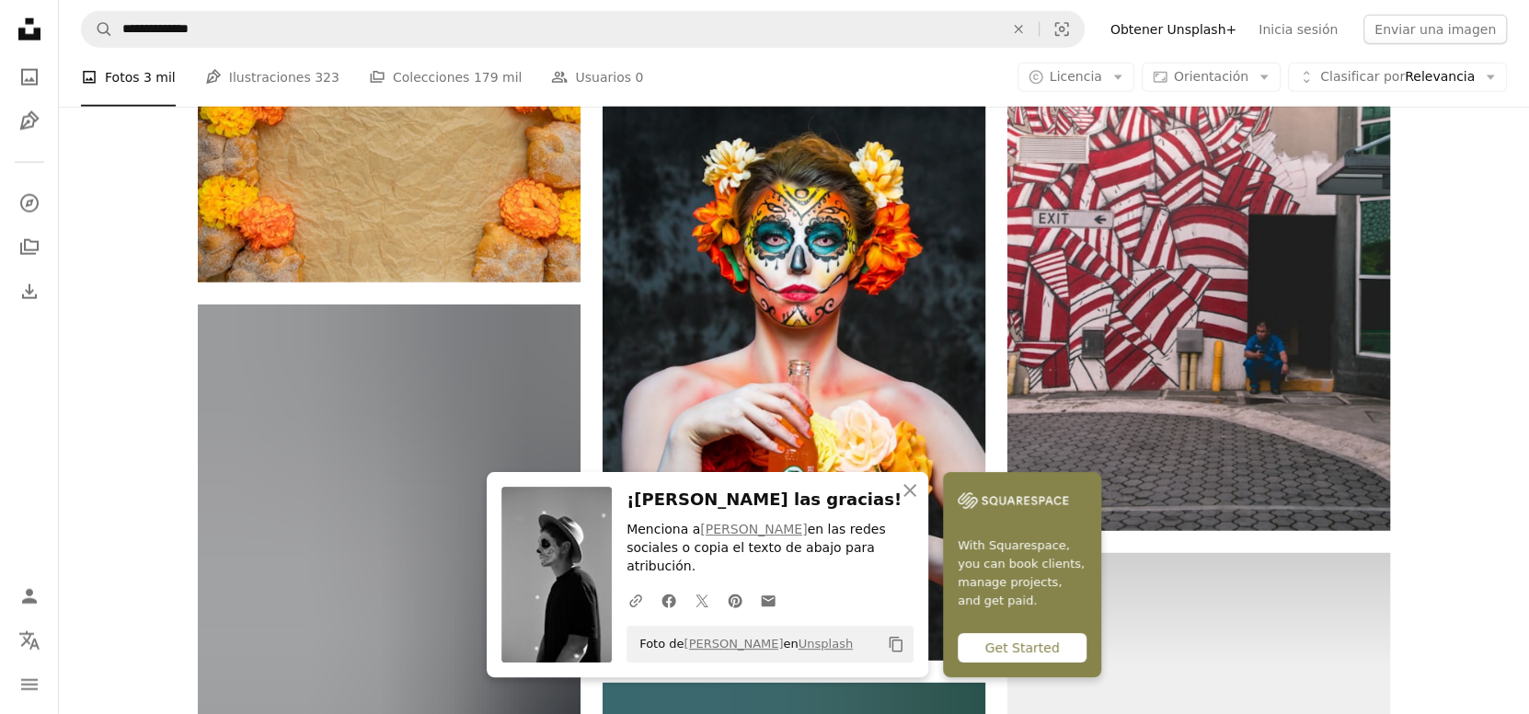
scroll to position [59093, 0]
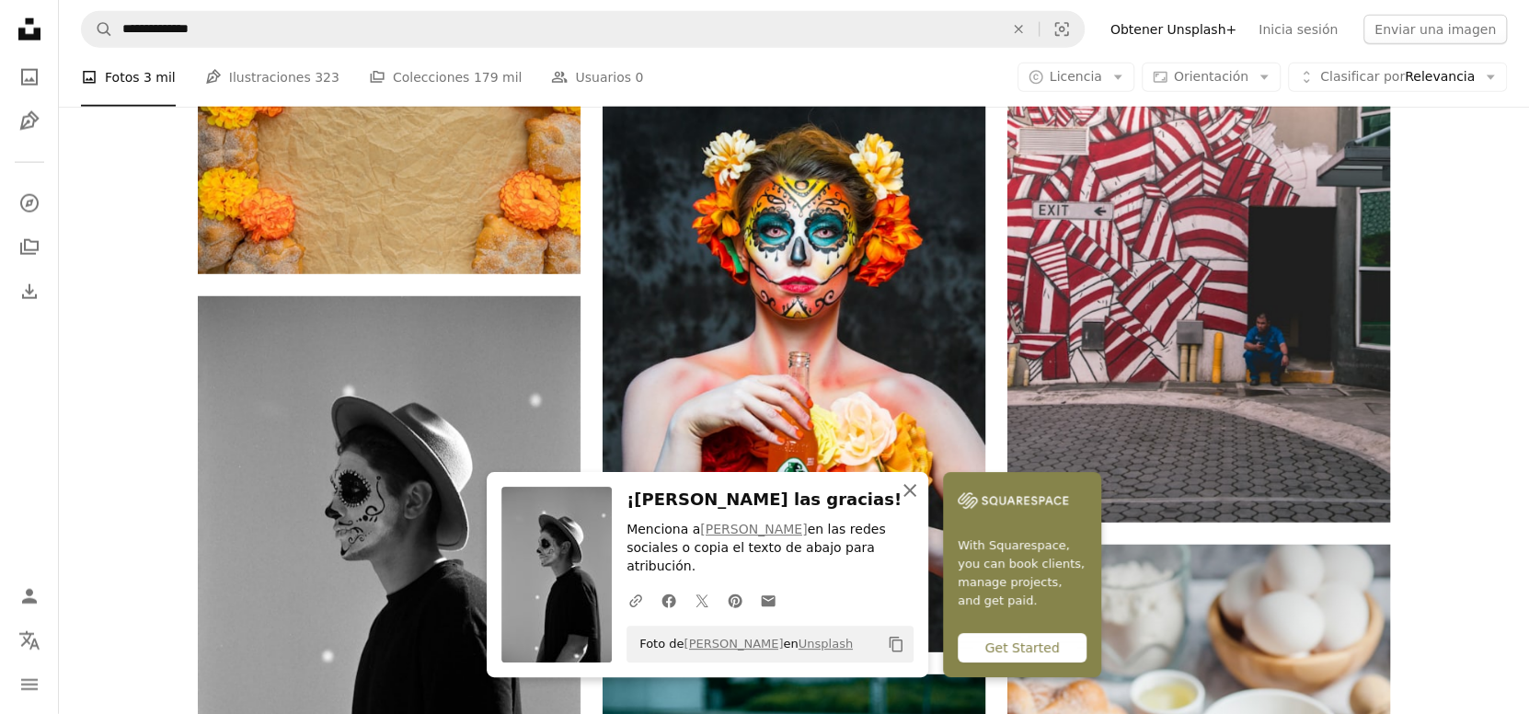
click at [921, 502] on icon "An X shape" at bounding box center [910, 490] width 22 height 22
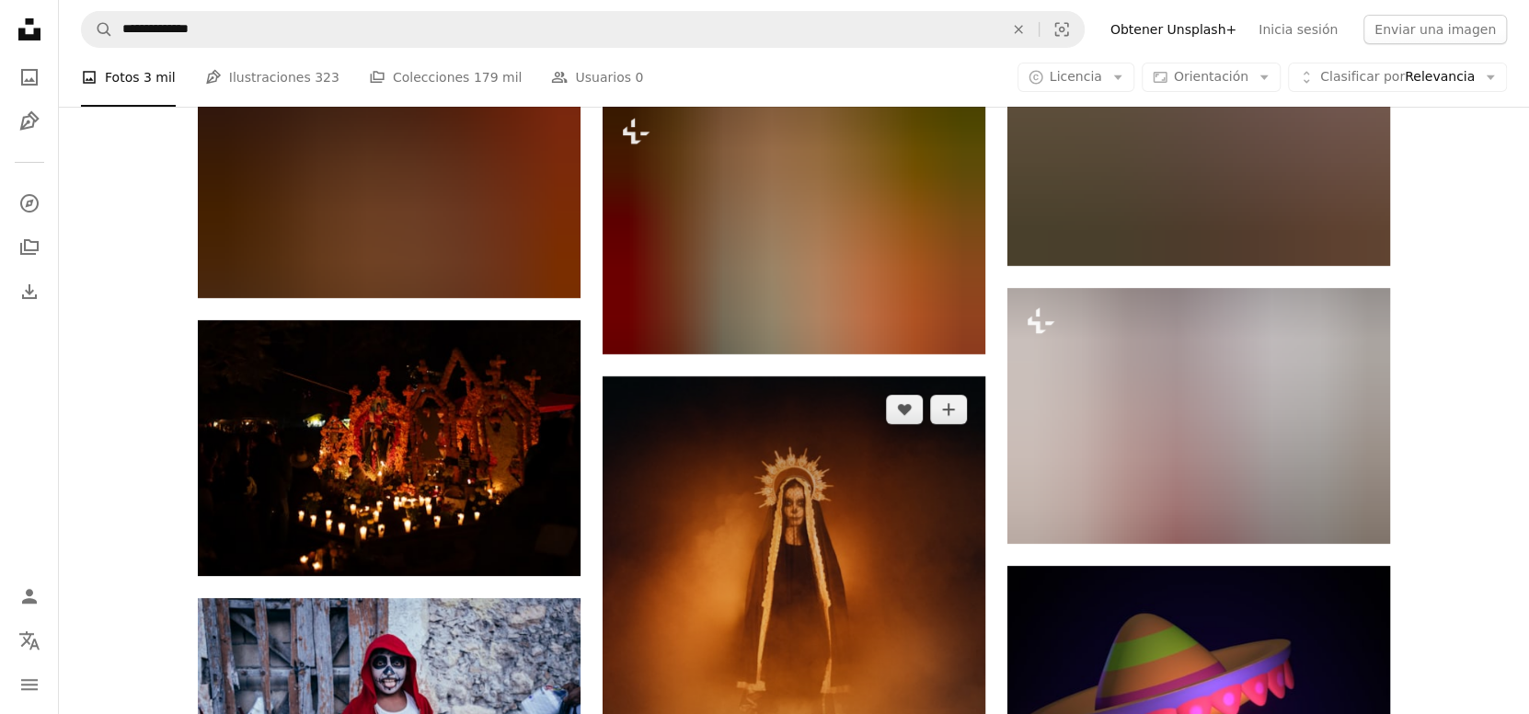
scroll to position [60627, 0]
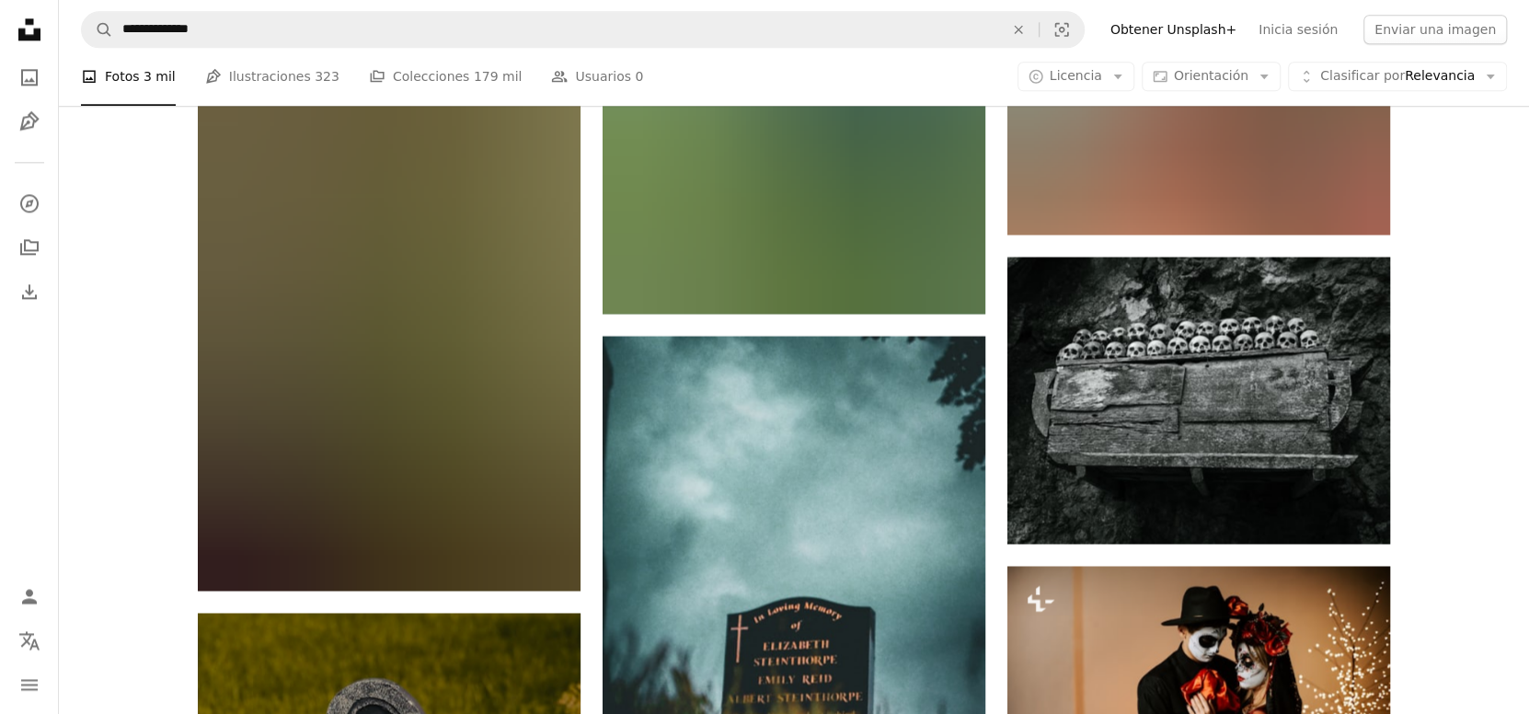
scroll to position [67068, 0]
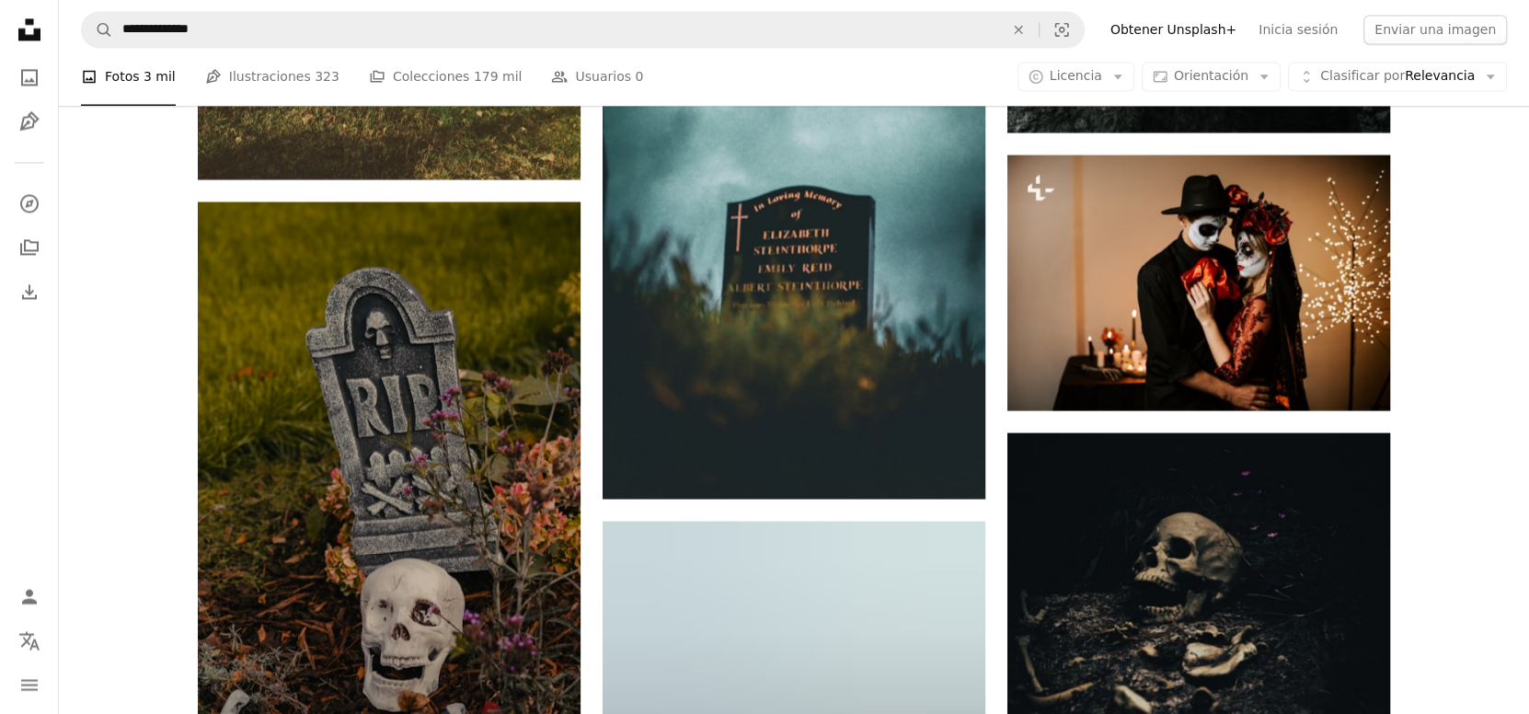
scroll to position [67375, 0]
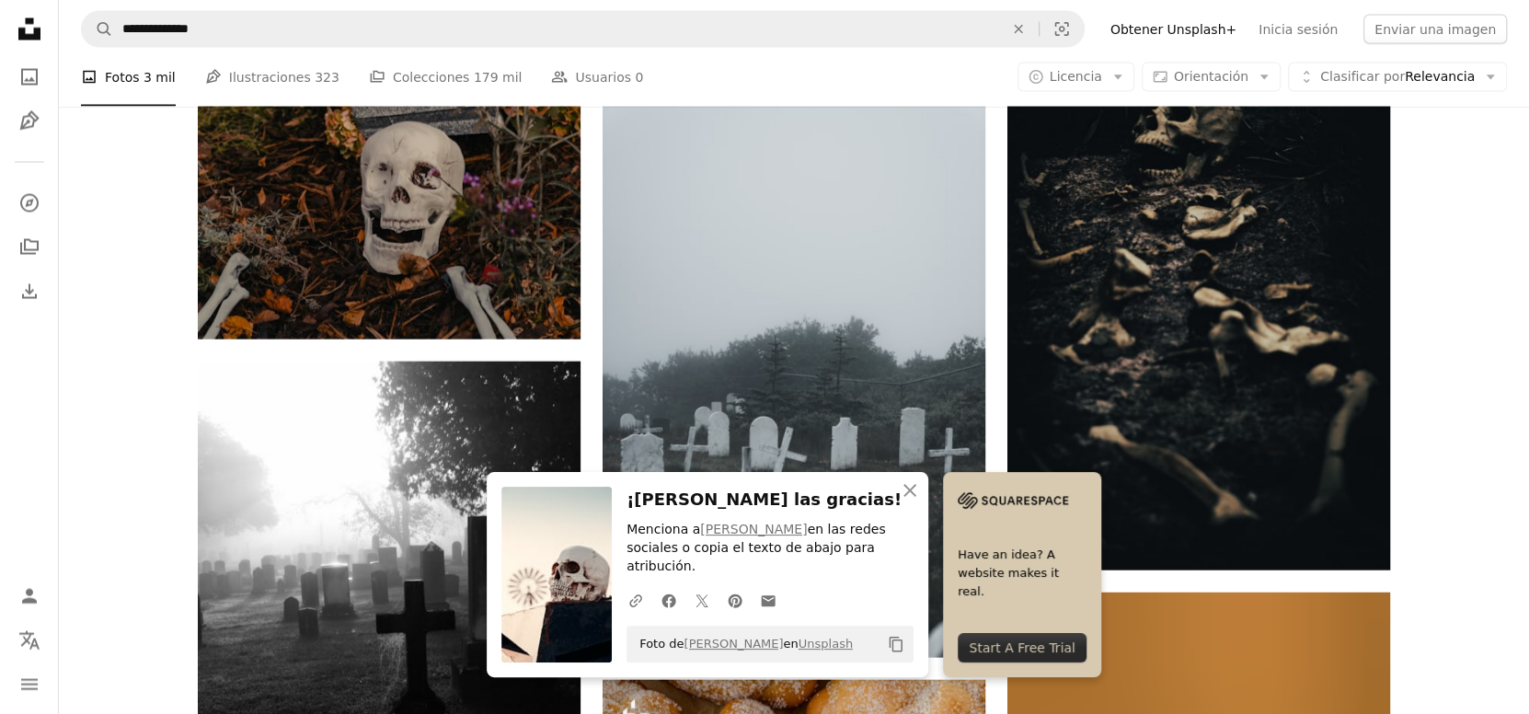
scroll to position [67836, 0]
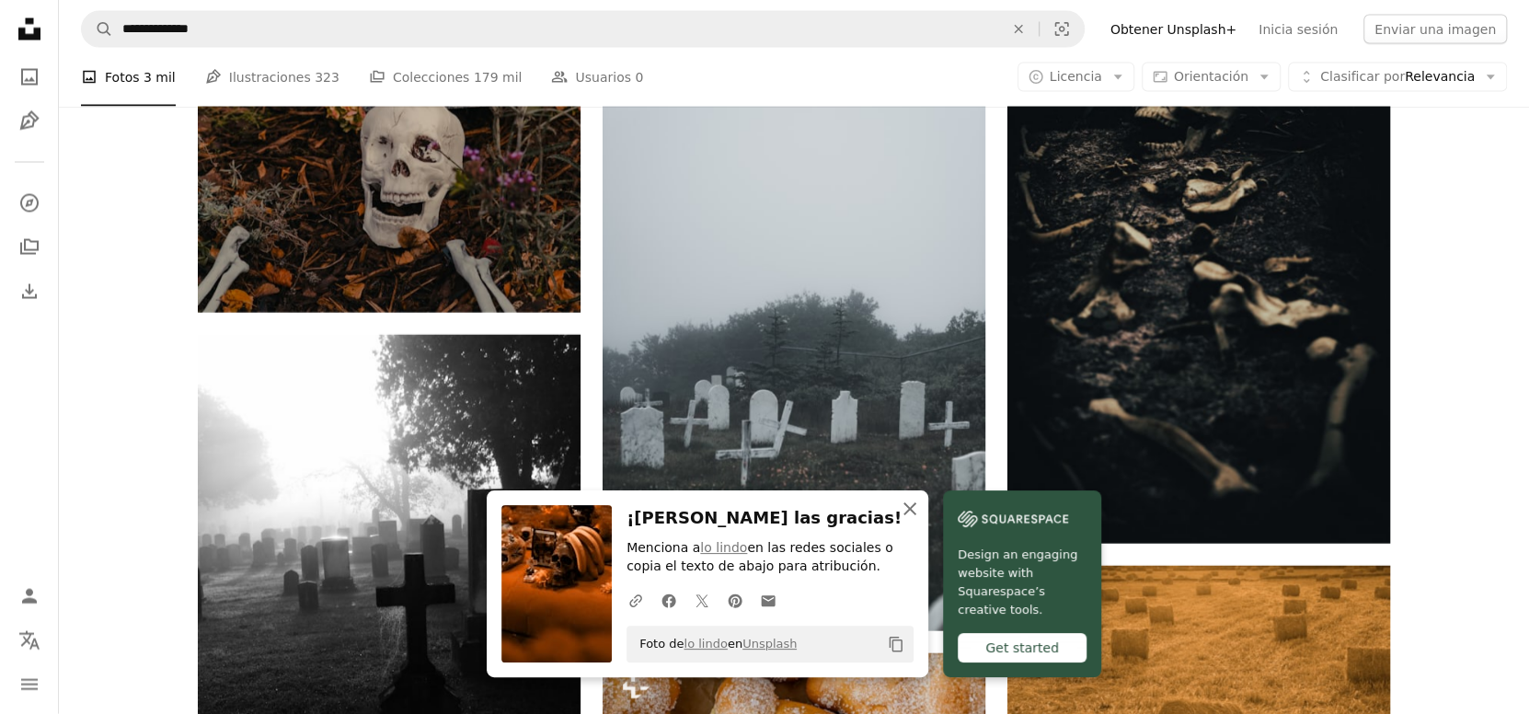
click at [921, 503] on icon "An X shape" at bounding box center [910, 509] width 22 height 22
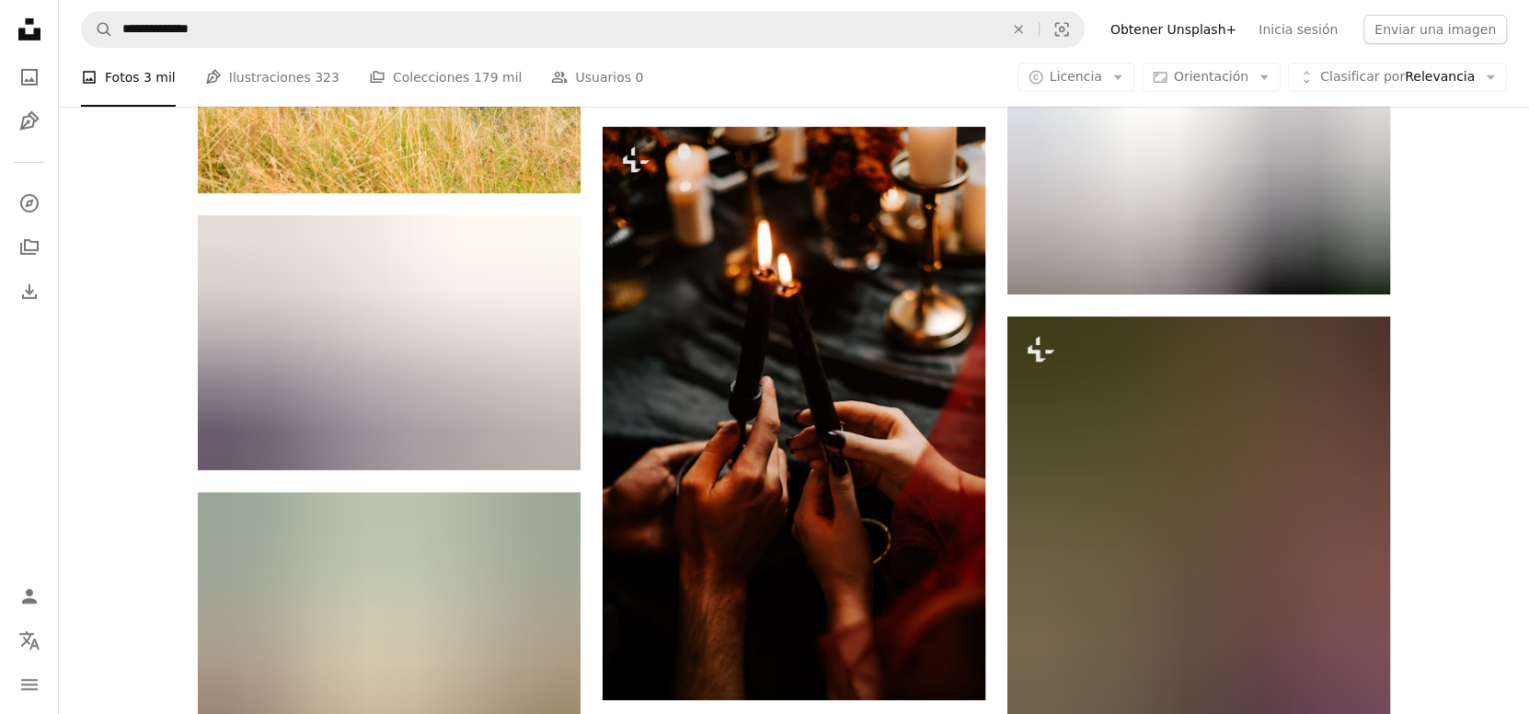
scroll to position [74431, 0]
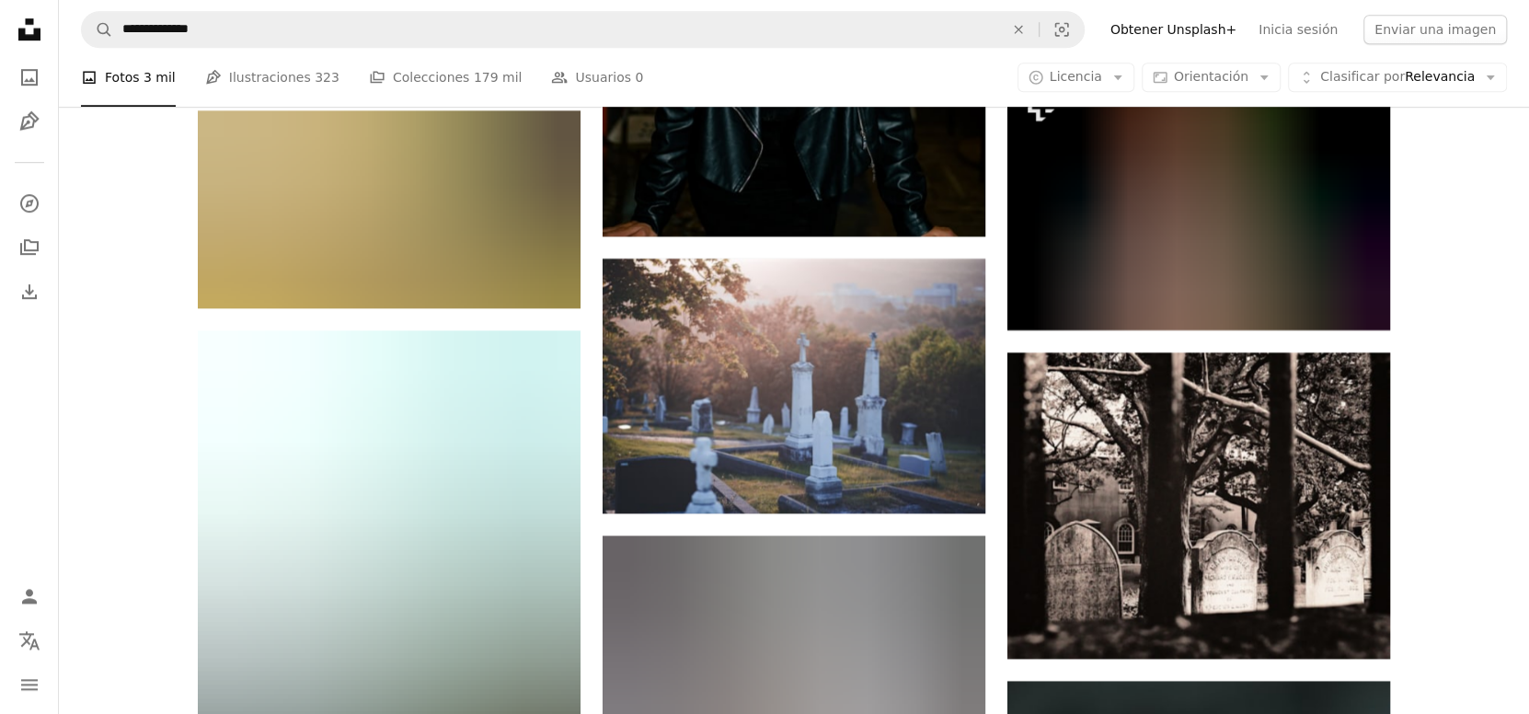
scroll to position [79799, 0]
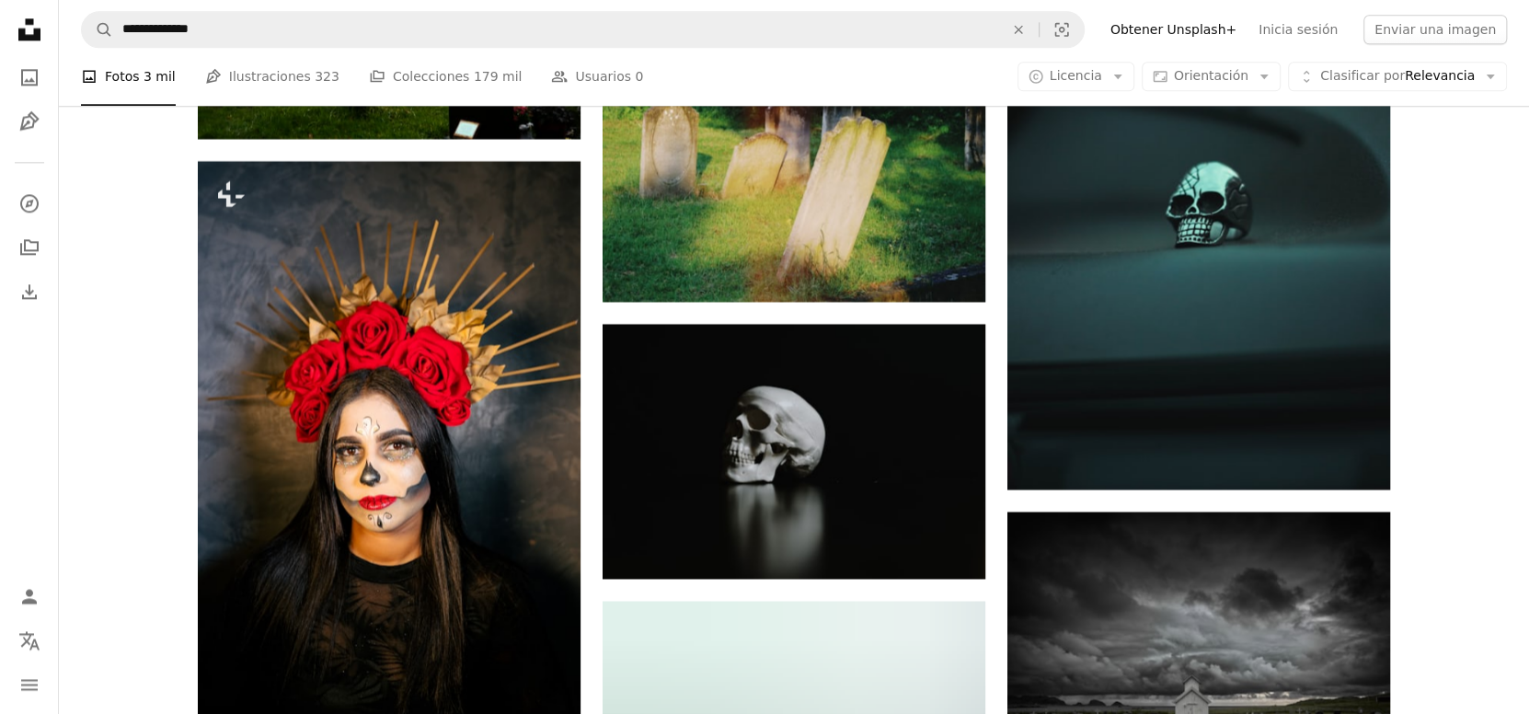
scroll to position [81026, 0]
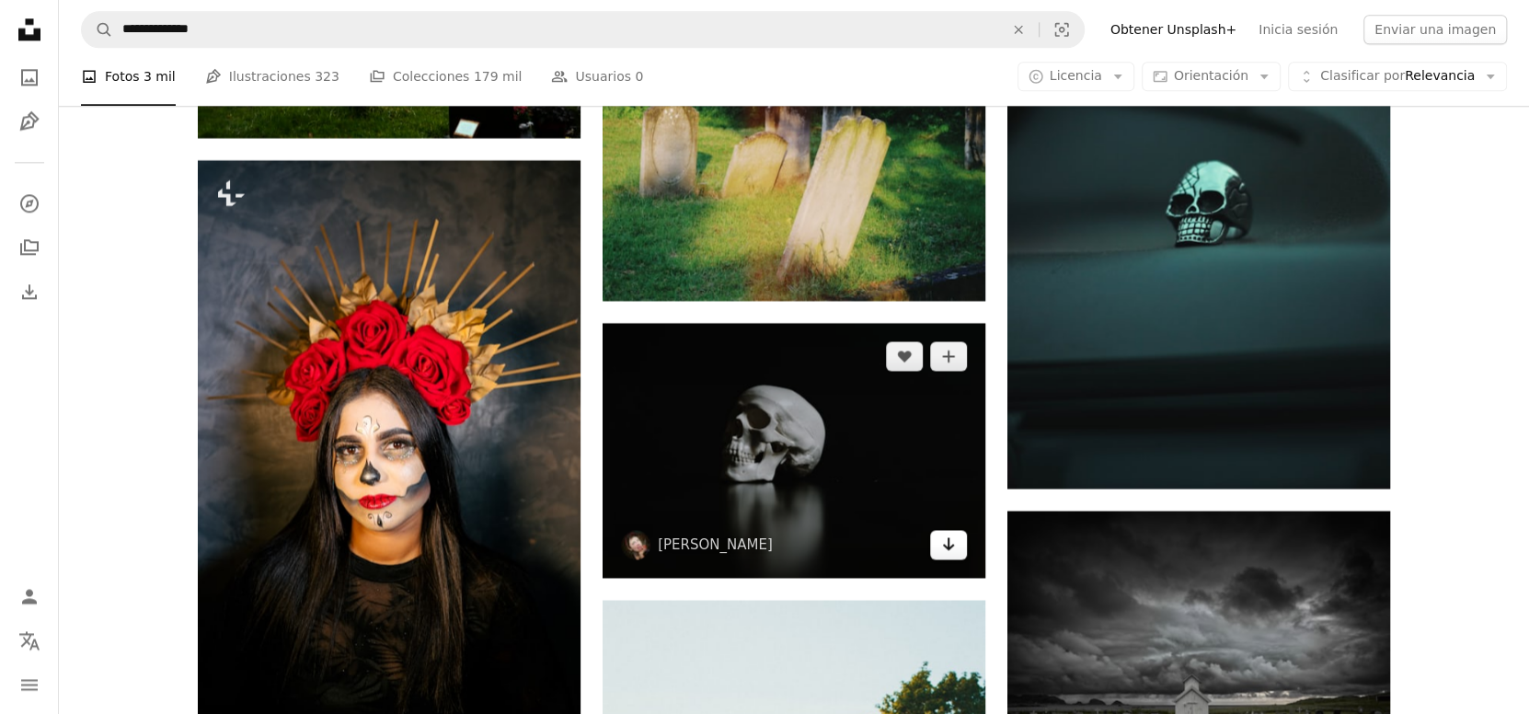
click at [951, 533] on icon "Arrow pointing down" at bounding box center [948, 544] width 15 height 22
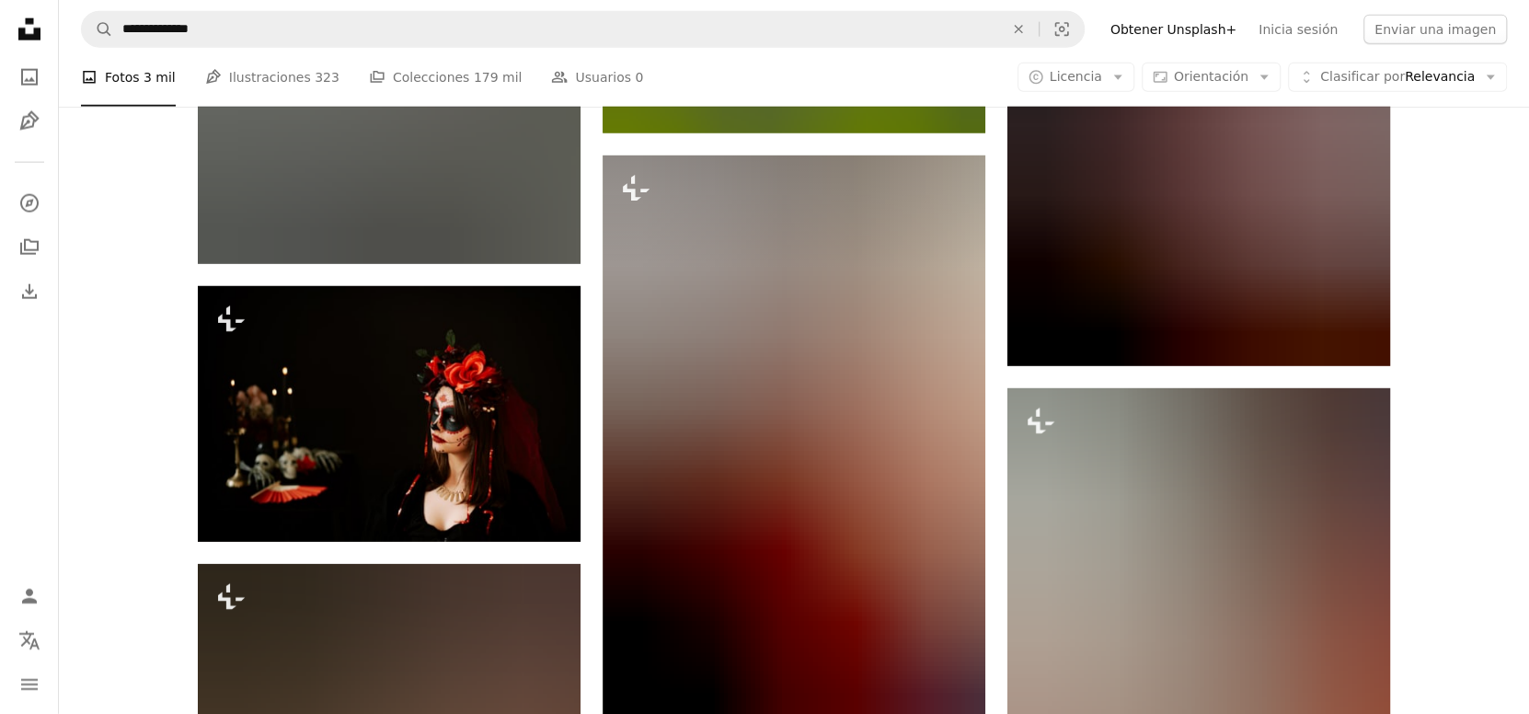
scroll to position [97062, 0]
